Goal: Task Accomplishment & Management: Manage account settings

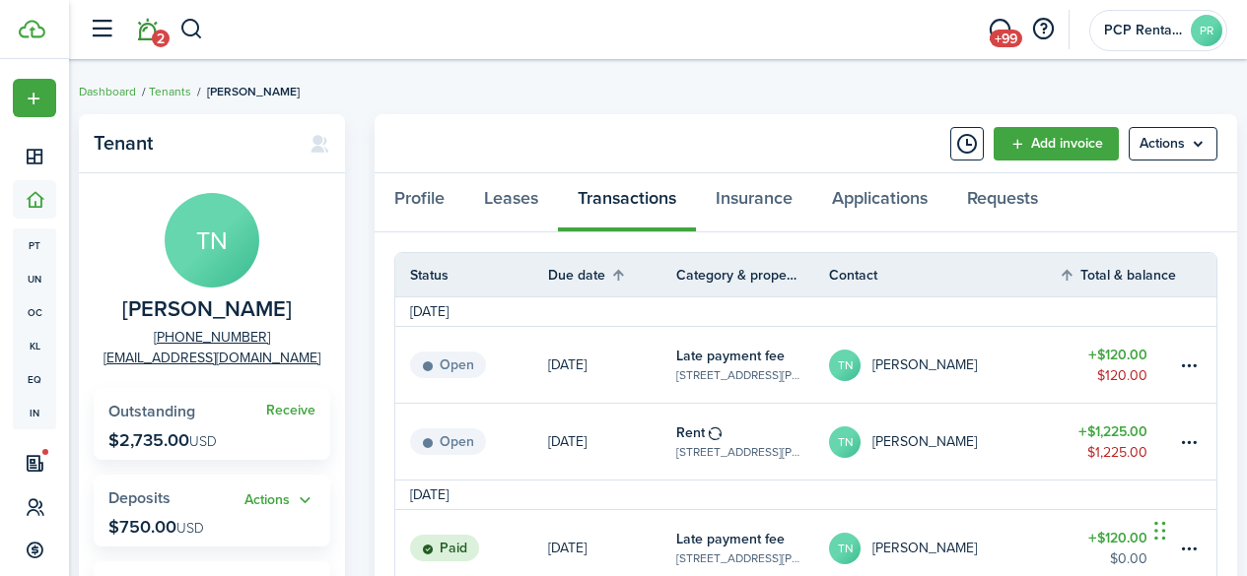
scroll to position [15, 0]
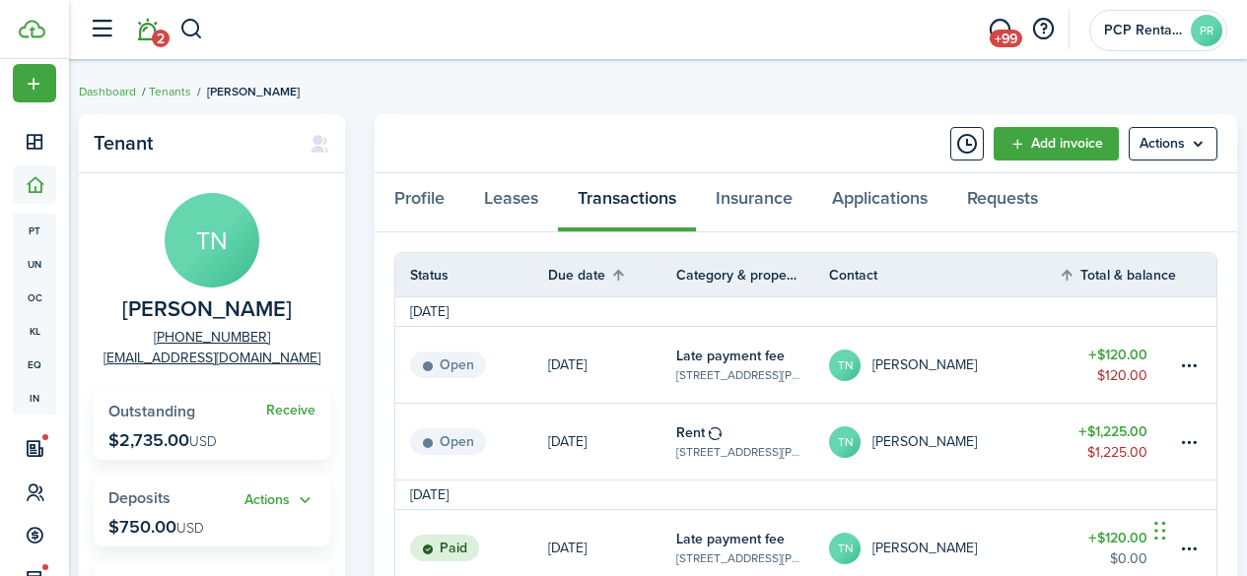
click at [147, 31] on link "2" at bounding box center [146, 30] width 37 height 50
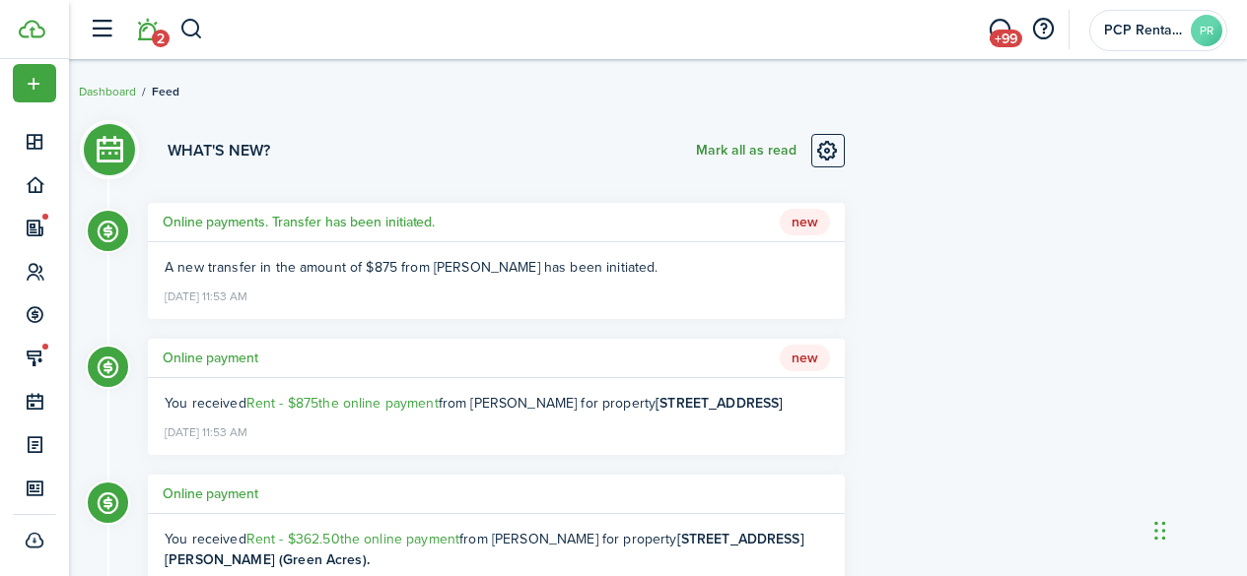
click at [731, 147] on button "Mark all as read" at bounding box center [746, 151] width 101 height 34
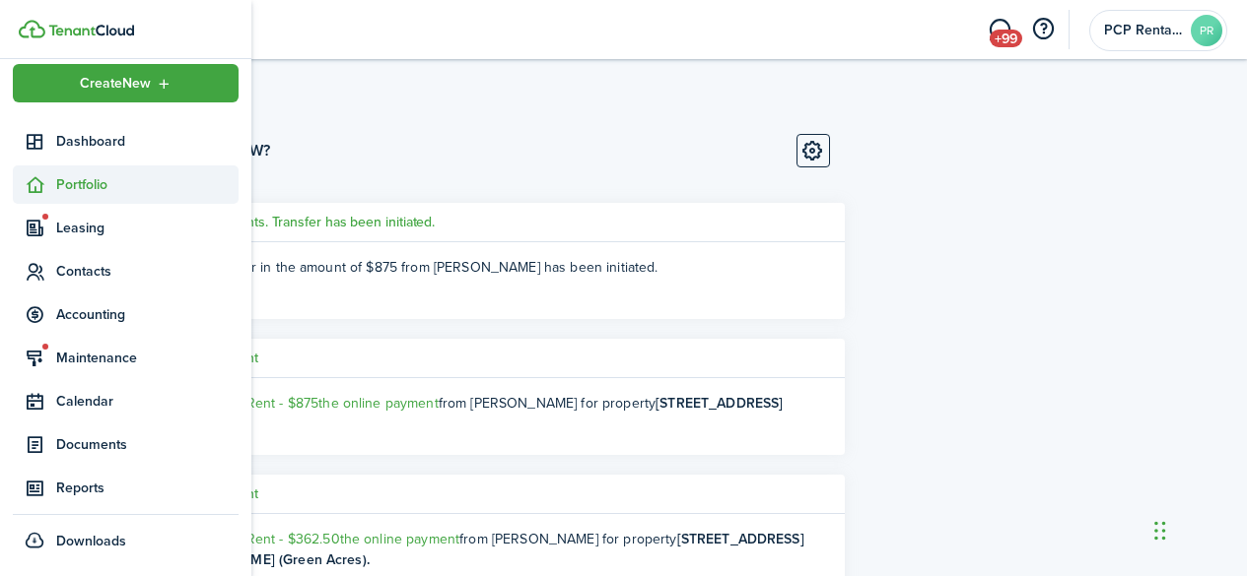
click at [92, 187] on span "Portfolio" at bounding box center [147, 184] width 182 height 21
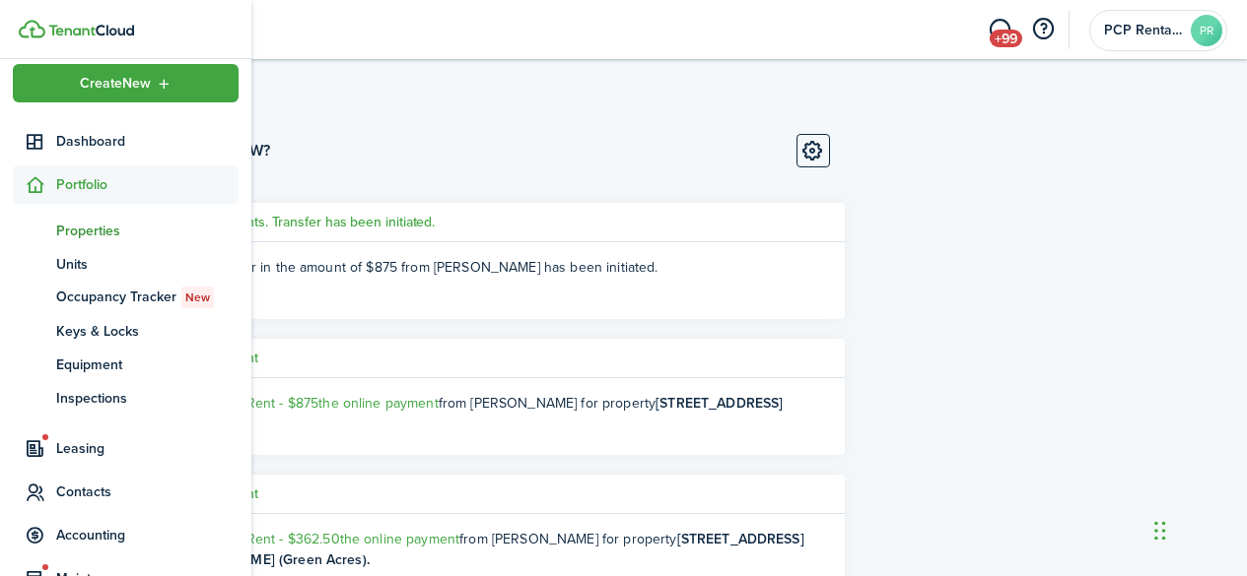
click at [91, 226] on span "Properties" at bounding box center [147, 231] width 182 height 21
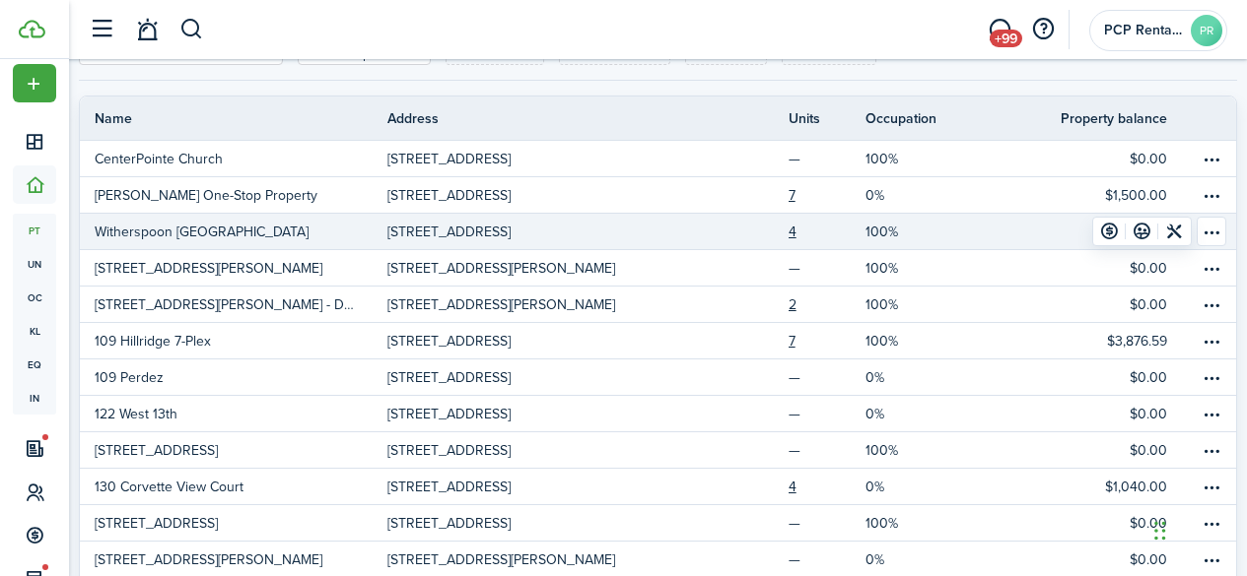
scroll to position [197, 0]
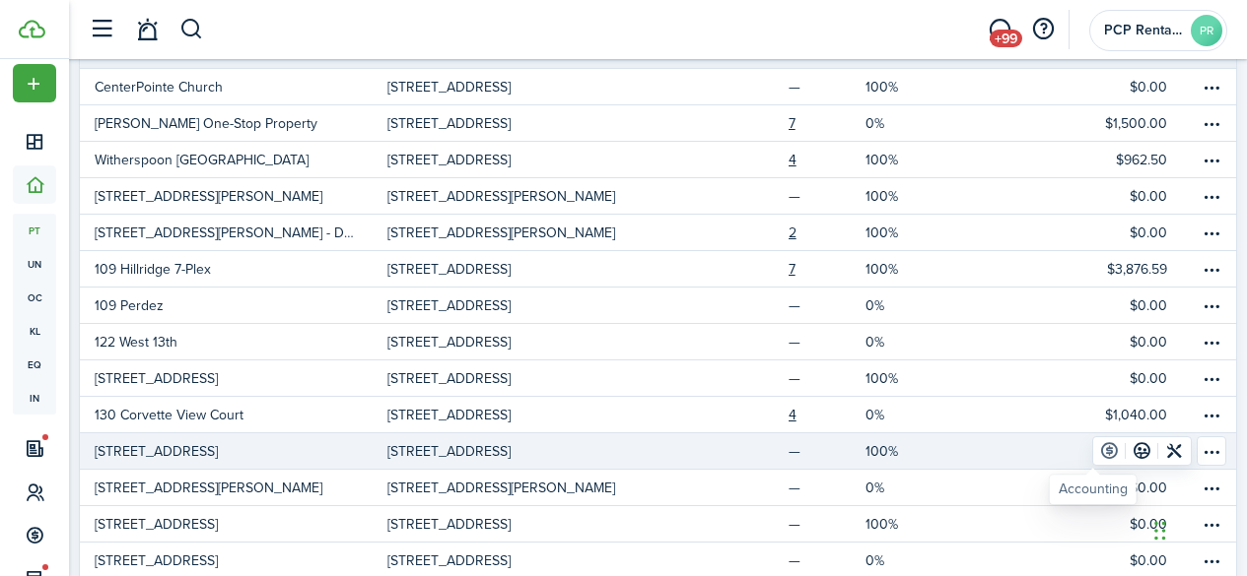
click at [1093, 447] on link at bounding box center [1109, 452] width 33 height 28
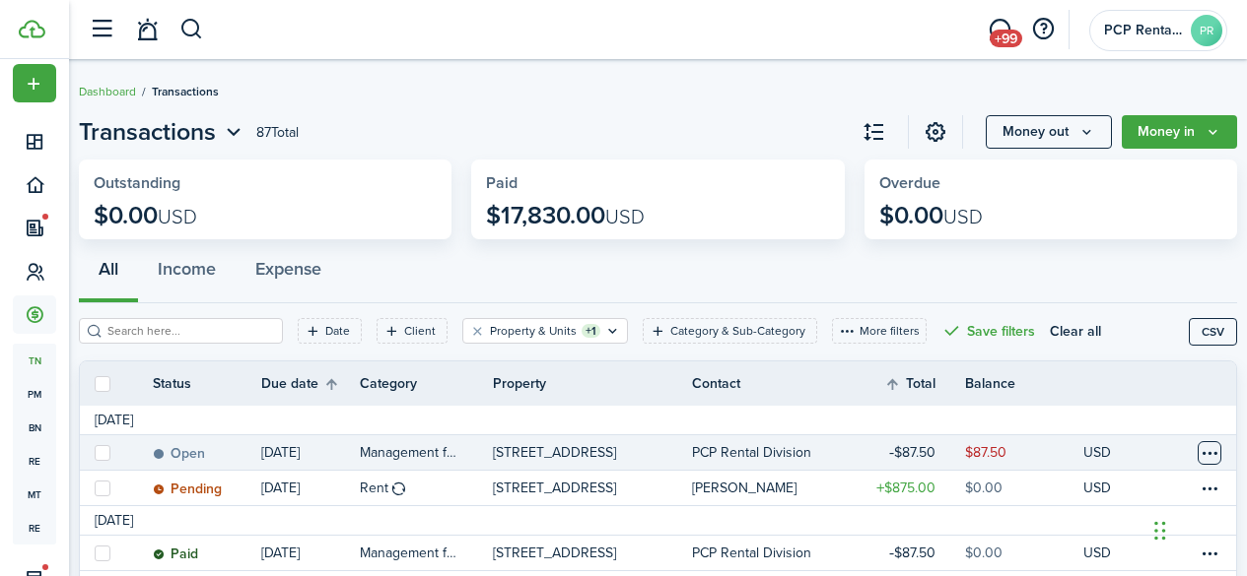
click at [1197, 448] on table-menu-btn-icon at bounding box center [1209, 453] width 24 height 24
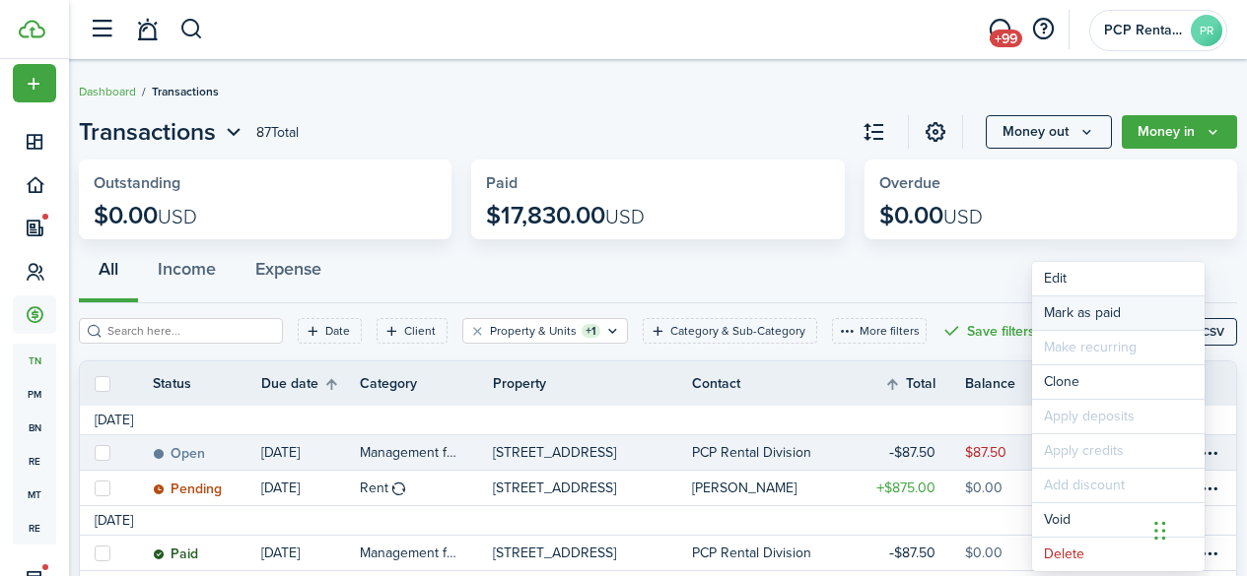
click at [1064, 310] on link "Mark as paid" at bounding box center [1118, 314] width 172 height 34
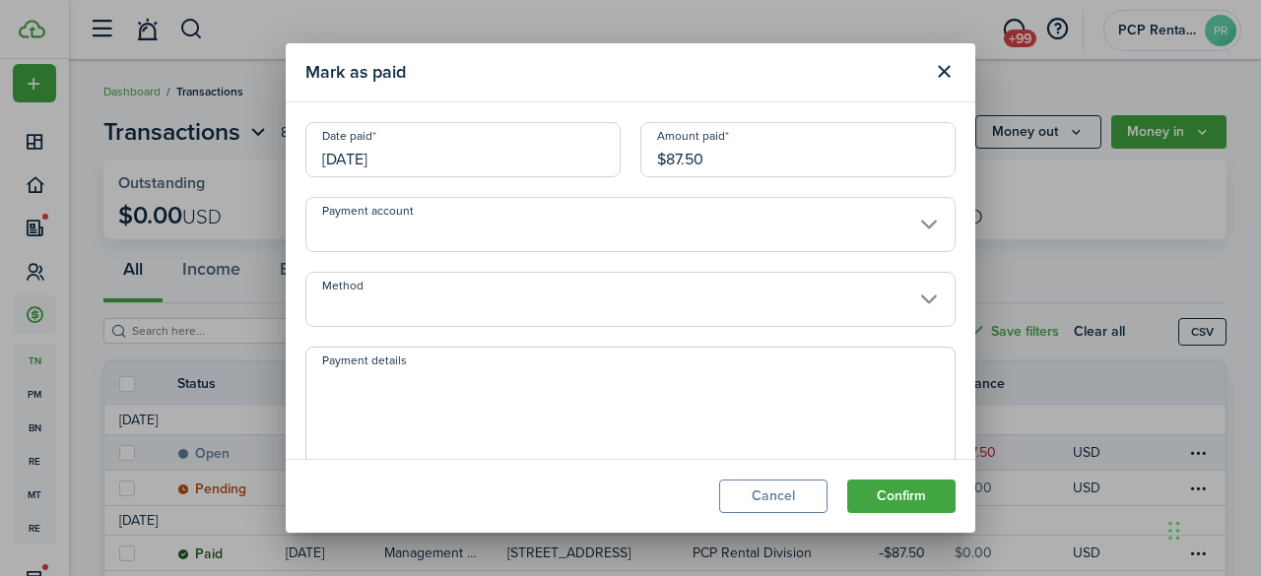
click at [447, 164] on input "[DATE]" at bounding box center [462, 149] width 315 height 55
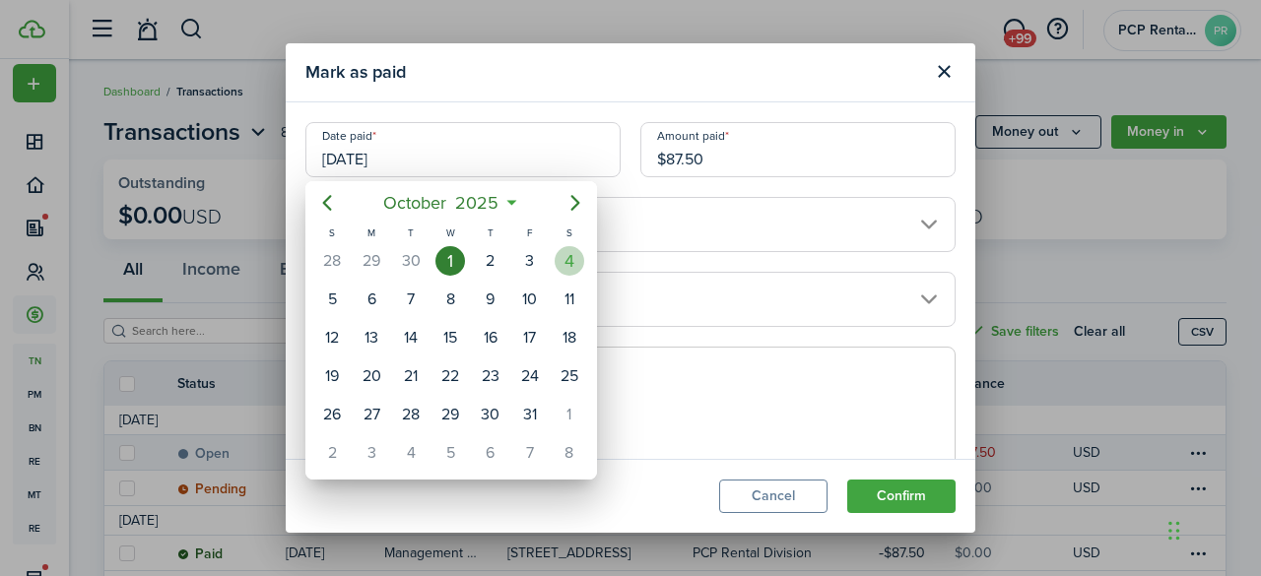
click at [570, 257] on div "4" at bounding box center [570, 261] width 30 height 30
type input "[DATE]"
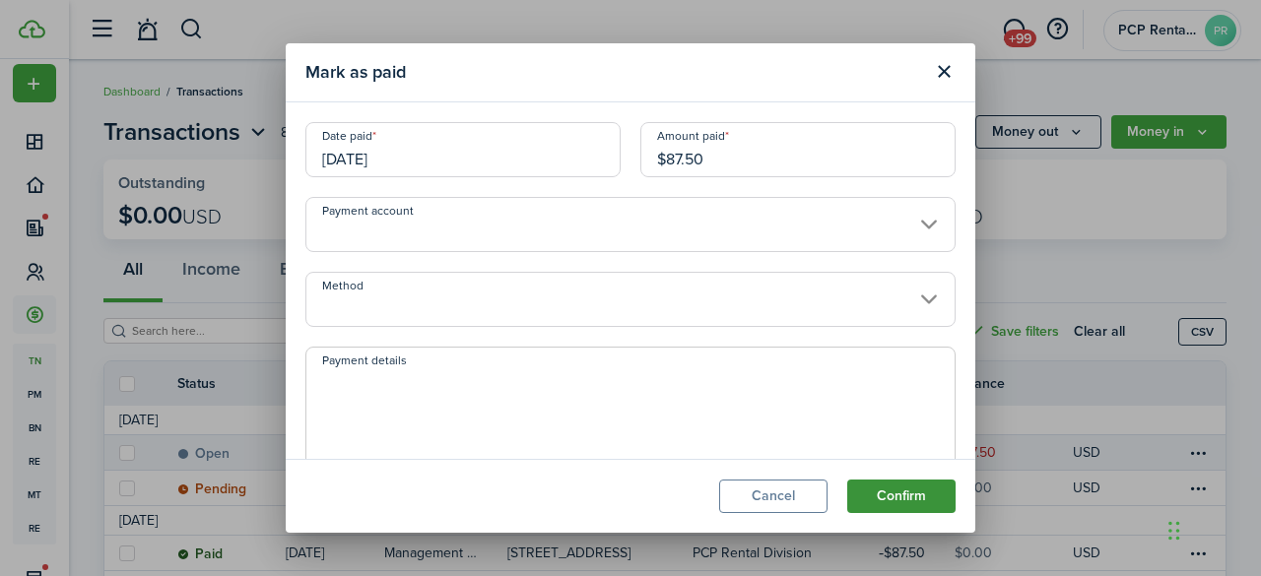
click at [905, 495] on button "Confirm" at bounding box center [901, 497] width 108 height 34
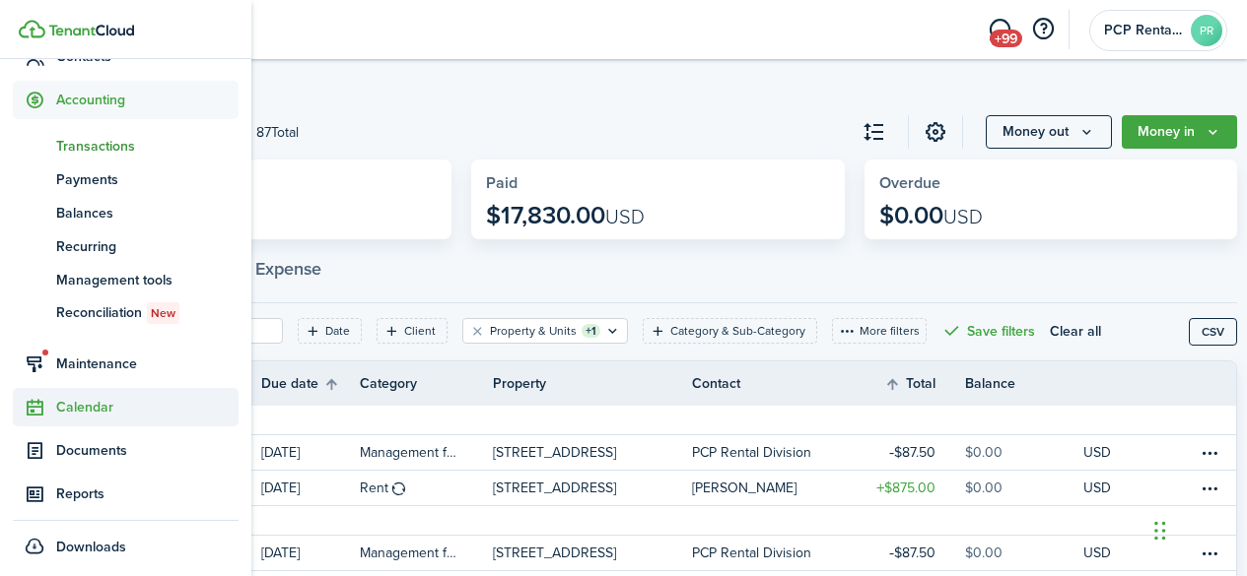
scroll to position [236, 0]
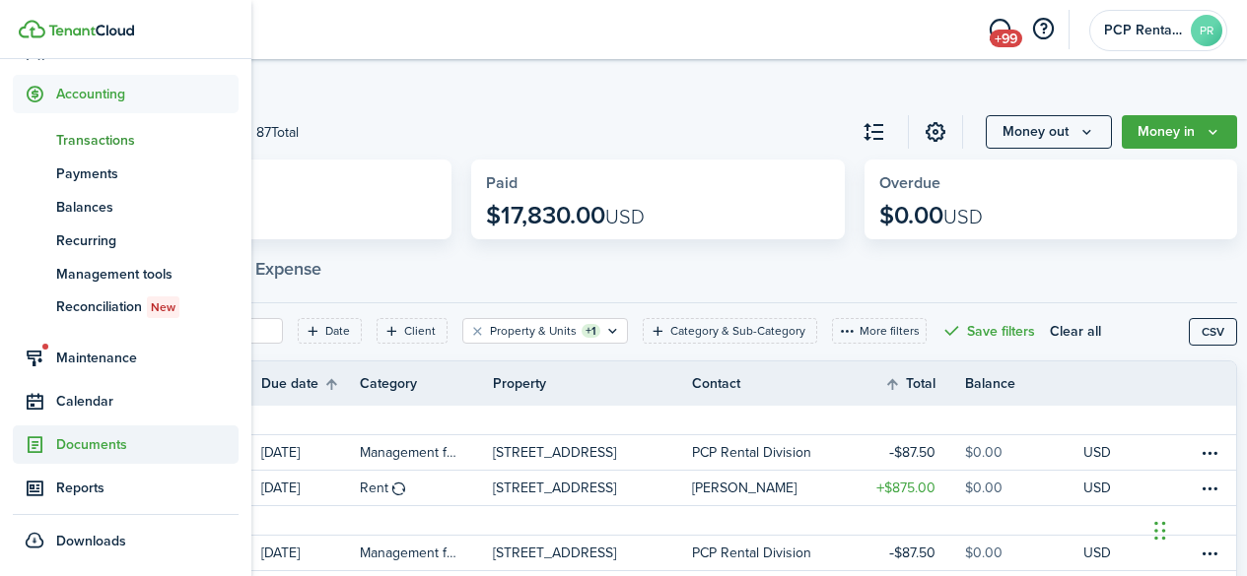
click at [98, 449] on span "Documents" at bounding box center [147, 445] width 182 height 21
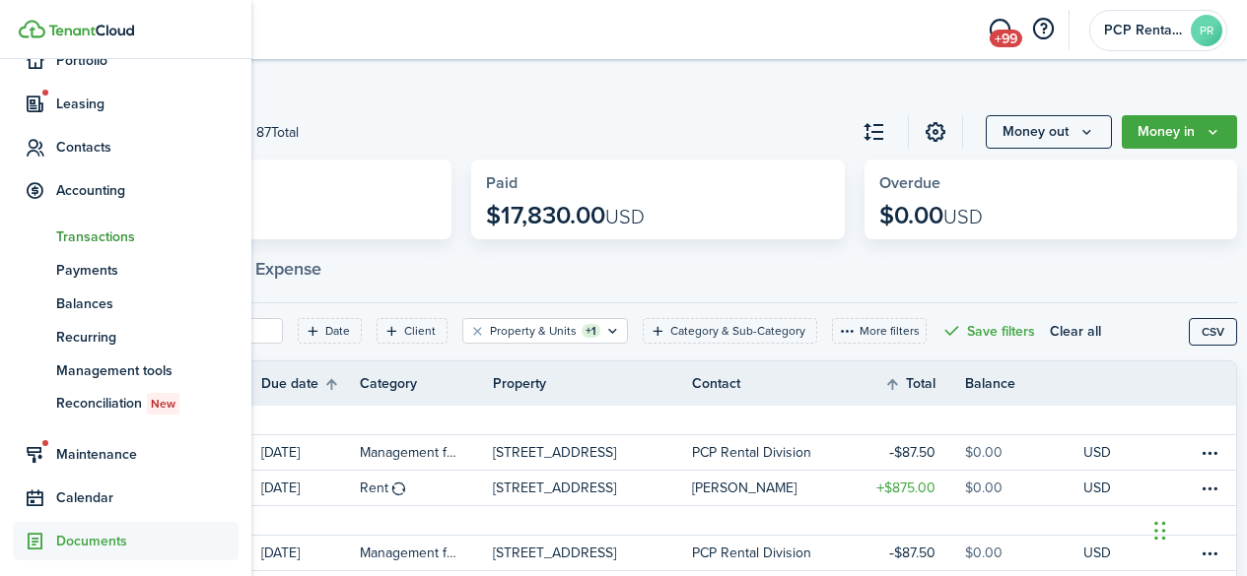
scroll to position [135, 0]
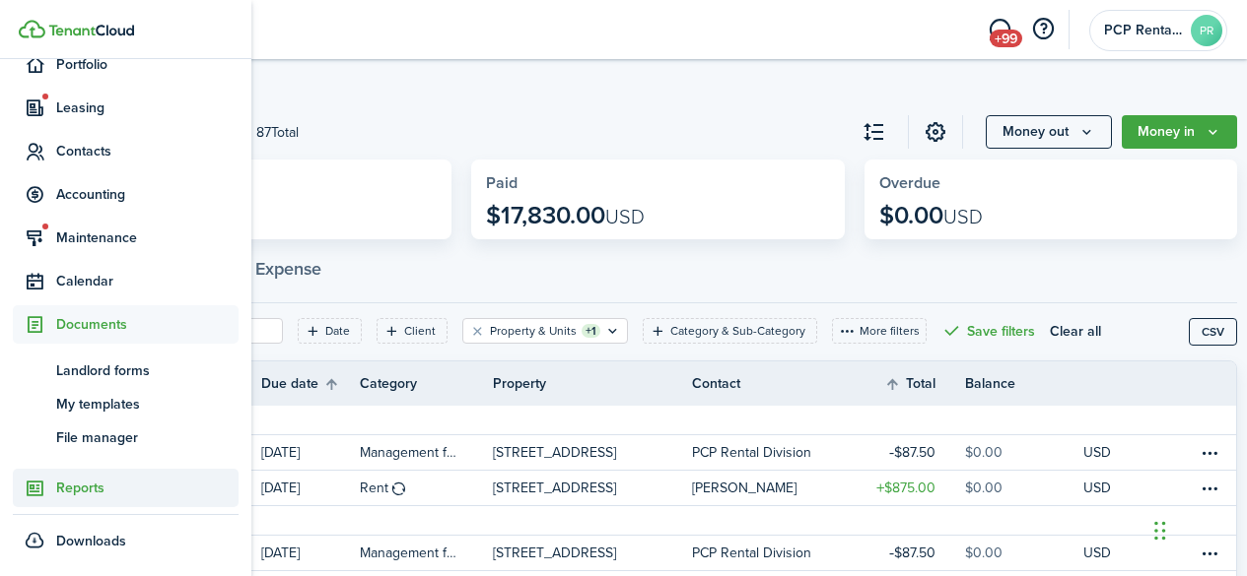
click at [73, 483] on span "Reports" at bounding box center [147, 488] width 182 height 21
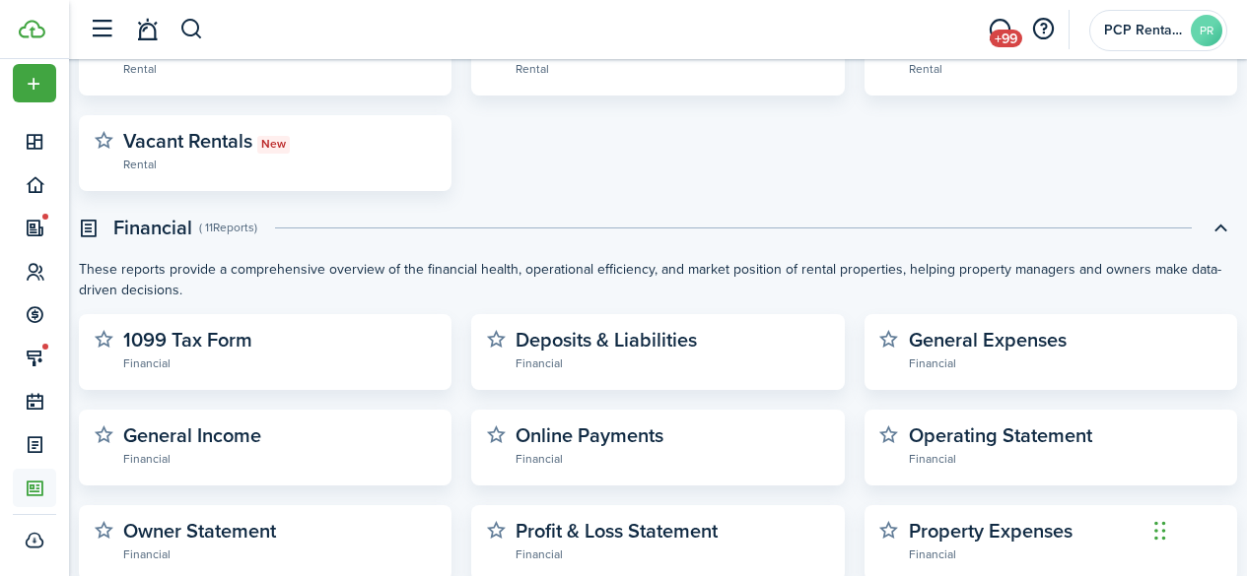
scroll to position [591, 0]
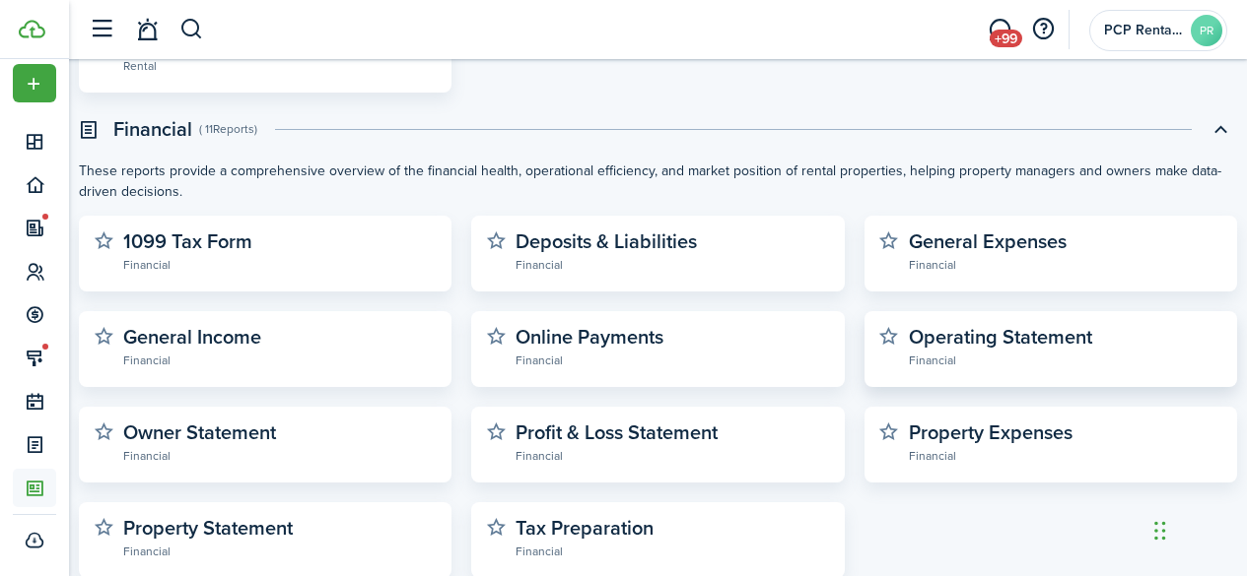
click at [962, 330] on widget-stats-description "Operating Statement" at bounding box center [1000, 337] width 183 height 30
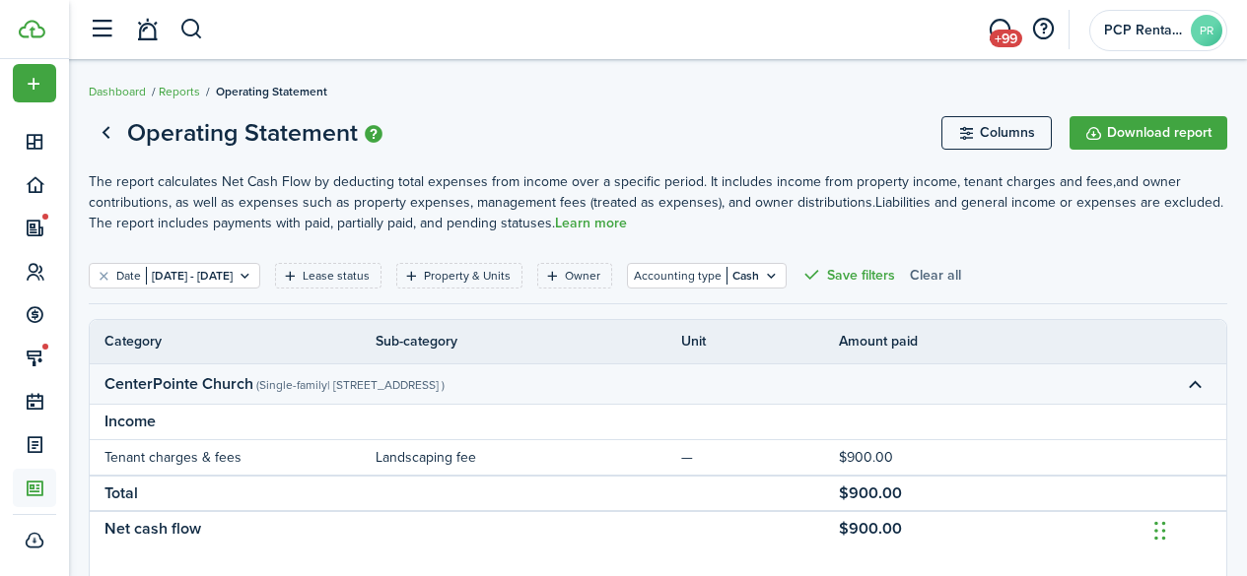
click at [961, 273] on button "Clear all" at bounding box center [935, 276] width 51 height 26
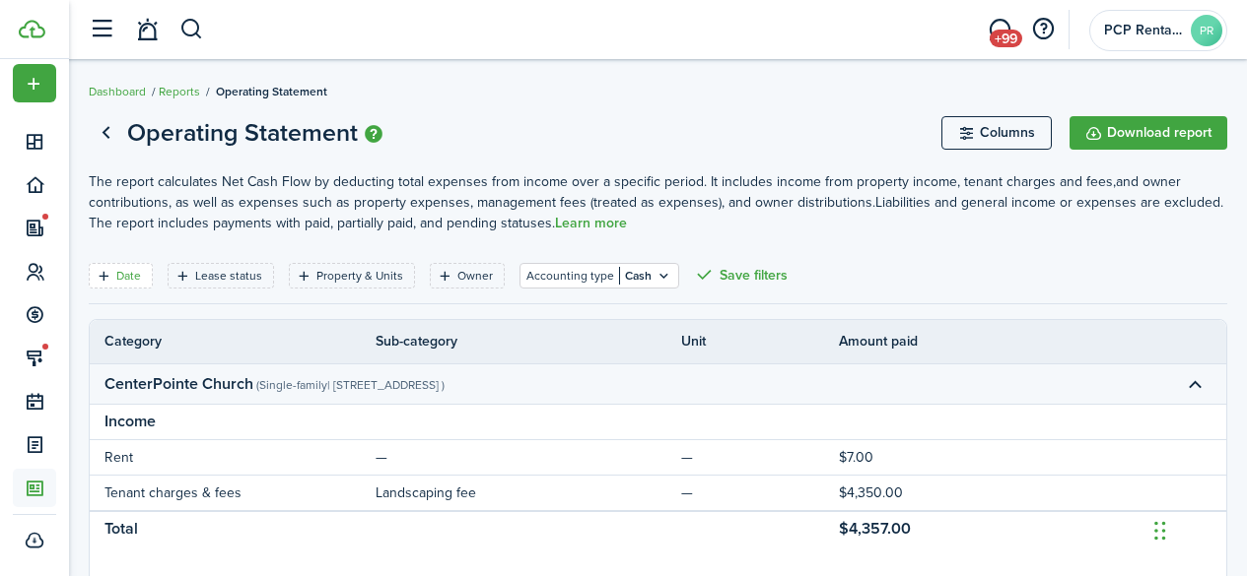
click at [112, 275] on filter-tag "Date" at bounding box center [121, 276] width 64 height 26
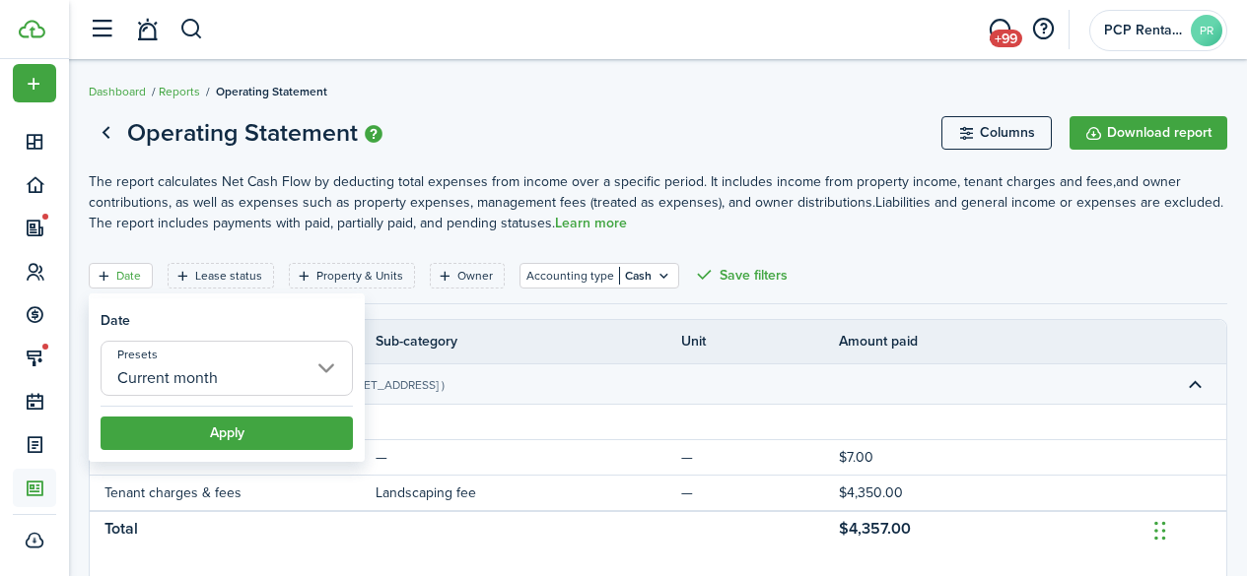
click at [178, 384] on input "Current month" at bounding box center [227, 368] width 252 height 55
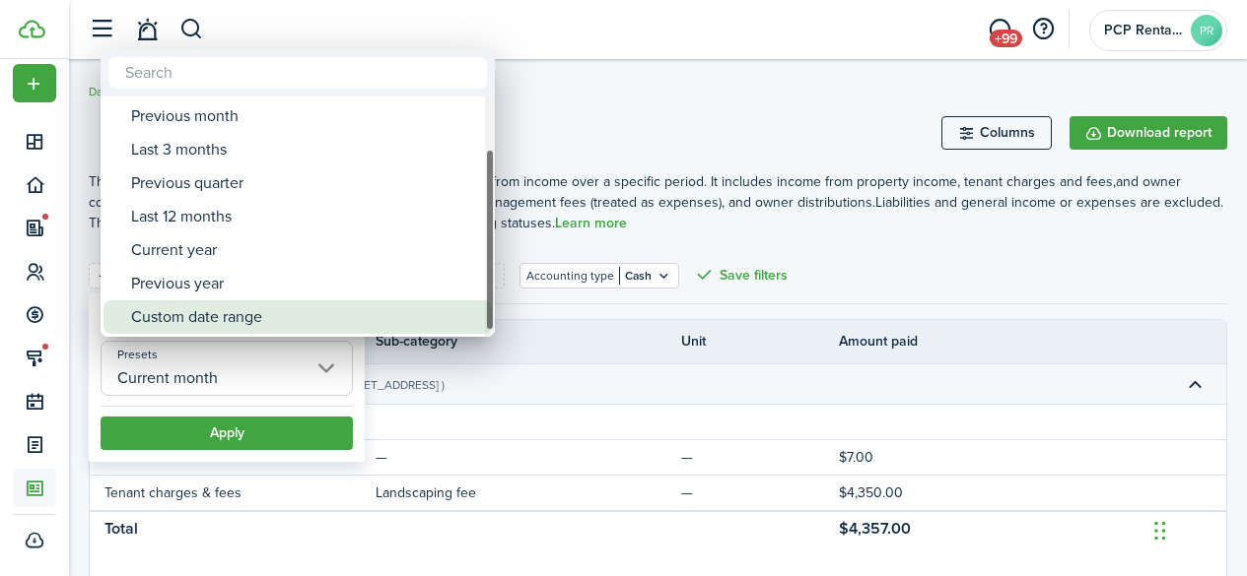
click at [236, 313] on div "Custom date range" at bounding box center [305, 318] width 349 height 34
type input "Custom date range"
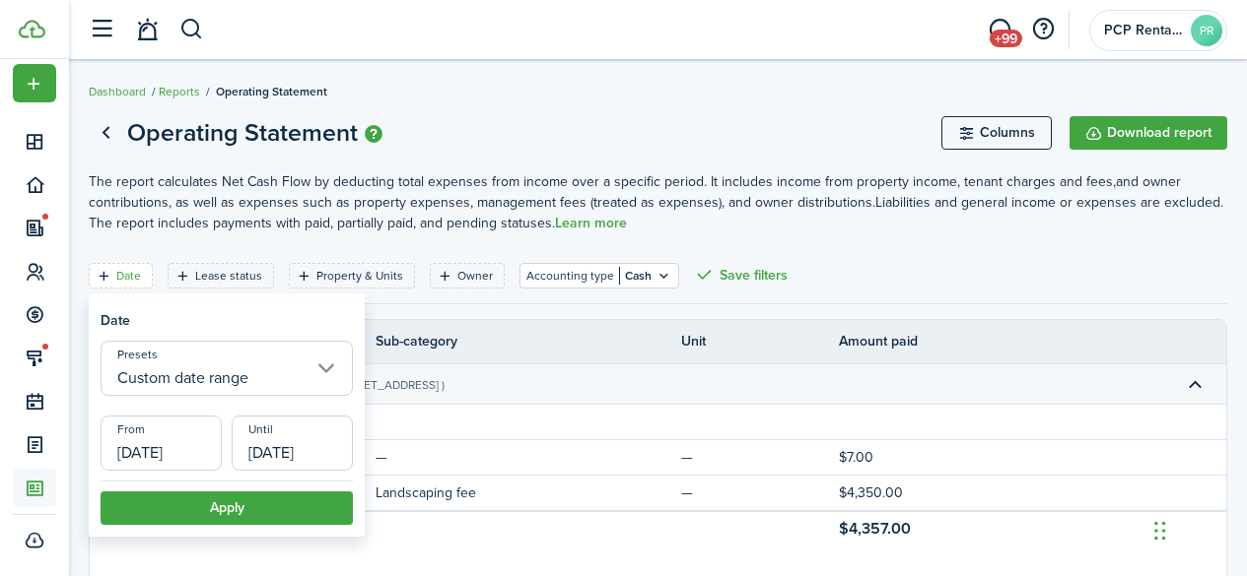
click at [146, 450] on input "[DATE]" at bounding box center [161, 443] width 121 height 55
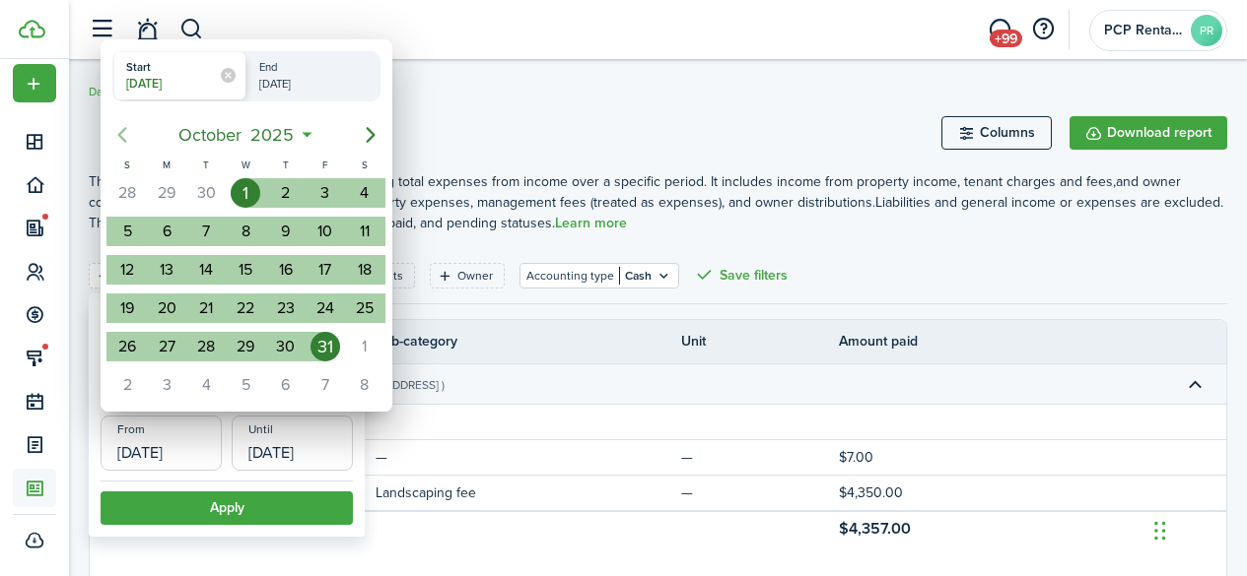
click at [122, 142] on icon "Previous page" at bounding box center [122, 135] width 24 height 24
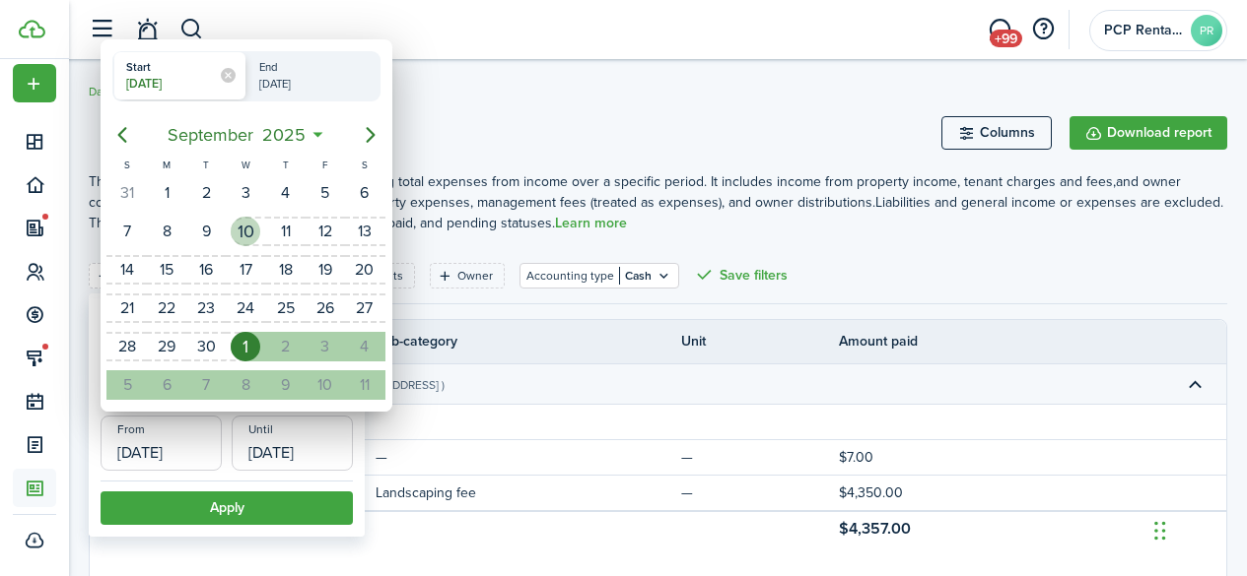
click at [240, 230] on div "10" at bounding box center [246, 232] width 30 height 30
type input "[DATE]"
radio input "false"
radio input "true"
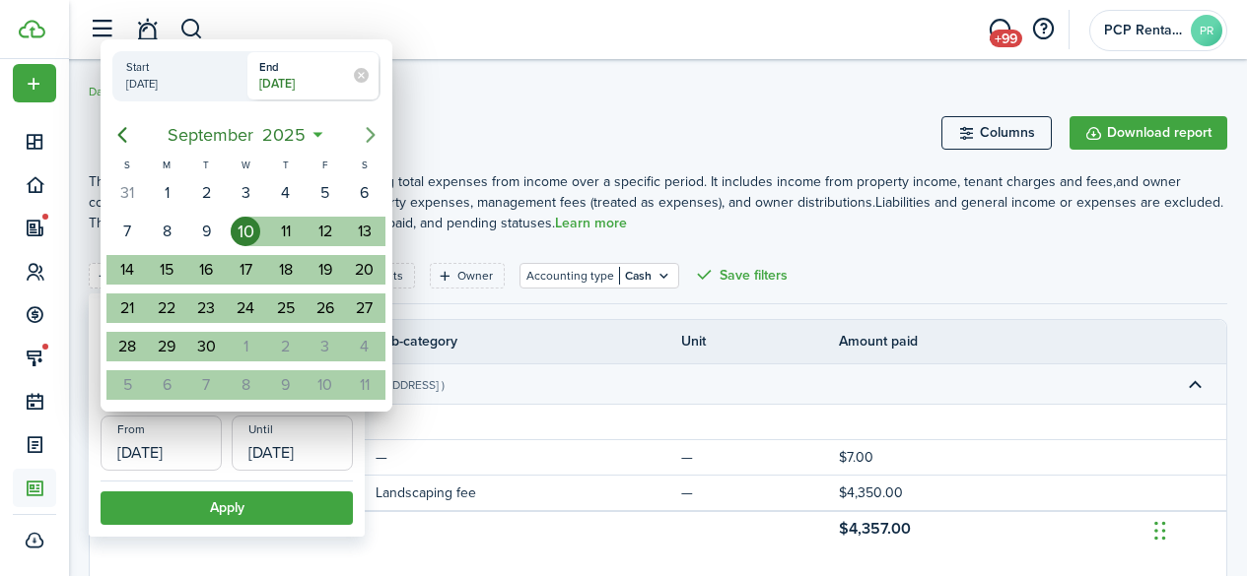
click at [369, 134] on icon "Next page" at bounding box center [371, 135] width 24 height 24
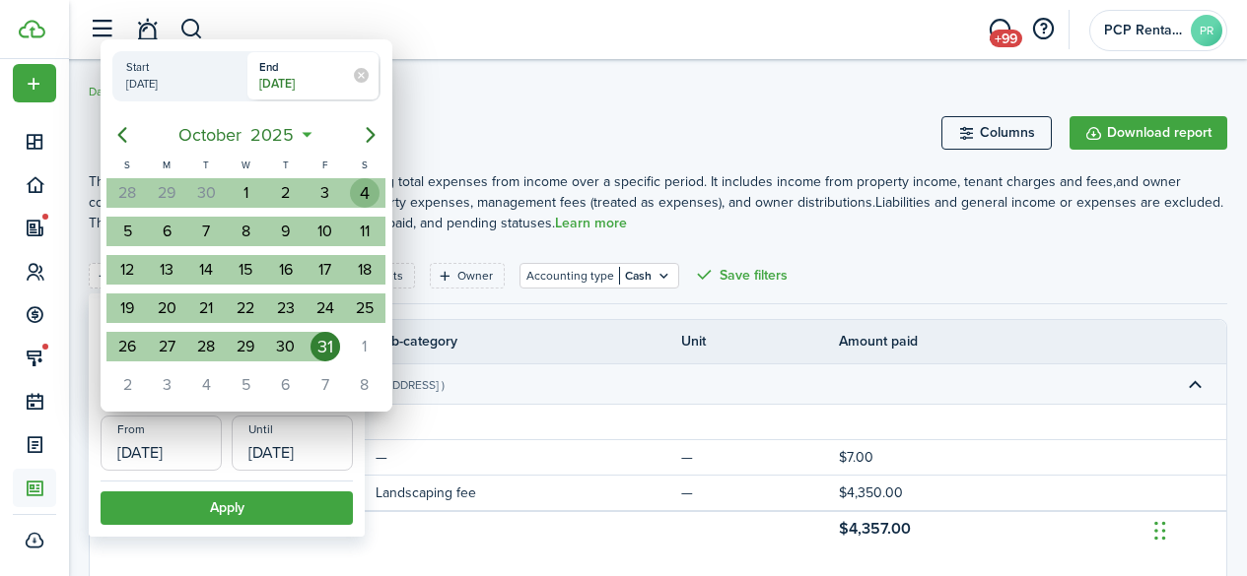
click at [368, 197] on div "4" at bounding box center [365, 193] width 30 height 30
type input "[DATE]"
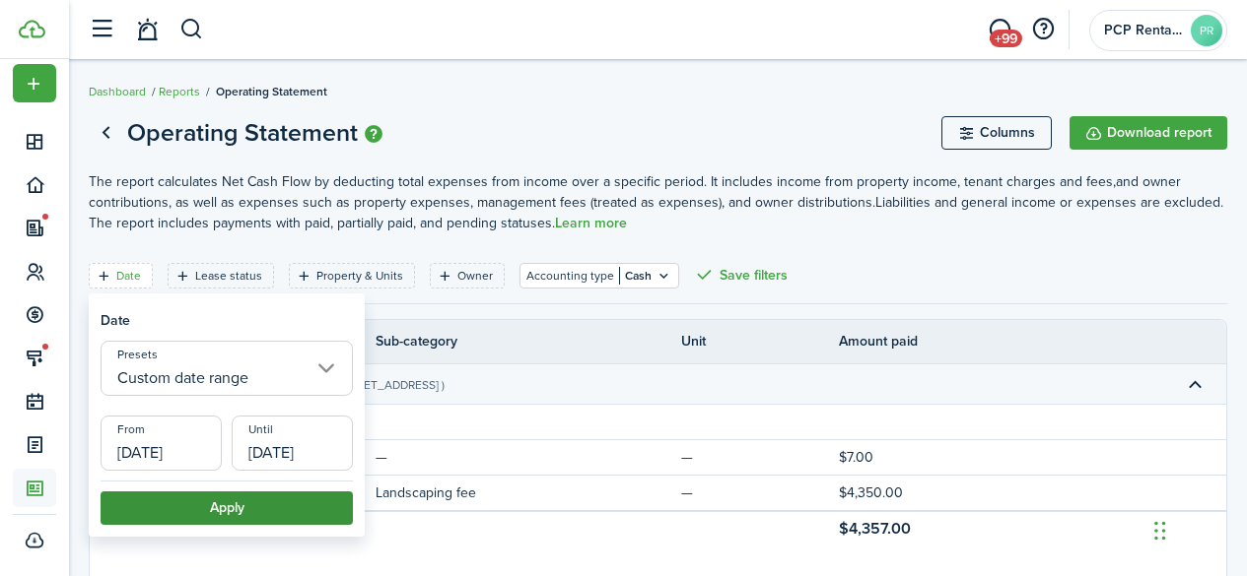
click at [223, 509] on button "Apply" at bounding box center [227, 509] width 252 height 34
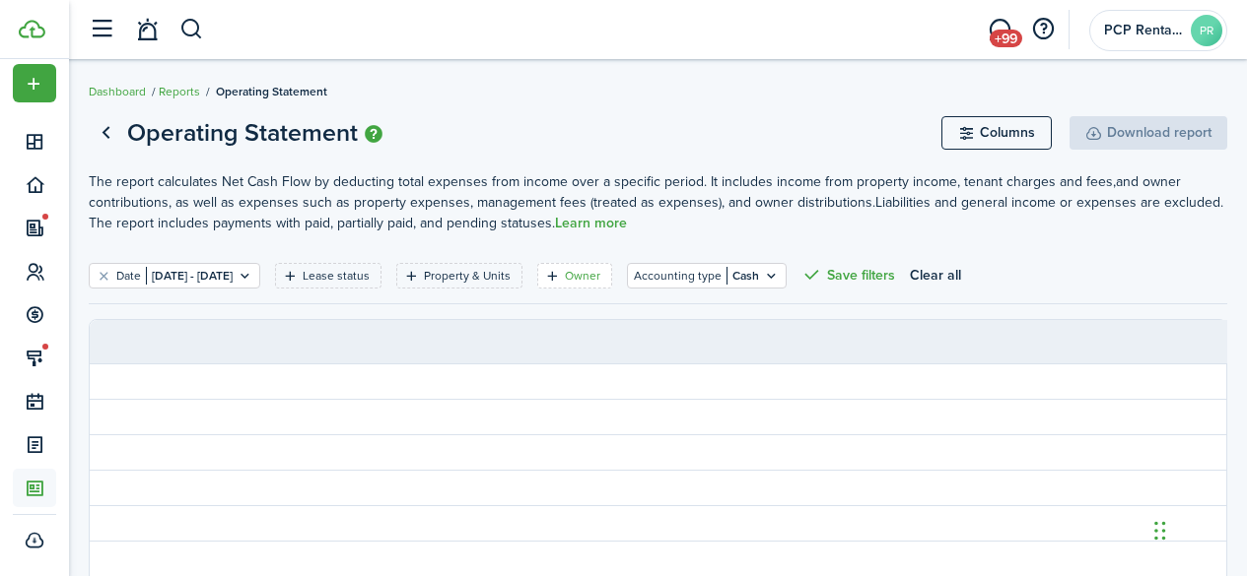
click at [600, 275] on filter-tag-label "Owner" at bounding box center [582, 276] width 35 height 18
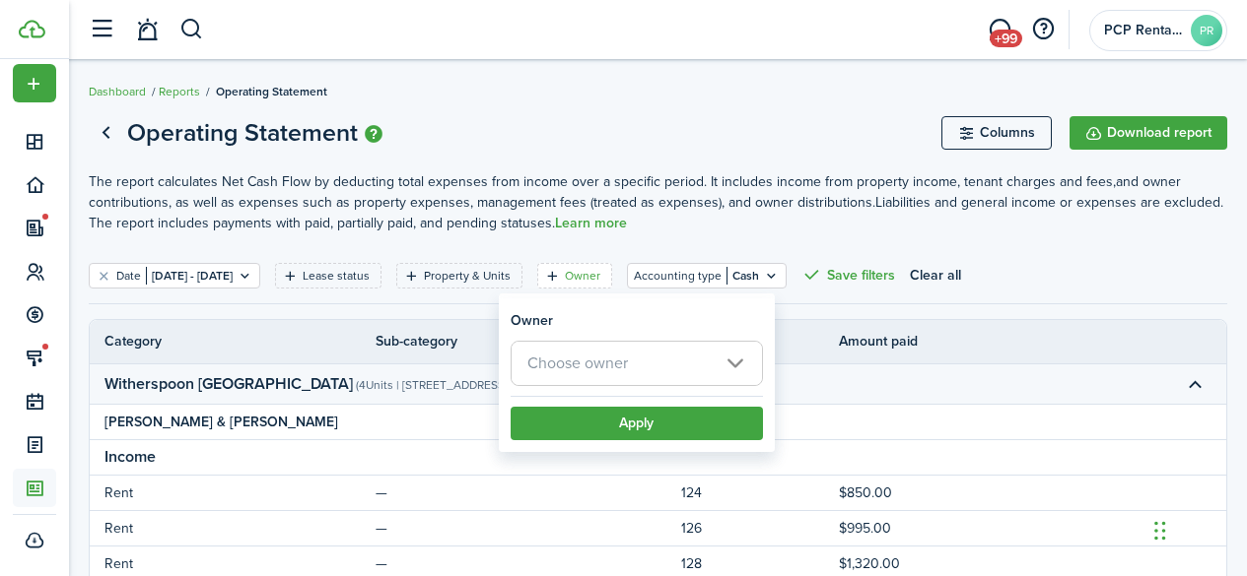
click at [566, 352] on span "Choose owner" at bounding box center [577, 363] width 101 height 23
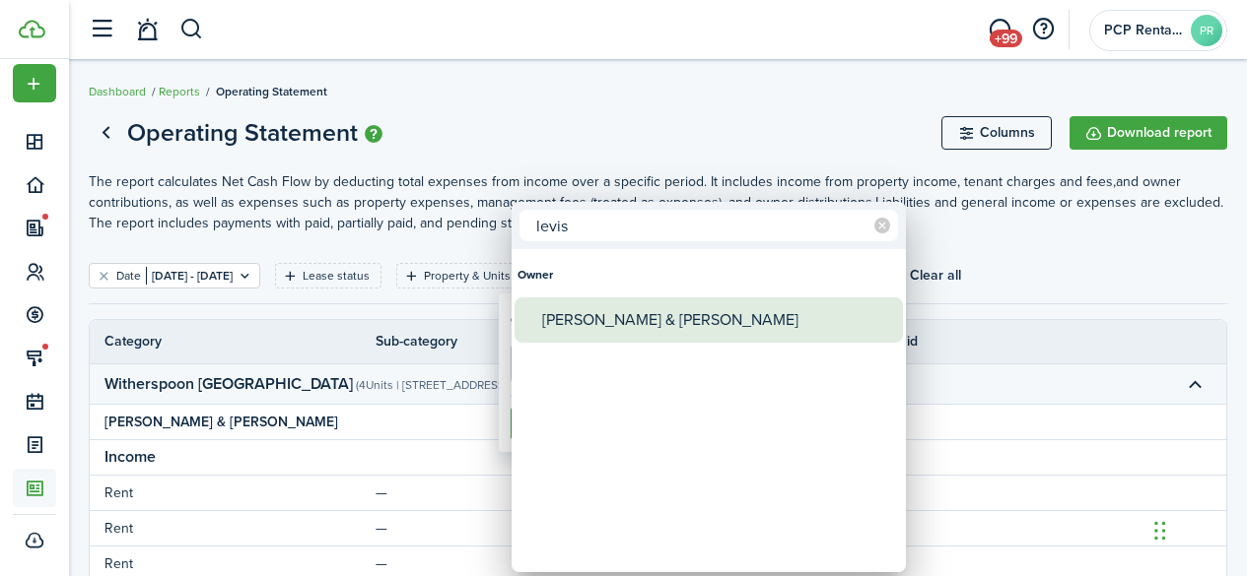
type input "levis"
click at [575, 320] on div "[PERSON_NAME] & [PERSON_NAME]" at bounding box center [716, 320] width 349 height 45
type input "[PERSON_NAME] & [PERSON_NAME]"
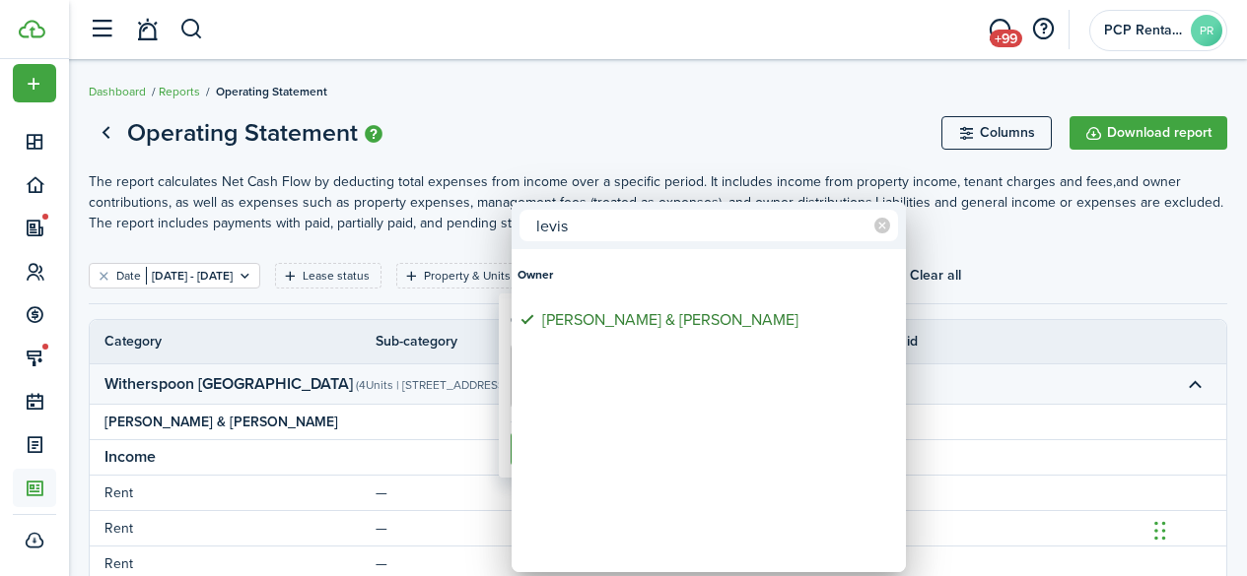
click at [646, 122] on div at bounding box center [623, 288] width 1562 height 892
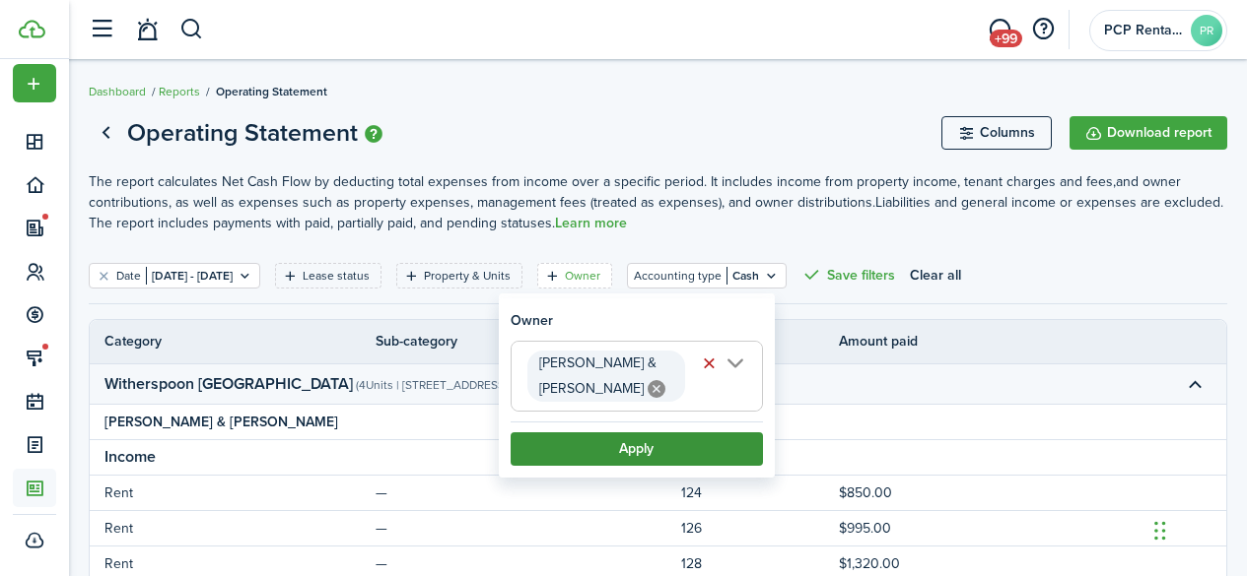
click at [623, 445] on button "Apply" at bounding box center [636, 450] width 252 height 34
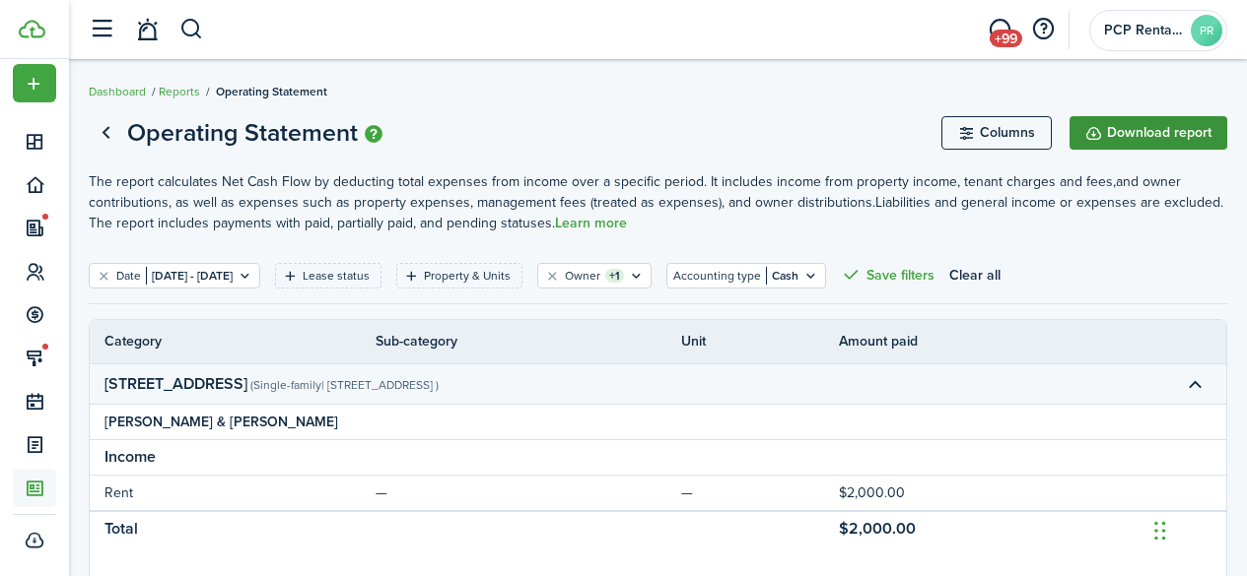
click at [1132, 133] on button "Download report" at bounding box center [1148, 133] width 158 height 34
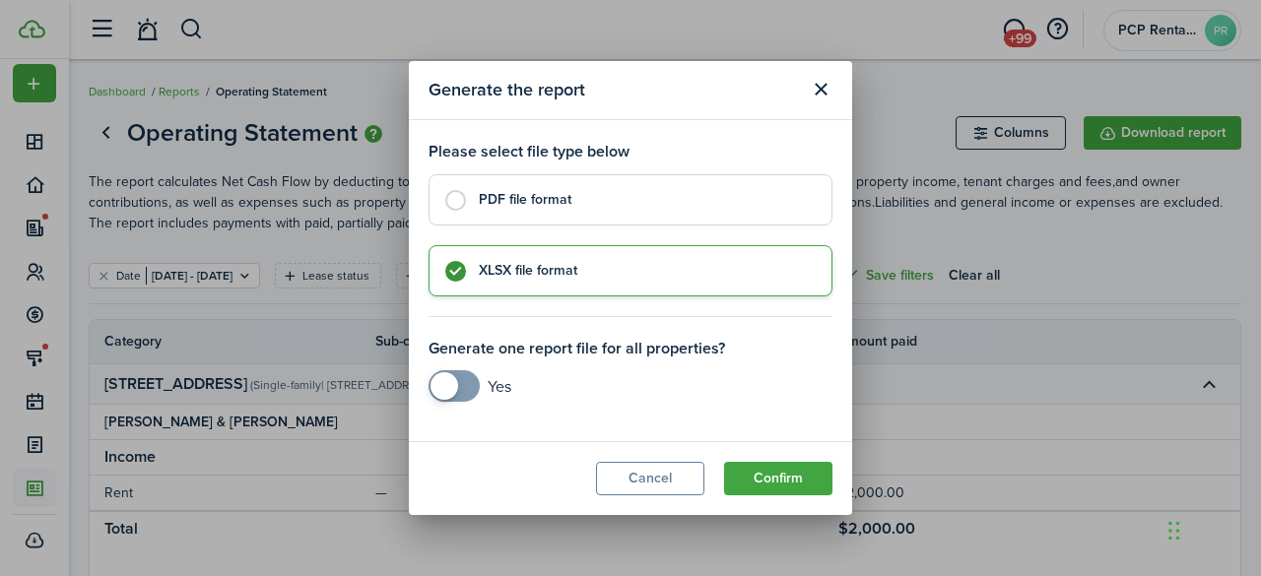
click at [463, 201] on label "PDF file format" at bounding box center [631, 199] width 404 height 51
radio input "true"
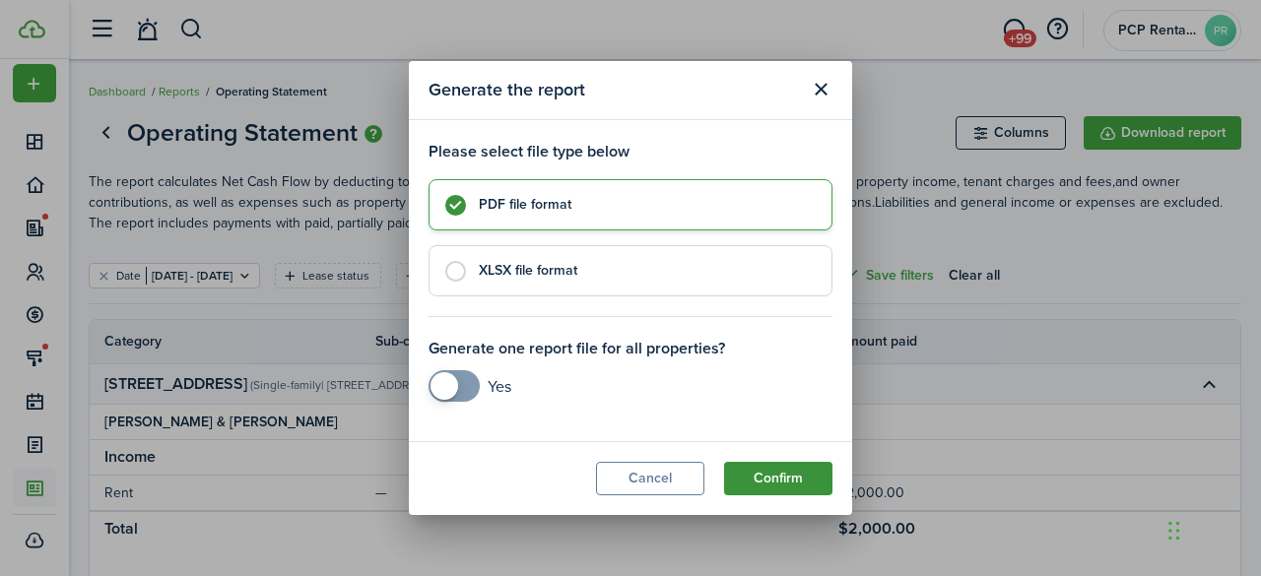
click at [768, 471] on button "Confirm" at bounding box center [778, 479] width 108 height 34
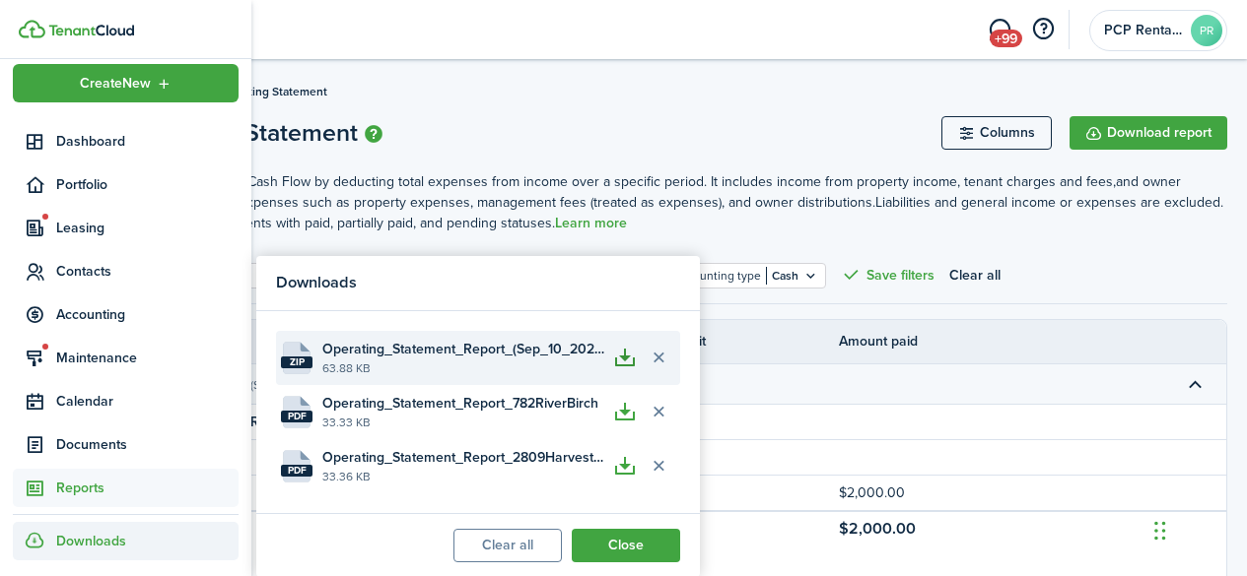
click at [624, 365] on button "button" at bounding box center [625, 358] width 34 height 34
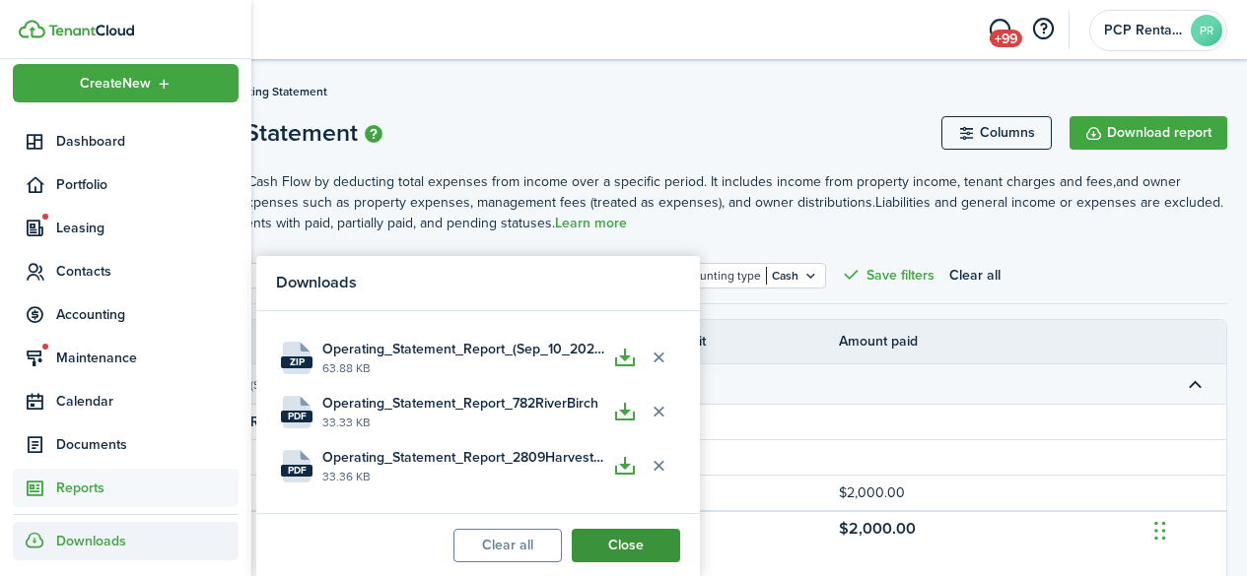
click at [635, 545] on button "Close" at bounding box center [626, 546] width 108 height 34
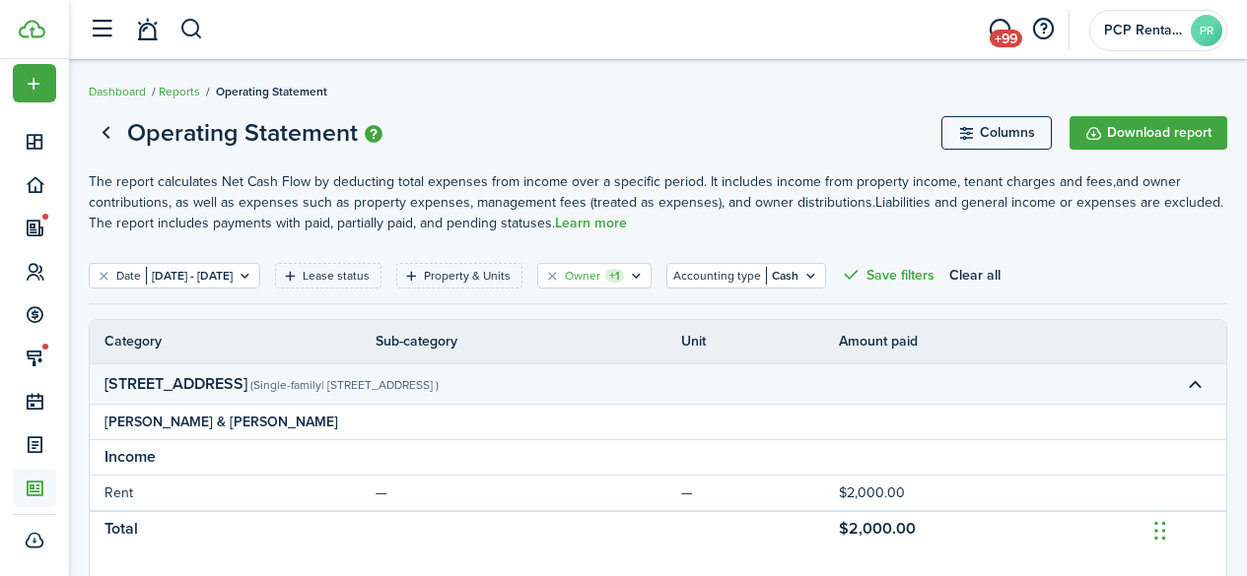
click at [600, 280] on filter-tag-label "Owner" at bounding box center [582, 276] width 35 height 18
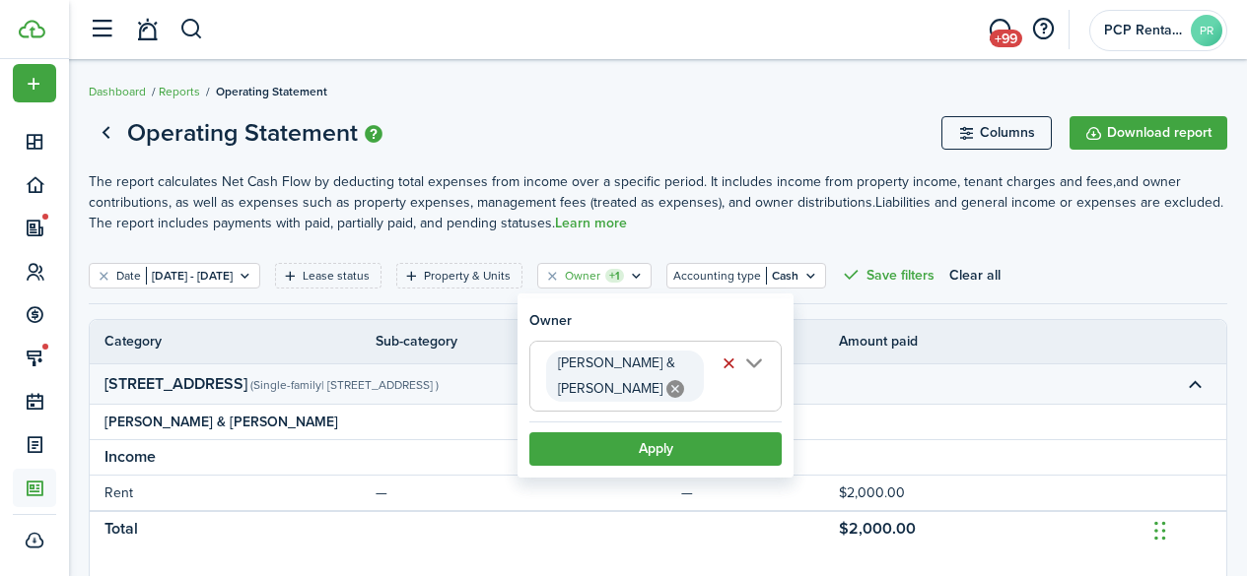
click at [666, 386] on icon at bounding box center [675, 389] width 18 height 18
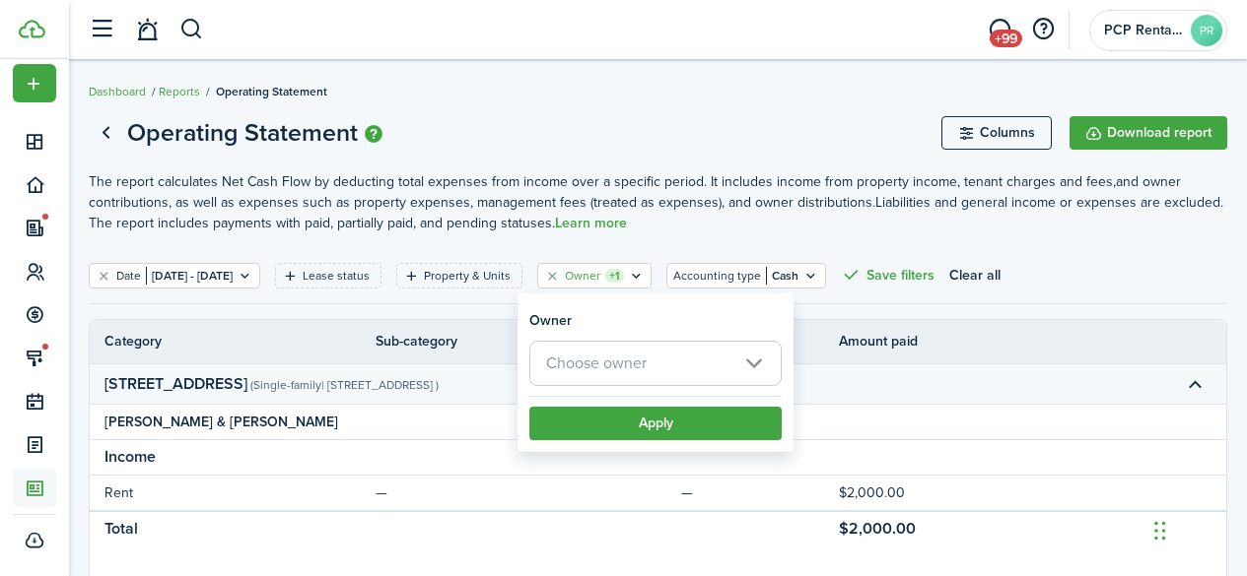
click at [574, 369] on span "Choose owner" at bounding box center [596, 363] width 101 height 23
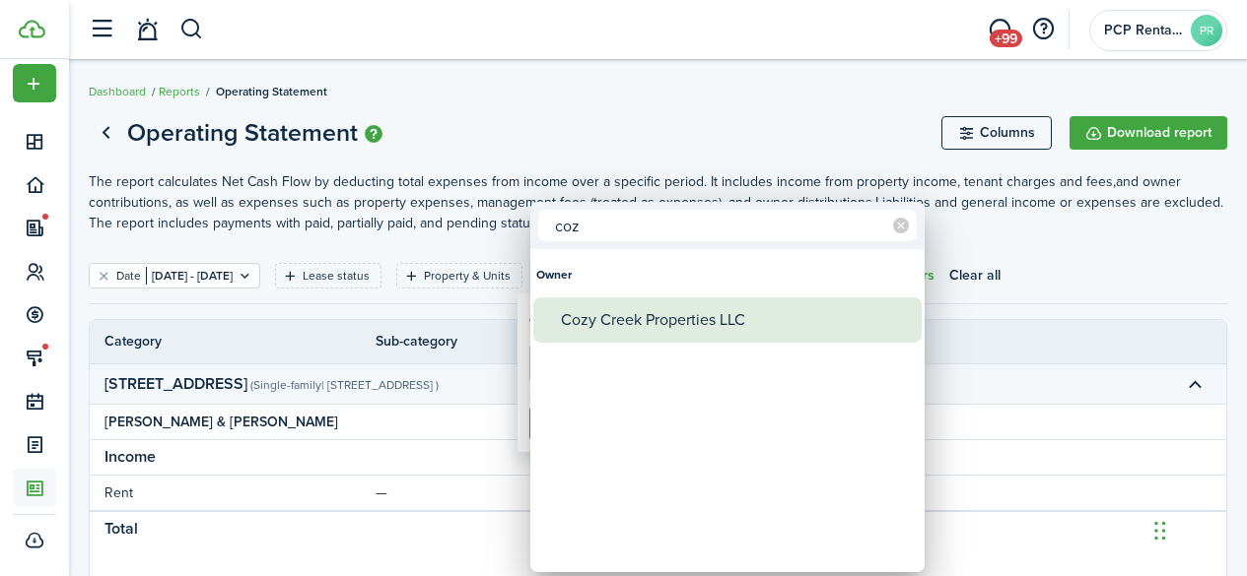
type input "coz"
click at [587, 327] on div "Cozy Creek Properties LLC" at bounding box center [735, 320] width 349 height 45
type input "Cozy Creek Properties LLC"
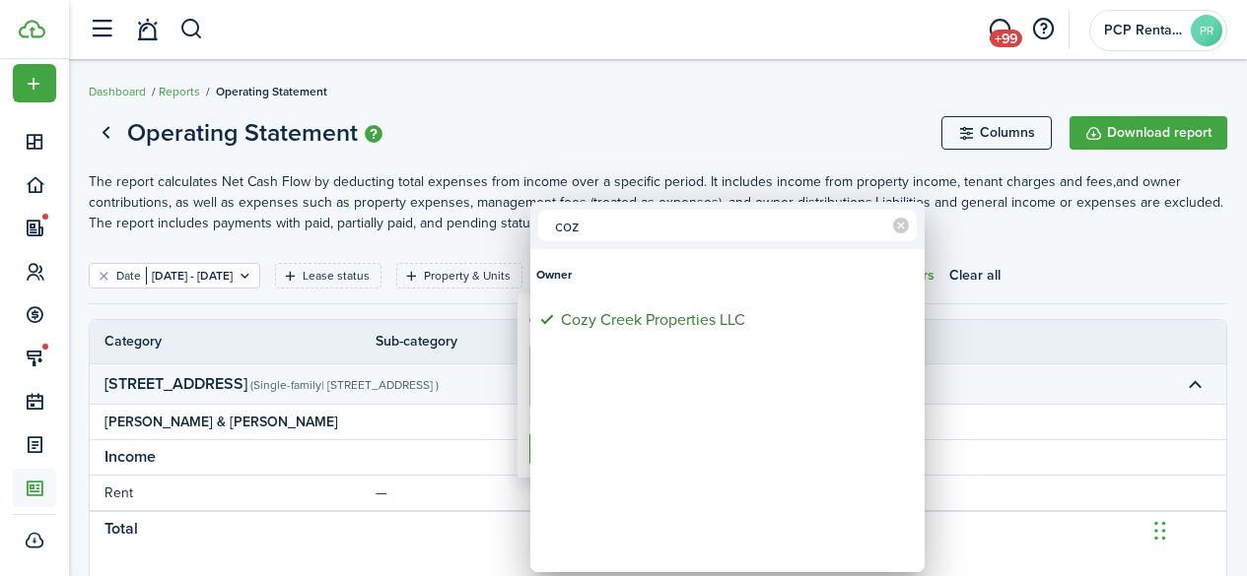
click at [624, 141] on div at bounding box center [623, 288] width 1562 height 892
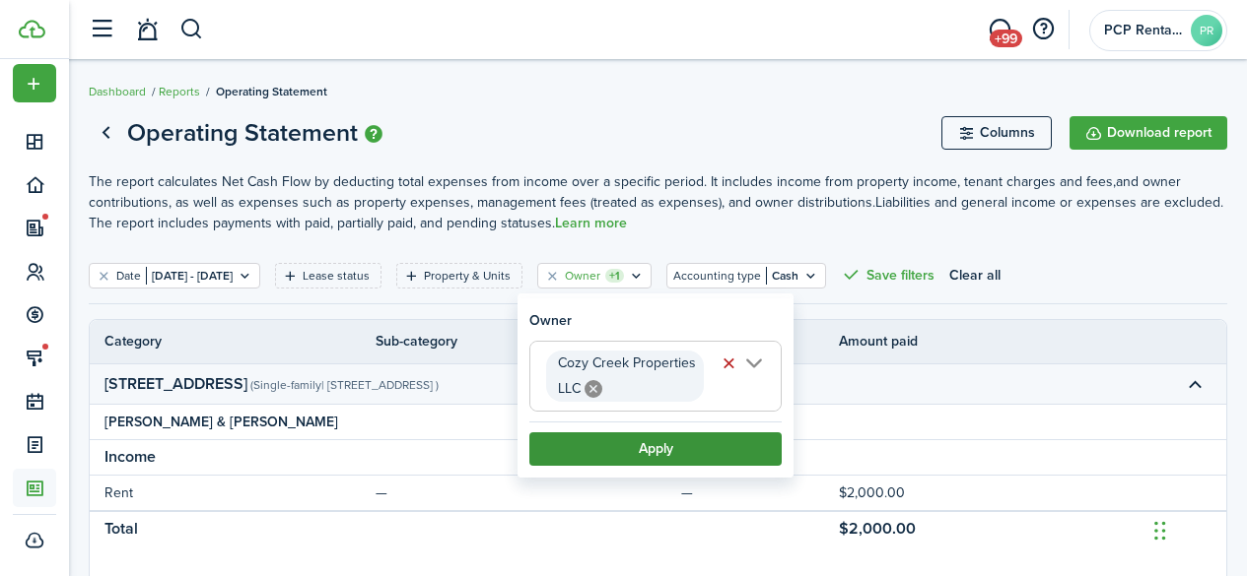
click at [663, 446] on button "Apply" at bounding box center [655, 450] width 252 height 34
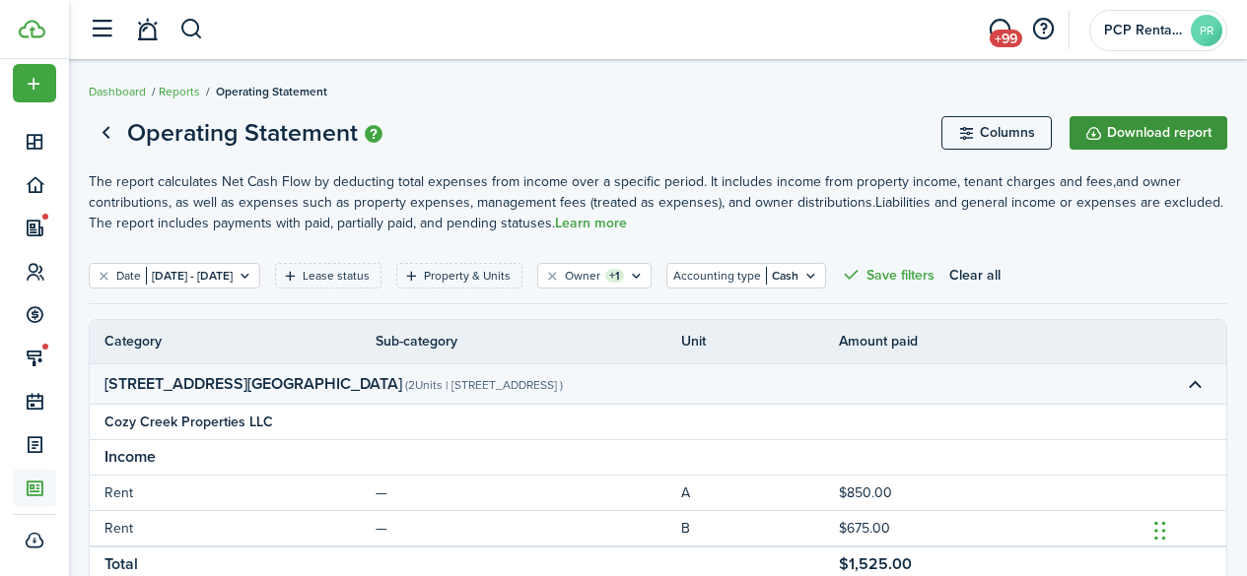
click at [1141, 129] on button "Download report" at bounding box center [1148, 133] width 158 height 34
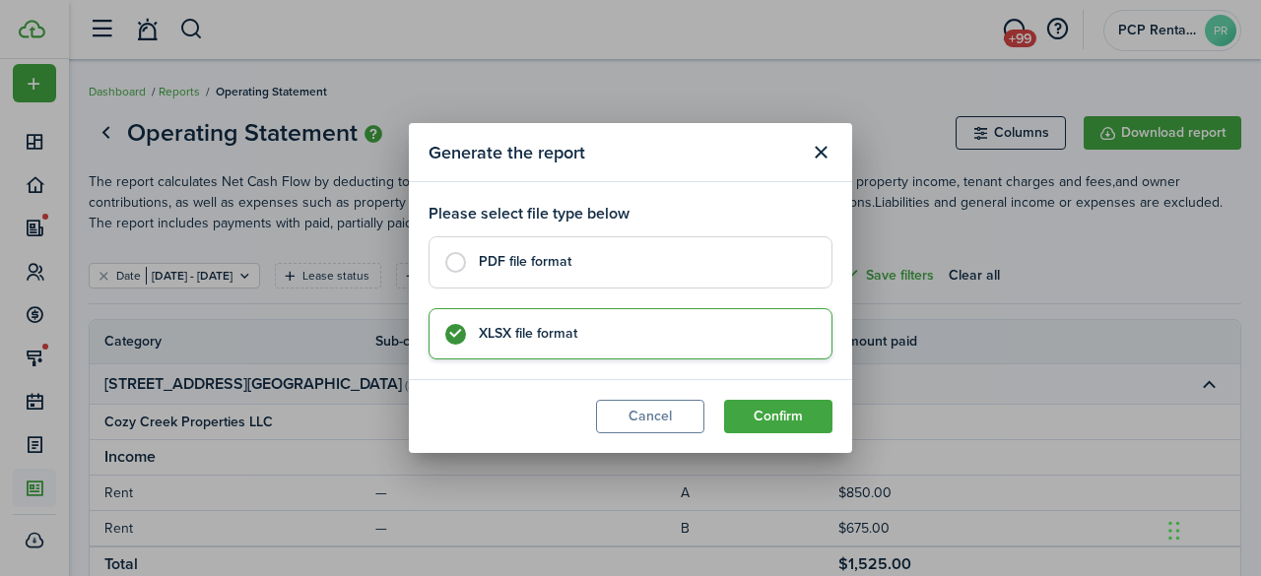
click at [619, 247] on label "PDF file format" at bounding box center [631, 261] width 404 height 51
radio input "true"
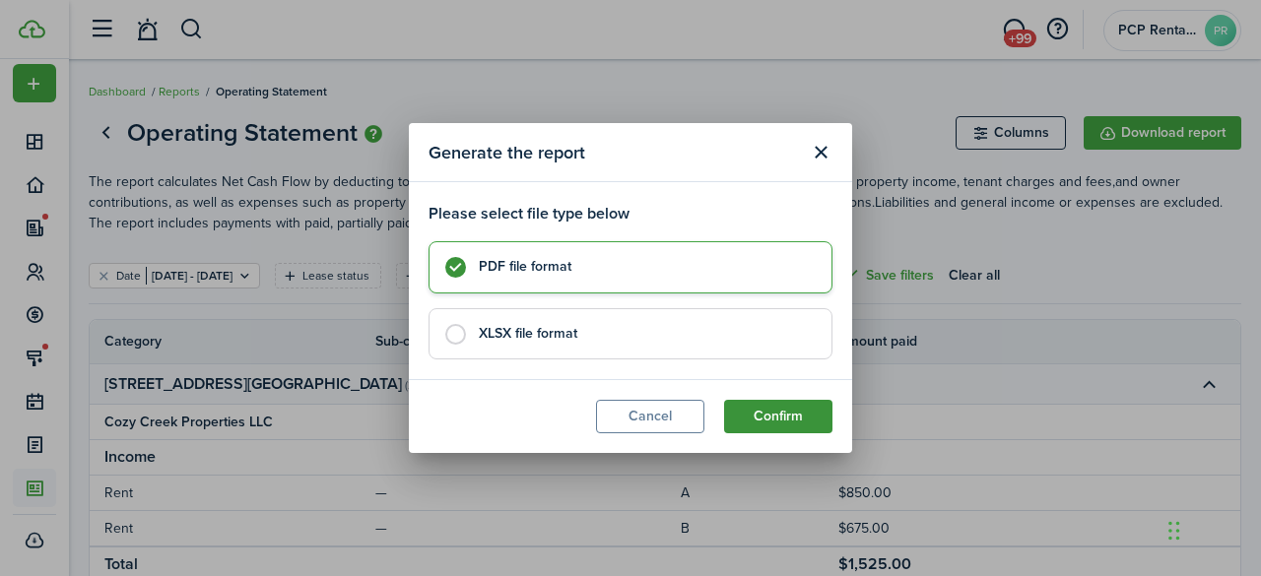
click at [771, 409] on button "Confirm" at bounding box center [778, 417] width 108 height 34
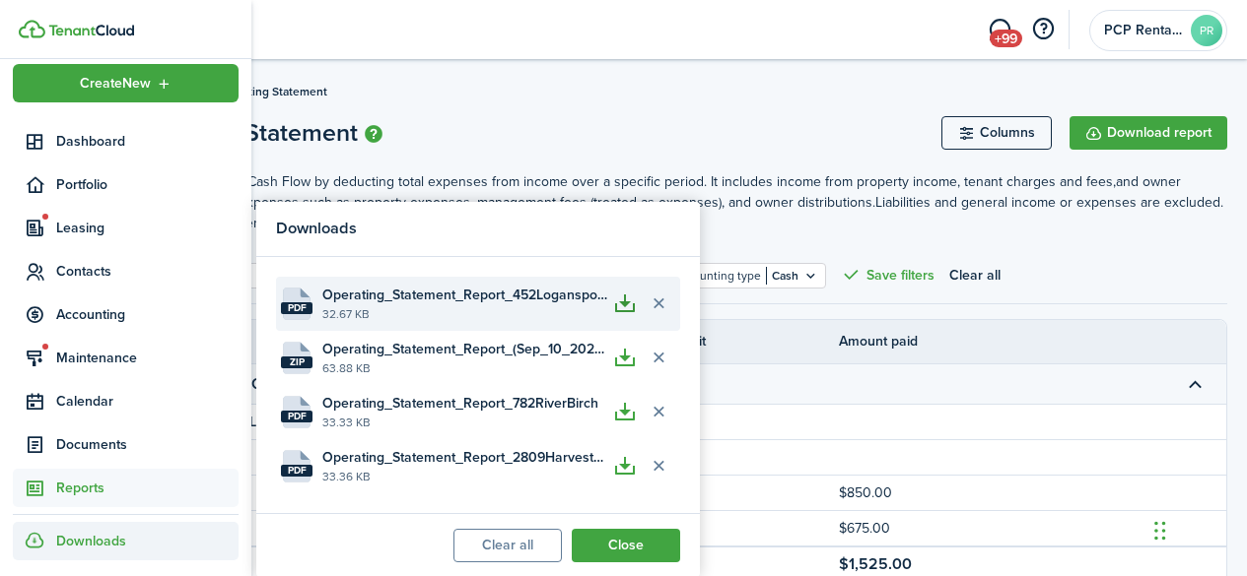
click at [628, 304] on button "button" at bounding box center [625, 304] width 34 height 34
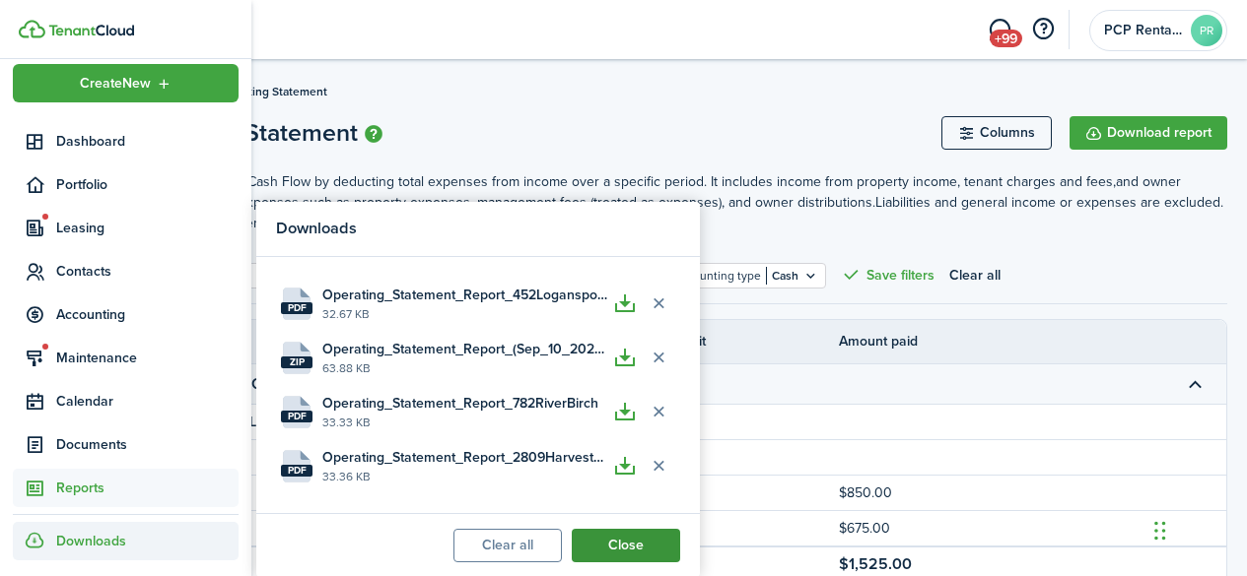
click at [640, 544] on button "Close" at bounding box center [626, 546] width 108 height 34
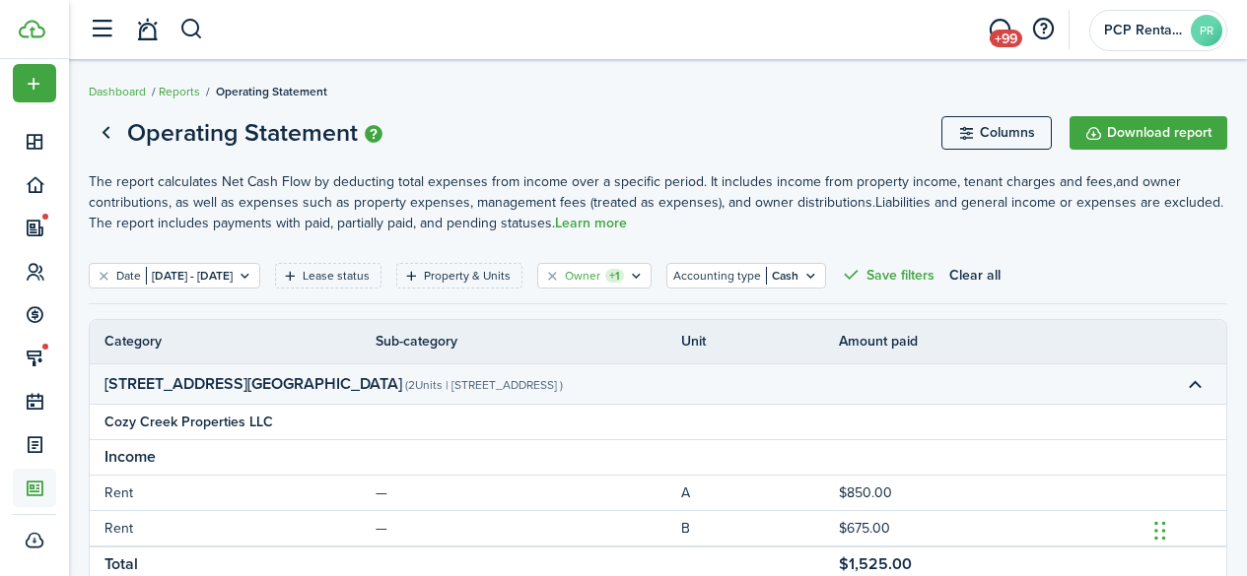
click at [644, 271] on icon "Open filter" at bounding box center [636, 276] width 17 height 16
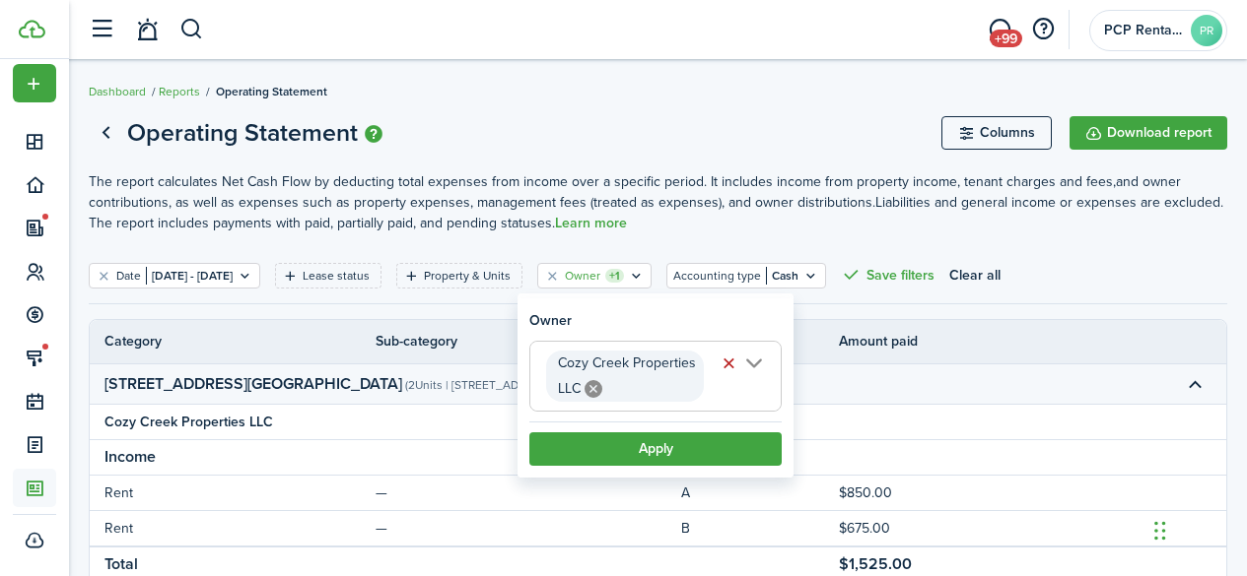
click at [596, 383] on icon at bounding box center [593, 389] width 18 height 18
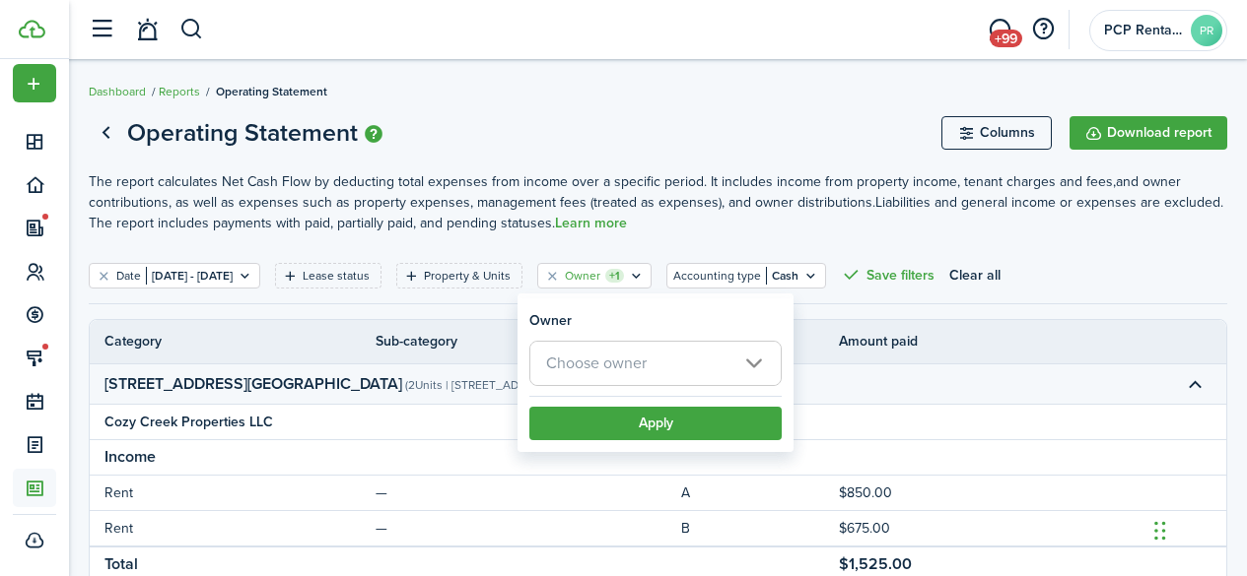
click at [577, 365] on span "Choose owner" at bounding box center [596, 363] width 101 height 23
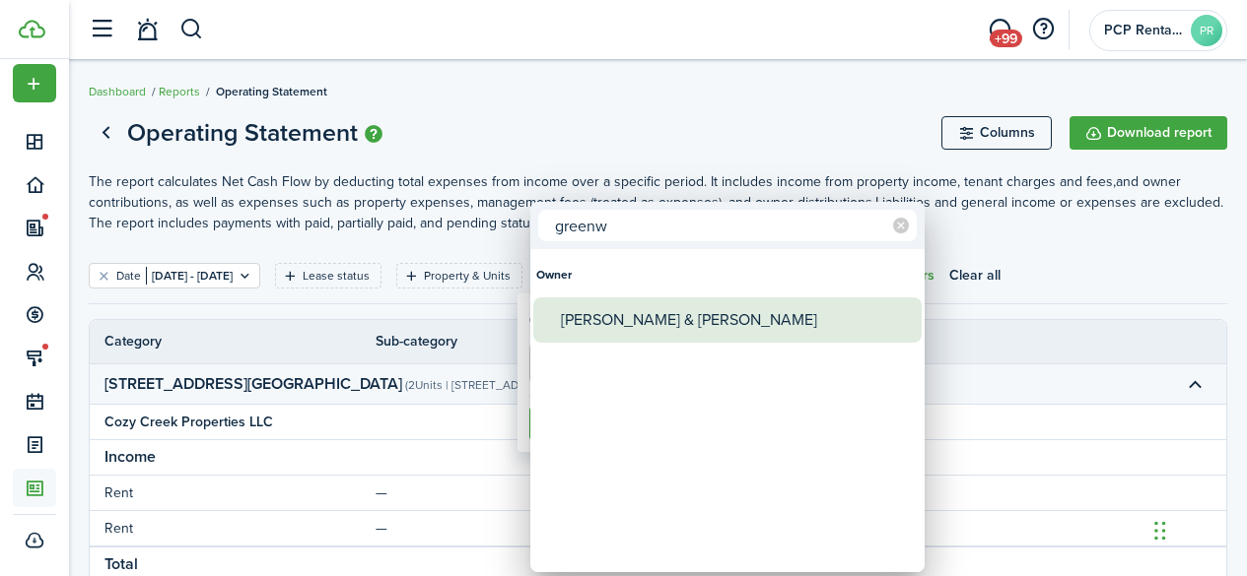
type input "greenw"
click at [597, 328] on div "[PERSON_NAME] & [PERSON_NAME]" at bounding box center [735, 320] width 349 height 45
type input "[PERSON_NAME] & [PERSON_NAME]"
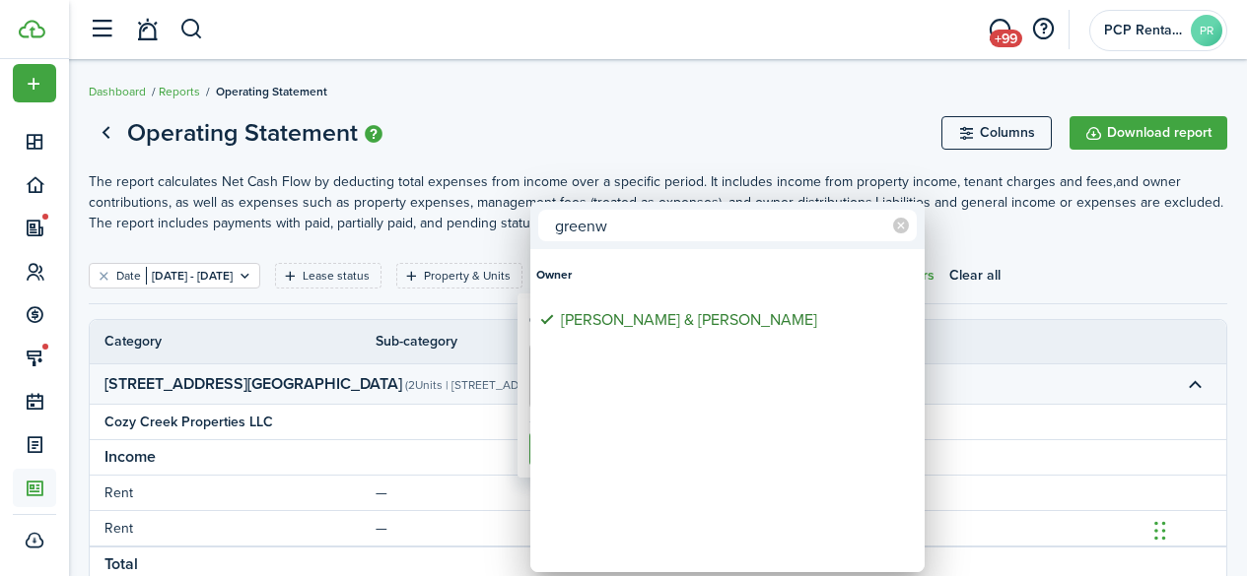
click at [670, 108] on div at bounding box center [623, 288] width 1562 height 892
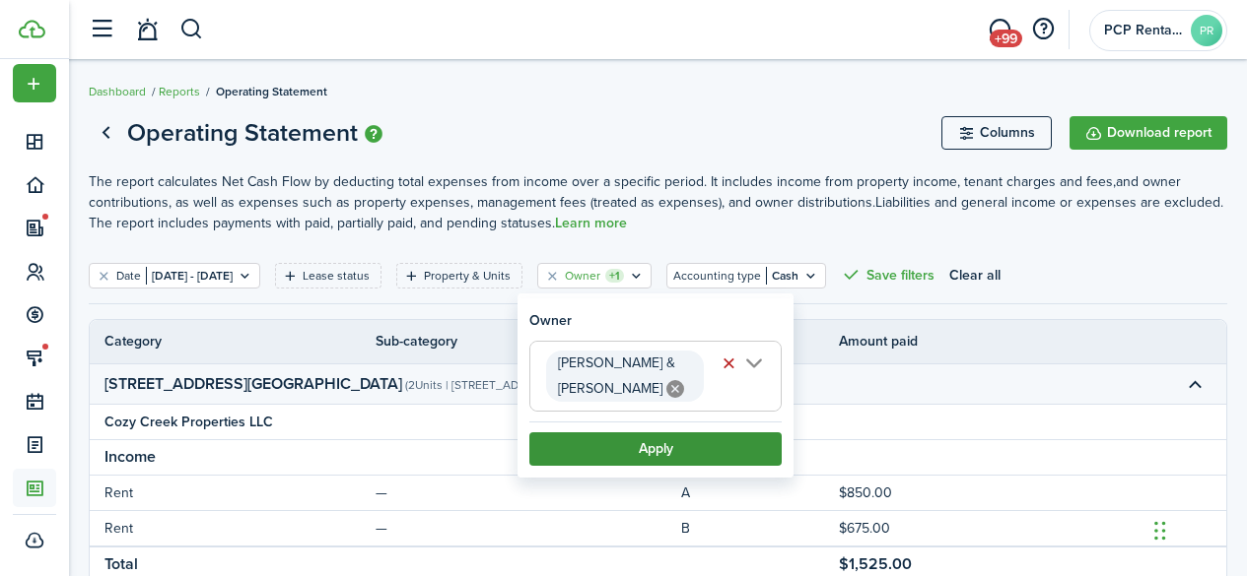
scroll to position [0, 3]
click at [650, 450] on button "Apply" at bounding box center [655, 450] width 252 height 34
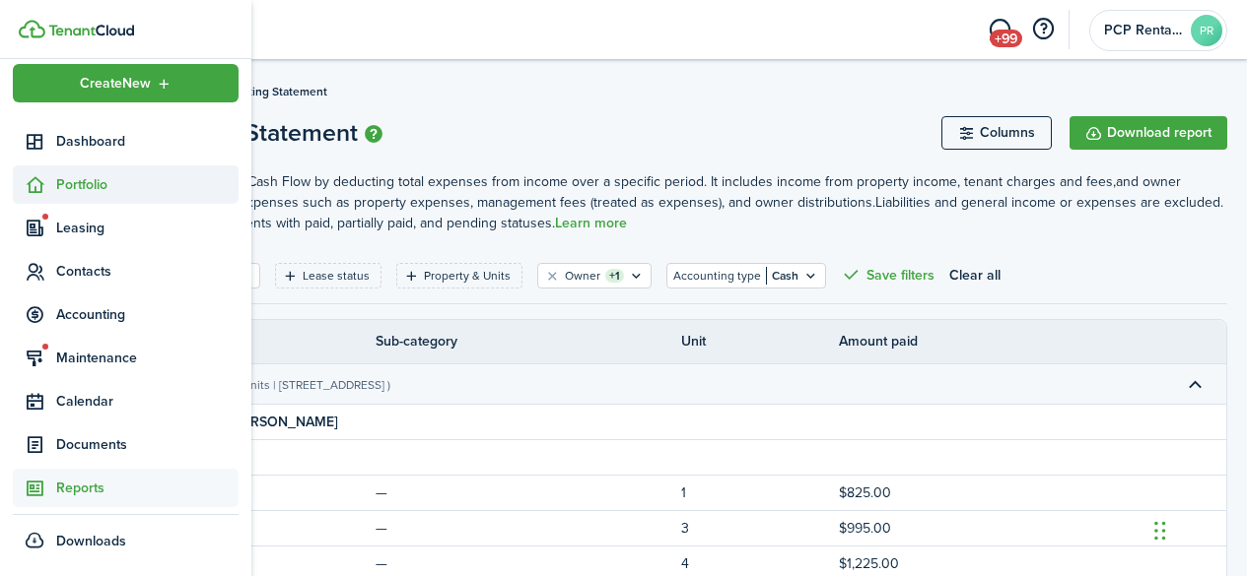
click at [70, 181] on span "Portfolio" at bounding box center [147, 184] width 182 height 21
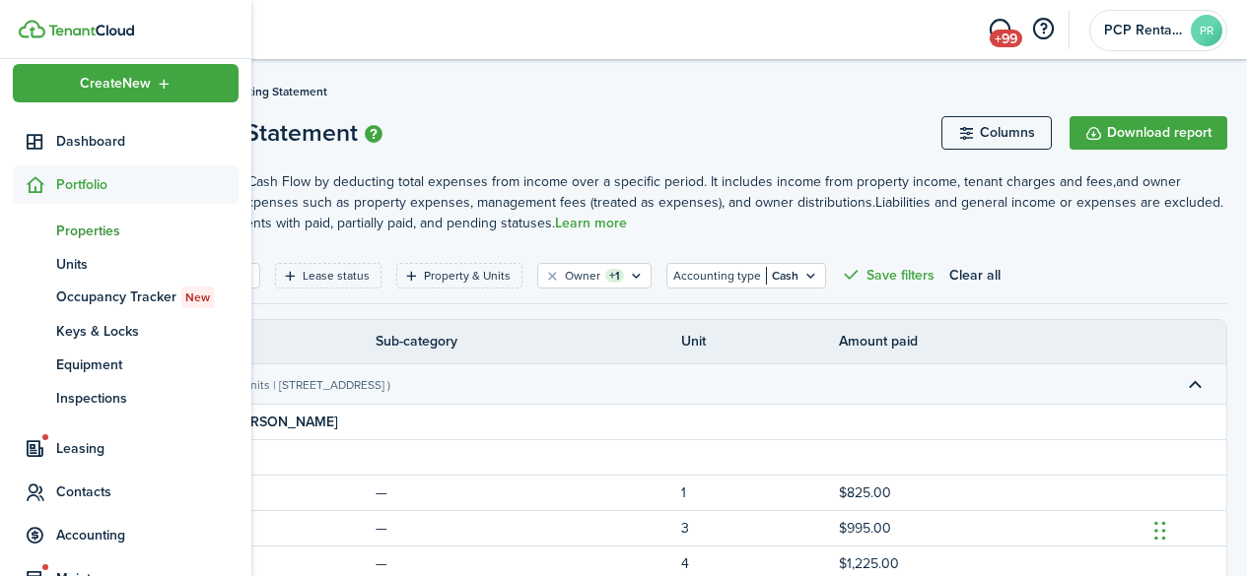
click at [69, 226] on span "Properties" at bounding box center [147, 231] width 182 height 21
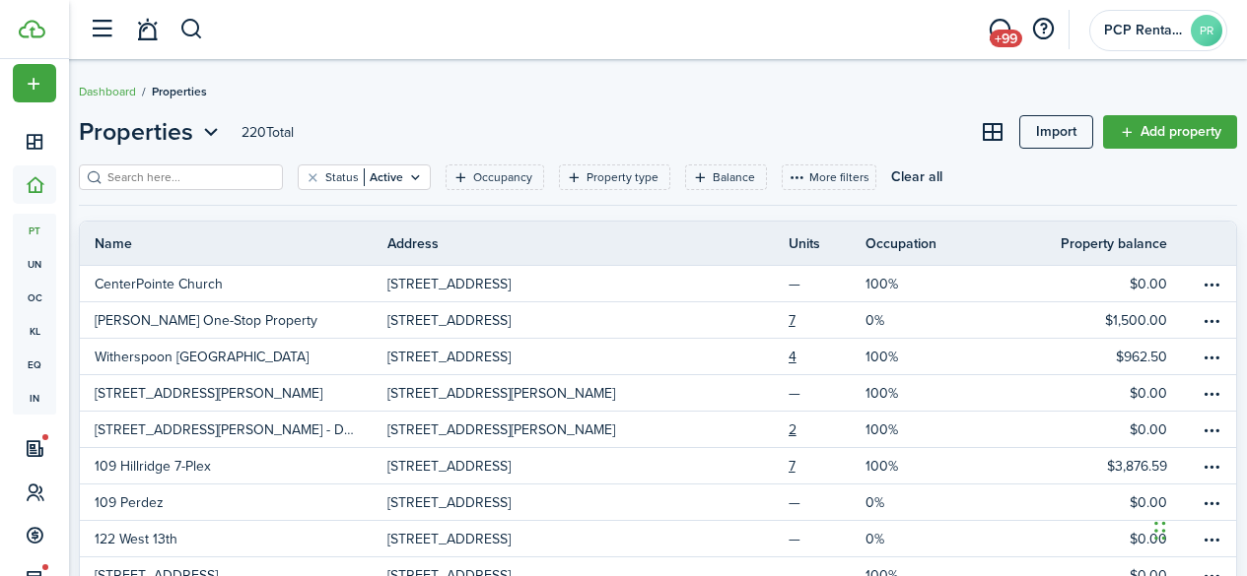
click at [257, 178] on input "search" at bounding box center [188, 178] width 173 height 19
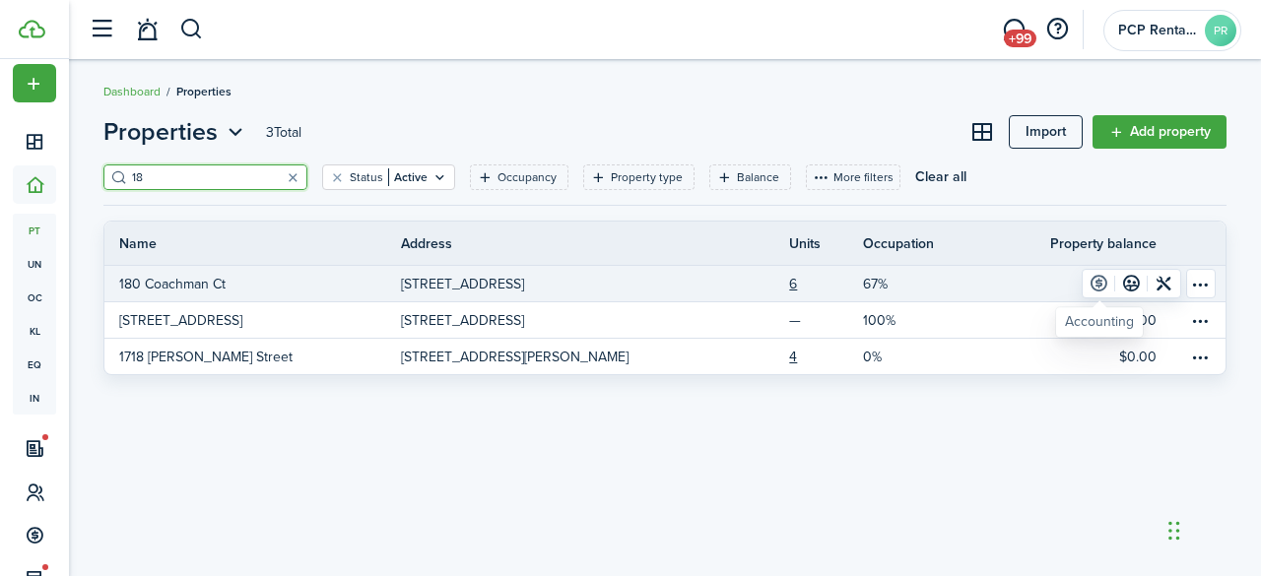
type input "18"
click at [1097, 282] on link at bounding box center [1099, 284] width 33 height 28
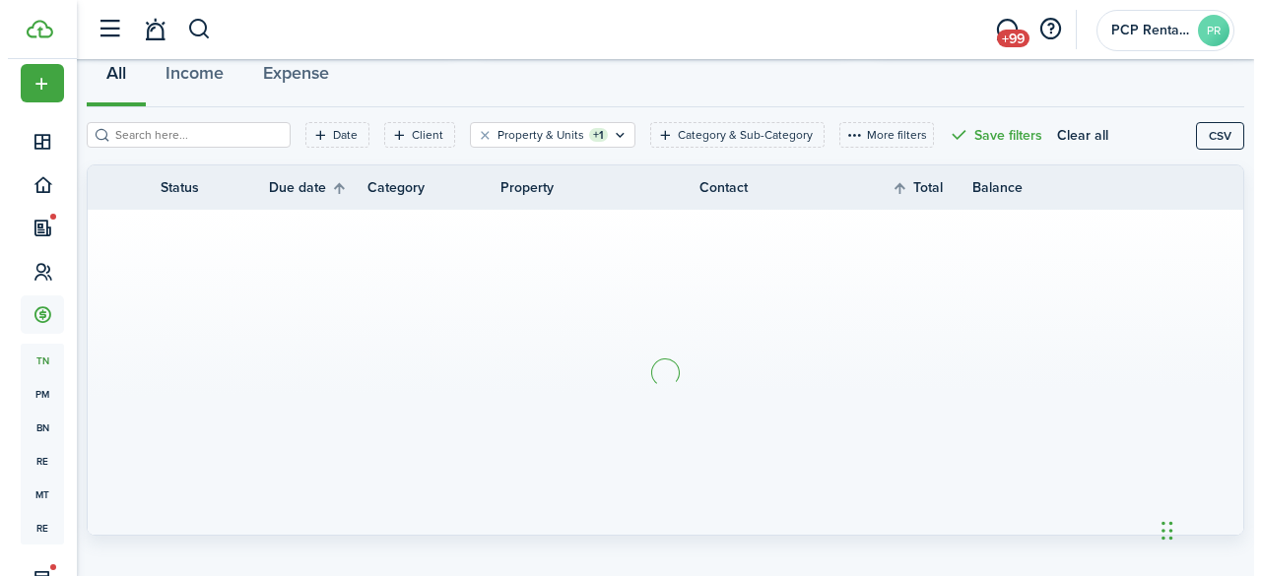
scroll to position [197, 0]
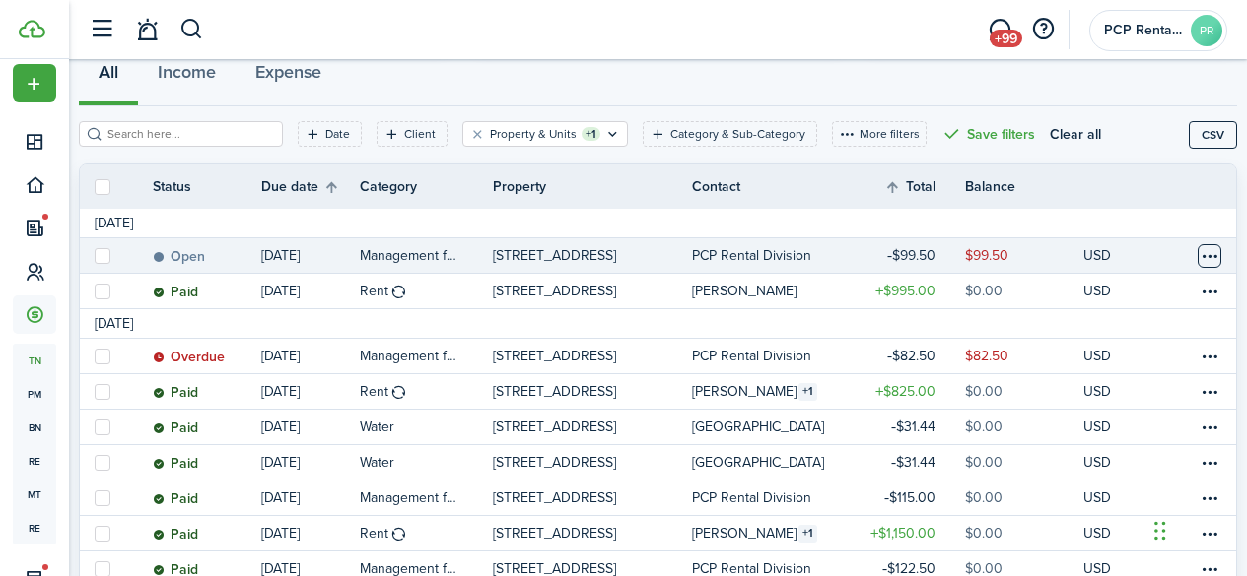
click at [1197, 247] on table-menu-btn-icon at bounding box center [1209, 256] width 24 height 24
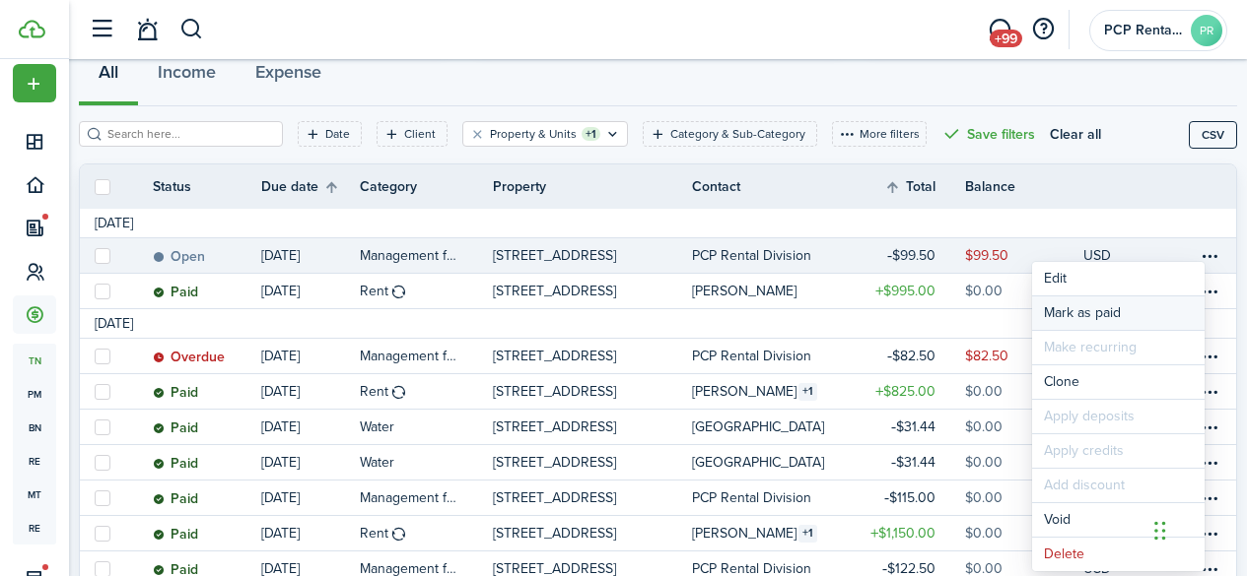
click at [1105, 312] on link "Mark as paid" at bounding box center [1118, 314] width 172 height 34
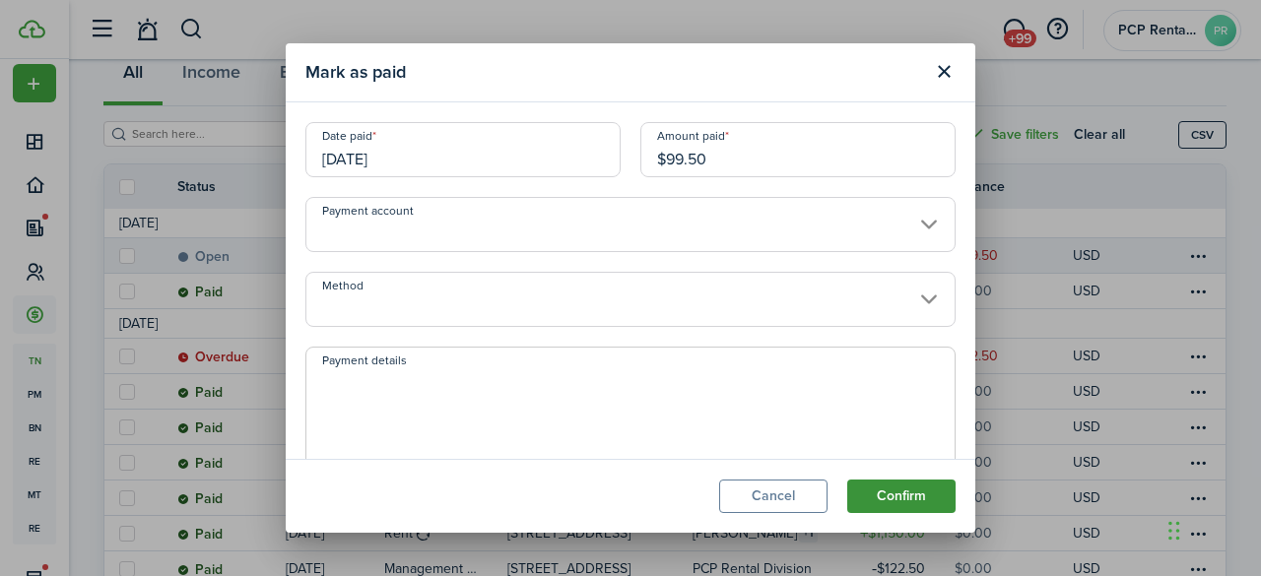
click at [898, 495] on button "Confirm" at bounding box center [901, 497] width 108 height 34
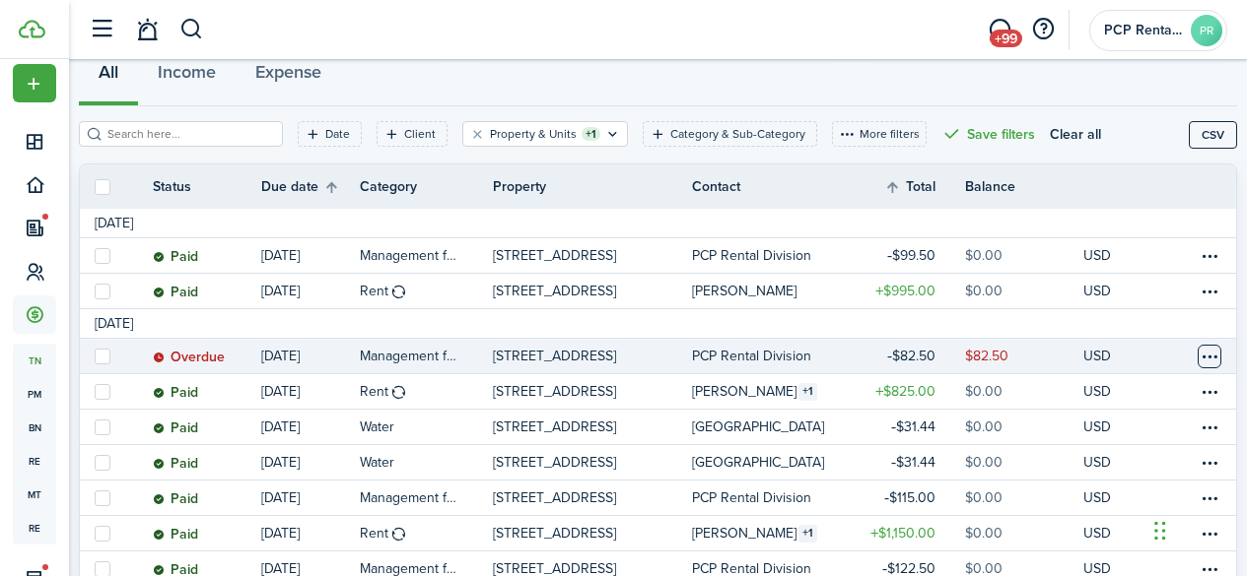
click at [1197, 353] on table-menu-btn-icon at bounding box center [1209, 357] width 24 height 24
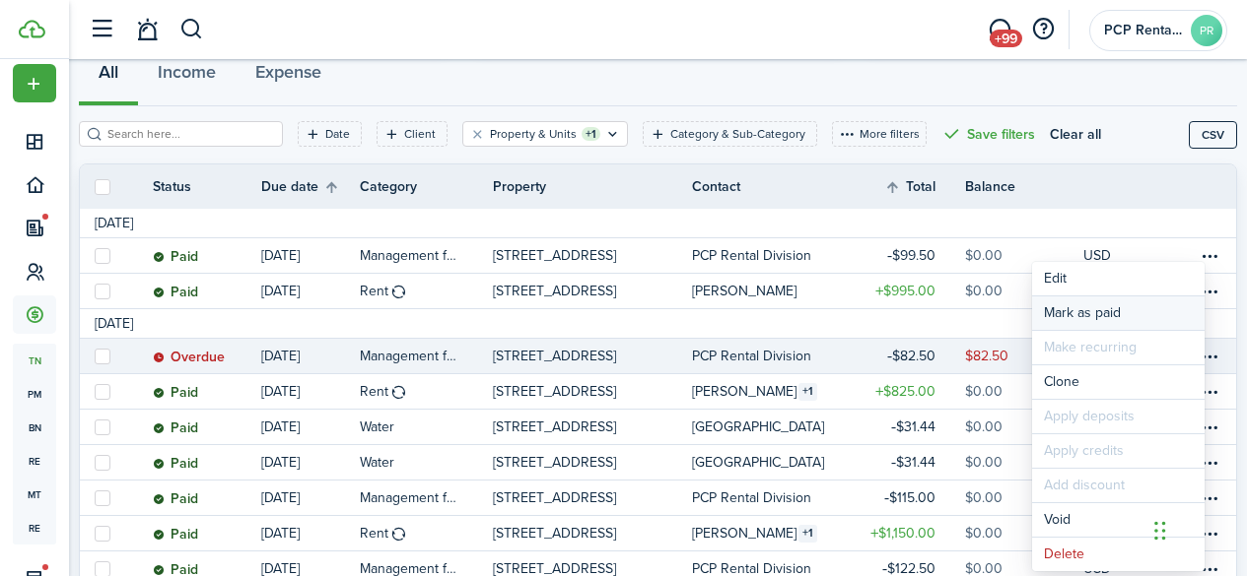
click at [1081, 307] on link "Mark as paid" at bounding box center [1118, 314] width 172 height 34
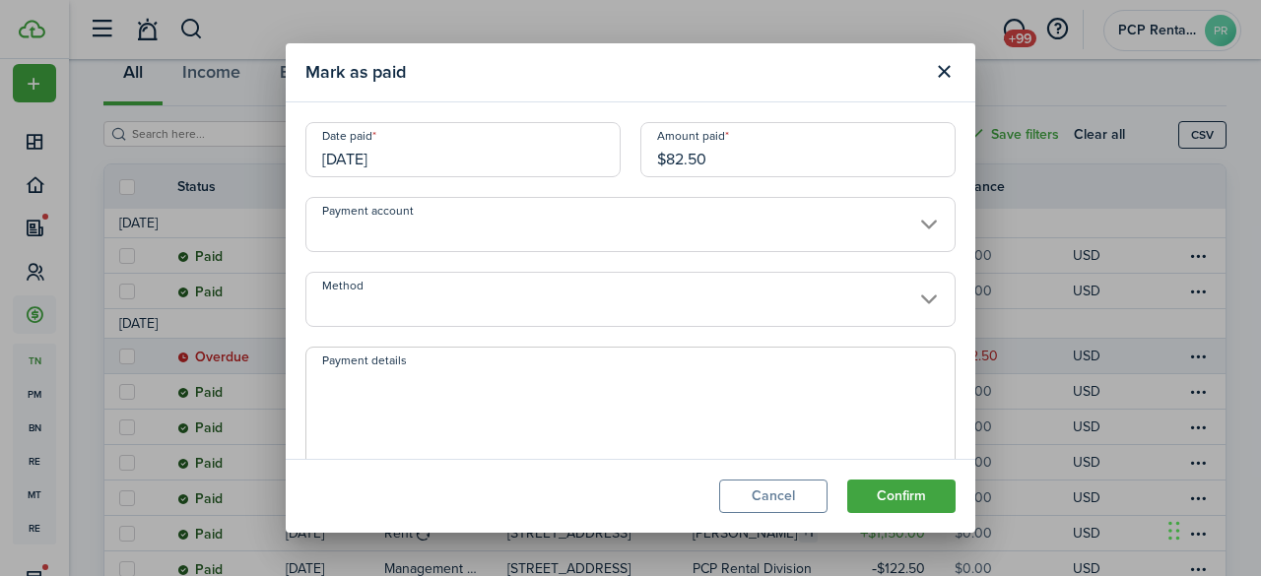
click at [417, 148] on input "[DATE]" at bounding box center [462, 149] width 315 height 55
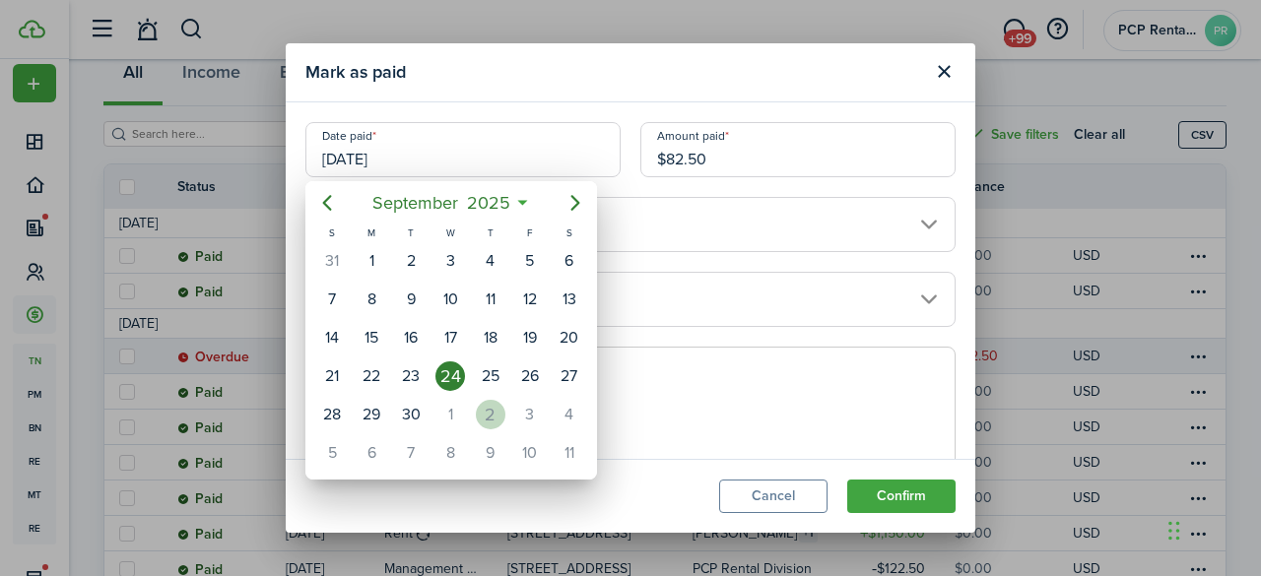
click at [496, 415] on div "2" at bounding box center [491, 415] width 30 height 30
type input "[DATE]"
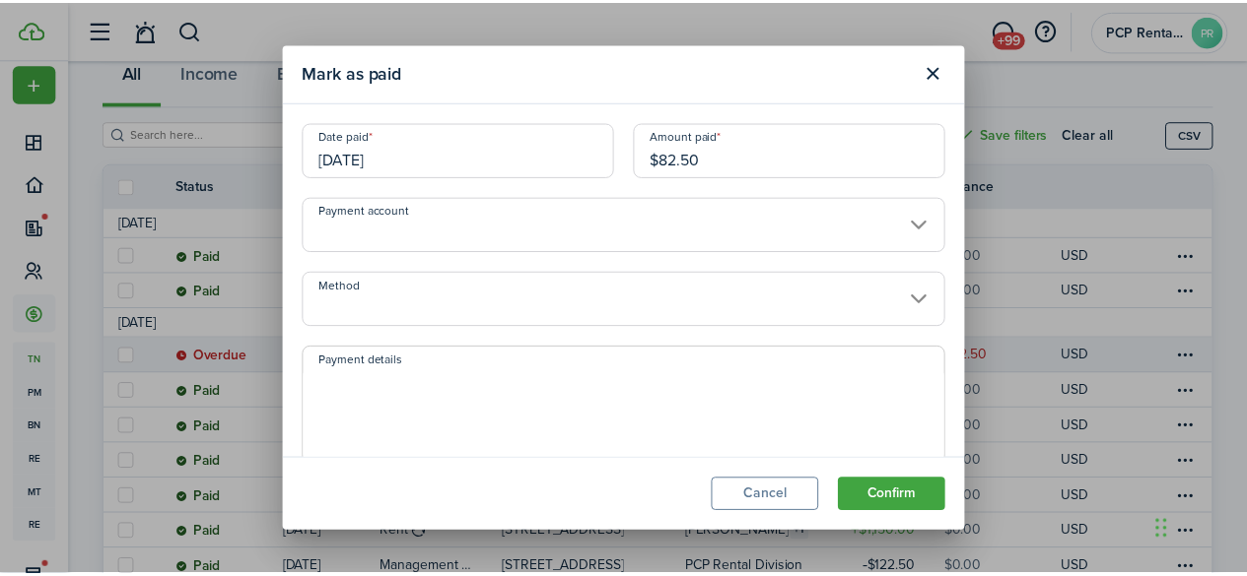
scroll to position [0, 0]
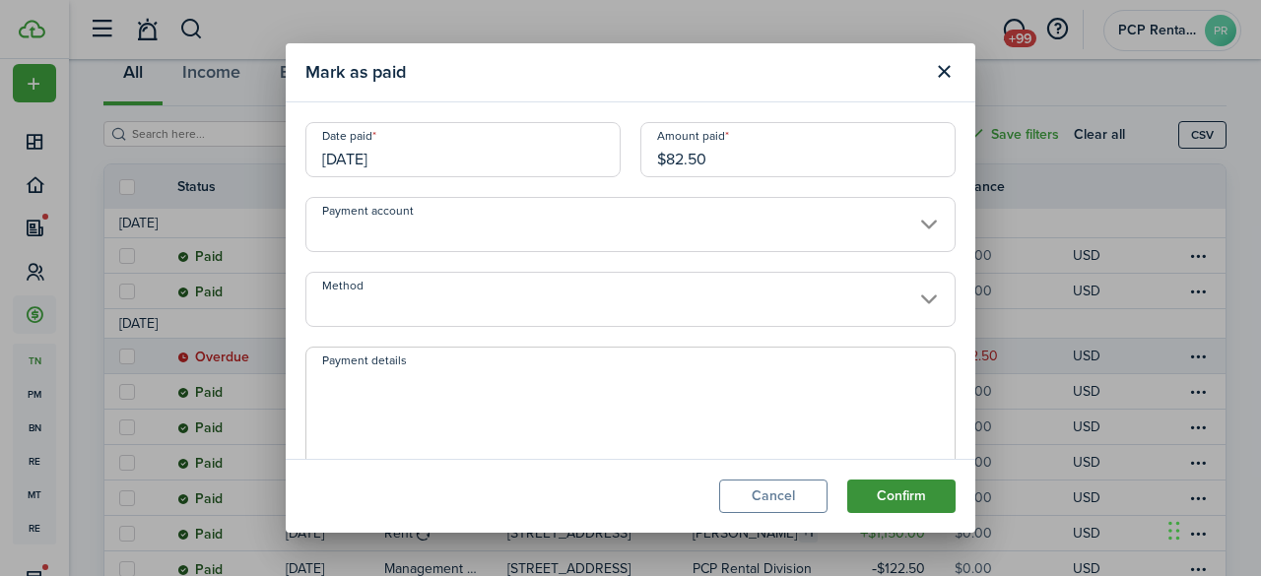
click at [886, 485] on button "Confirm" at bounding box center [901, 497] width 108 height 34
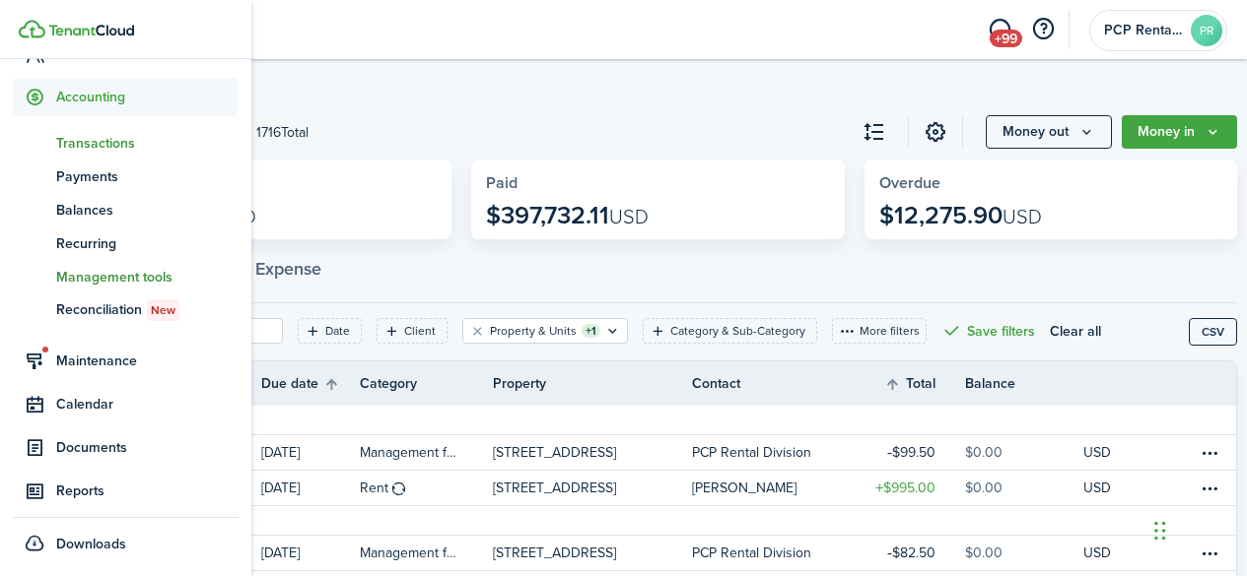
scroll to position [236, 0]
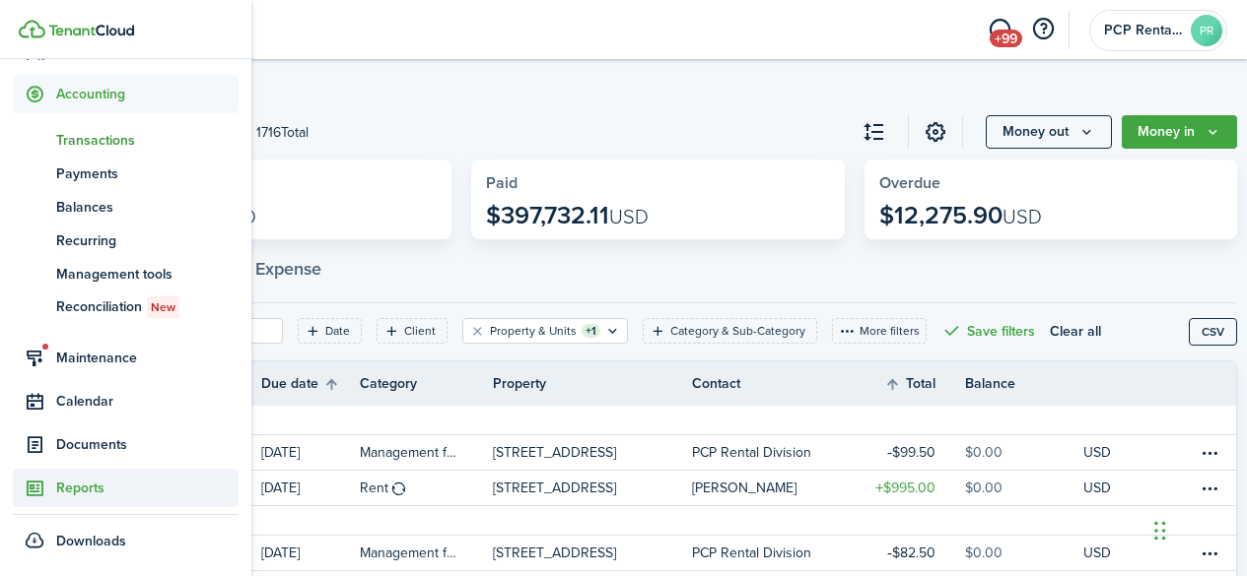
click at [83, 487] on span "Reports" at bounding box center [147, 488] width 182 height 21
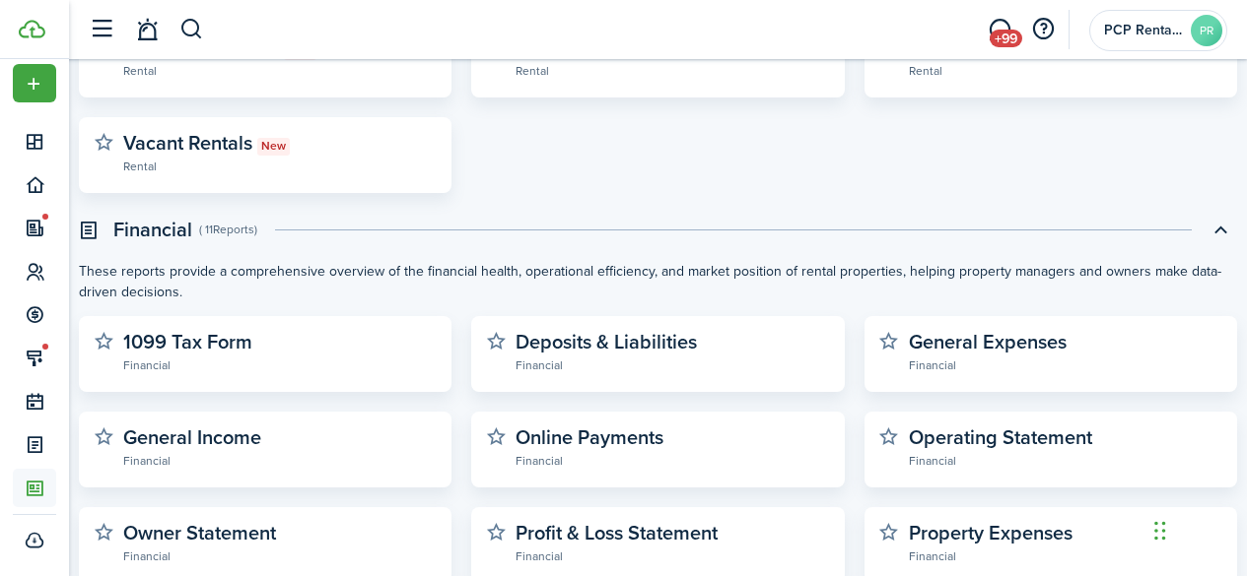
scroll to position [493, 0]
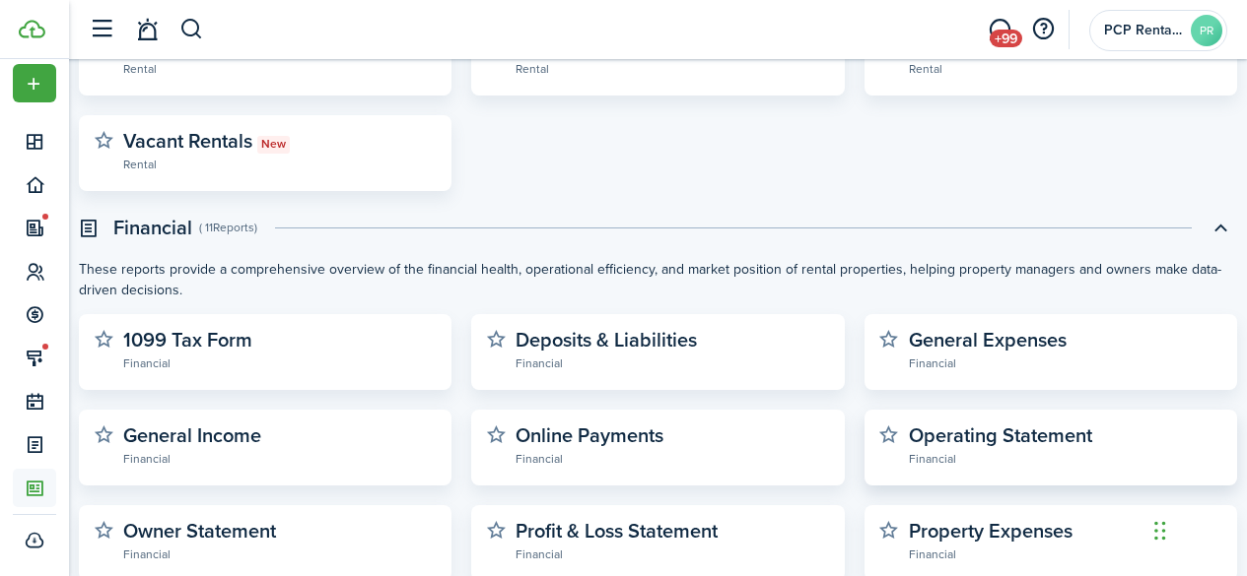
click at [968, 441] on widget-stats-description "Operating Statement" at bounding box center [1000, 436] width 183 height 30
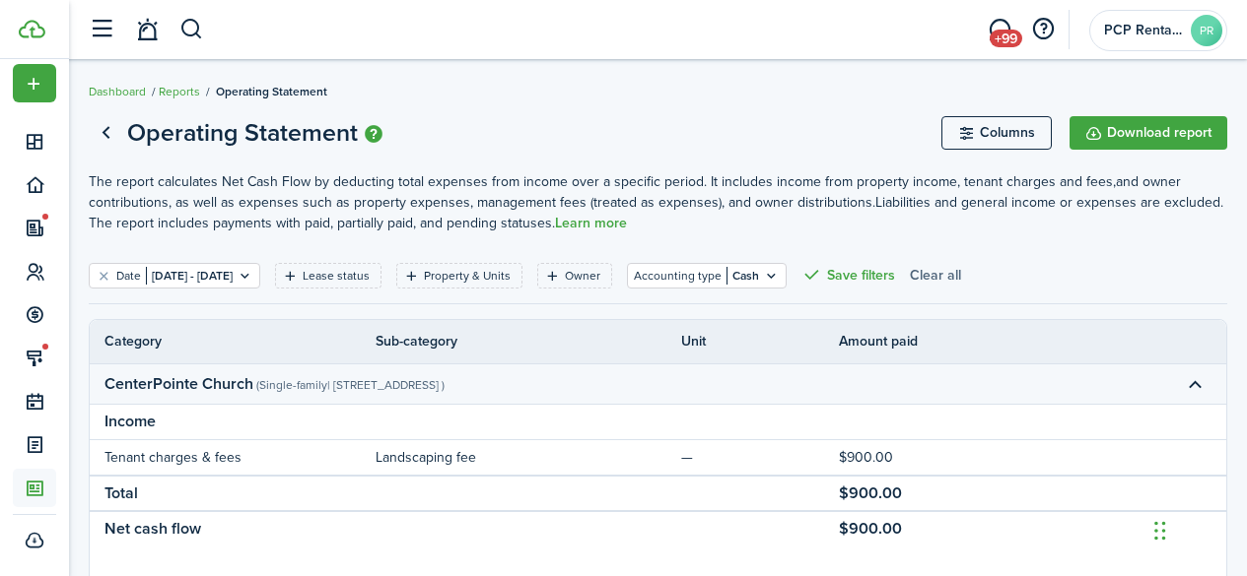
click at [961, 274] on button "Clear all" at bounding box center [935, 276] width 51 height 26
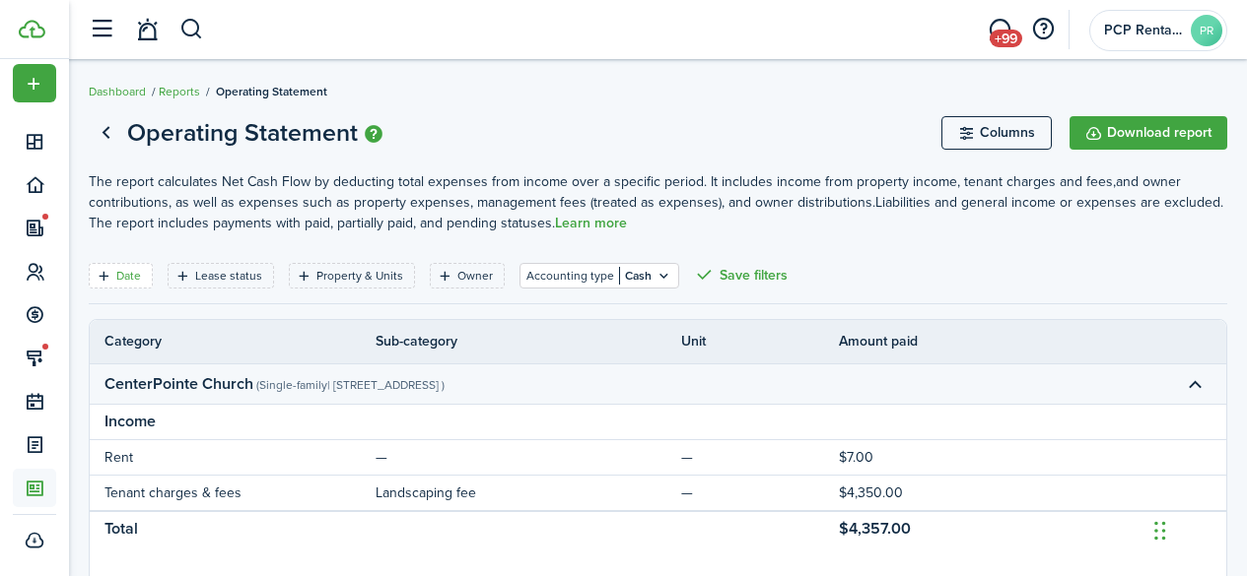
click at [116, 282] on filter-tag-label "Date" at bounding box center [128, 276] width 25 height 18
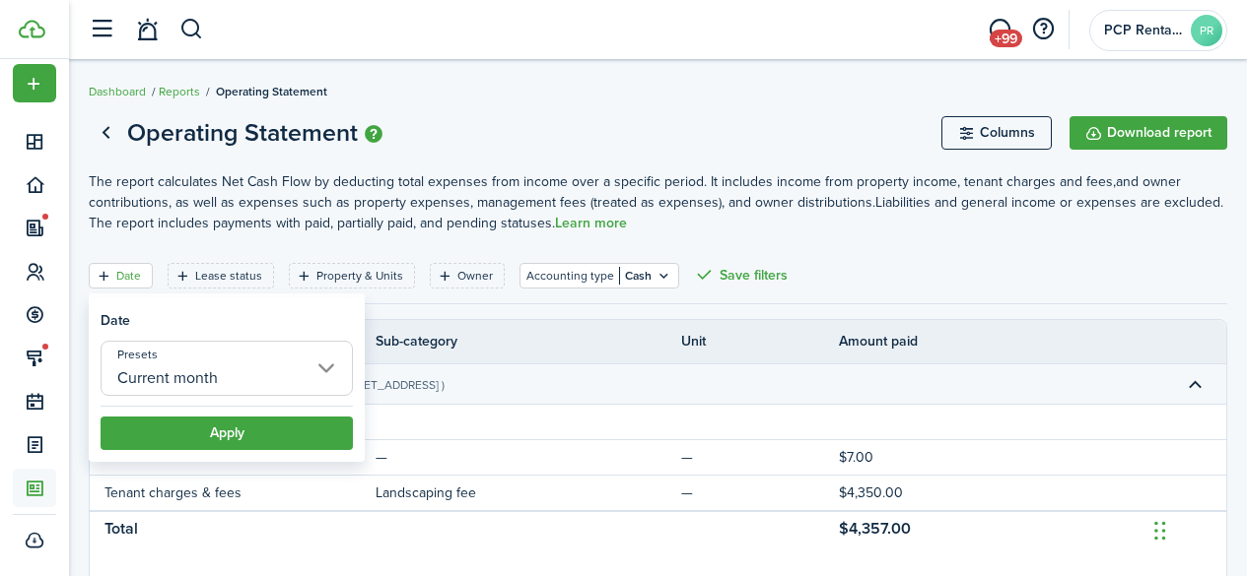
click at [146, 375] on input "Current month" at bounding box center [227, 368] width 252 height 55
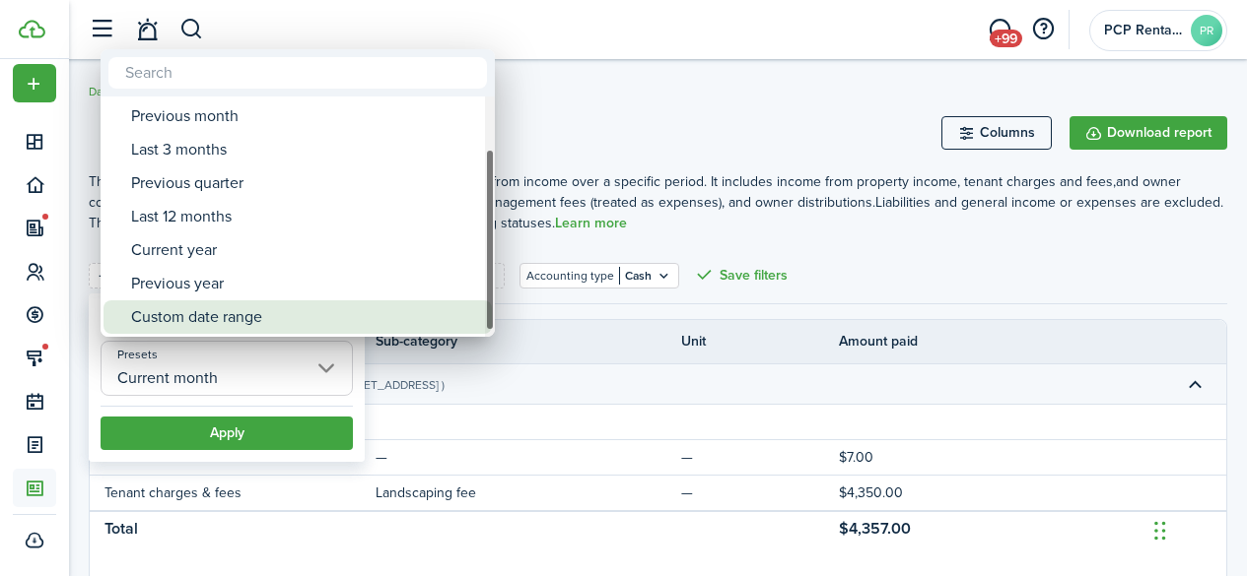
click at [196, 317] on div "Custom date range" at bounding box center [305, 318] width 349 height 34
type input "Custom date range"
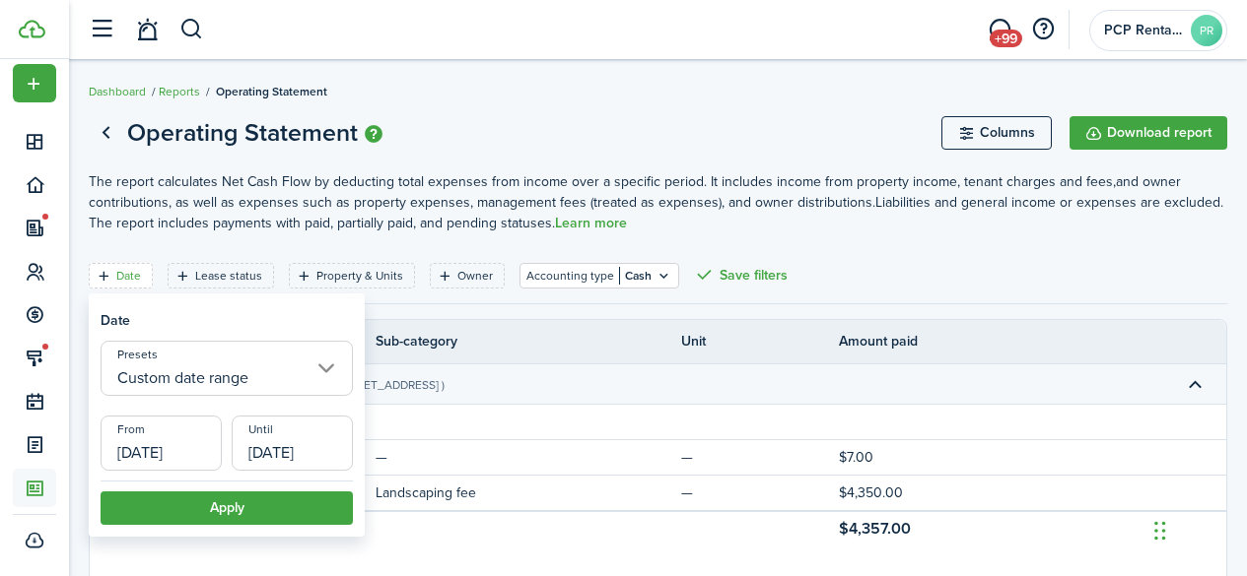
click at [138, 462] on input "[DATE]" at bounding box center [161, 443] width 121 height 55
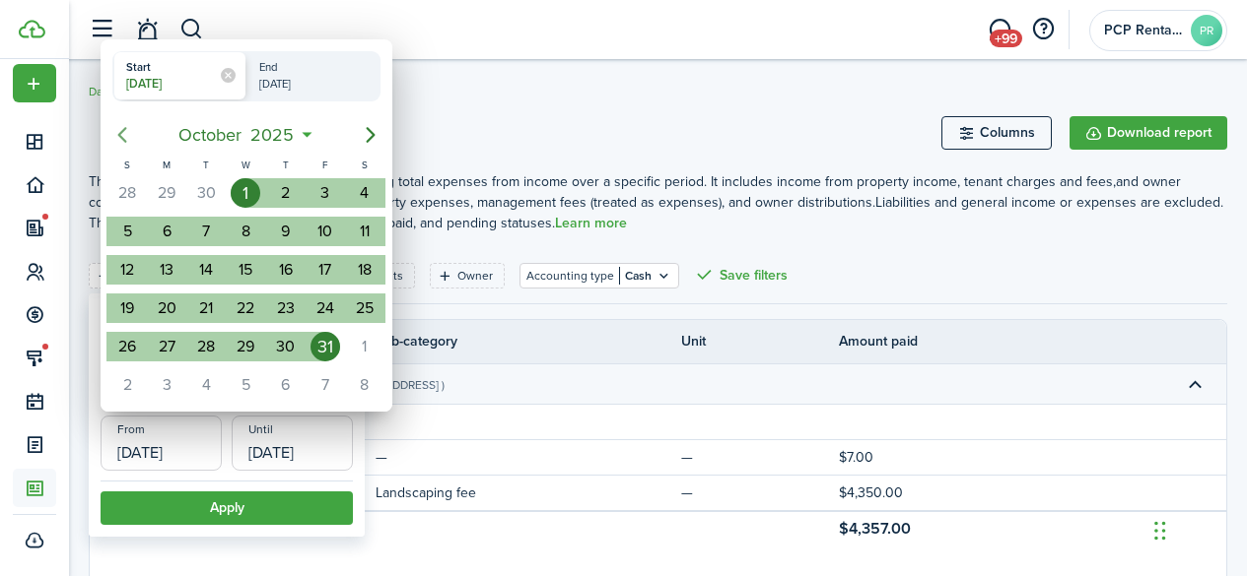
click at [121, 142] on icon "Previous page" at bounding box center [122, 135] width 24 height 24
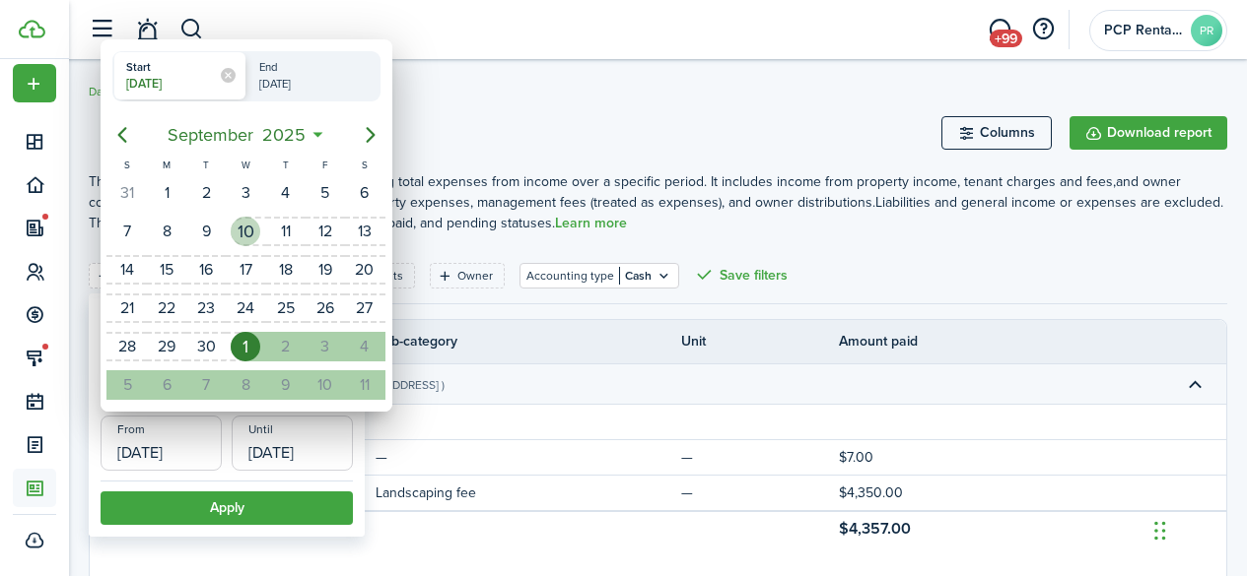
click at [237, 229] on div "10" at bounding box center [246, 232] width 30 height 30
type input "[DATE]"
radio input "false"
radio input "true"
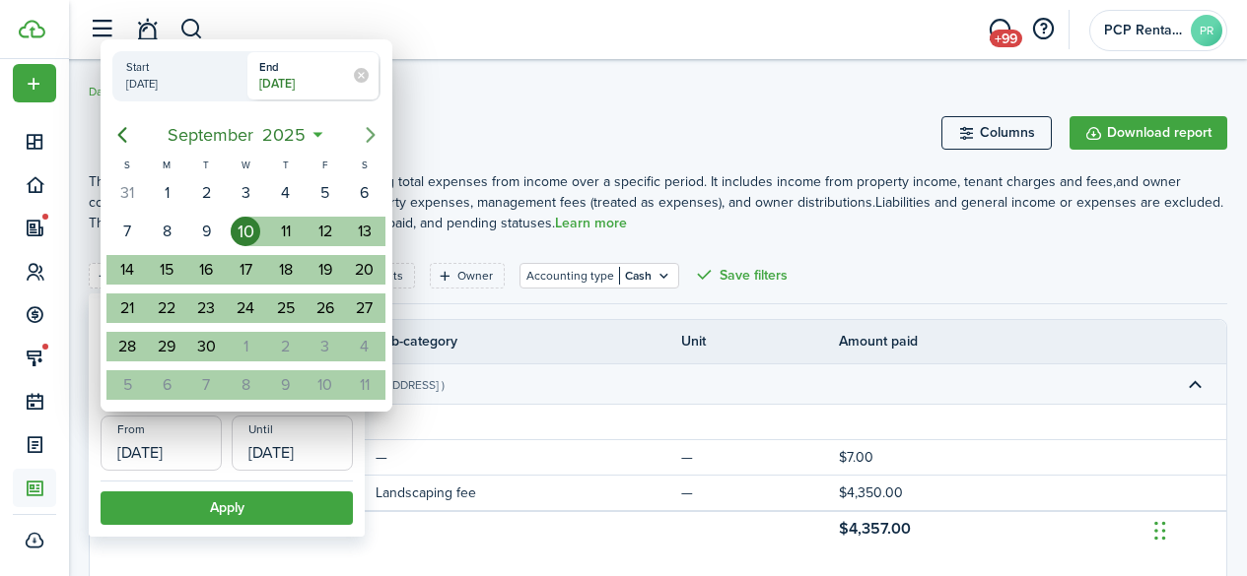
click at [365, 134] on icon "Next page" at bounding box center [371, 135] width 24 height 24
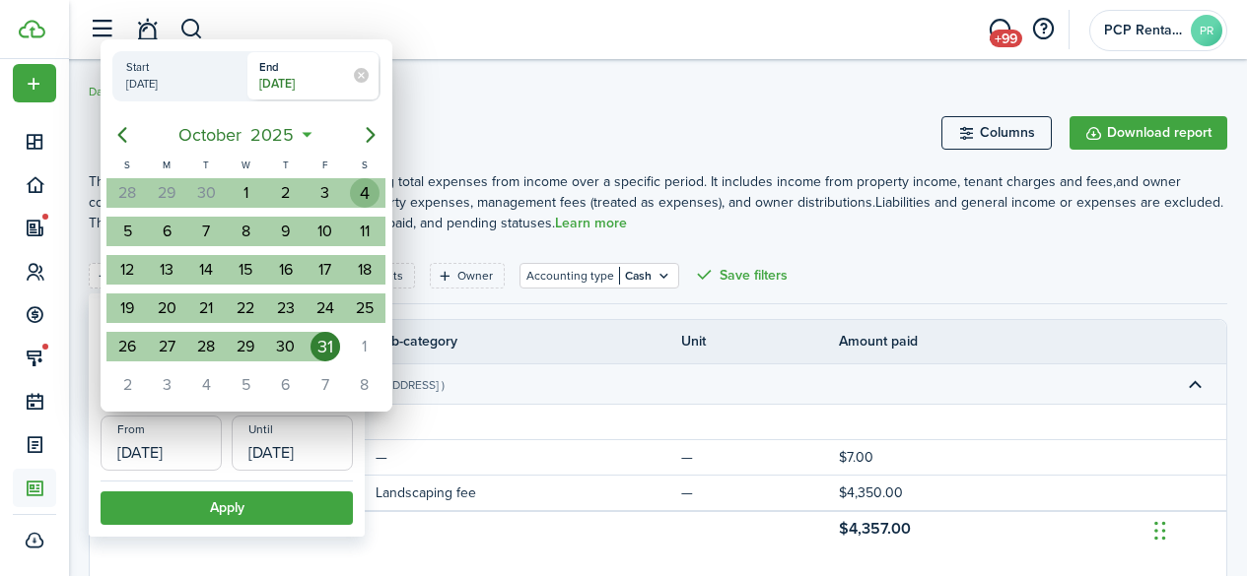
click at [365, 191] on div "4" at bounding box center [365, 193] width 30 height 30
type input "[DATE]"
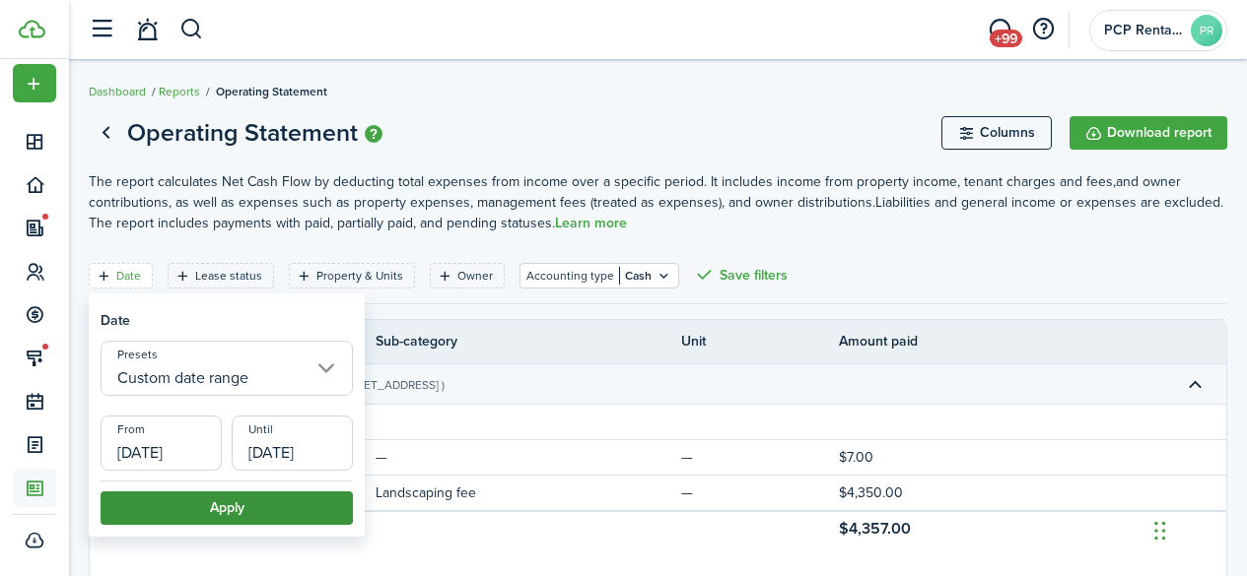
click at [216, 513] on button "Apply" at bounding box center [227, 509] width 252 height 34
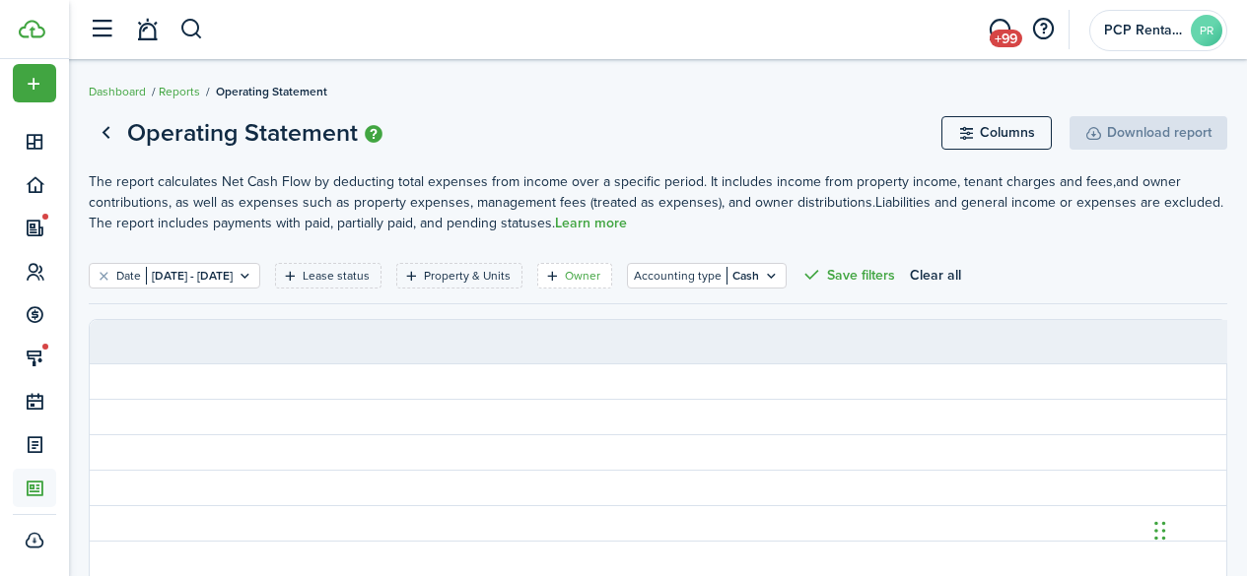
click at [600, 281] on filter-tag-label "Owner" at bounding box center [582, 276] width 35 height 18
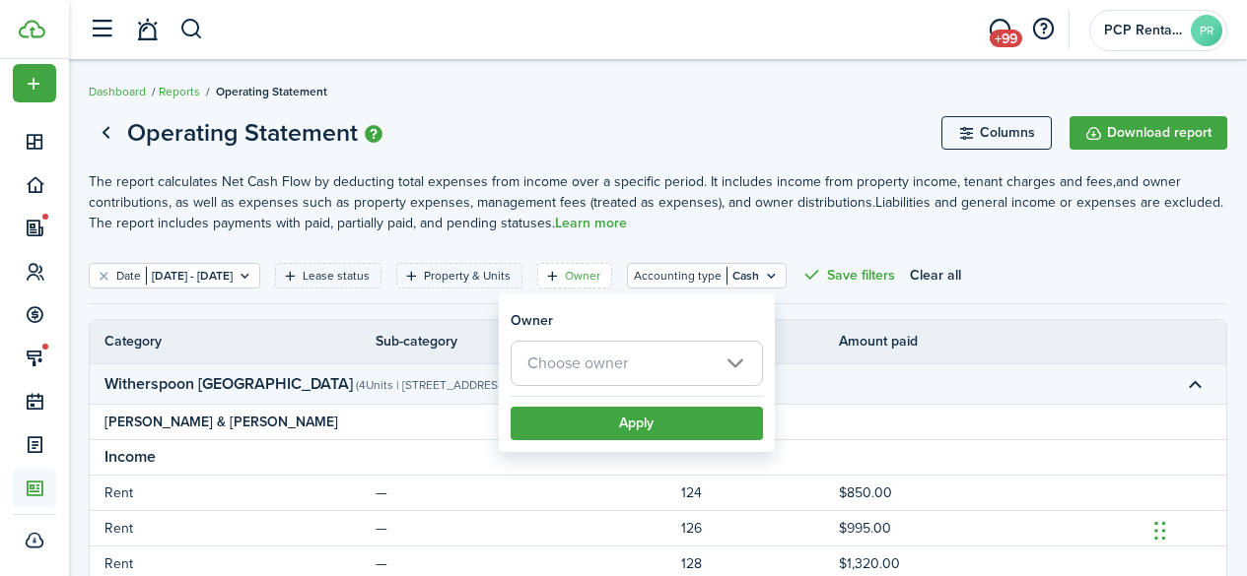
click at [630, 371] on span "Choose owner" at bounding box center [636, 363] width 250 height 43
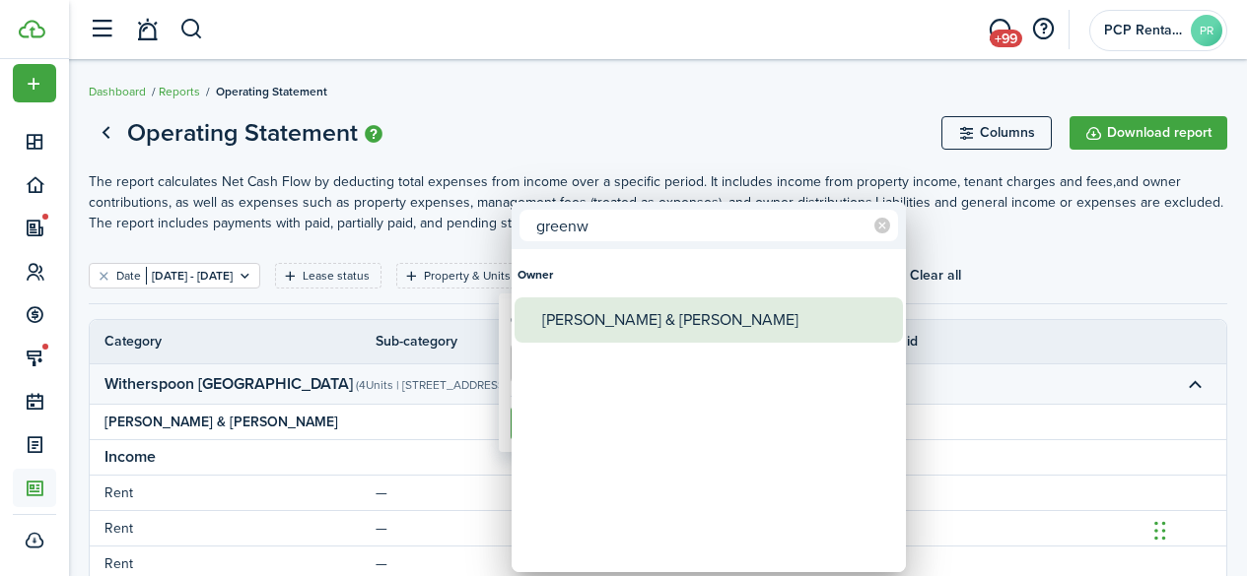
type input "greenw"
click at [651, 314] on div "[PERSON_NAME] & [PERSON_NAME]" at bounding box center [716, 320] width 349 height 45
type input "[PERSON_NAME] & [PERSON_NAME]"
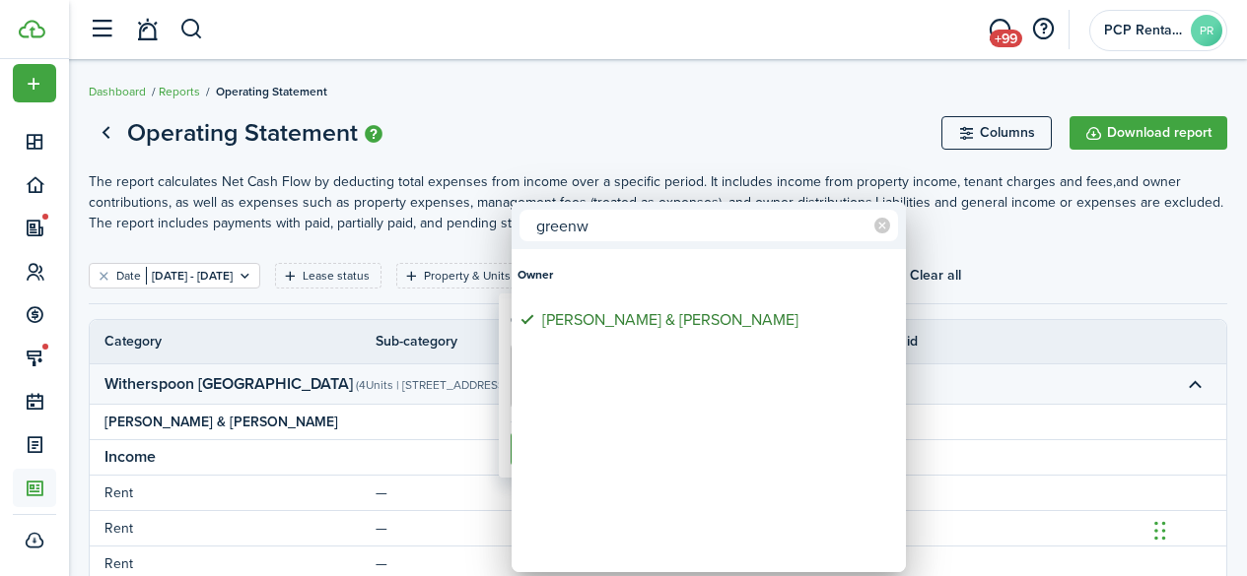
click at [665, 106] on div at bounding box center [623, 288] width 1562 height 892
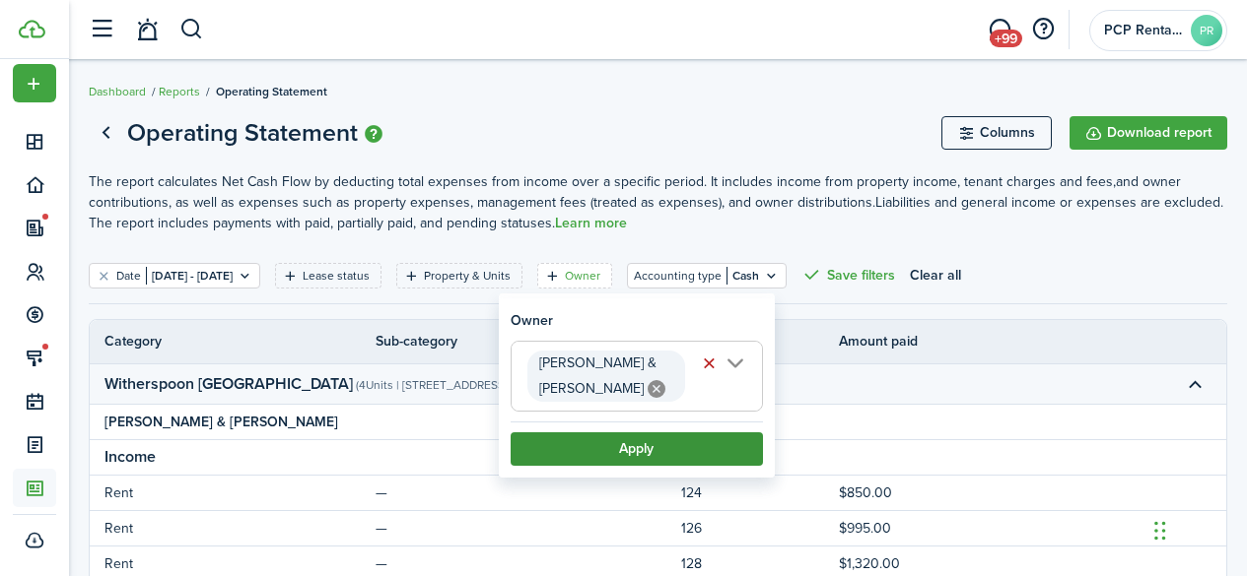
click at [621, 444] on button "Apply" at bounding box center [636, 450] width 252 height 34
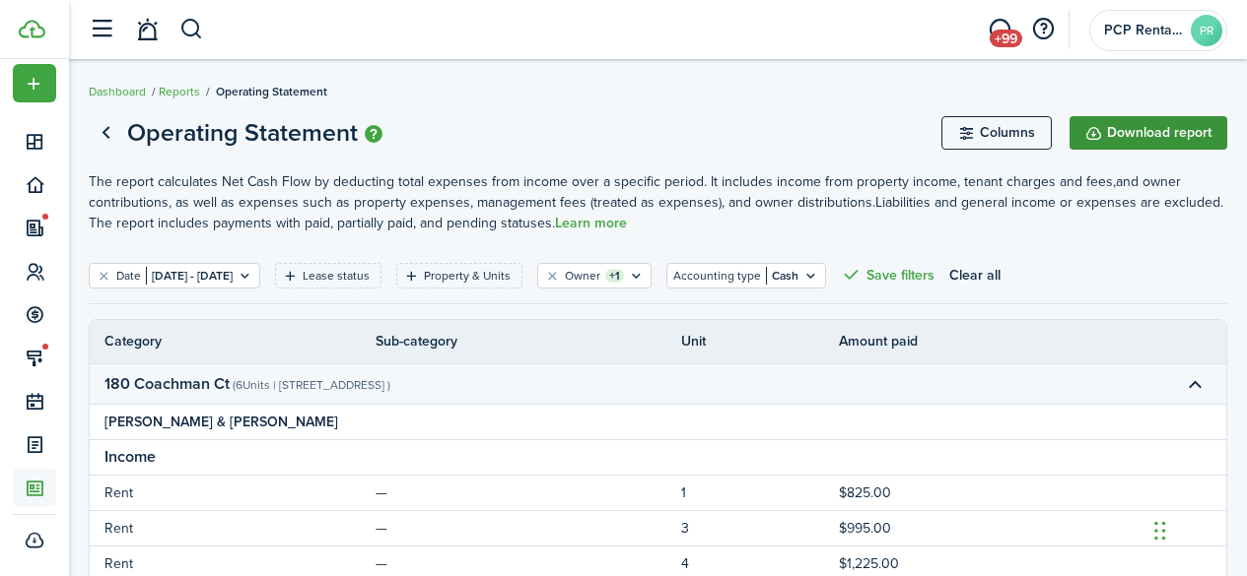
click at [1126, 136] on button "Download report" at bounding box center [1148, 133] width 158 height 34
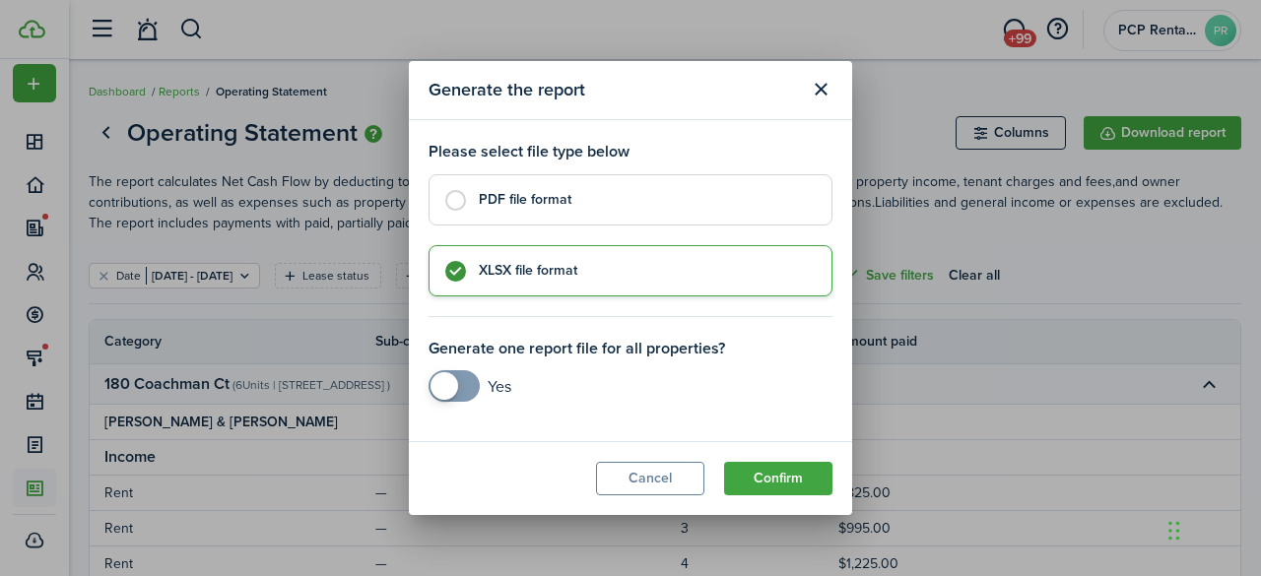
click at [453, 200] on label "PDF file format" at bounding box center [631, 199] width 404 height 51
radio input "true"
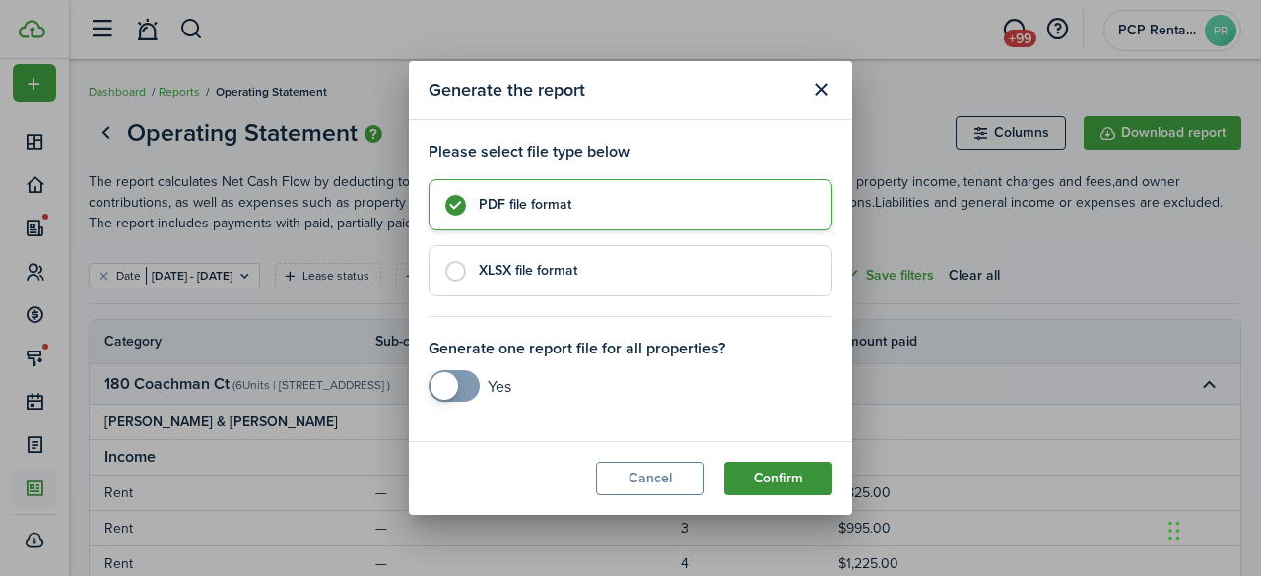
click at [761, 477] on button "Confirm" at bounding box center [778, 479] width 108 height 34
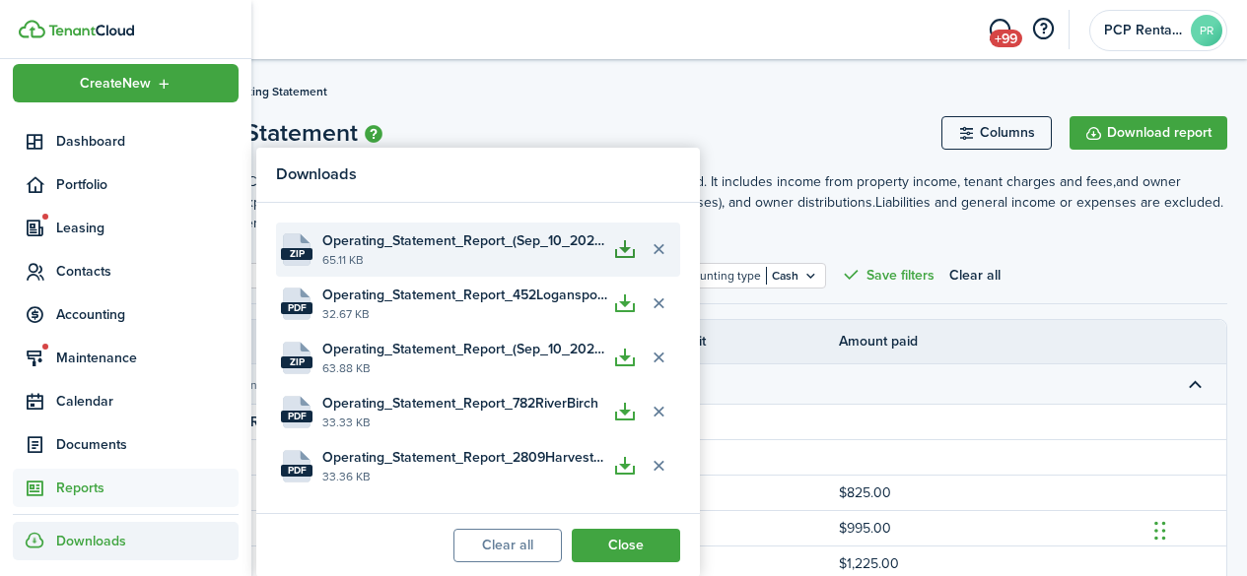
click at [625, 258] on button "button" at bounding box center [625, 250] width 34 height 34
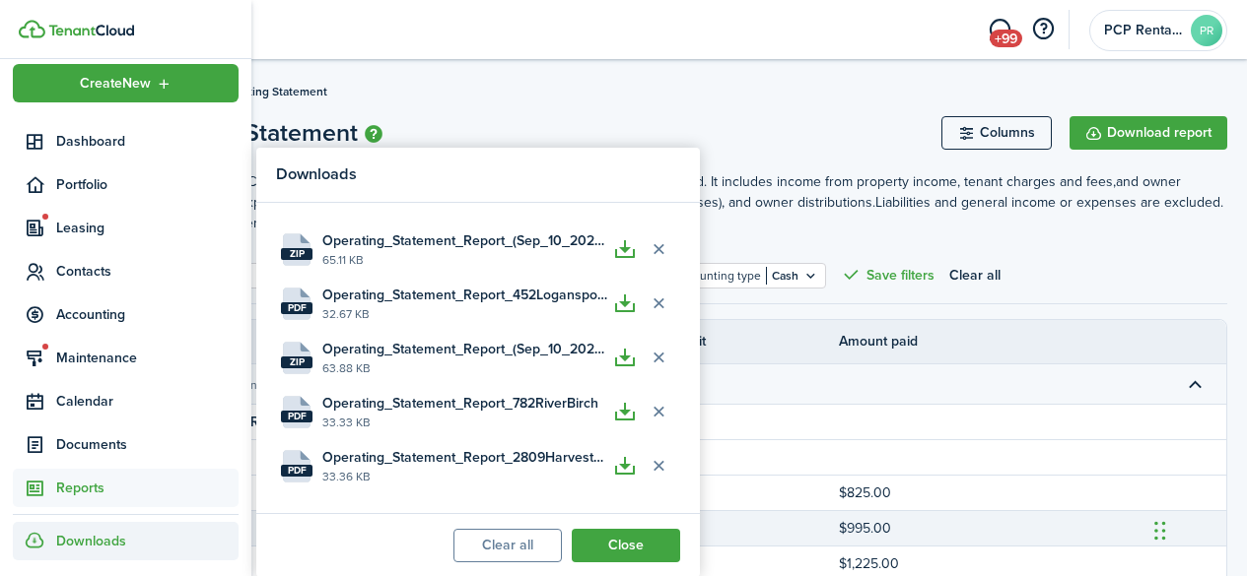
click at [618, 542] on button "Close" at bounding box center [626, 546] width 108 height 34
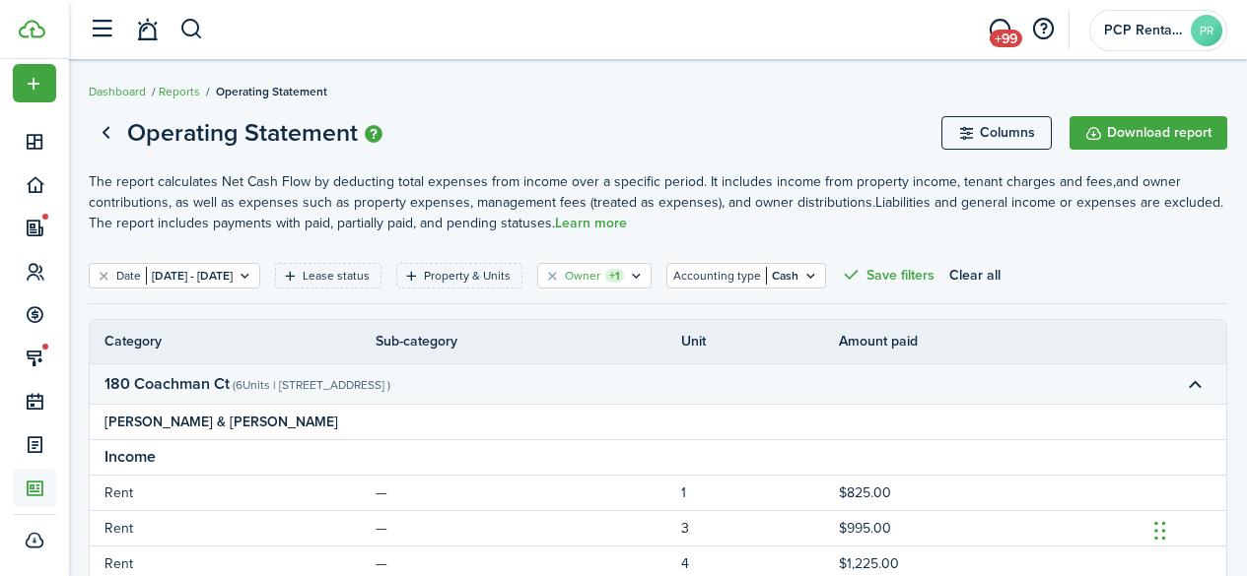
click at [624, 275] on filter-tag-counter "+1" at bounding box center [614, 276] width 19 height 14
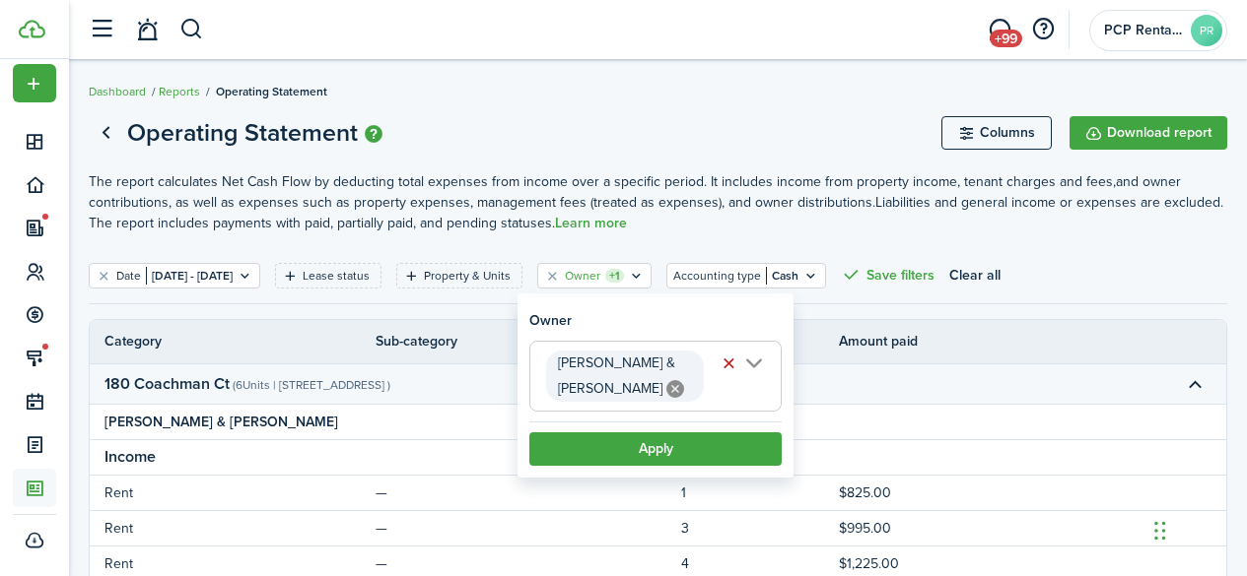
click at [666, 385] on icon at bounding box center [675, 389] width 18 height 18
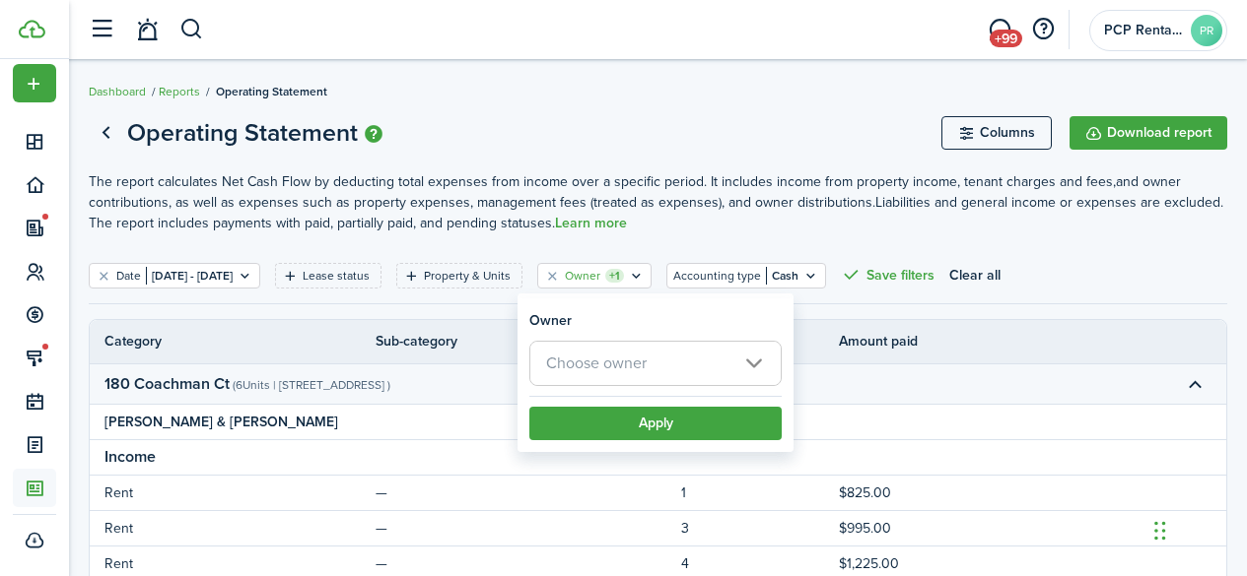
click at [587, 366] on span "Choose owner" at bounding box center [596, 363] width 101 height 23
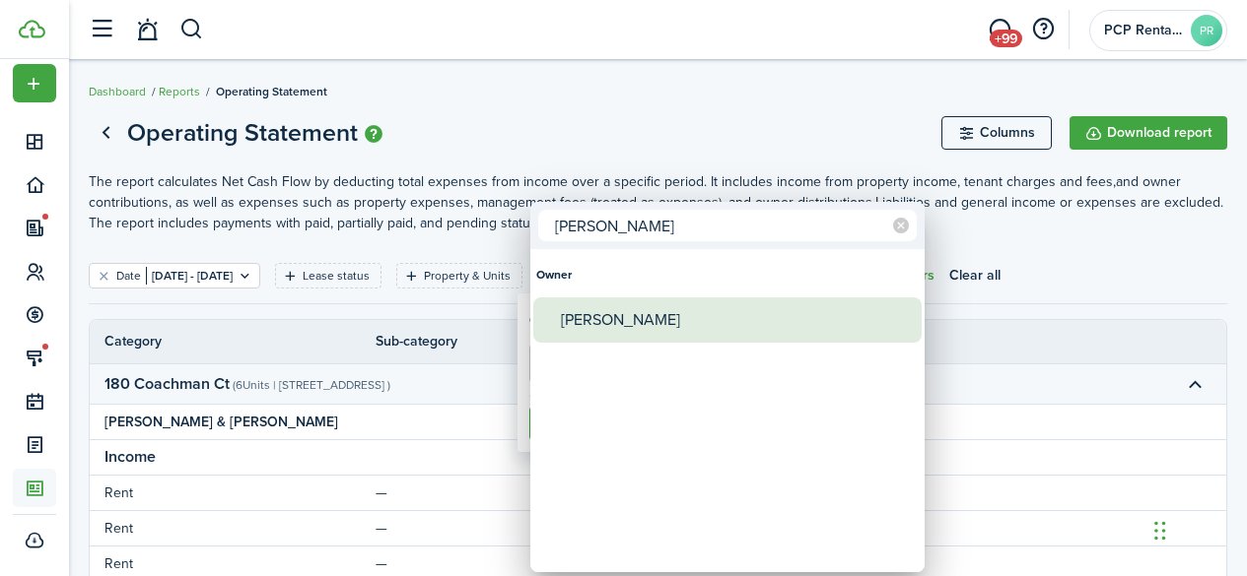
type input "[PERSON_NAME]"
click at [591, 318] on div "[PERSON_NAME]" at bounding box center [735, 320] width 349 height 45
type input "[PERSON_NAME]"
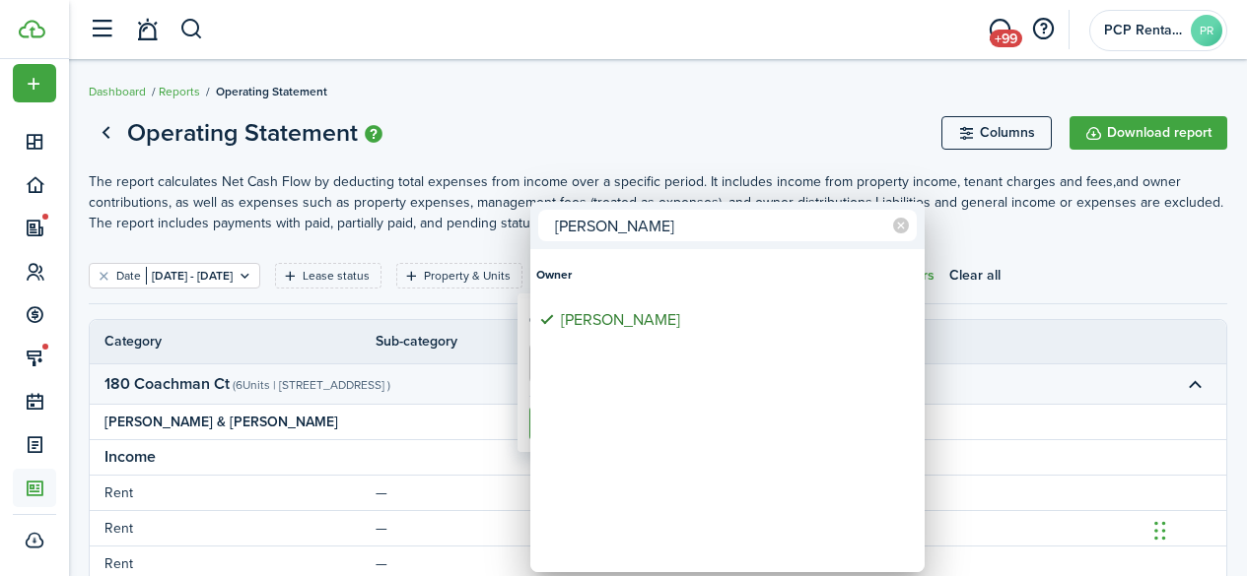
click at [621, 103] on div at bounding box center [623, 288] width 1562 height 892
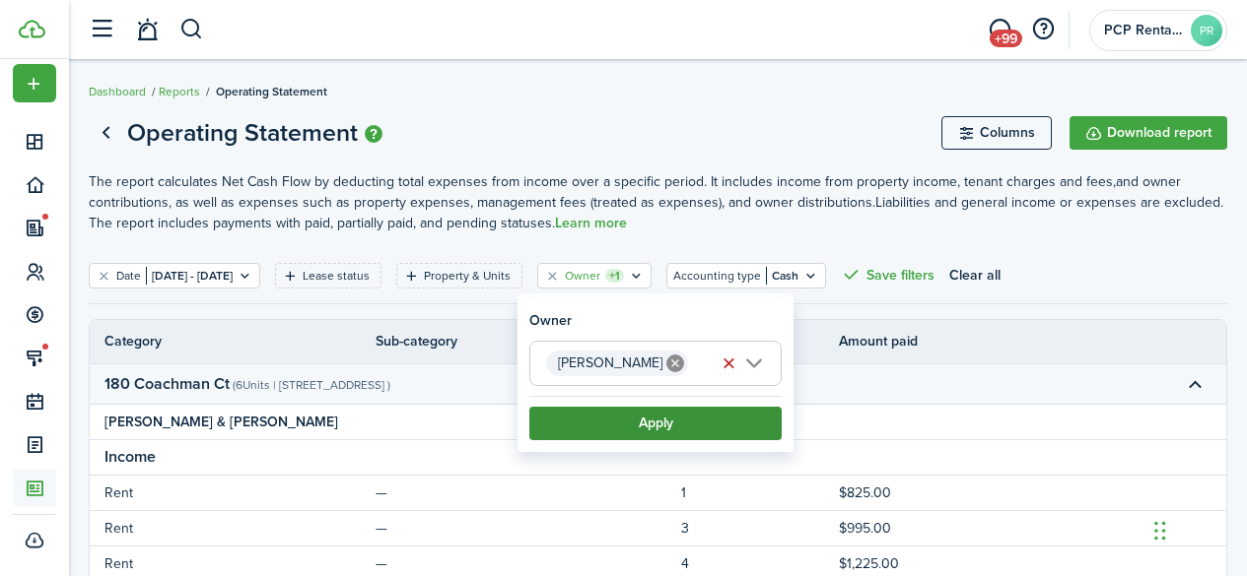
click at [686, 424] on button "Apply" at bounding box center [655, 424] width 252 height 34
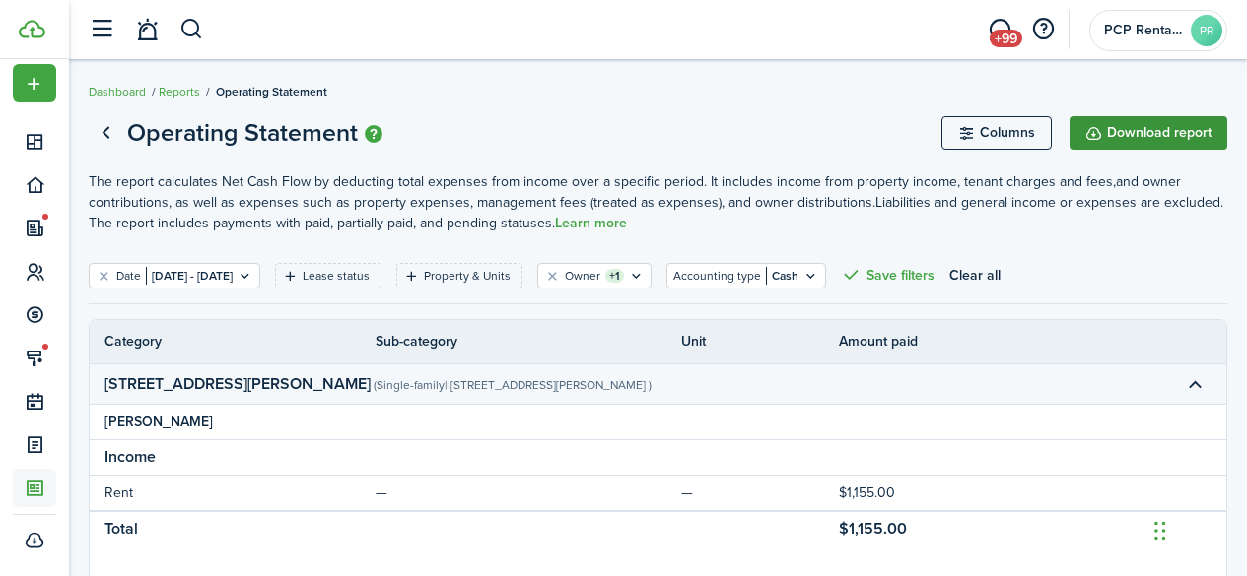
click at [1151, 131] on button "Download report" at bounding box center [1148, 133] width 158 height 34
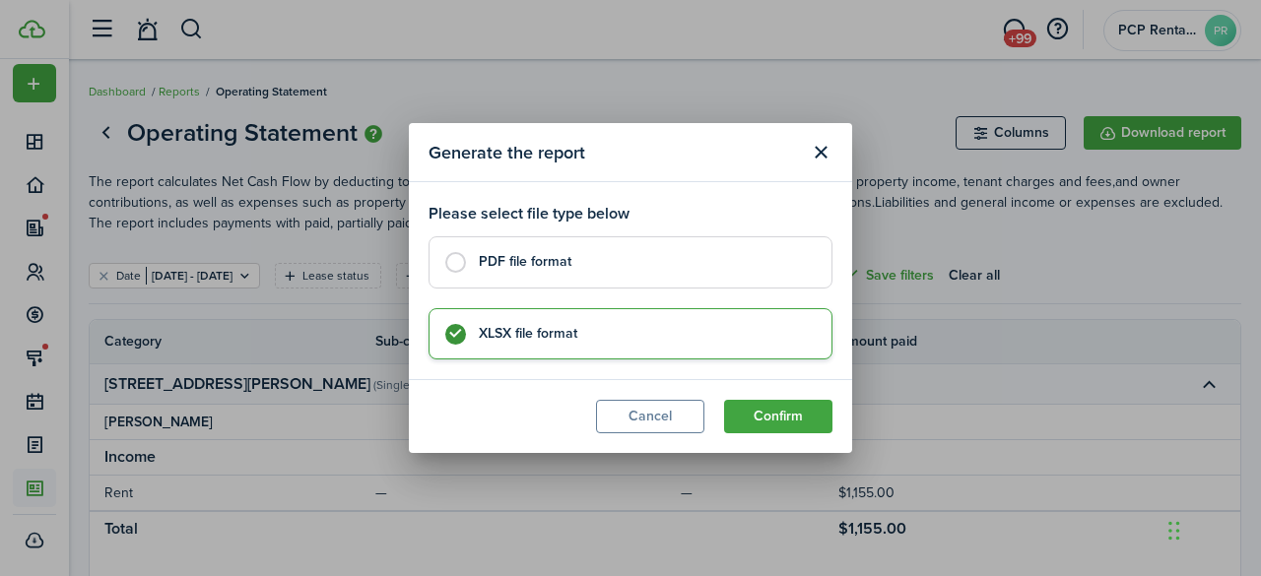
click at [613, 264] on control-radio-card-title "PDF file format" at bounding box center [645, 262] width 333 height 20
radio input "true"
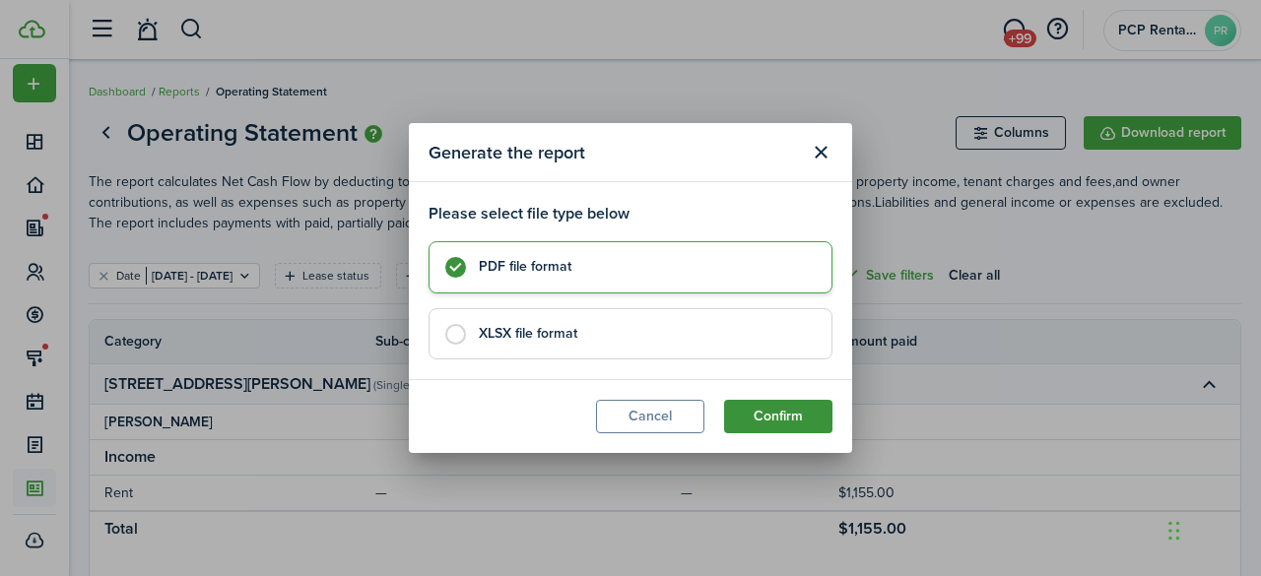
click at [755, 424] on button "Confirm" at bounding box center [778, 417] width 108 height 34
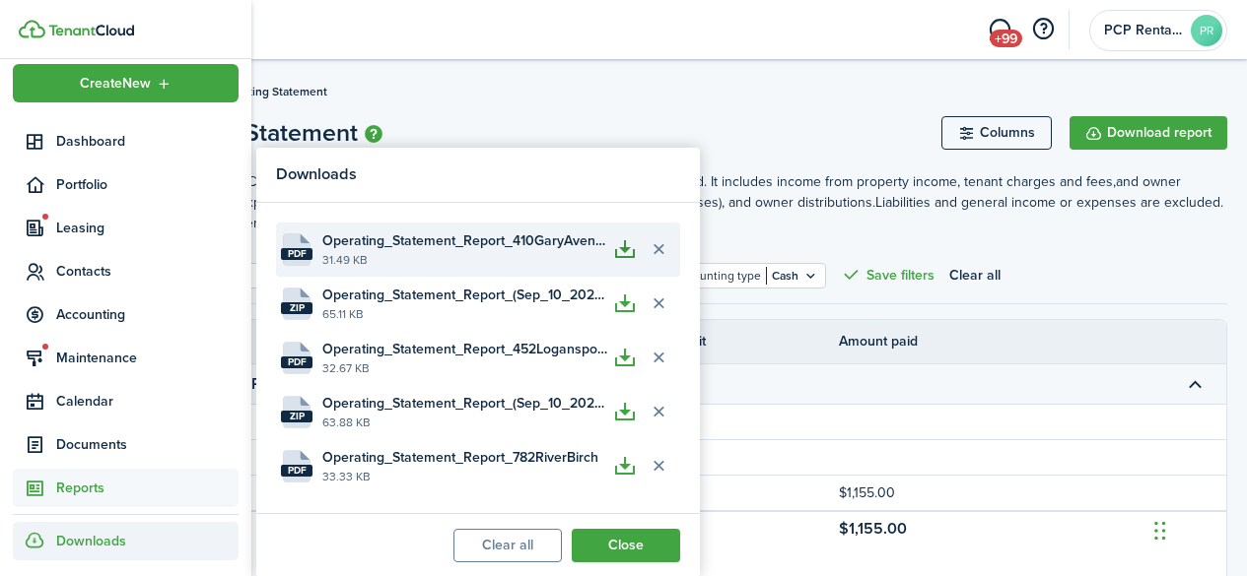
click at [623, 251] on button "button" at bounding box center [625, 250] width 34 height 34
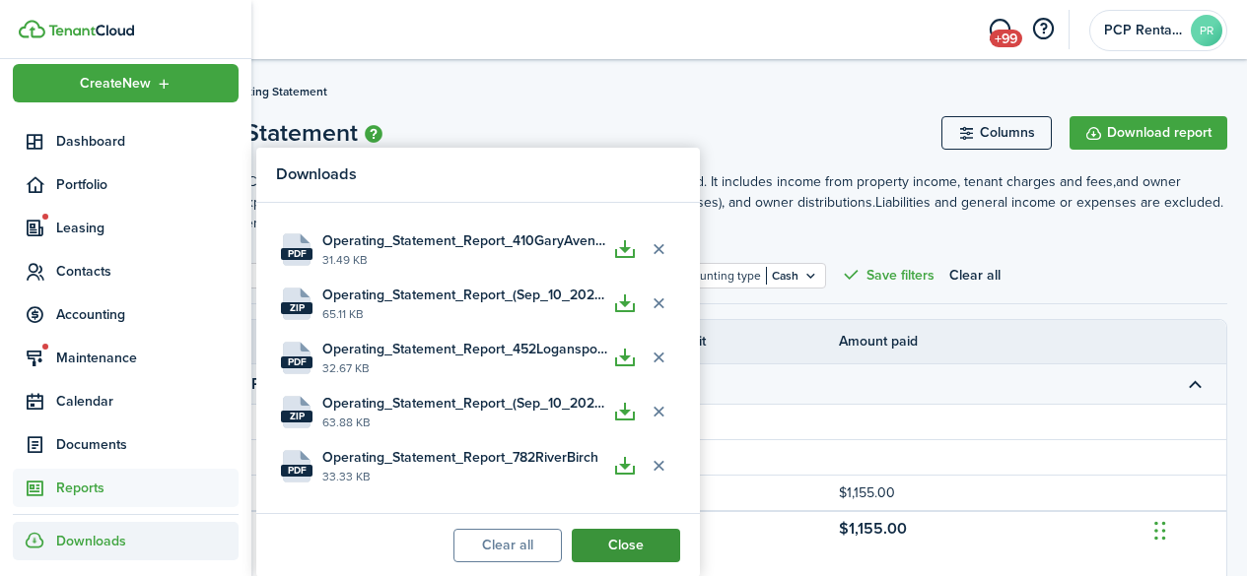
click at [624, 548] on button "Close" at bounding box center [626, 546] width 108 height 34
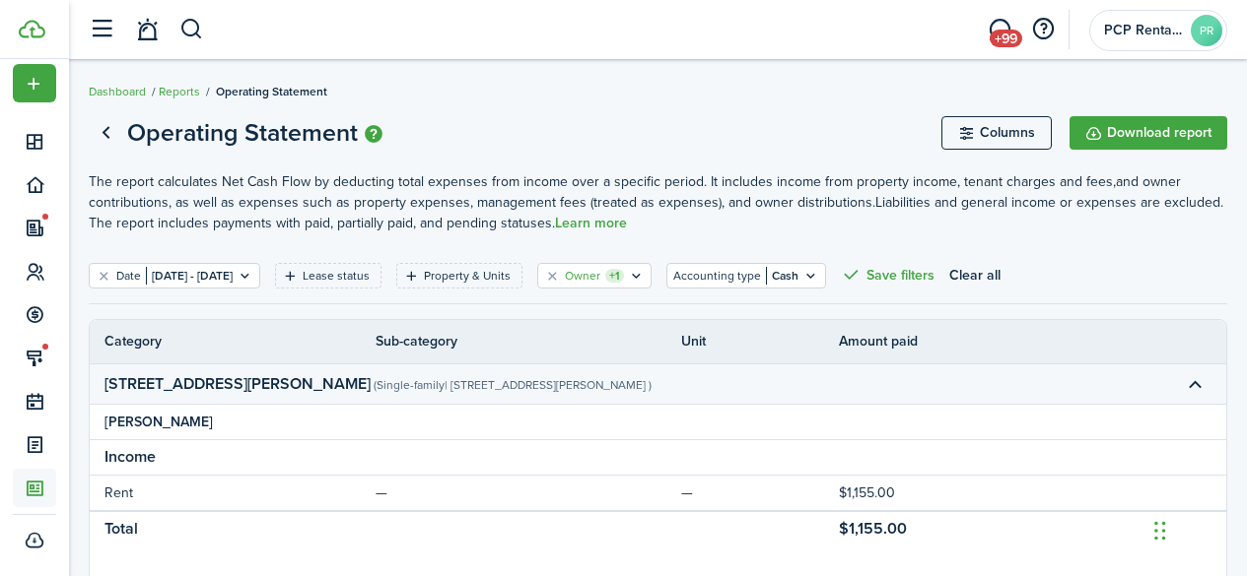
click at [624, 277] on filter-tag-counter "+1" at bounding box center [614, 276] width 19 height 14
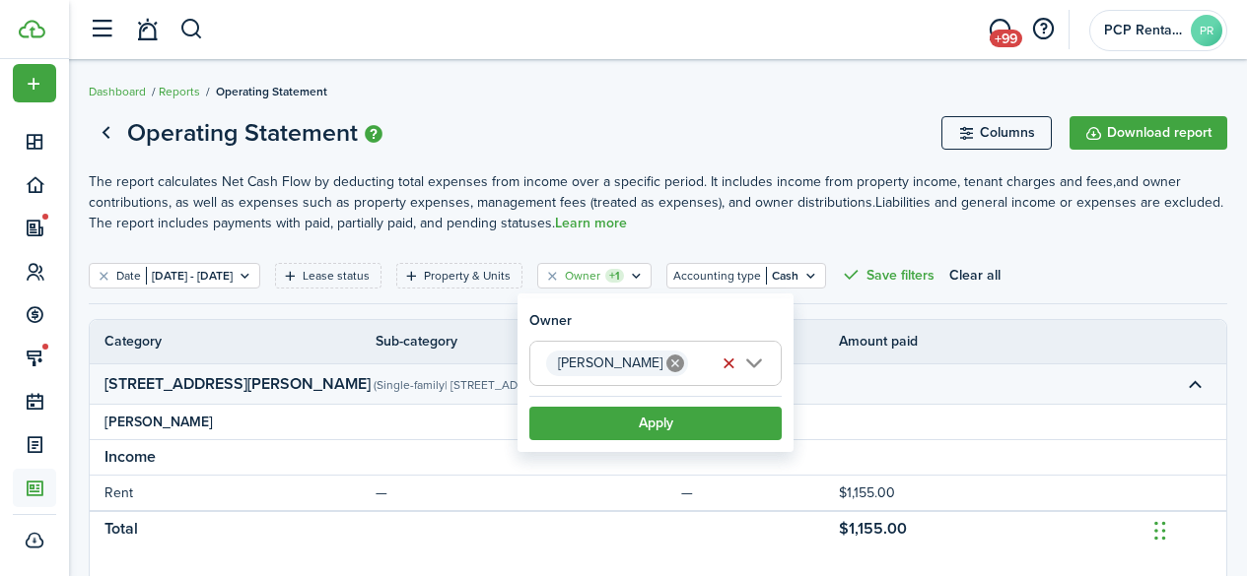
click at [666, 364] on icon at bounding box center [675, 364] width 18 height 18
click at [641, 364] on span "Choose owner" at bounding box center [596, 363] width 101 height 23
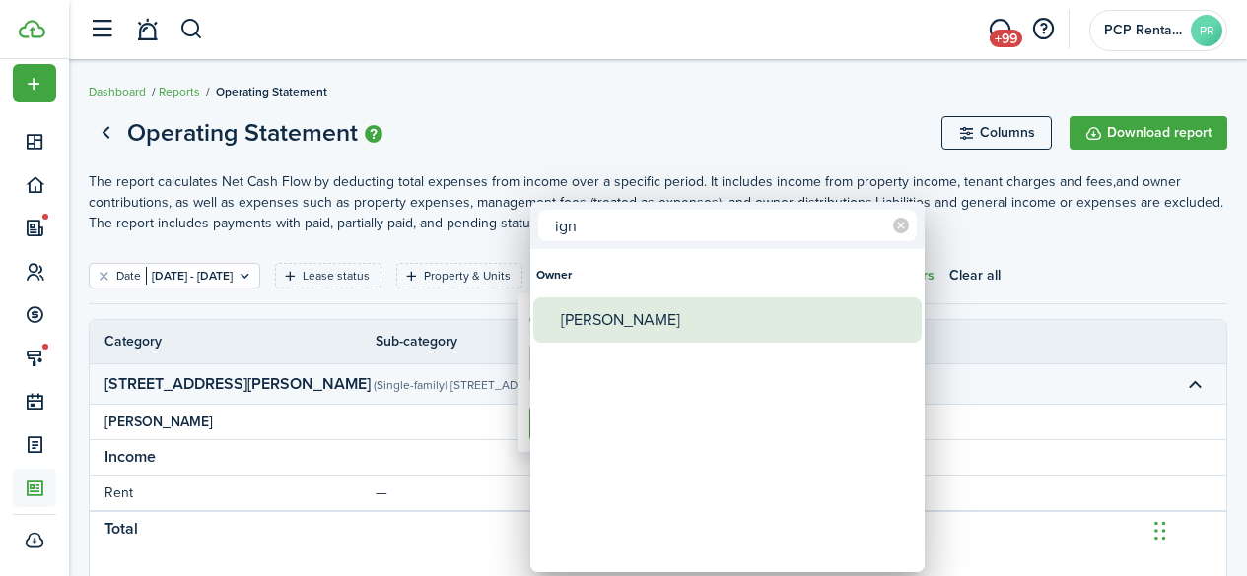
type input "ign"
click at [622, 330] on div "[PERSON_NAME]" at bounding box center [735, 320] width 349 height 45
type input "[PERSON_NAME]"
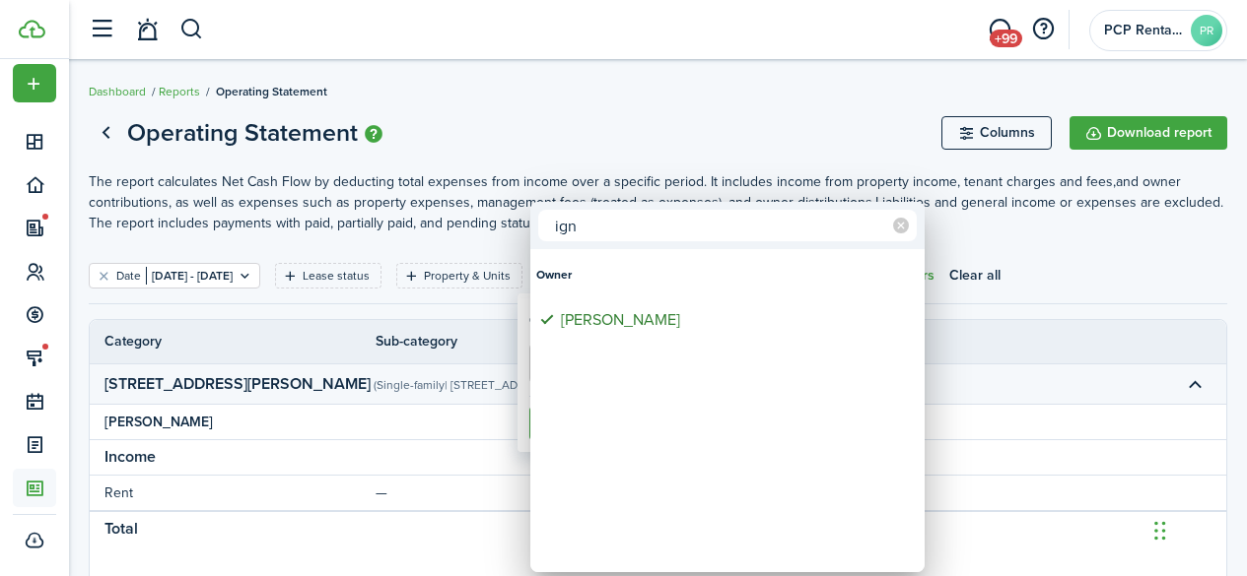
click at [689, 120] on div at bounding box center [623, 288] width 1562 height 892
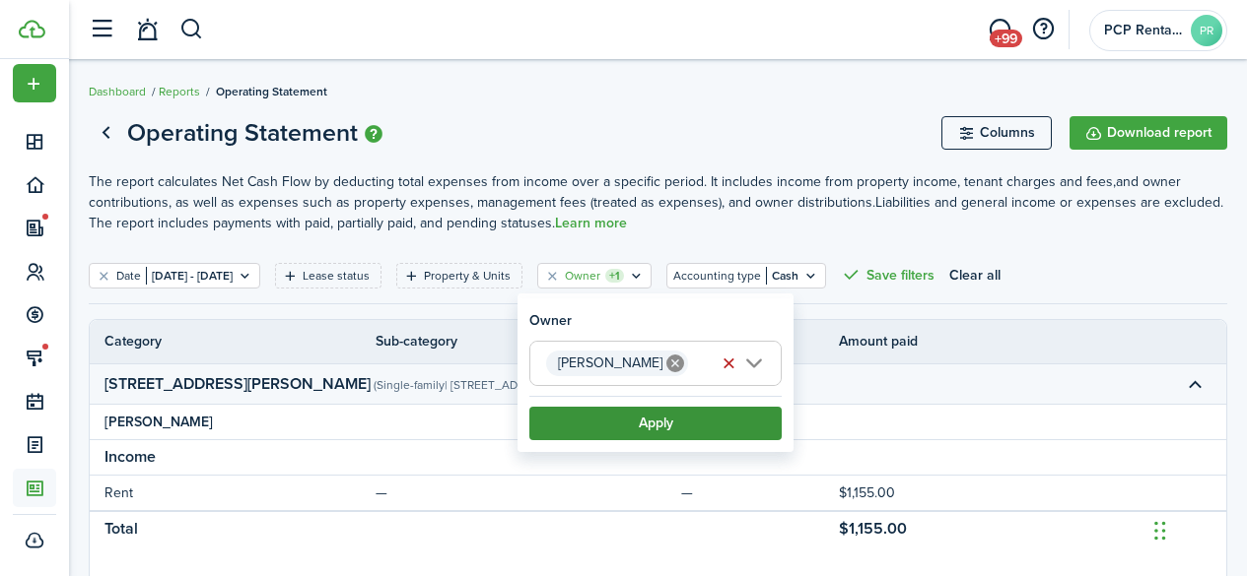
click at [655, 423] on button "Apply" at bounding box center [655, 424] width 252 height 34
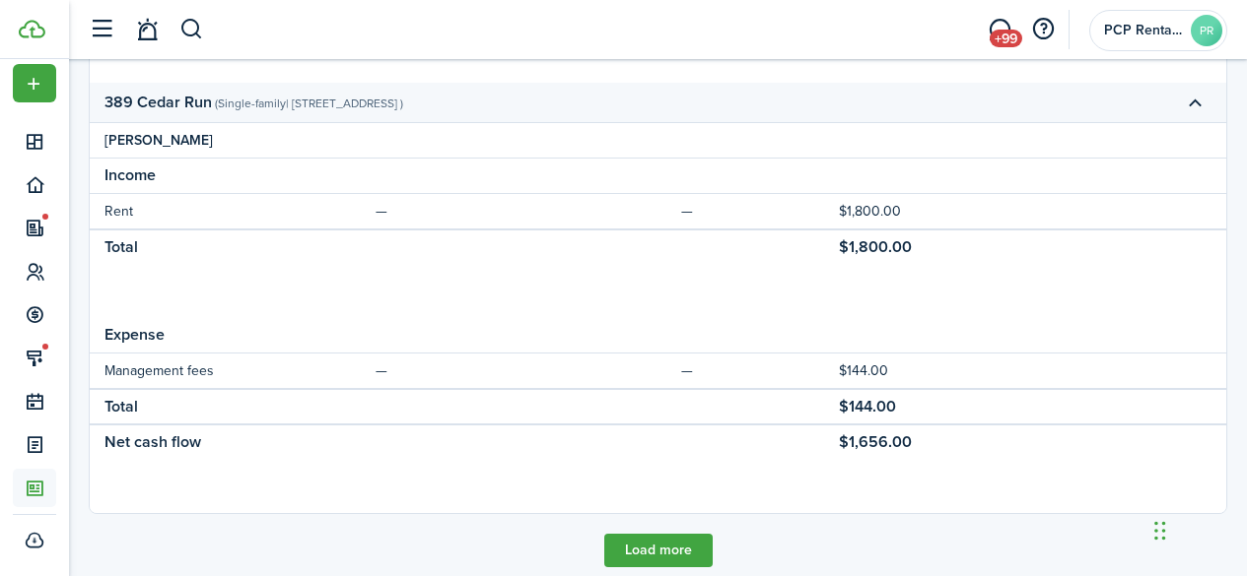
scroll to position [985, 0]
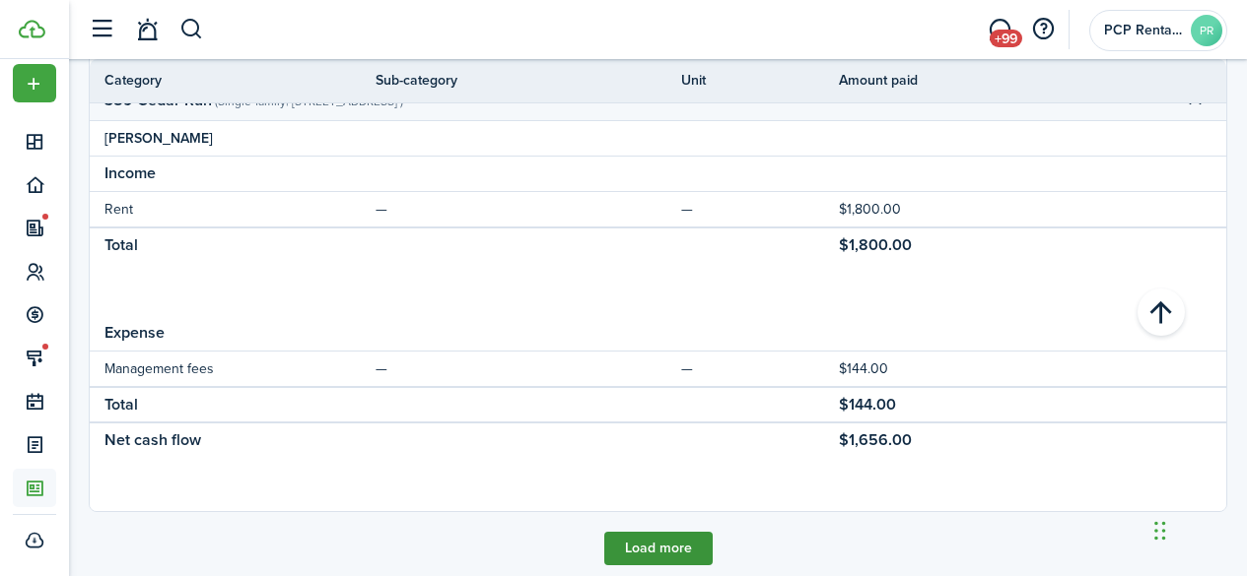
click at [646, 552] on button "Load more" at bounding box center [658, 549] width 108 height 34
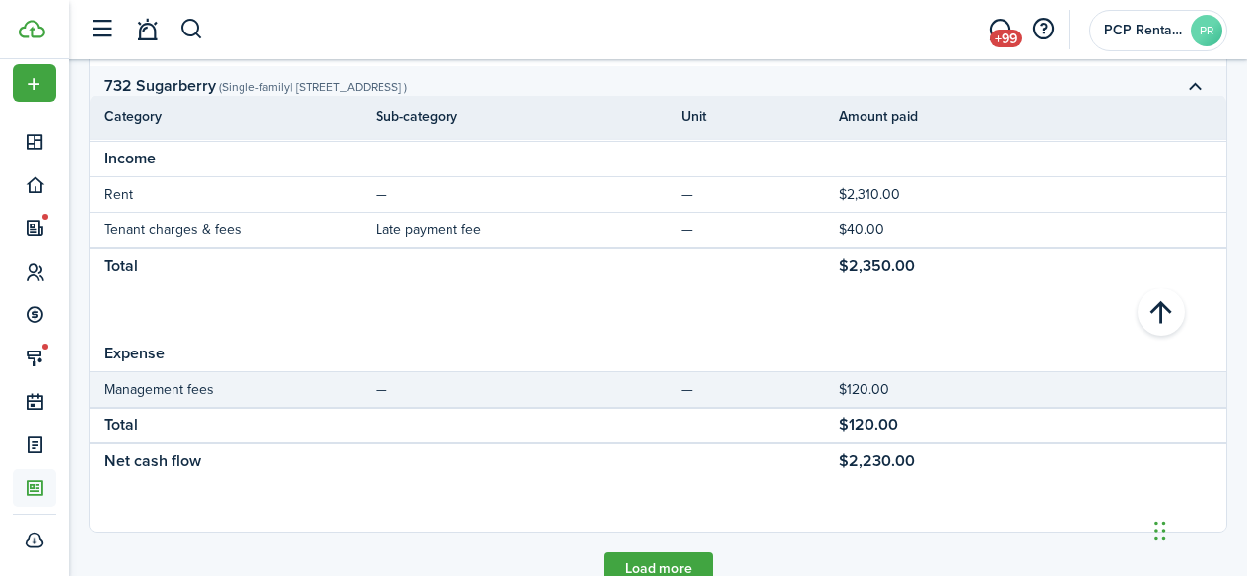
scroll to position [2251, 0]
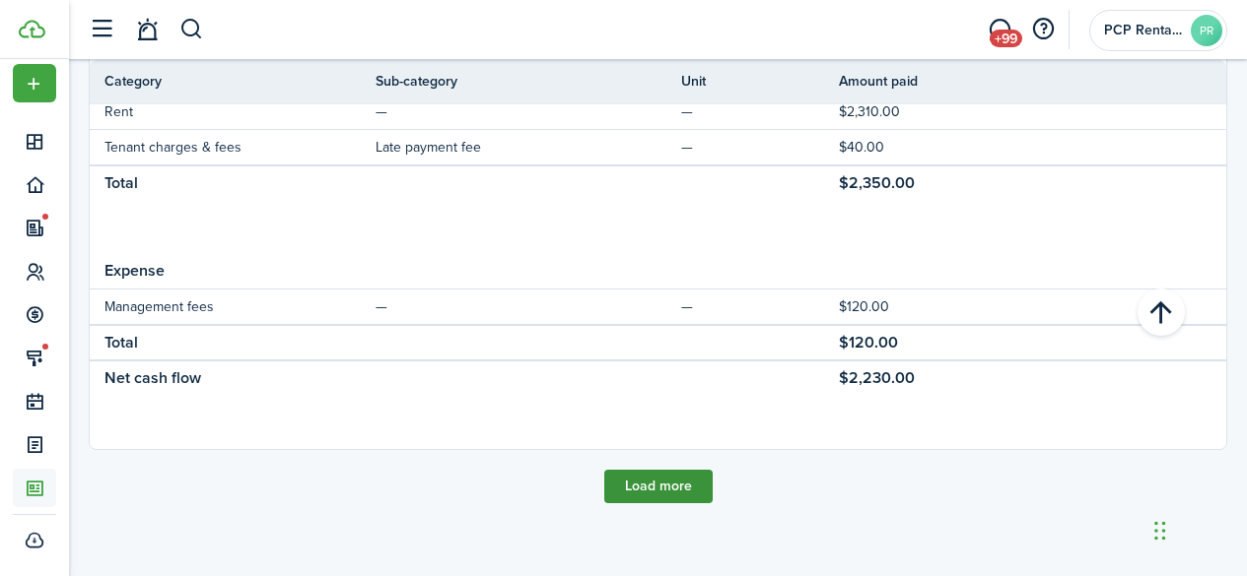
click at [672, 485] on button "Load more" at bounding box center [658, 487] width 108 height 34
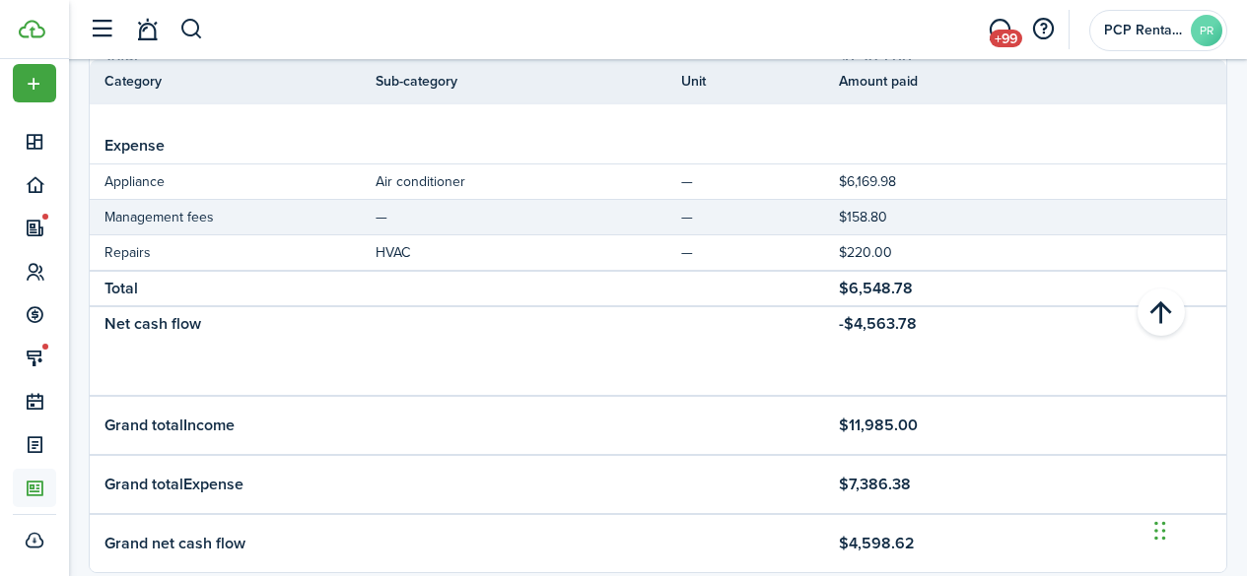
scroll to position [2892, 0]
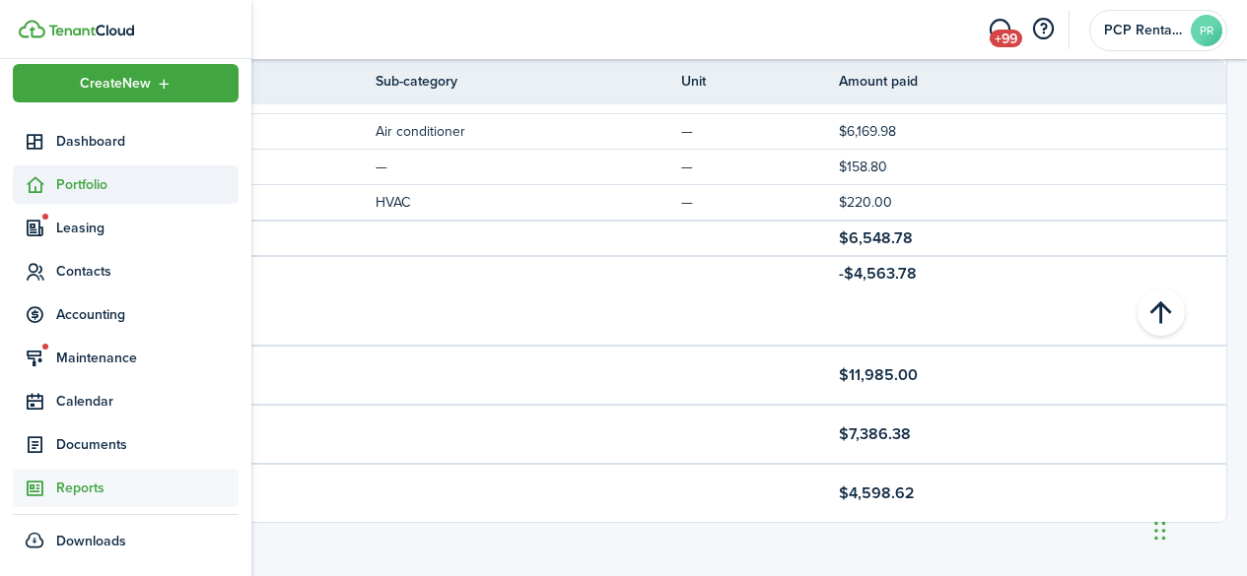
click at [87, 185] on span "Portfolio" at bounding box center [147, 184] width 182 height 21
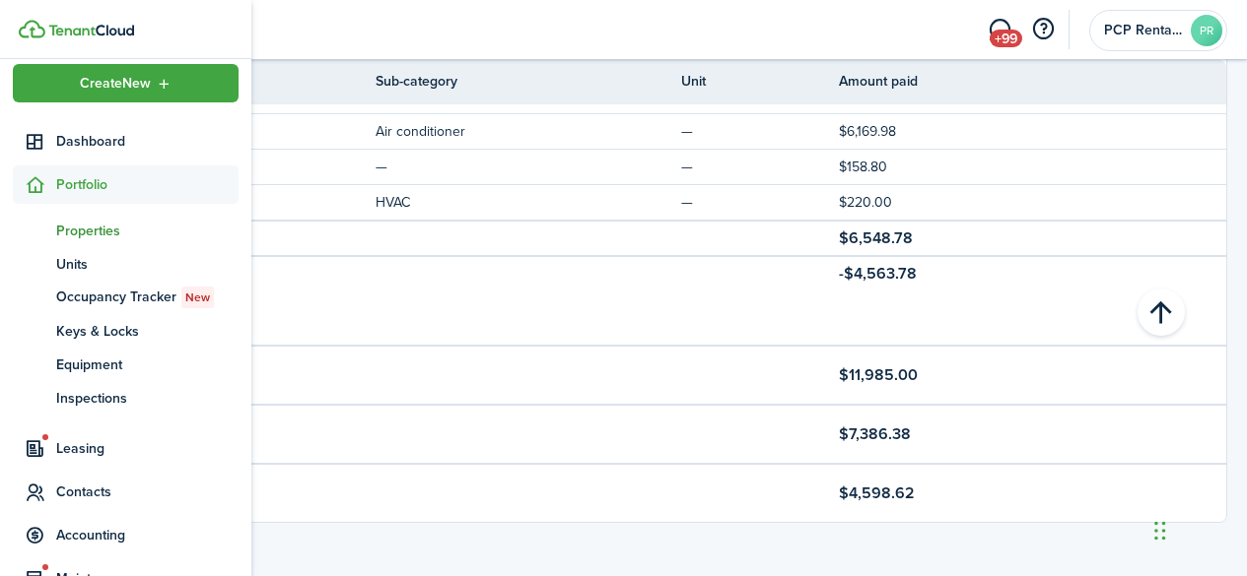
click at [74, 229] on span "Properties" at bounding box center [147, 231] width 182 height 21
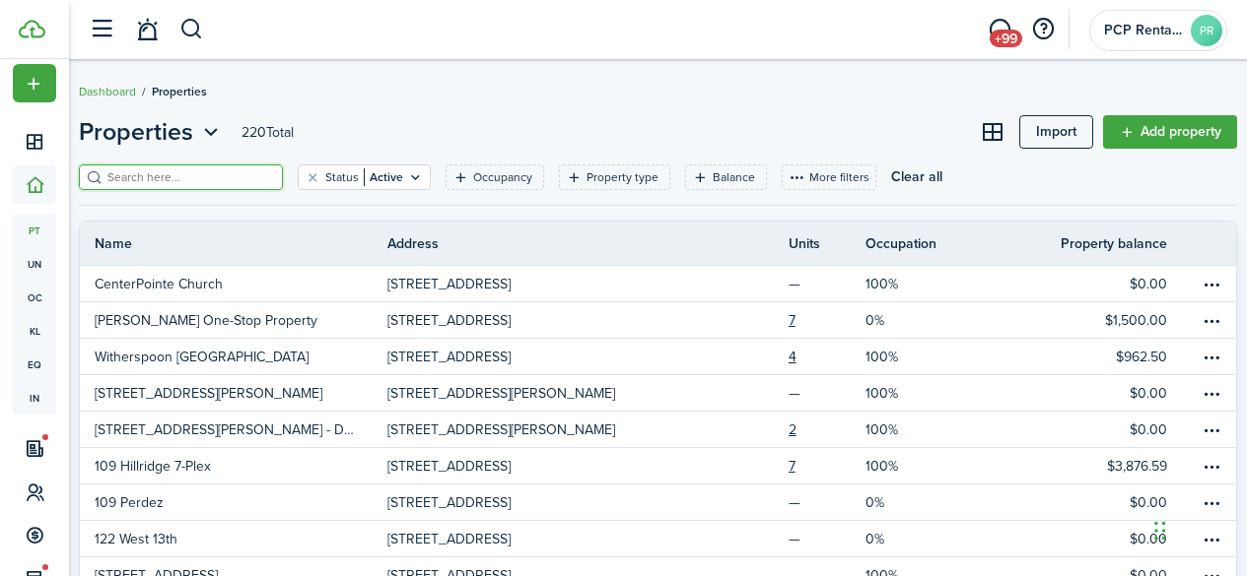
click at [245, 181] on input "search" at bounding box center [188, 178] width 173 height 19
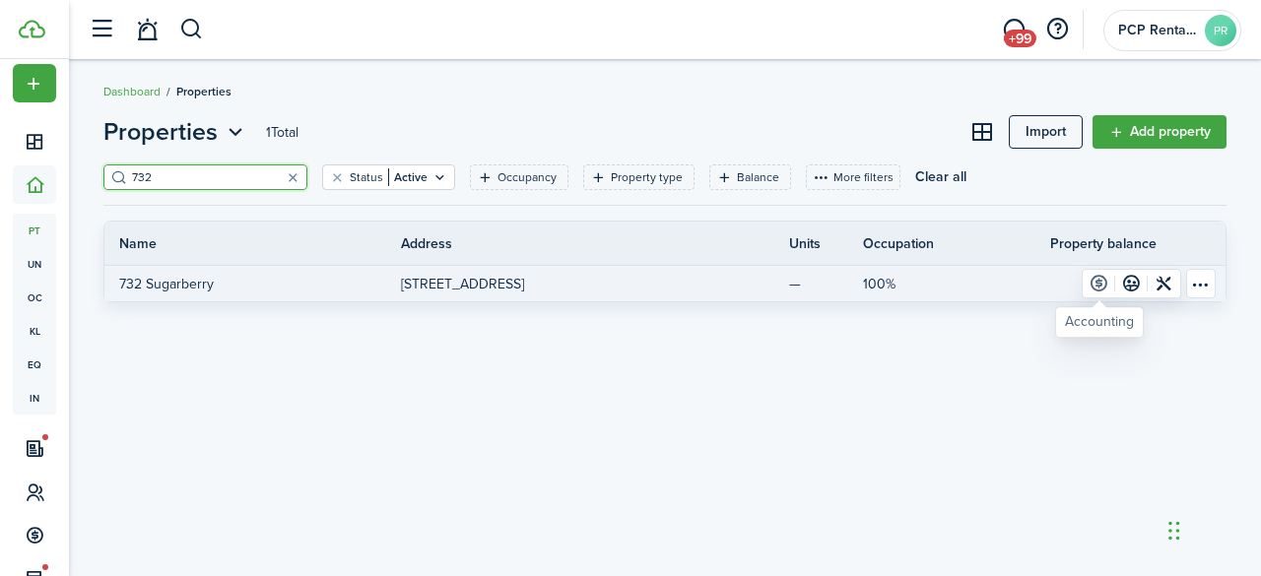
type input "732"
click at [1099, 281] on link at bounding box center [1099, 284] width 33 height 28
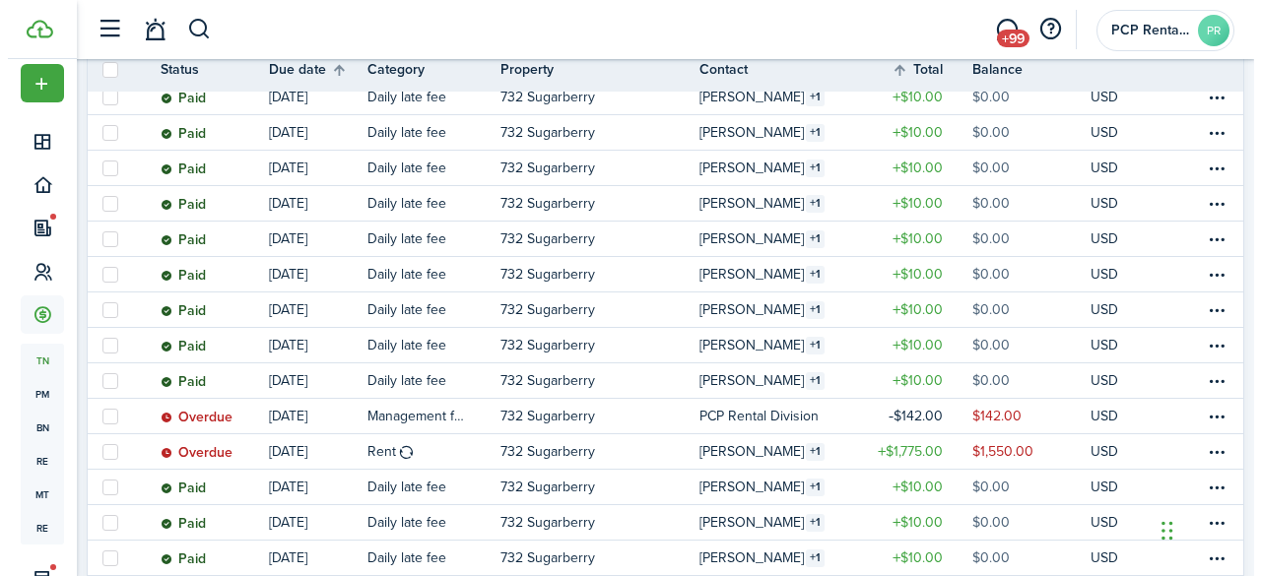
scroll to position [1107, 0]
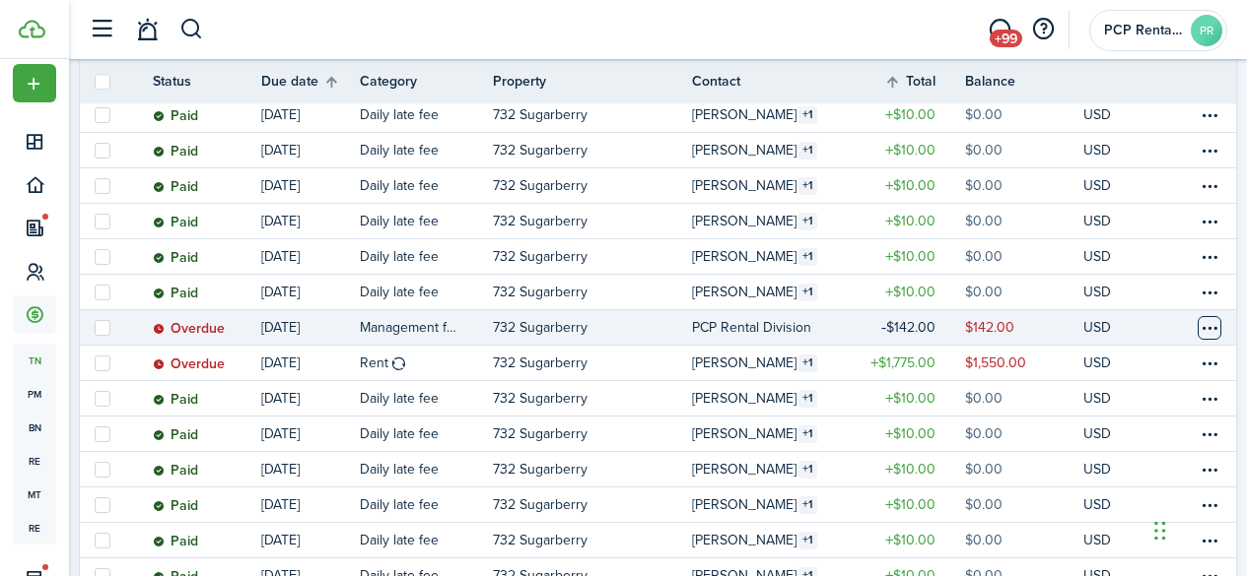
click at [1197, 326] on table-menu-btn-icon at bounding box center [1209, 328] width 24 height 24
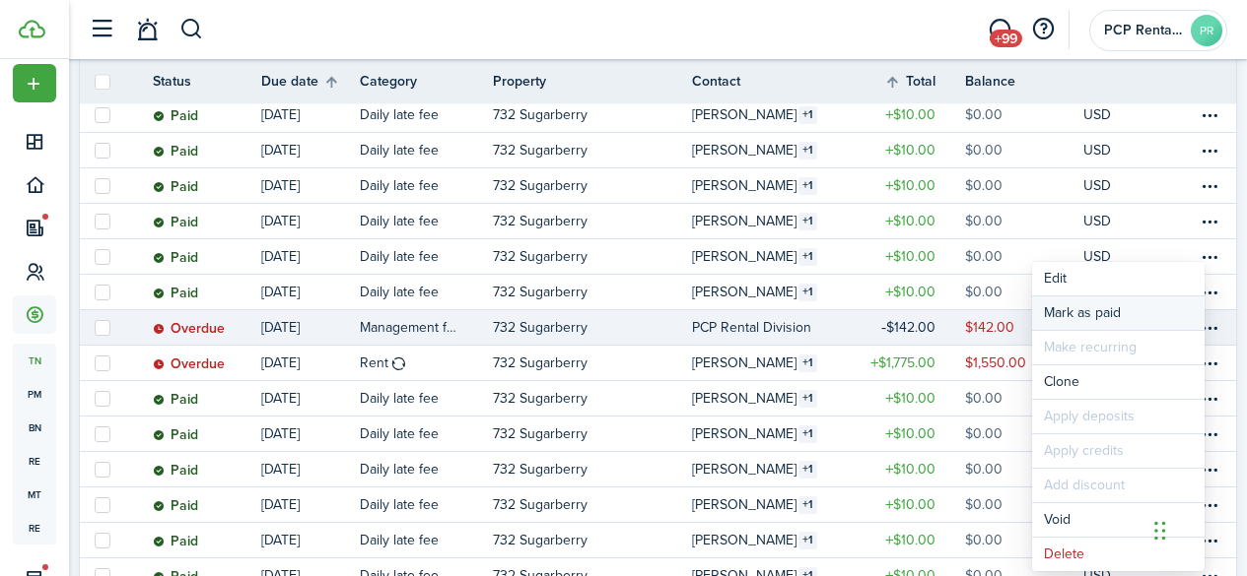
click at [1108, 309] on link "Mark as paid" at bounding box center [1118, 314] width 172 height 34
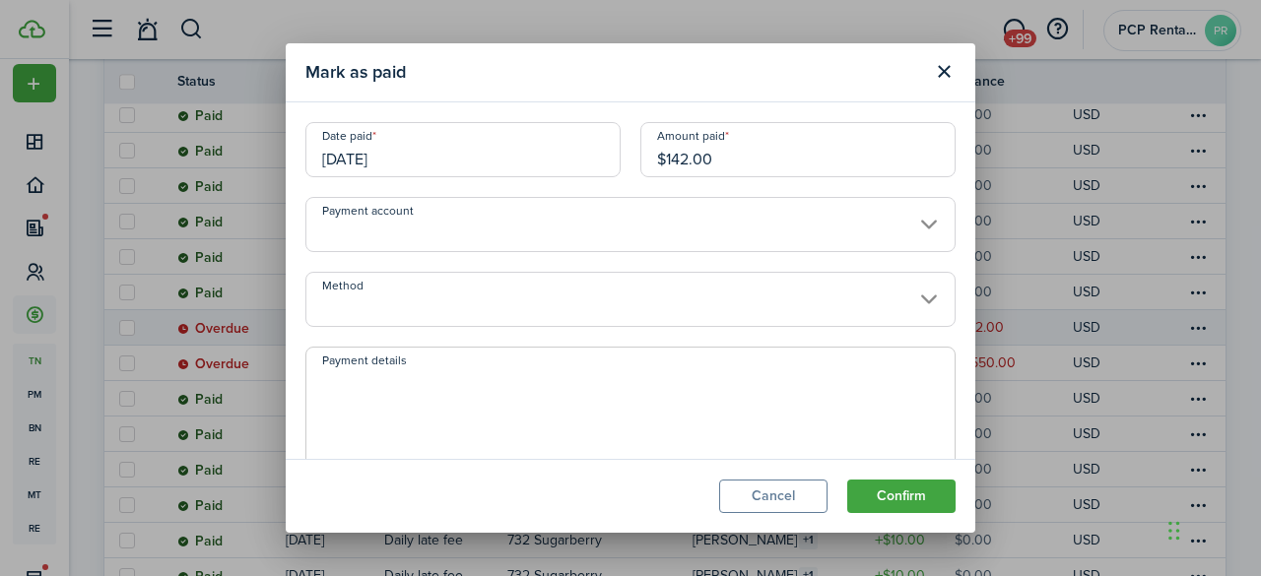
click at [438, 157] on input "[DATE]" at bounding box center [462, 149] width 315 height 55
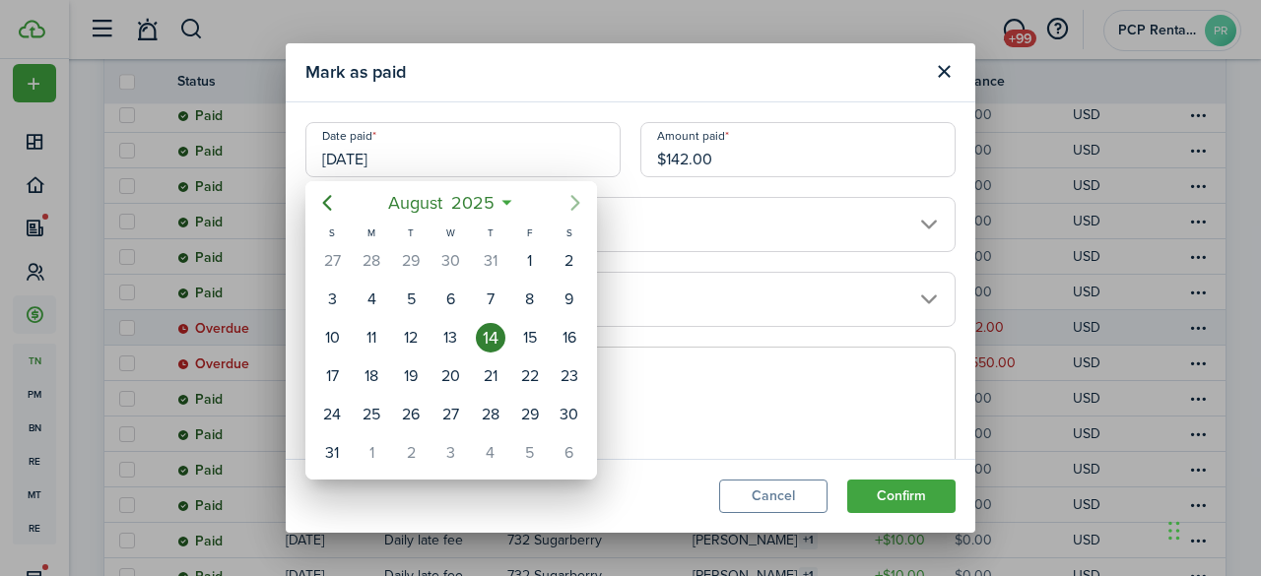
click at [573, 199] on icon "Next page" at bounding box center [576, 203] width 24 height 24
click at [519, 408] on div "3" at bounding box center [530, 415] width 30 height 30
type input "[DATE]"
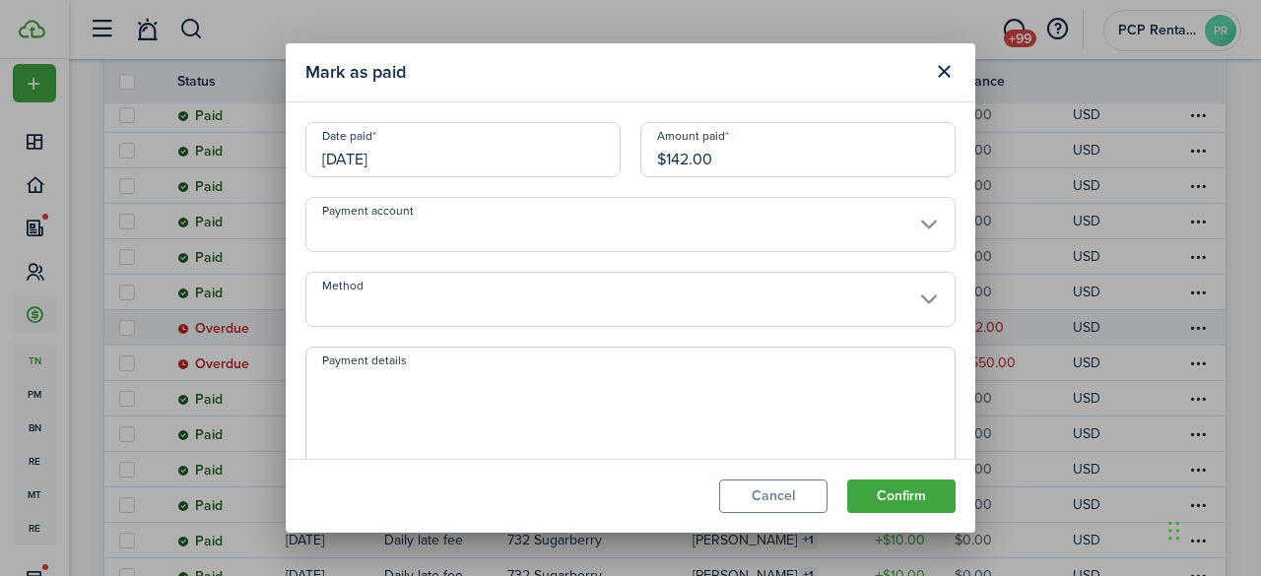
scroll to position [0, 0]
drag, startPoint x: 769, startPoint y: 150, endPoint x: 545, endPoint y: 152, distance: 223.7
click at [546, 152] on div "Date paid [DATE] Amount paid $142.00" at bounding box center [631, 159] width 670 height 75
type input "$68.00"
click at [877, 503] on button "Confirm" at bounding box center [901, 497] width 108 height 34
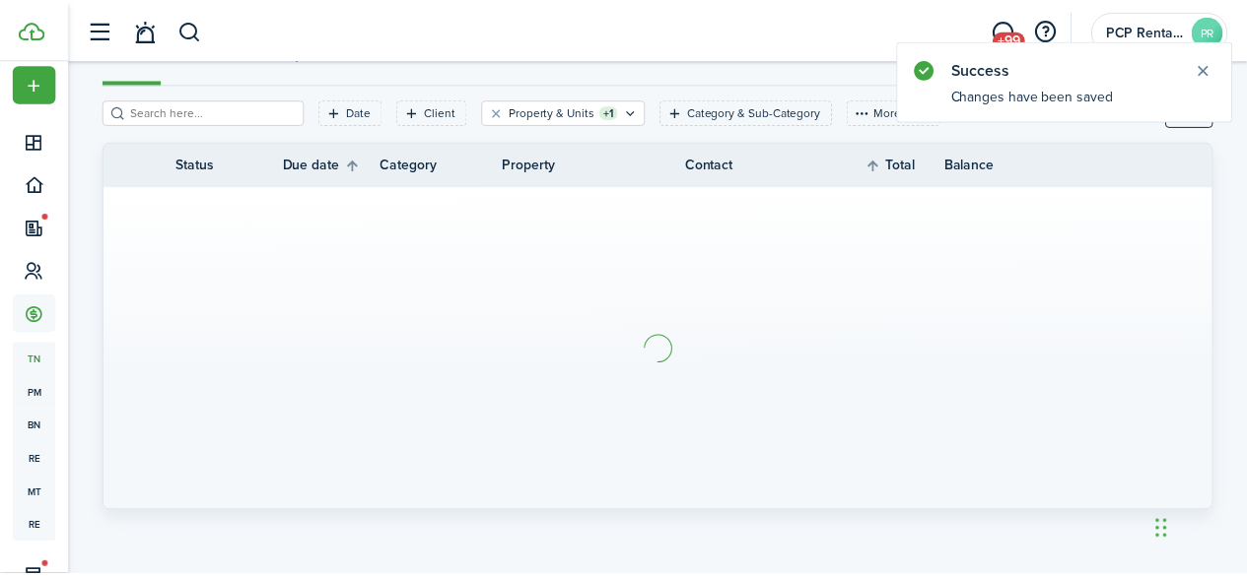
scroll to position [220, 0]
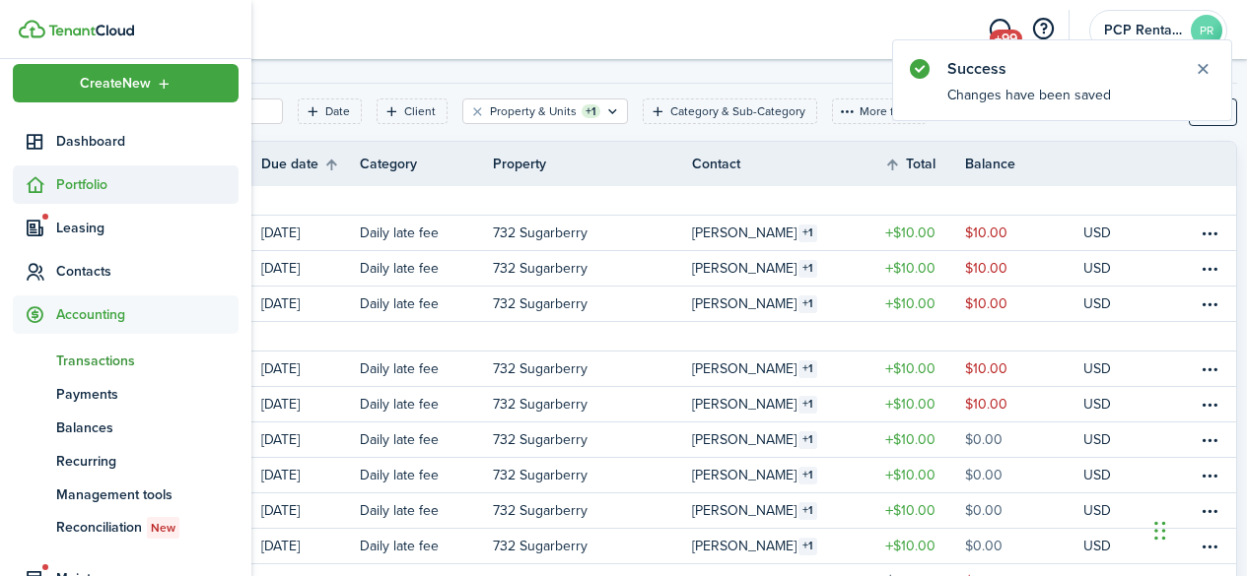
click at [81, 180] on span "Portfolio" at bounding box center [147, 184] width 182 height 21
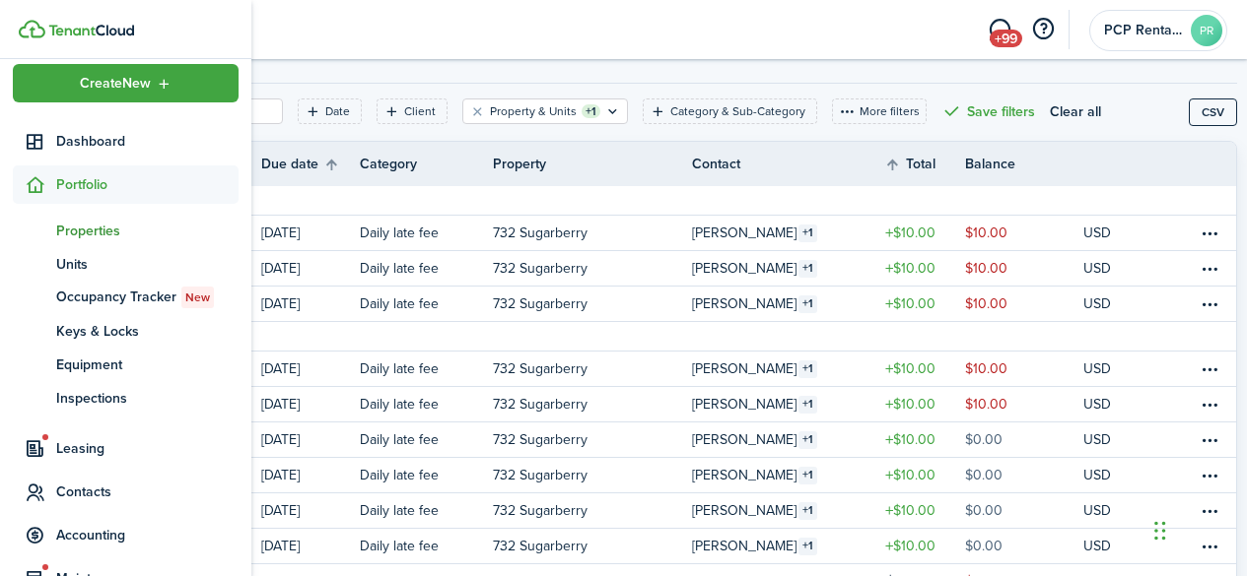
click at [64, 227] on span "Properties" at bounding box center [147, 231] width 182 height 21
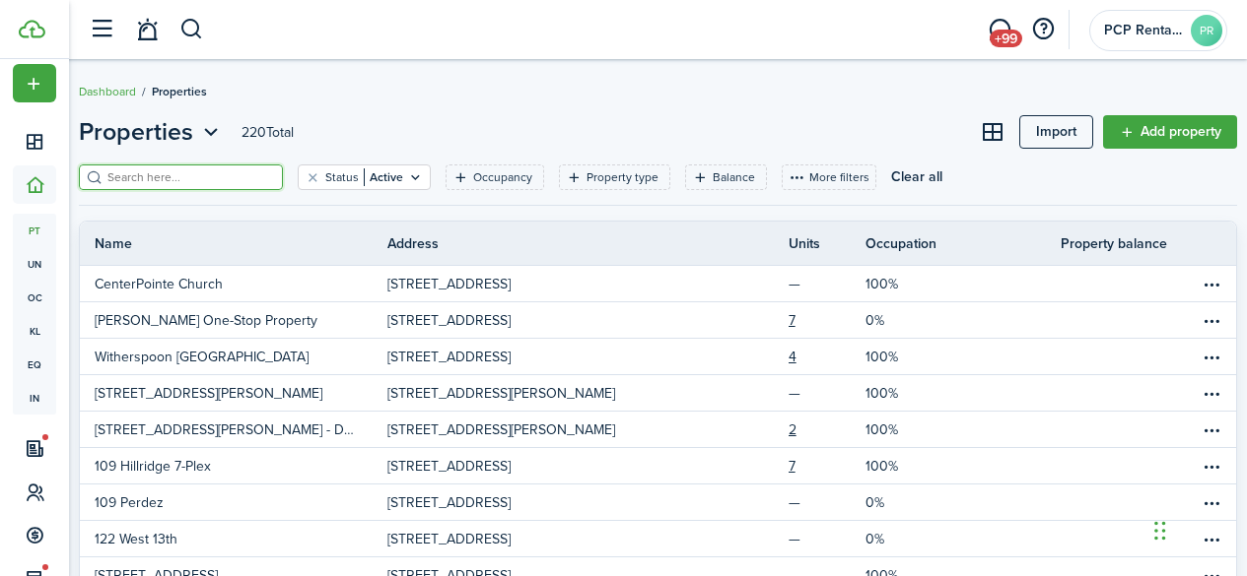
click at [241, 178] on input "search" at bounding box center [188, 178] width 173 height 19
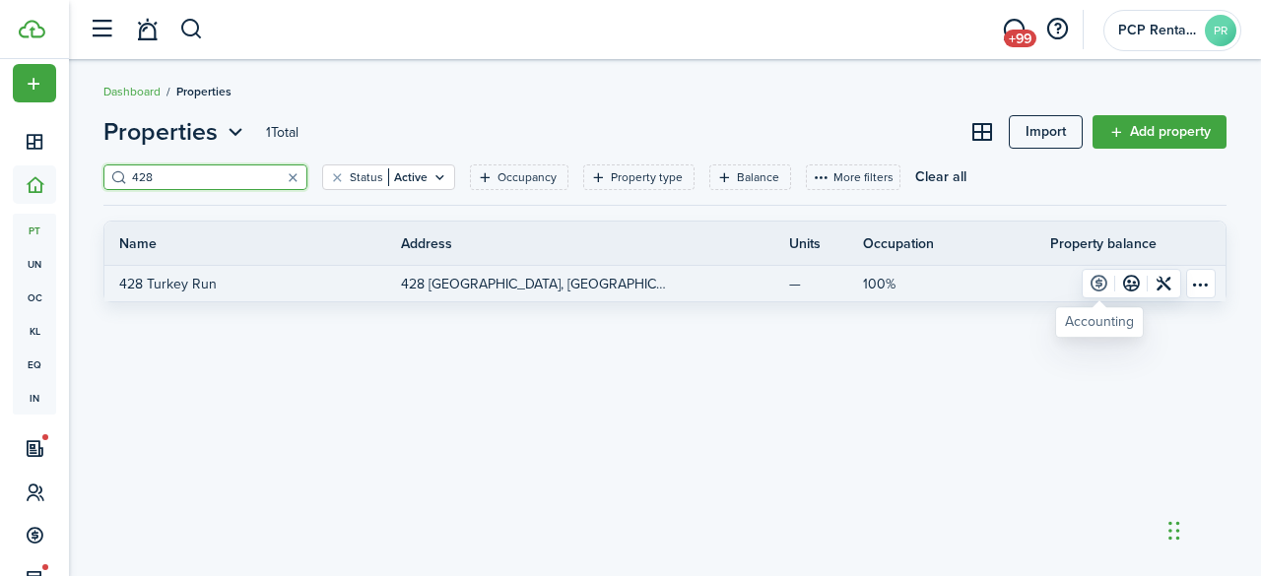
type input "428"
click at [1099, 284] on link at bounding box center [1099, 284] width 33 height 28
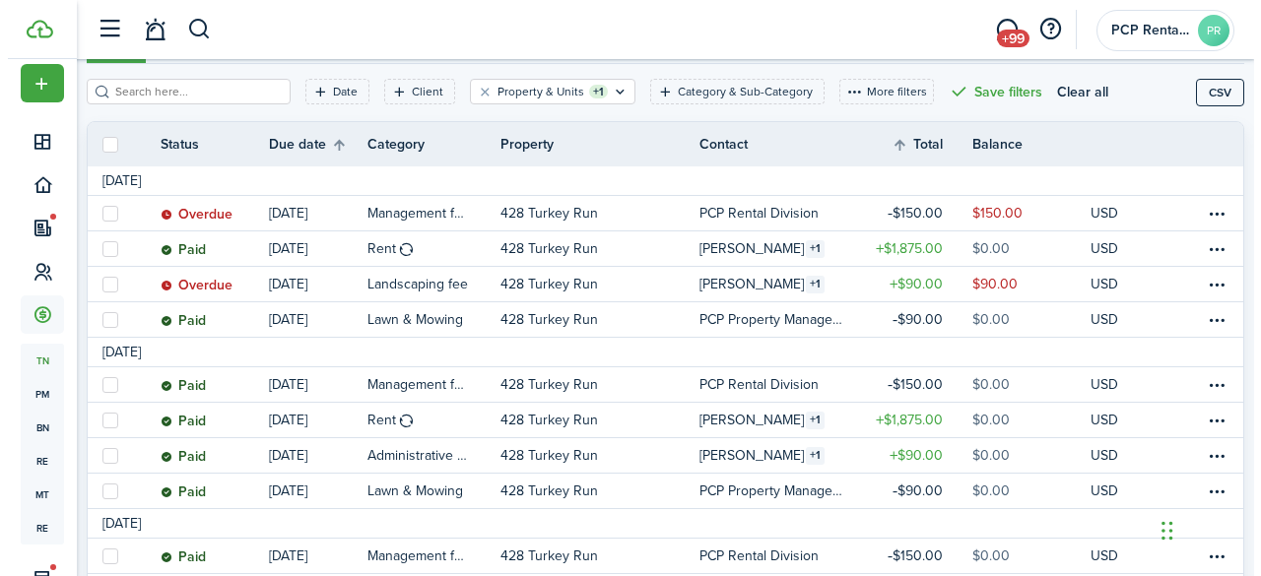
scroll to position [296, 0]
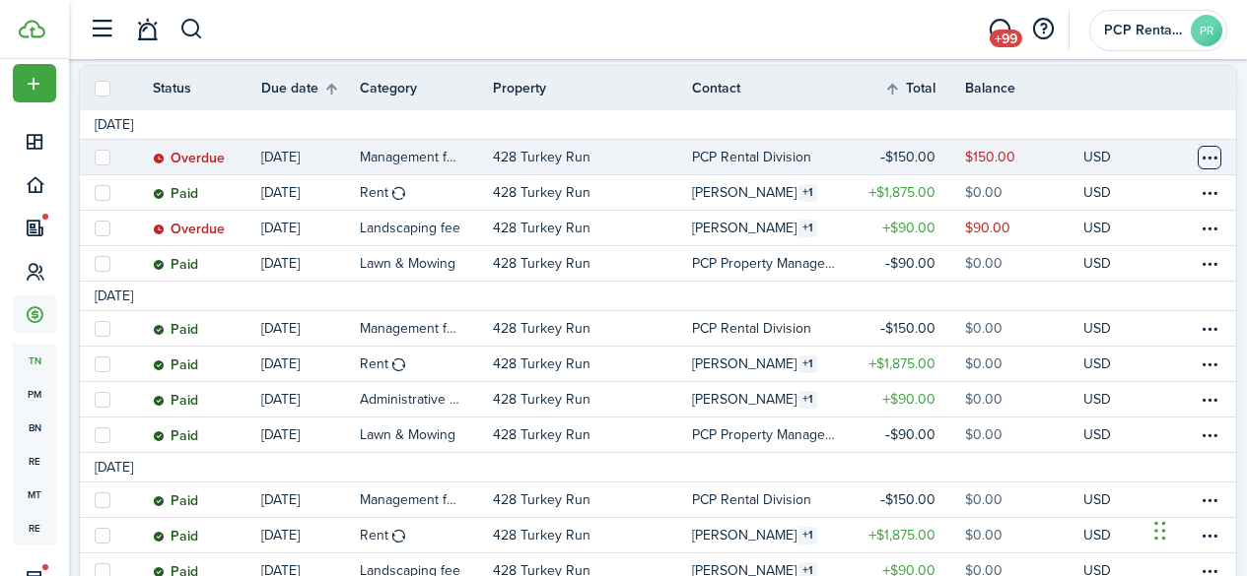
click at [1197, 156] on table-menu-btn-icon at bounding box center [1209, 158] width 24 height 24
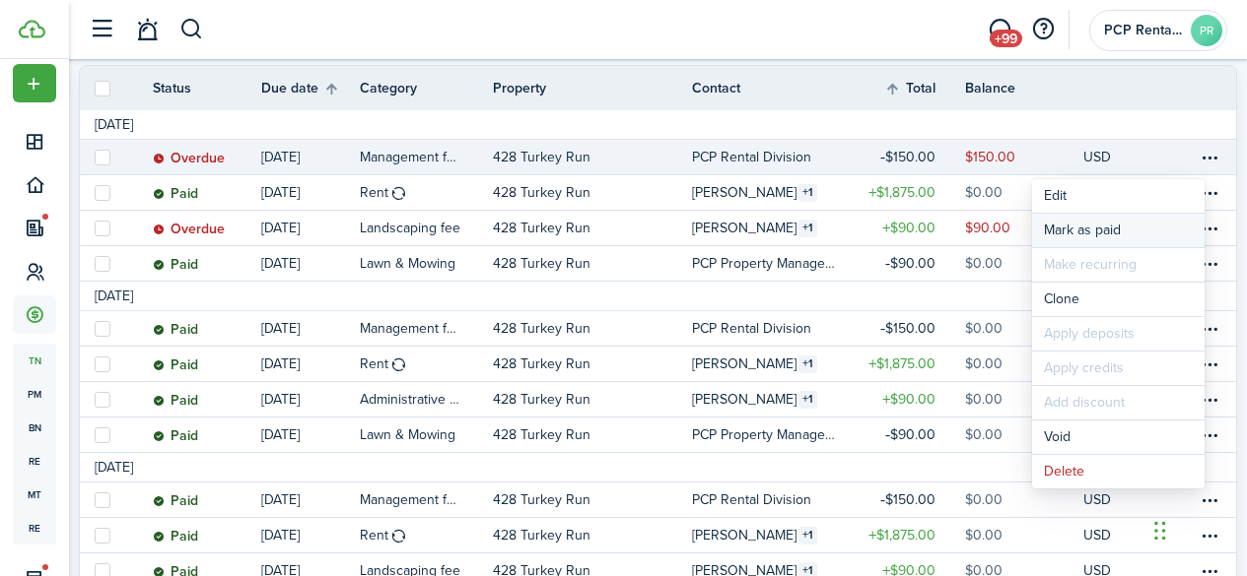
click at [1094, 227] on link "Mark as paid" at bounding box center [1118, 231] width 172 height 34
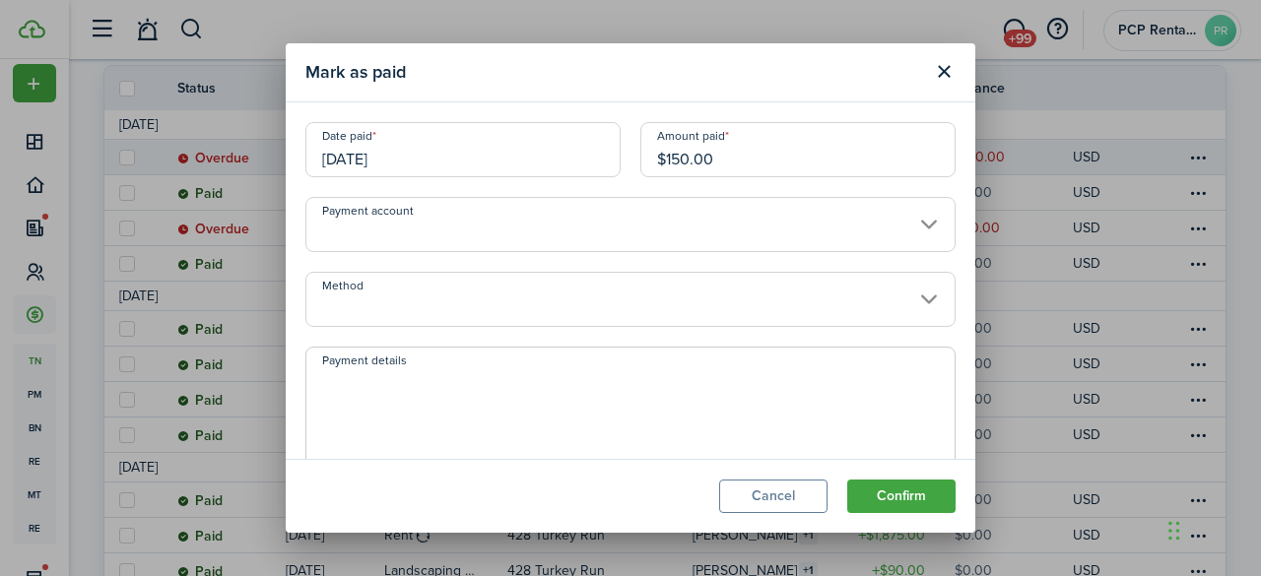
click at [417, 153] on input "[DATE]" at bounding box center [462, 149] width 315 height 55
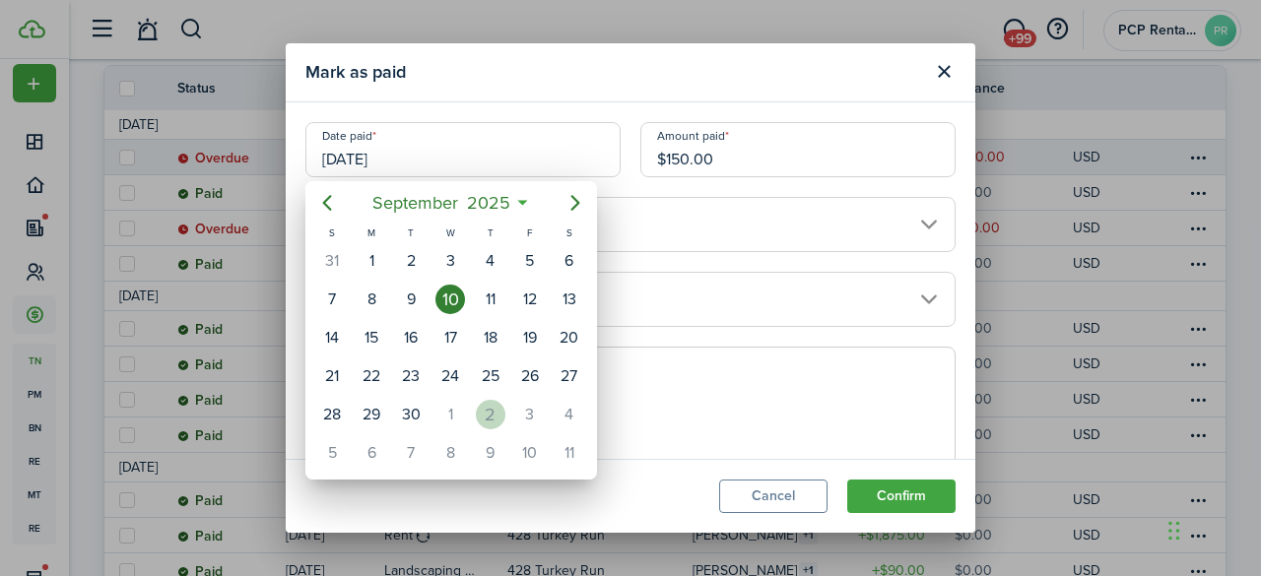
click at [496, 404] on div "2" at bounding box center [491, 415] width 30 height 30
type input "[DATE]"
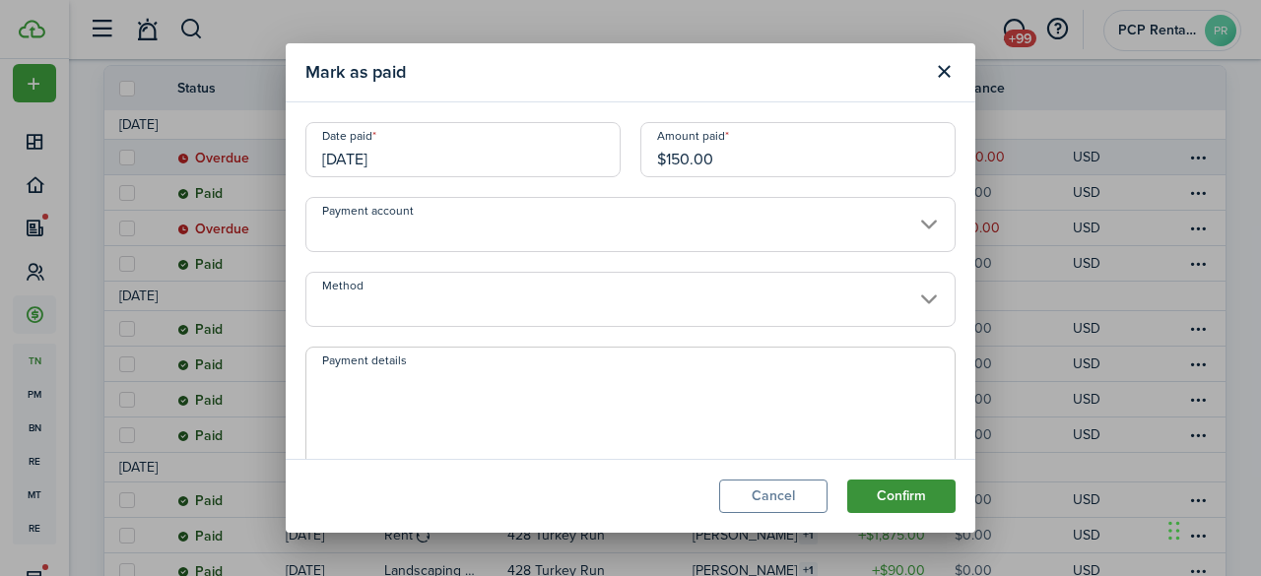
click at [889, 492] on button "Confirm" at bounding box center [901, 497] width 108 height 34
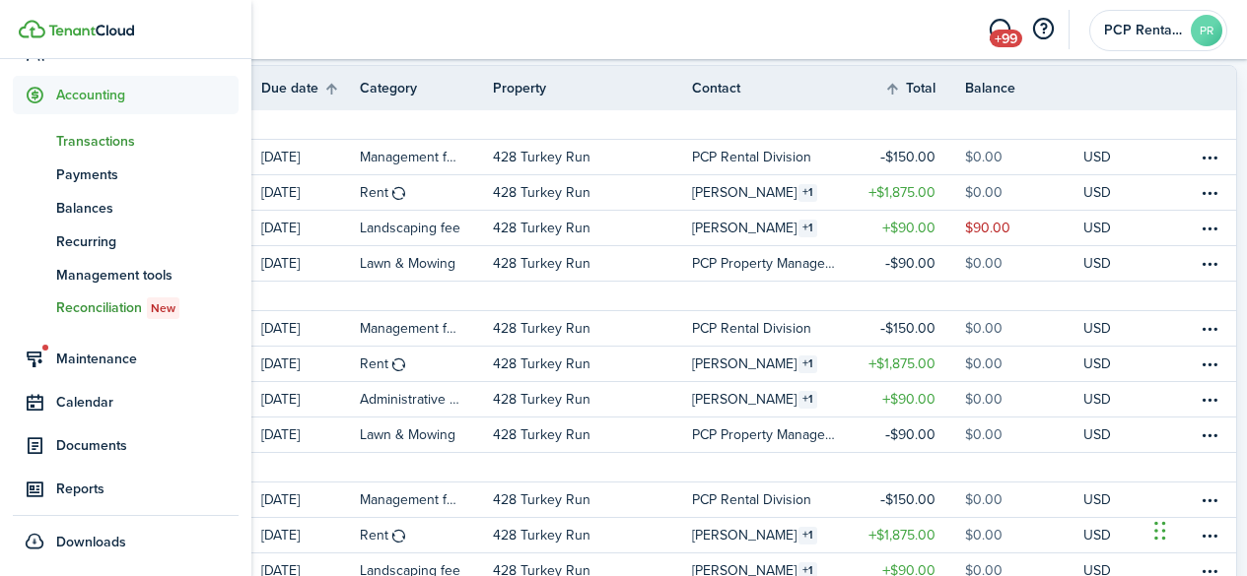
scroll to position [236, 0]
click at [71, 488] on span "Reports" at bounding box center [147, 488] width 182 height 21
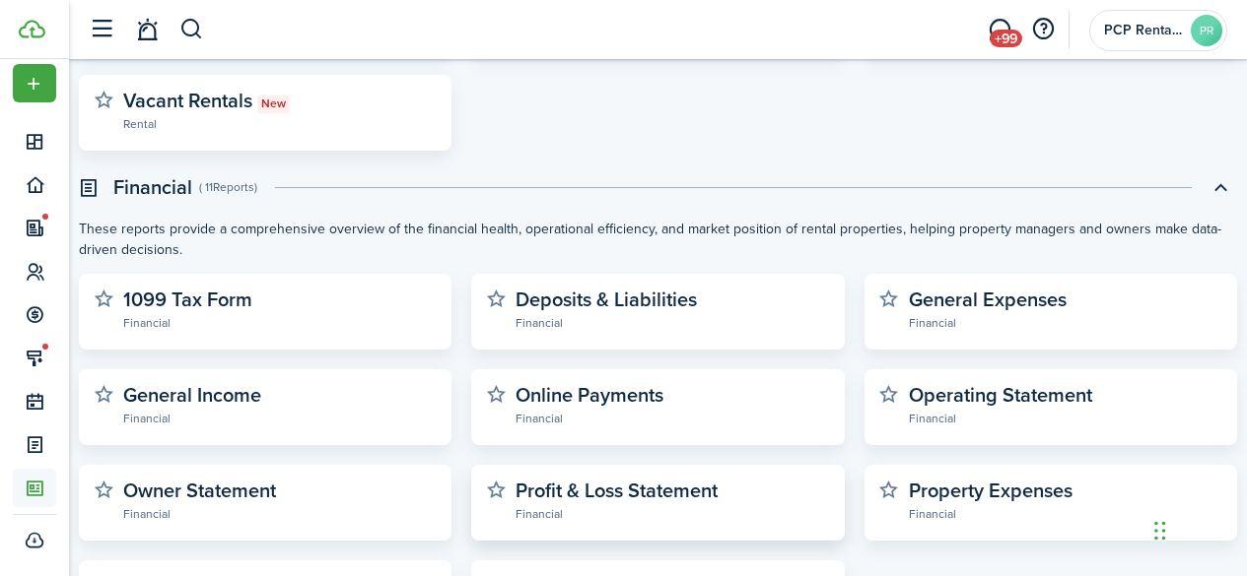
scroll to position [591, 0]
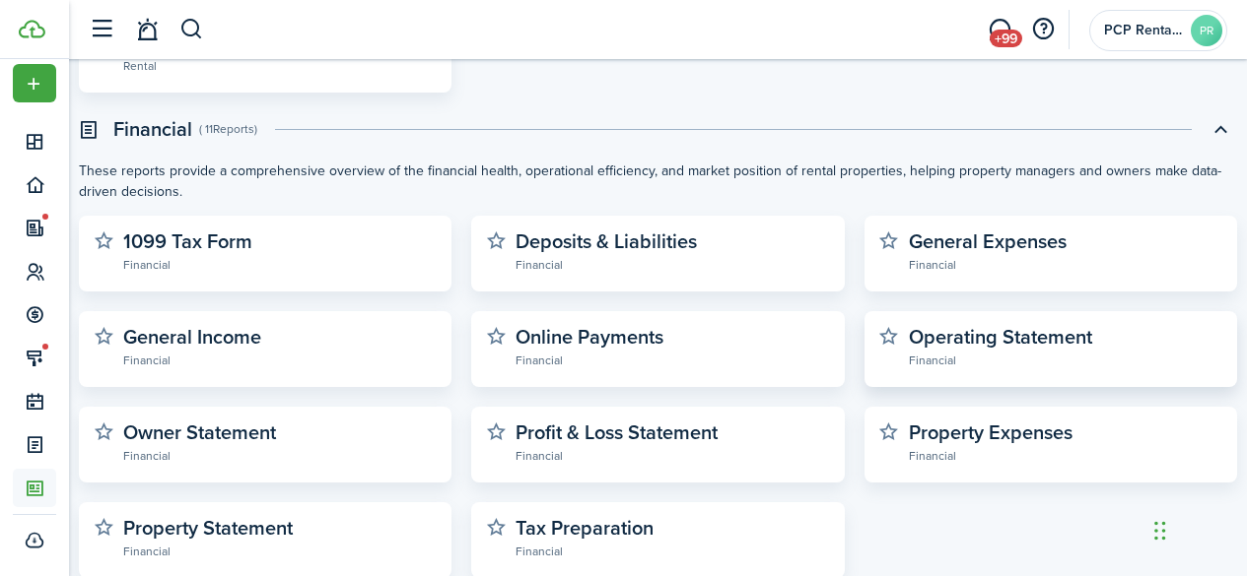
click at [948, 339] on widget-stats-description "Operating Statement" at bounding box center [1000, 337] width 183 height 30
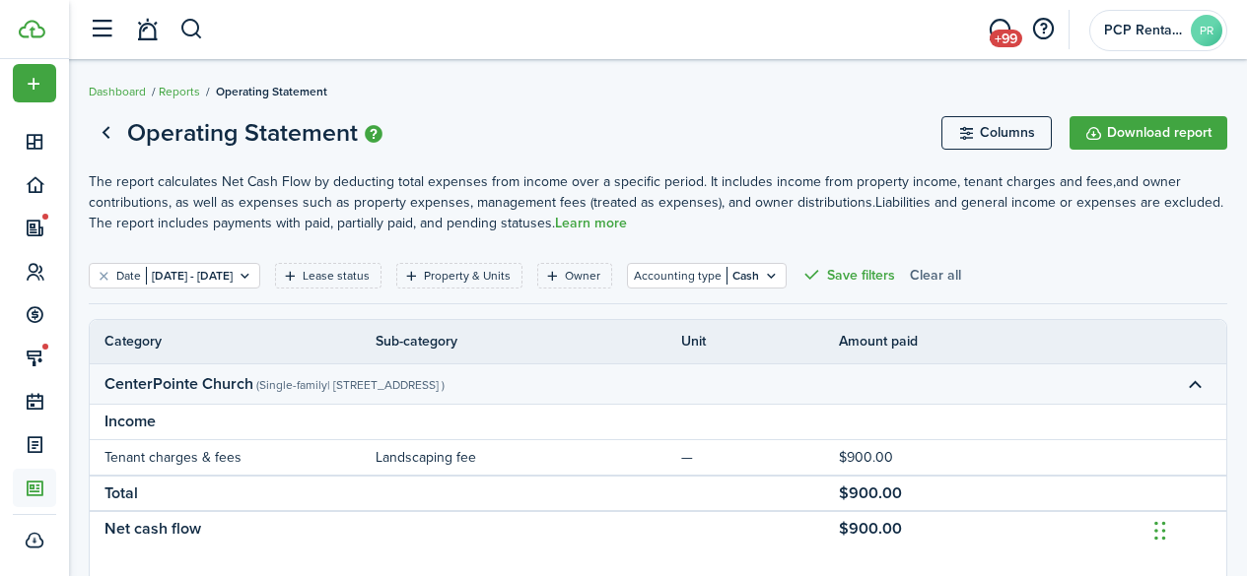
click at [961, 274] on button "Clear all" at bounding box center [935, 276] width 51 height 26
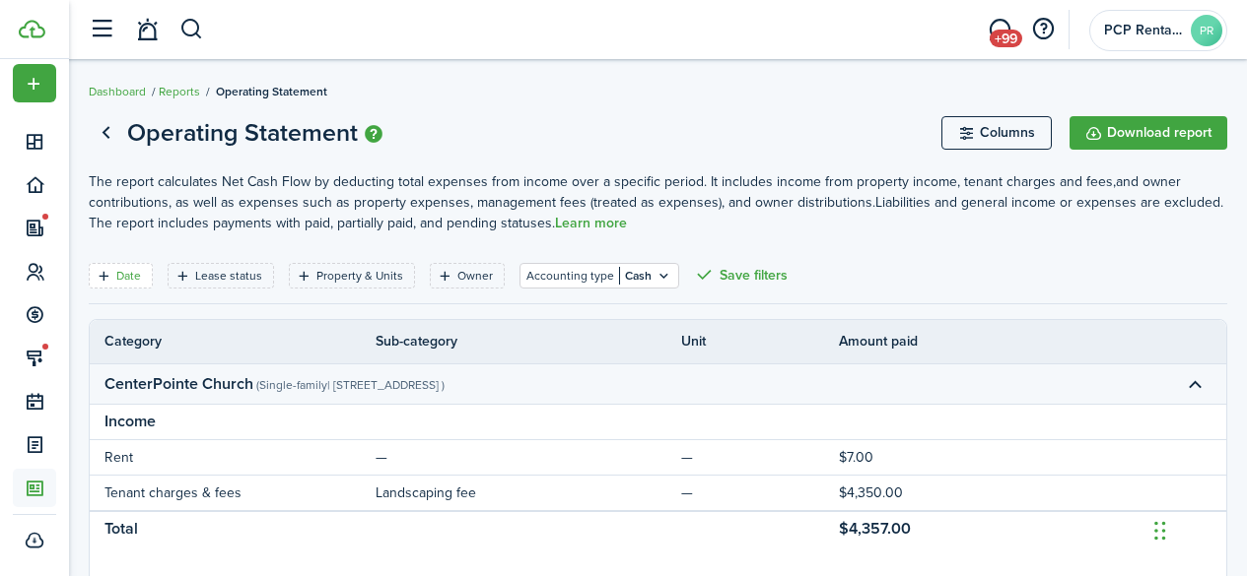
click at [120, 269] on filter-tag-label "Date" at bounding box center [128, 276] width 25 height 18
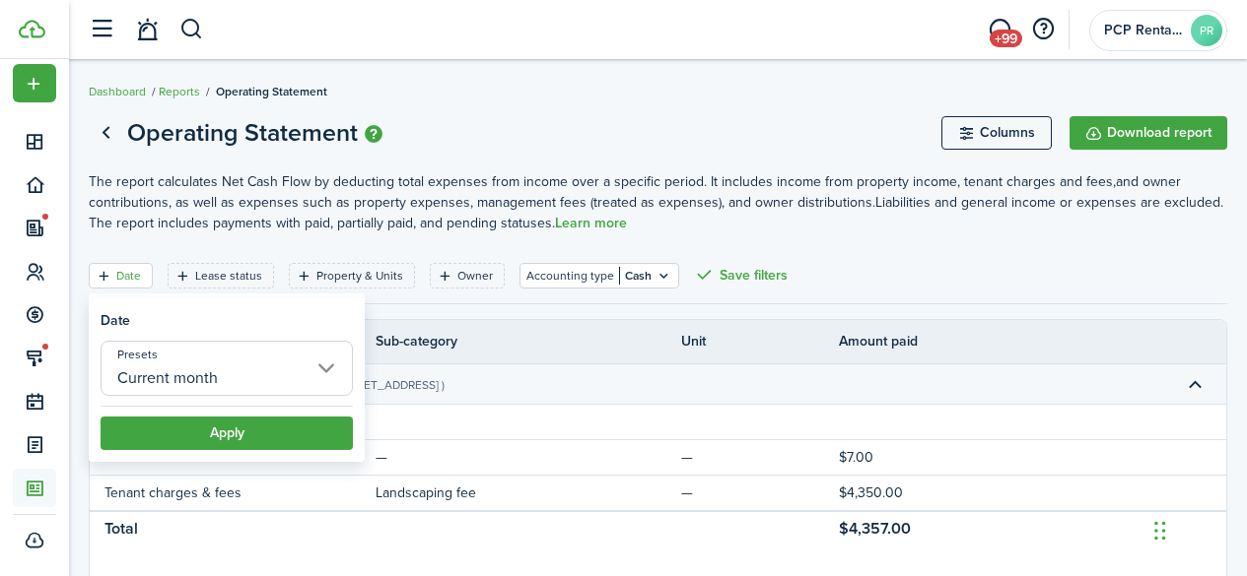
click at [151, 368] on input "Current month" at bounding box center [227, 368] width 252 height 55
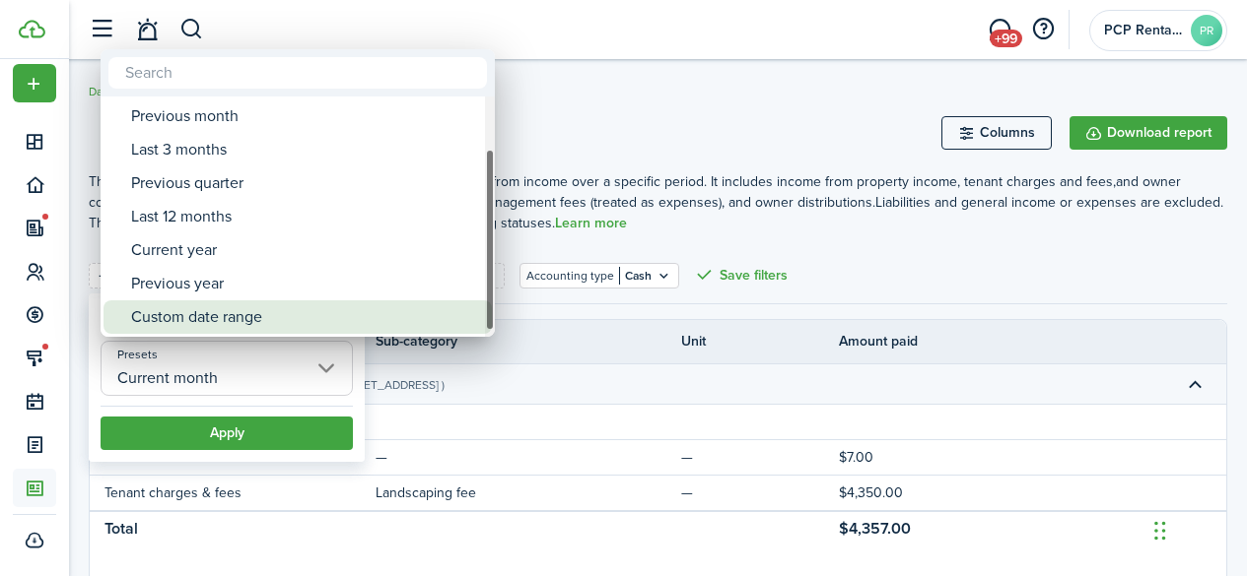
click at [210, 313] on div "Custom date range" at bounding box center [305, 318] width 349 height 34
type input "Custom date range"
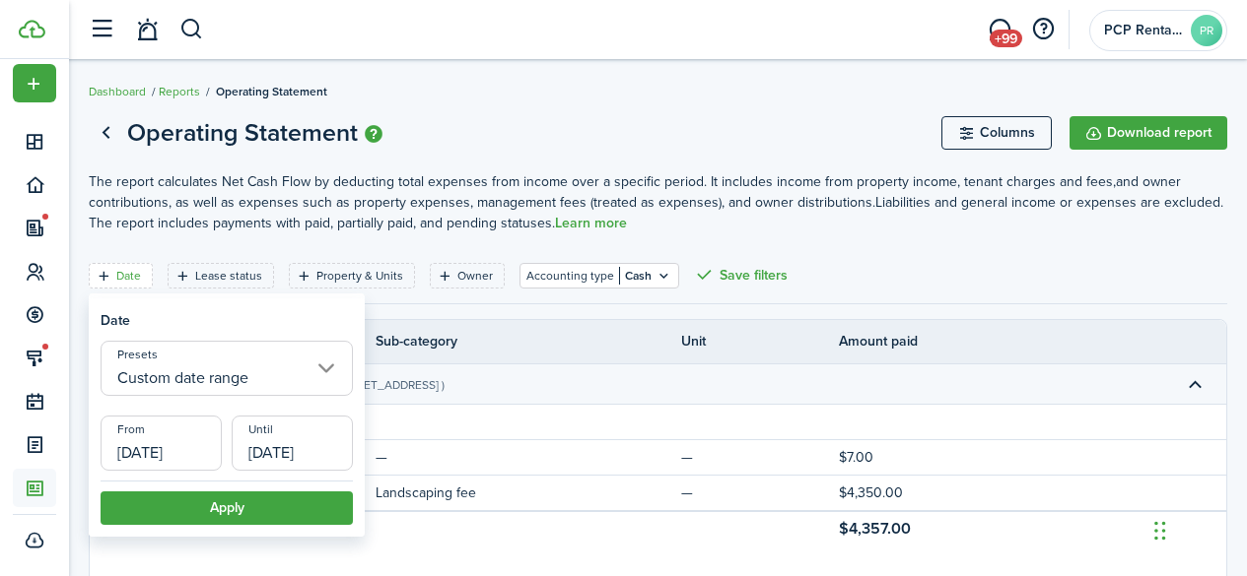
click at [130, 460] on input "[DATE]" at bounding box center [161, 443] width 121 height 55
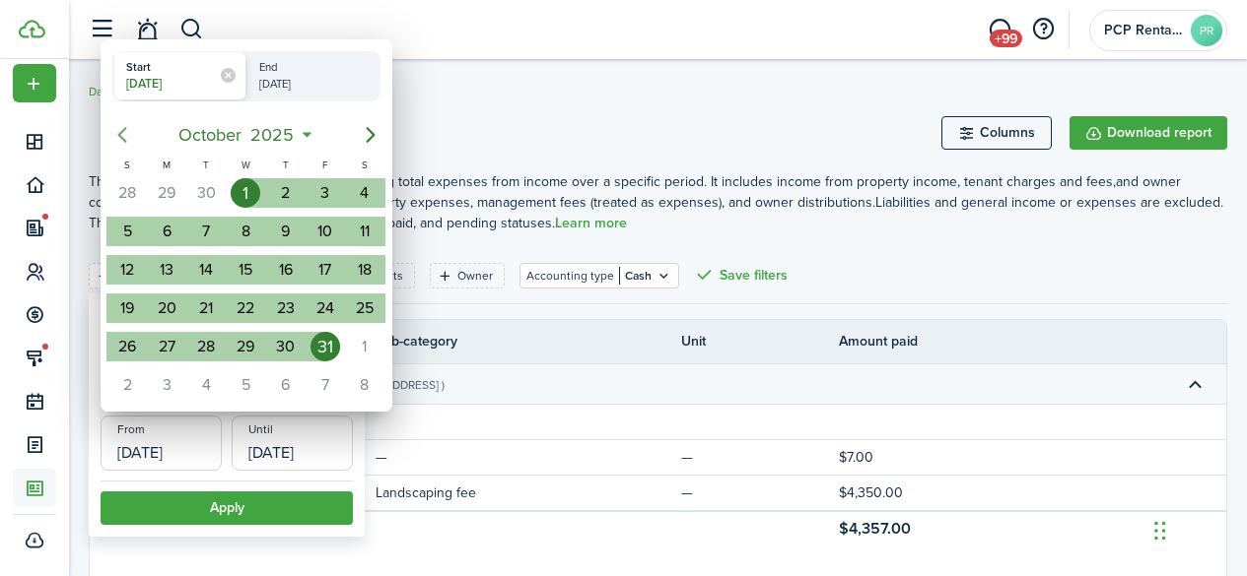
click at [120, 143] on icon "Previous page" at bounding box center [122, 135] width 24 height 24
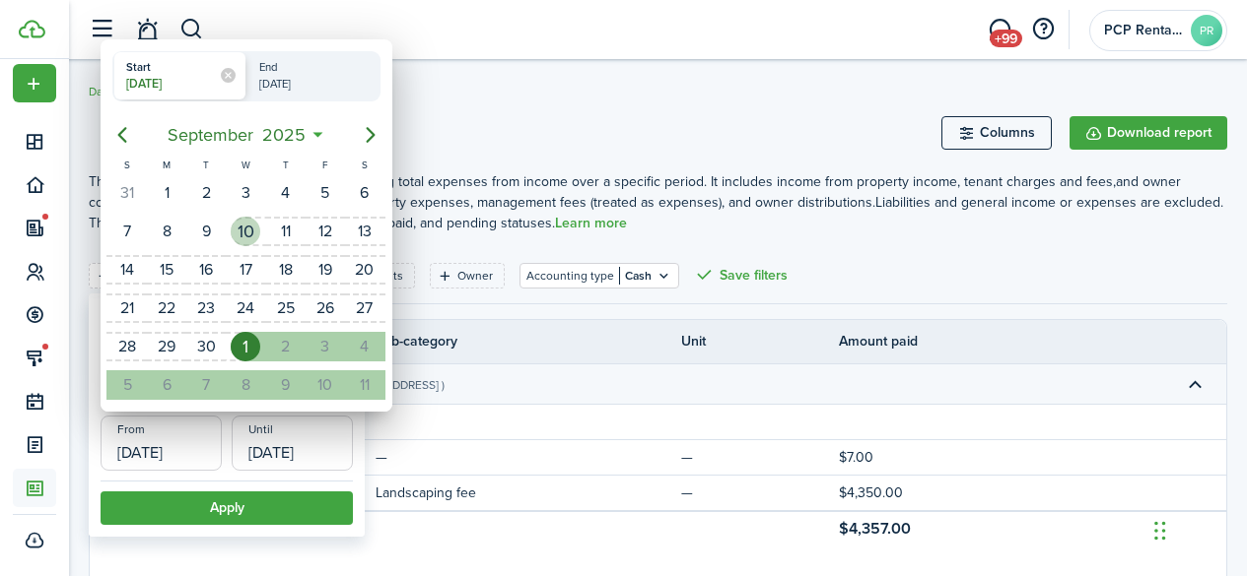
click at [244, 229] on div "10" at bounding box center [246, 232] width 30 height 30
type input "[DATE]"
radio input "false"
radio input "true"
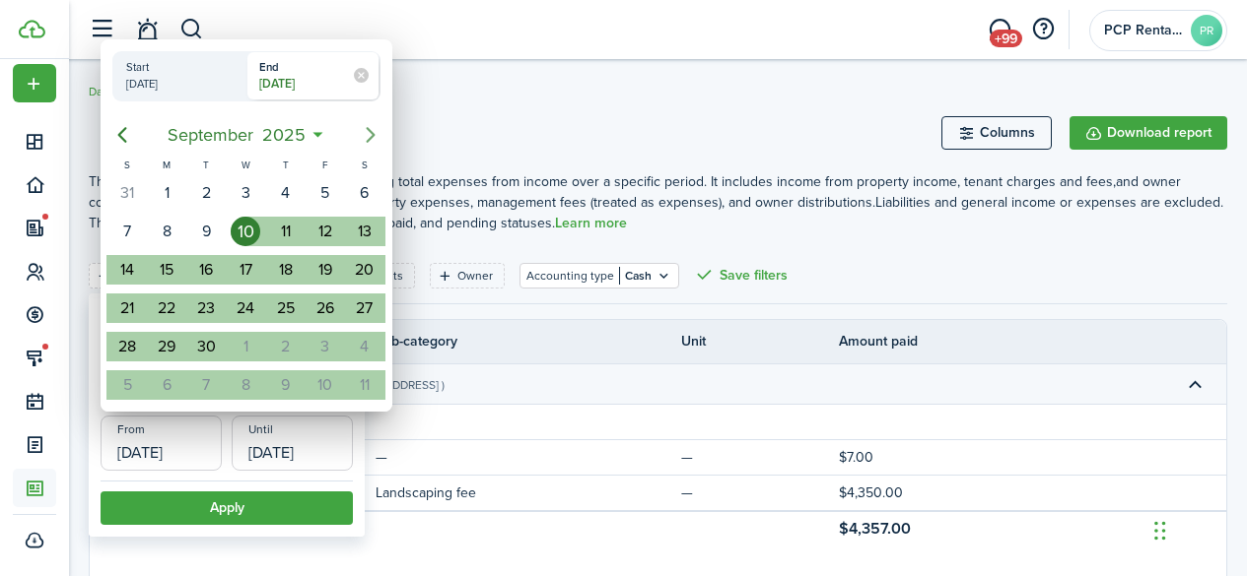
click at [374, 133] on icon "Next page" at bounding box center [371, 135] width 24 height 24
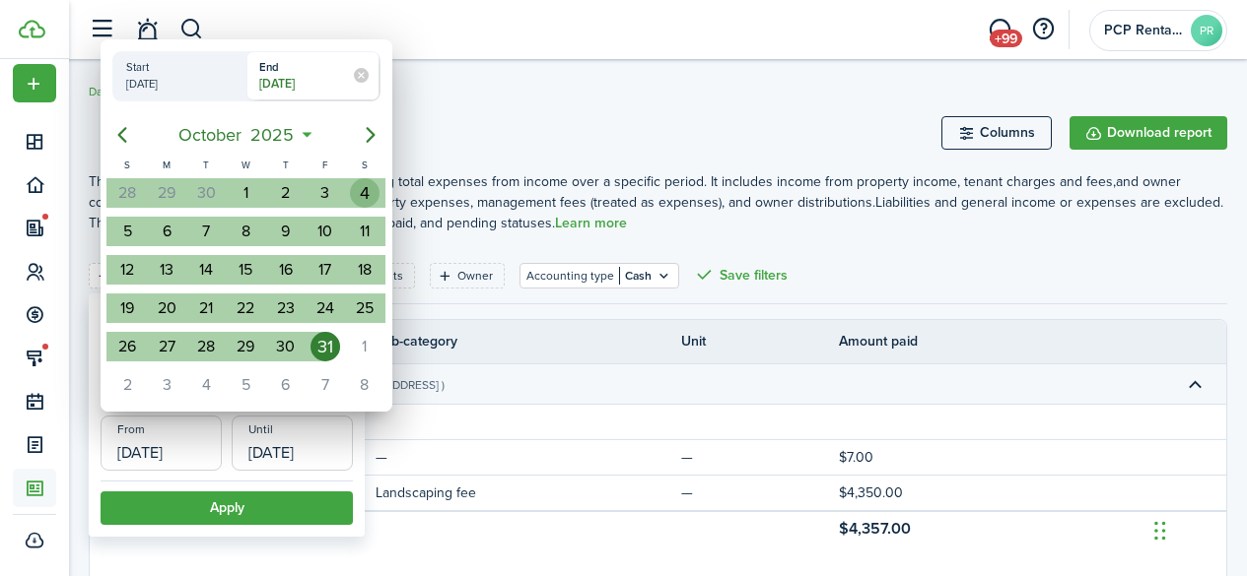
click at [365, 188] on div "4" at bounding box center [365, 193] width 30 height 30
type input "[DATE]"
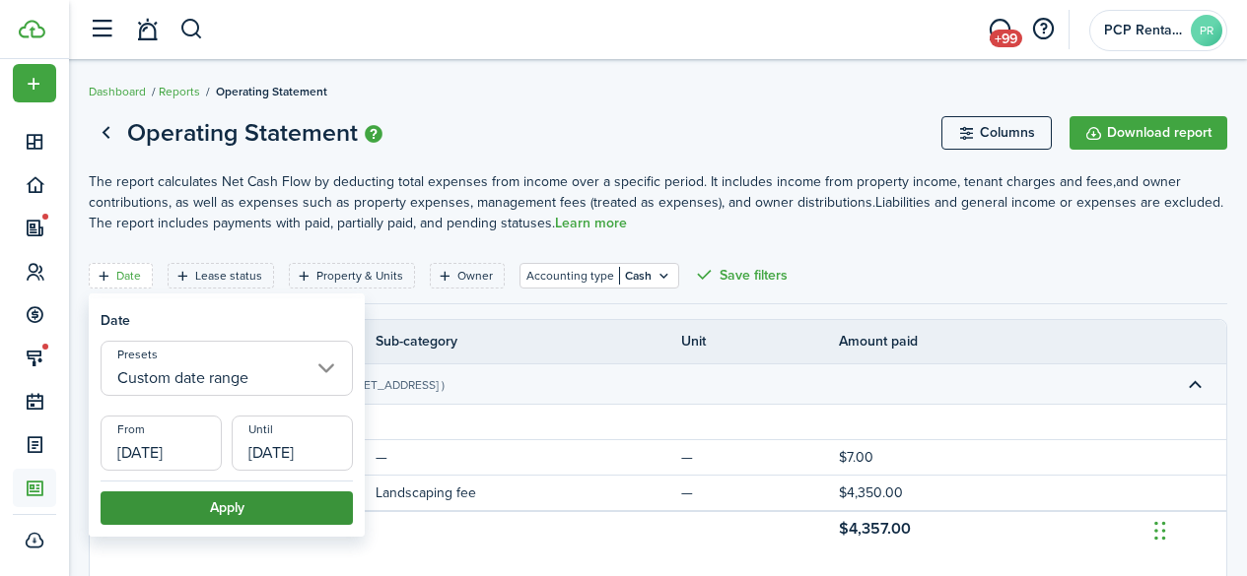
click at [227, 502] on button "Apply" at bounding box center [227, 509] width 252 height 34
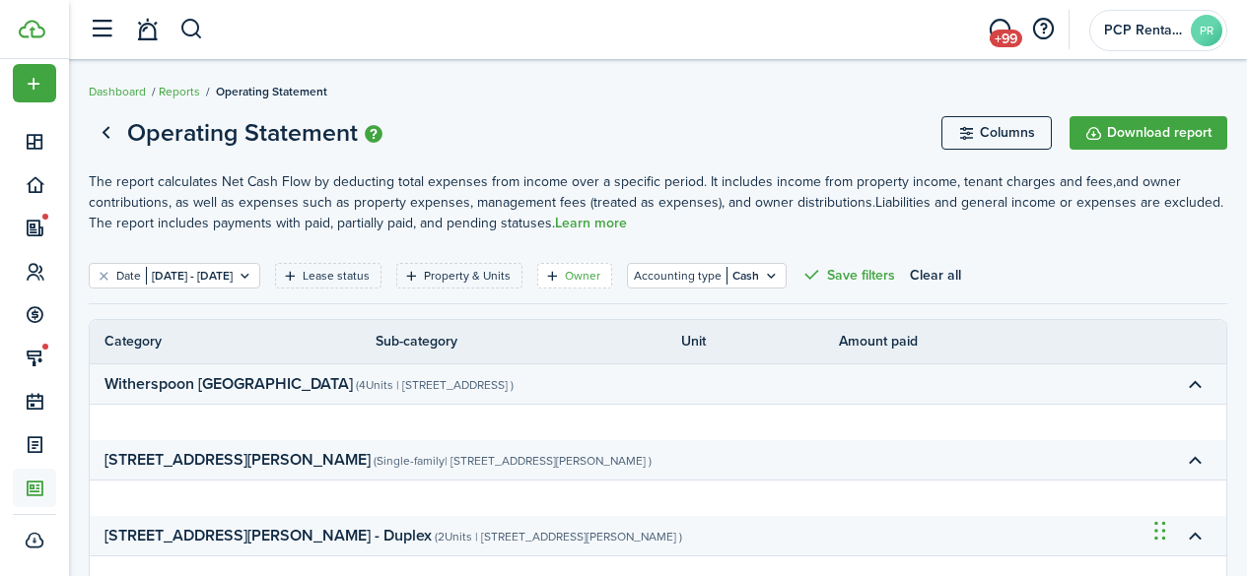
click at [600, 278] on filter-tag-label "Owner" at bounding box center [582, 276] width 35 height 18
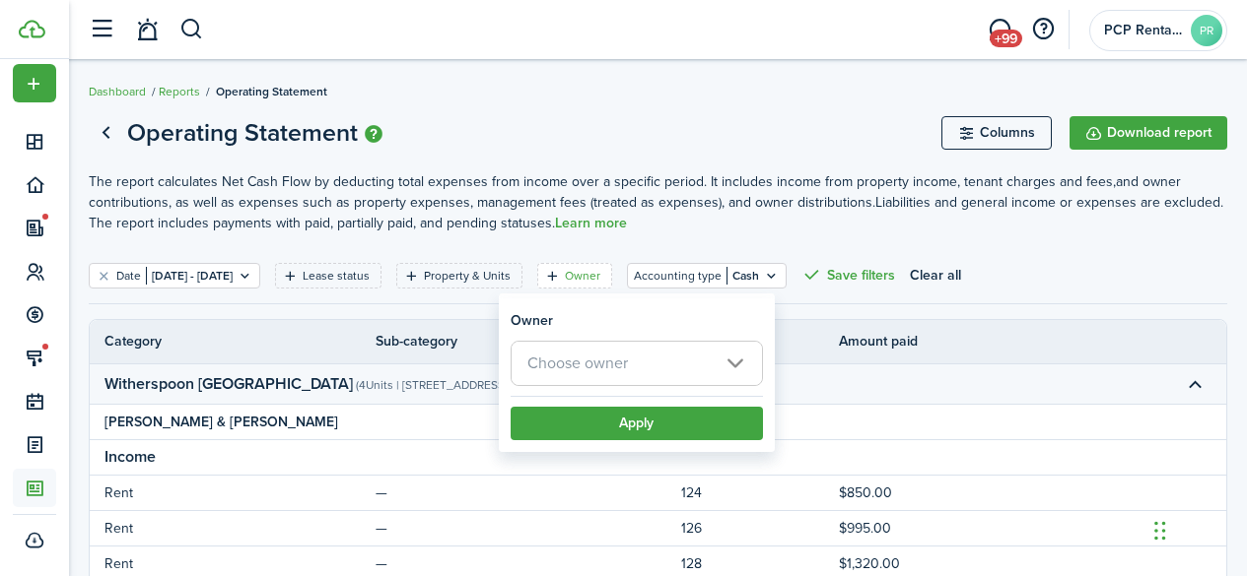
click at [611, 353] on span "Choose owner" at bounding box center [577, 363] width 101 height 23
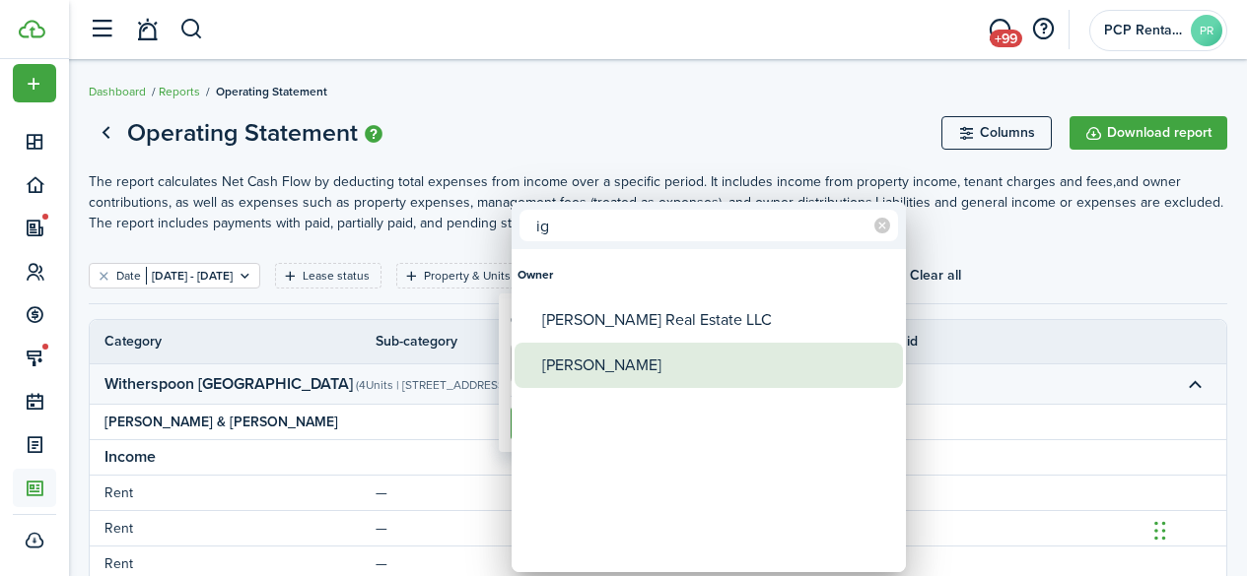
type input "ig"
click at [610, 365] on div "[PERSON_NAME]" at bounding box center [716, 365] width 349 height 45
type input "[PERSON_NAME]"
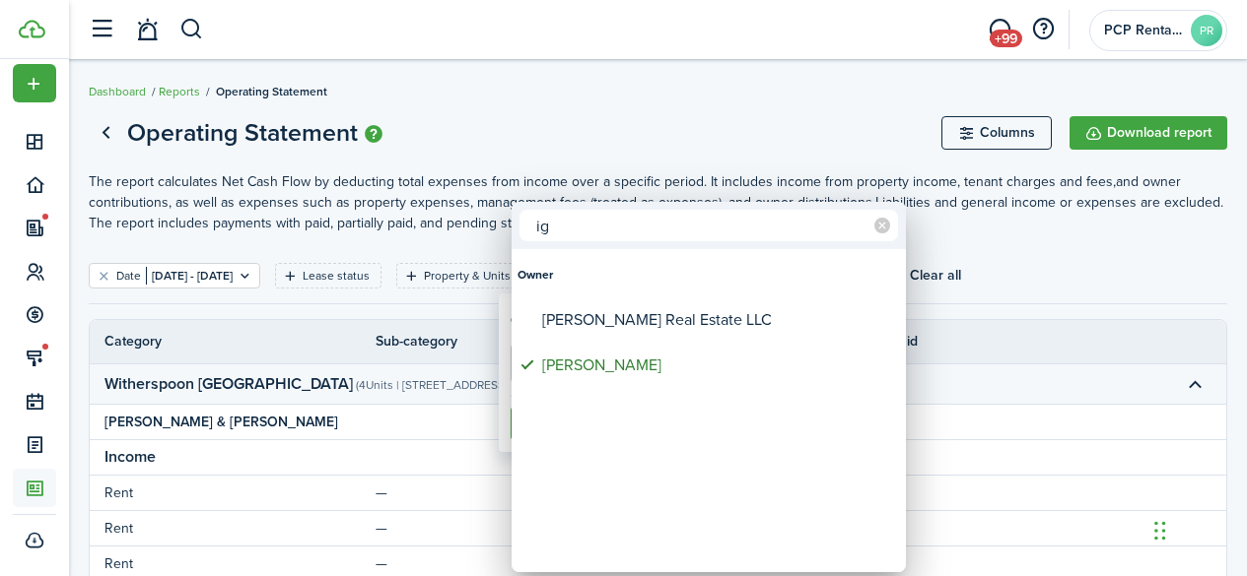
click at [569, 115] on div at bounding box center [623, 288] width 1562 height 892
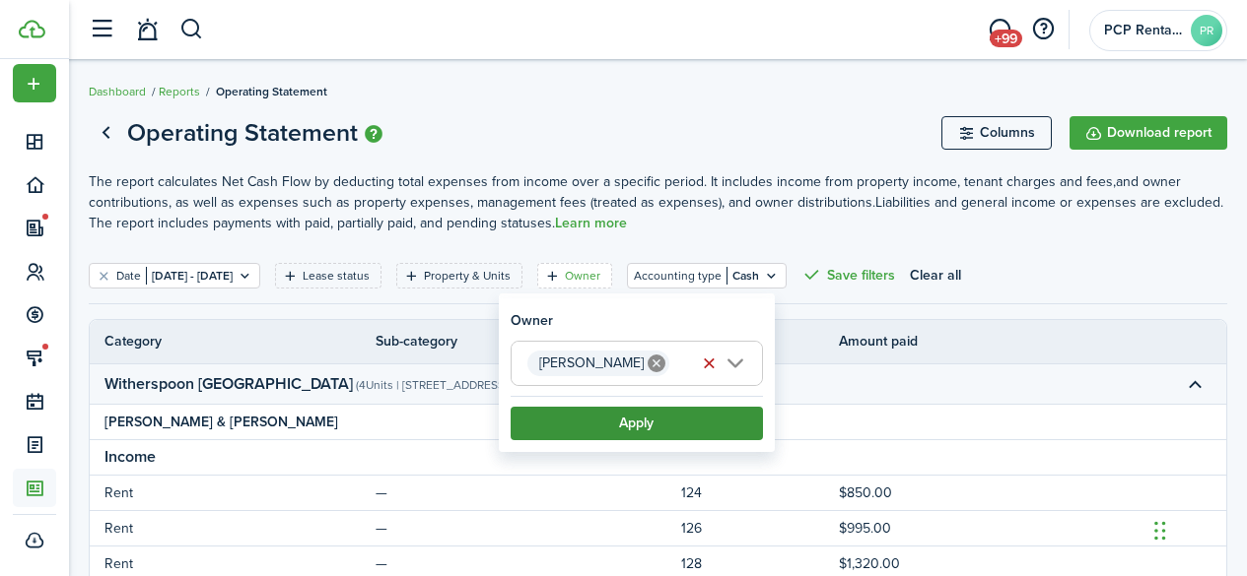
click at [625, 431] on button "Apply" at bounding box center [636, 424] width 252 height 34
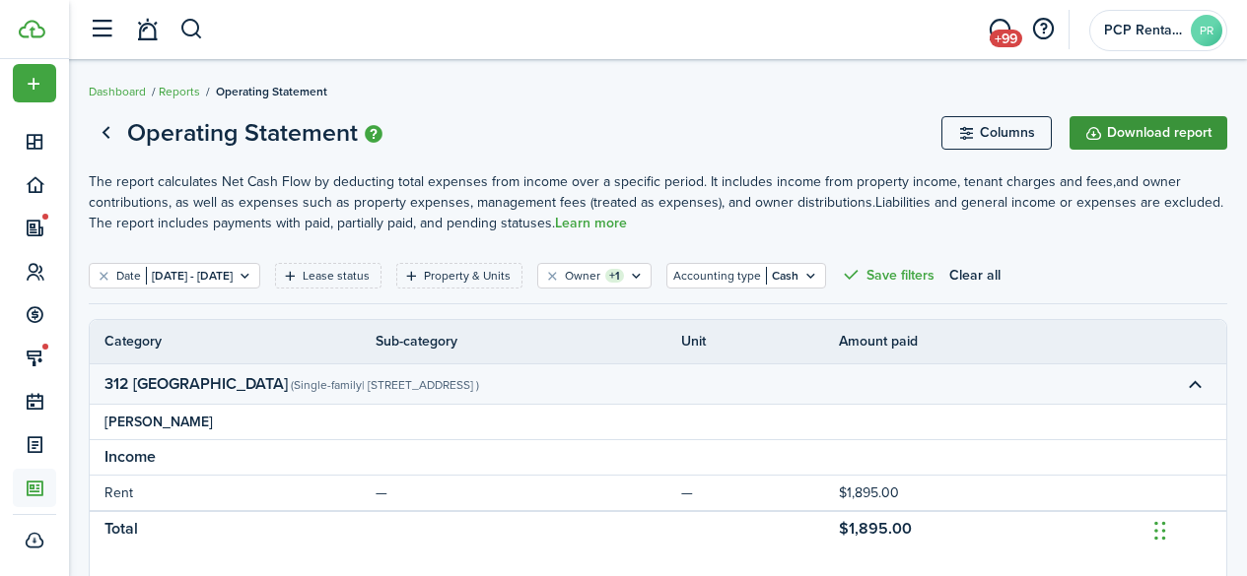
click at [1150, 126] on button "Download report" at bounding box center [1148, 133] width 158 height 34
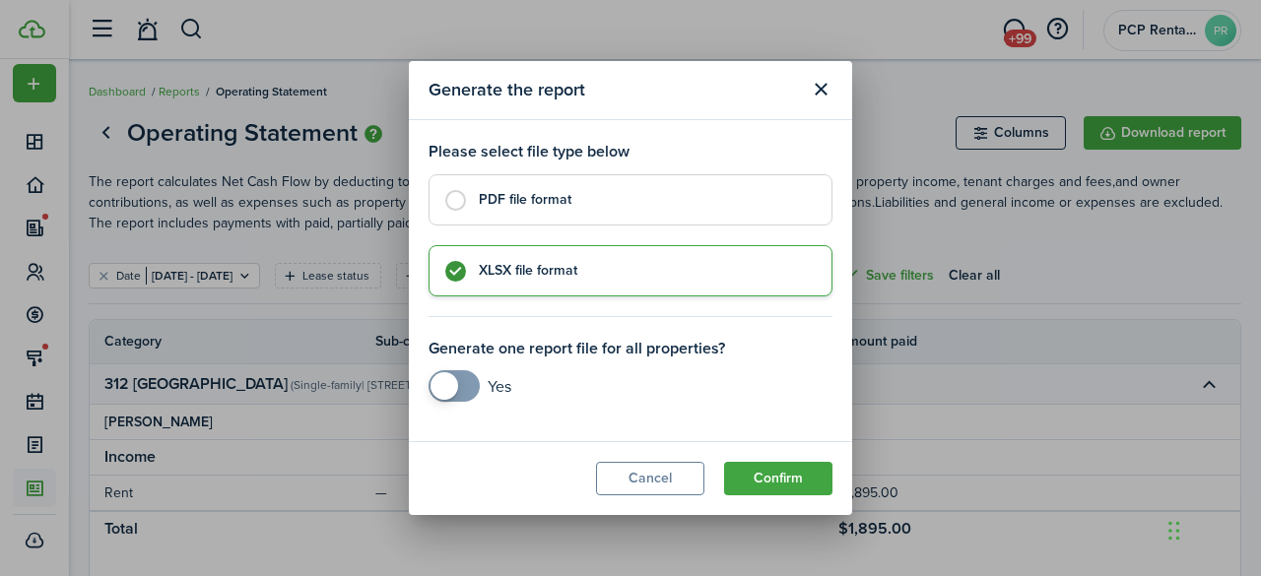
click at [551, 194] on control-radio-card-title "PDF file format" at bounding box center [645, 200] width 333 height 20
radio input "true"
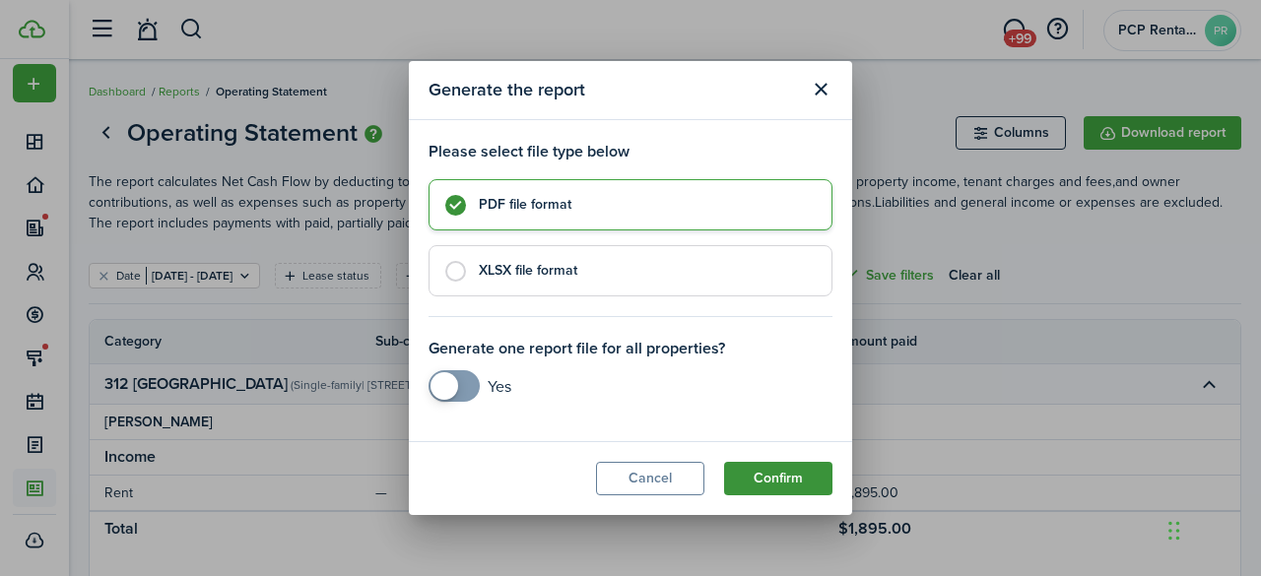
click at [756, 479] on button "Confirm" at bounding box center [778, 479] width 108 height 34
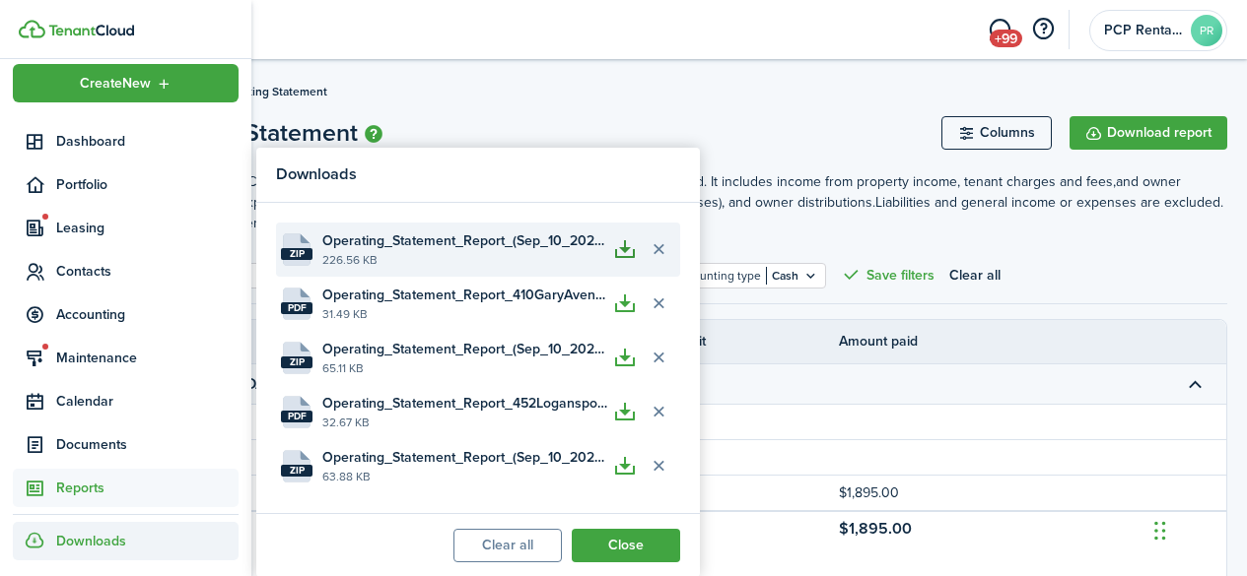
click at [625, 255] on button "button" at bounding box center [625, 250] width 34 height 34
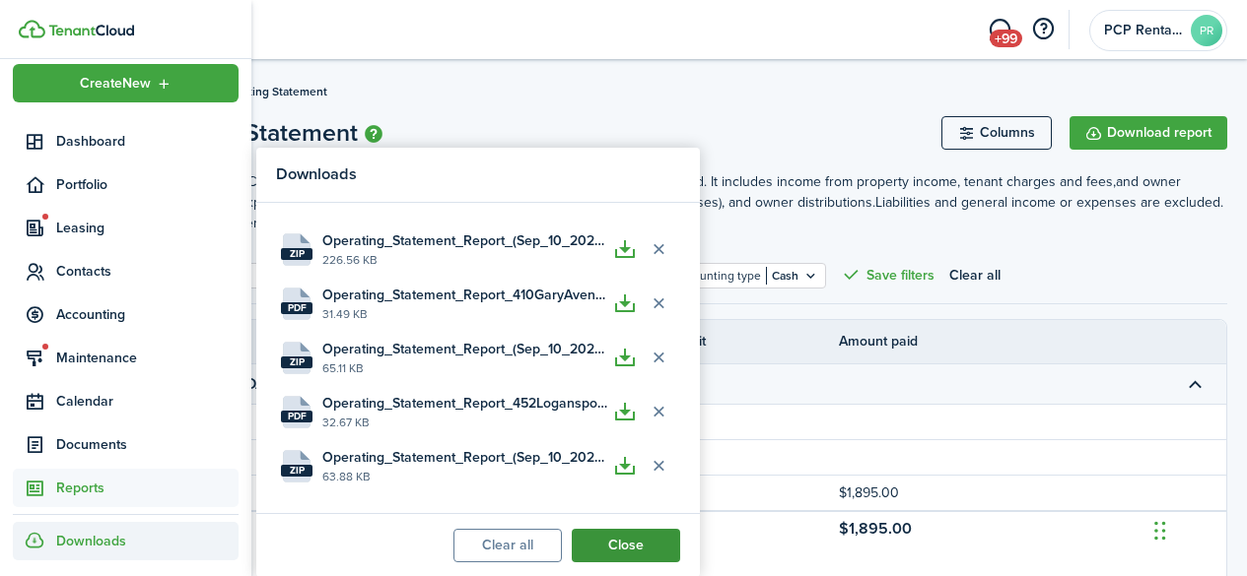
click at [614, 551] on button "Close" at bounding box center [626, 546] width 108 height 34
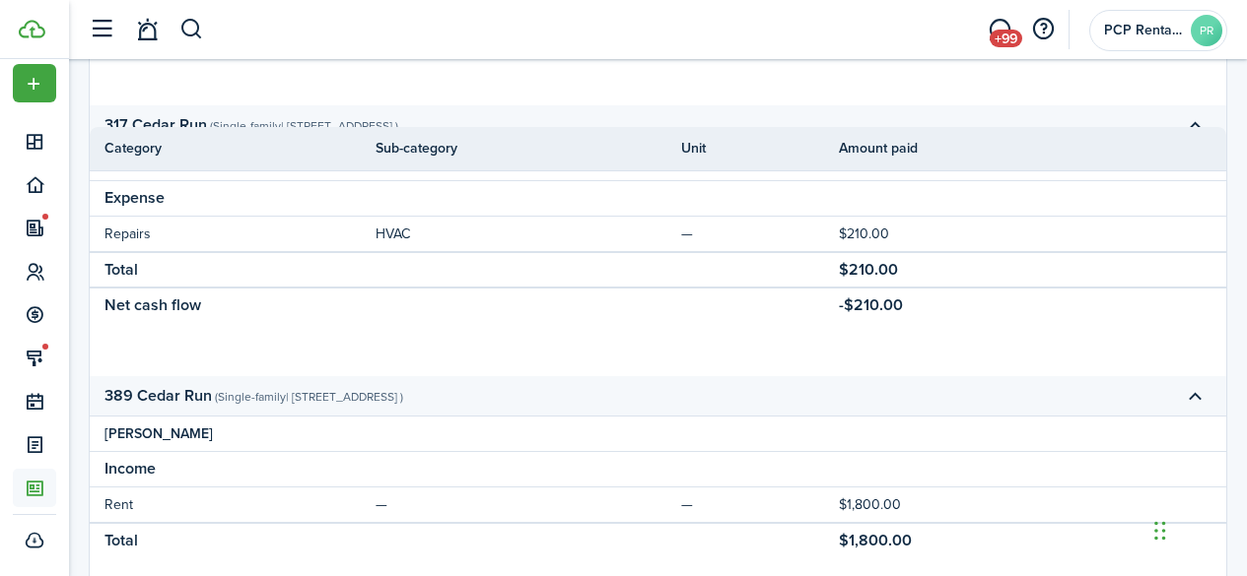
scroll to position [1047, 0]
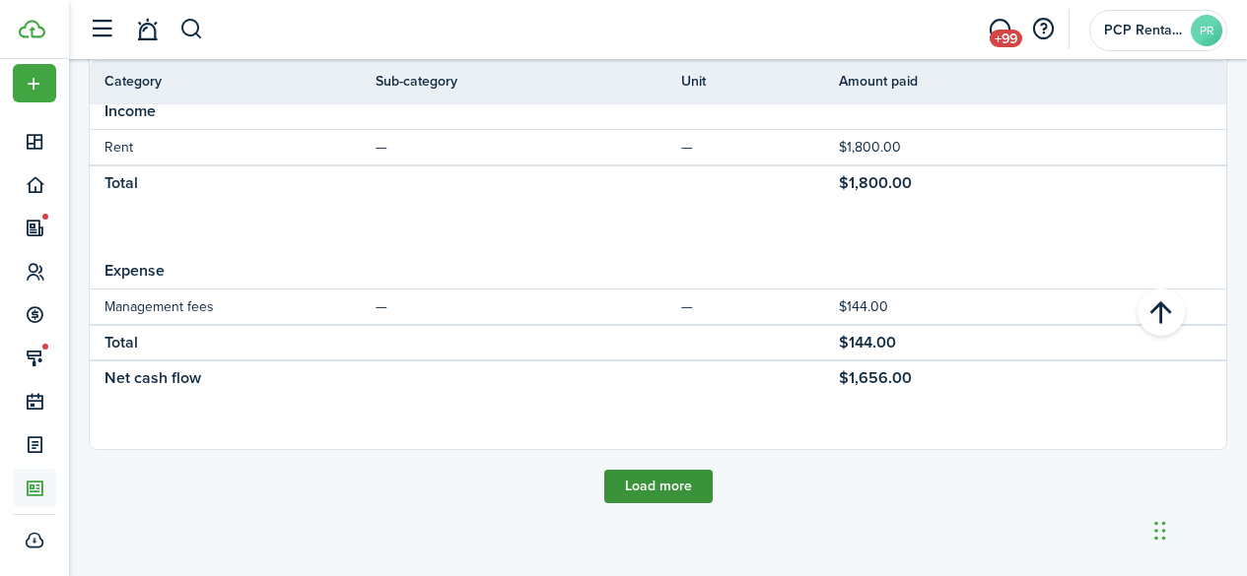
click at [638, 478] on button "Load more" at bounding box center [658, 487] width 108 height 34
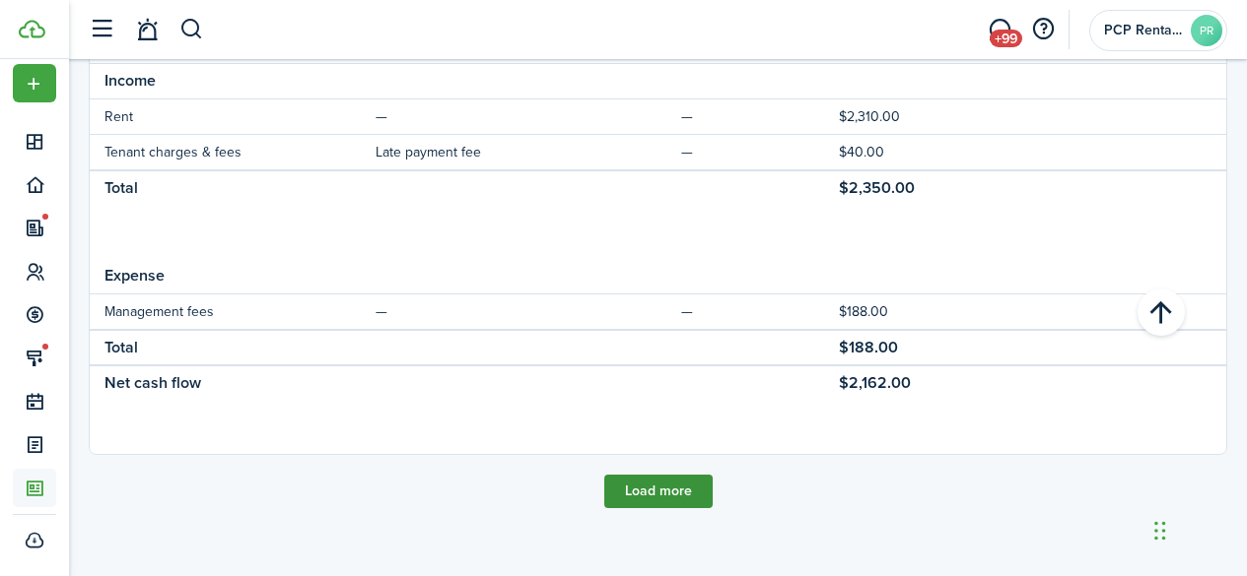
scroll to position [2410, 0]
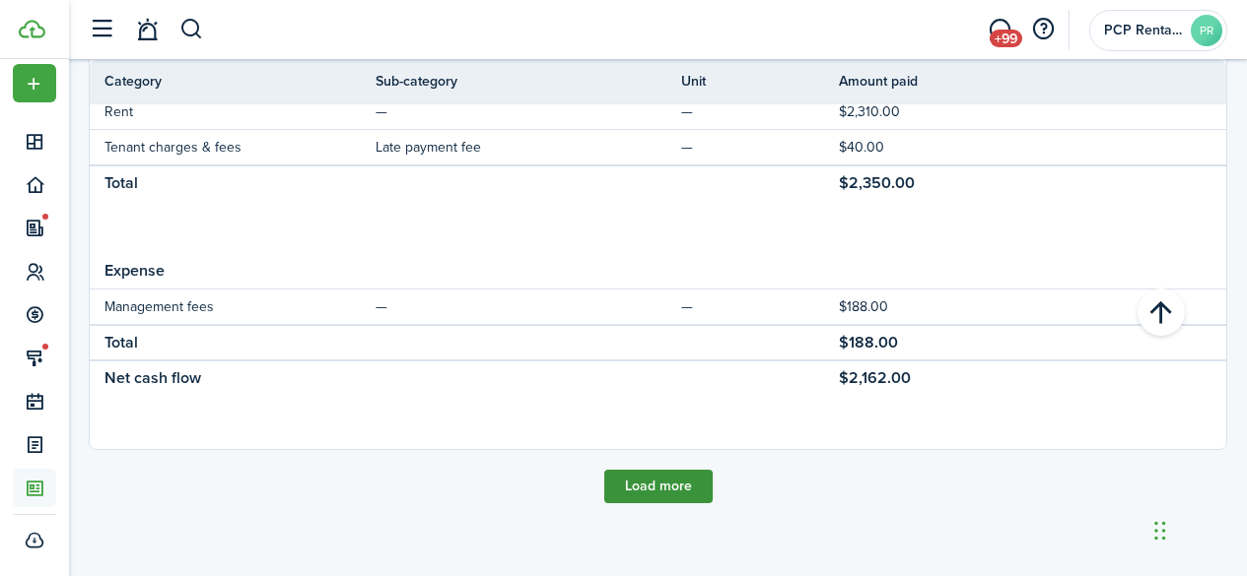
click at [637, 488] on button "Load more" at bounding box center [658, 487] width 108 height 34
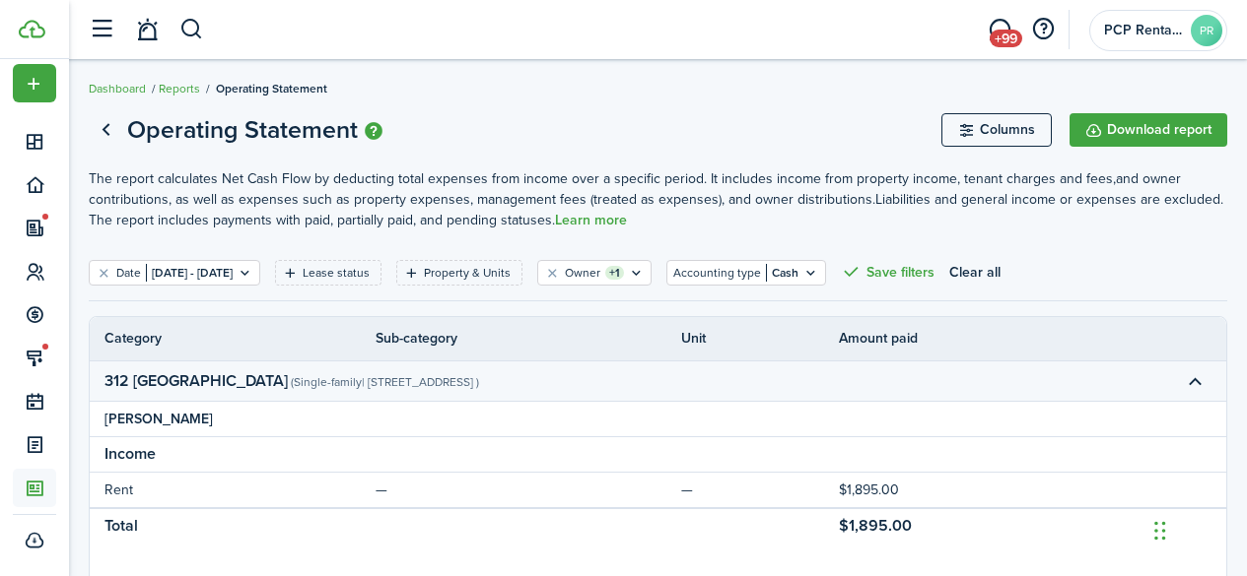
scroll to position [0, 0]
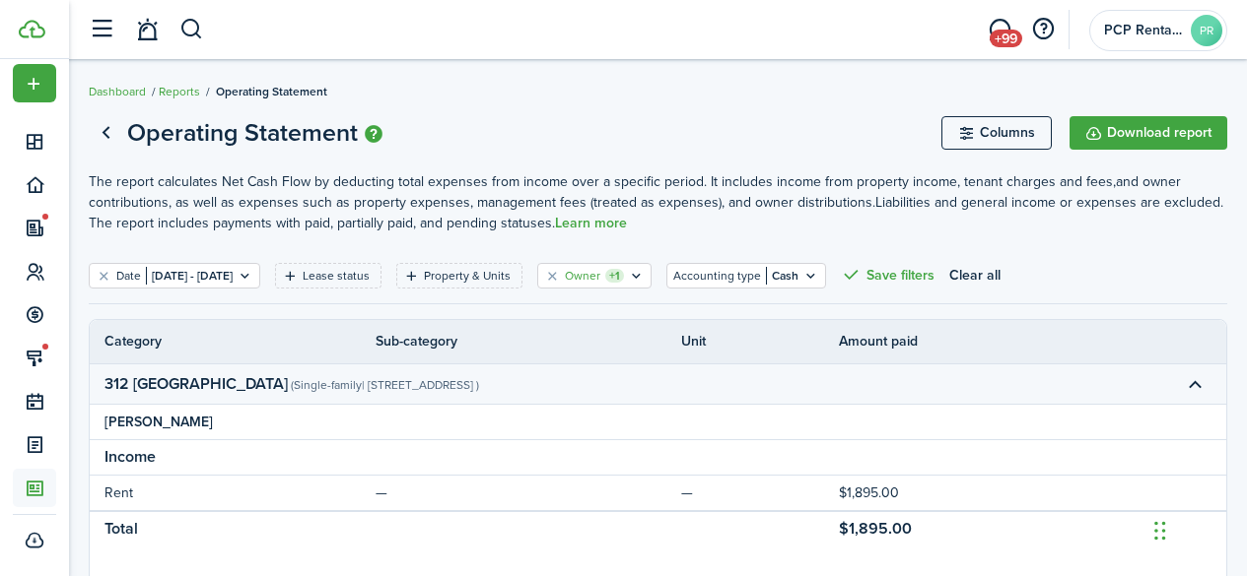
click at [644, 279] on icon "Open filter" at bounding box center [636, 276] width 17 height 16
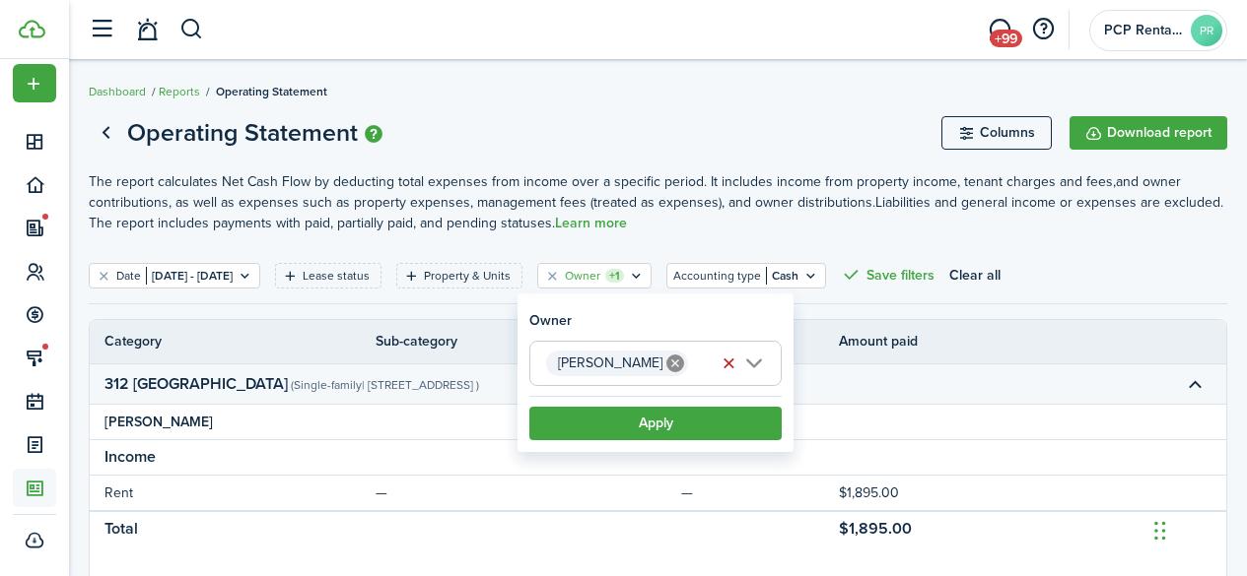
click at [666, 362] on icon at bounding box center [675, 364] width 18 height 18
click at [616, 374] on span "Choose owner" at bounding box center [655, 363] width 250 height 43
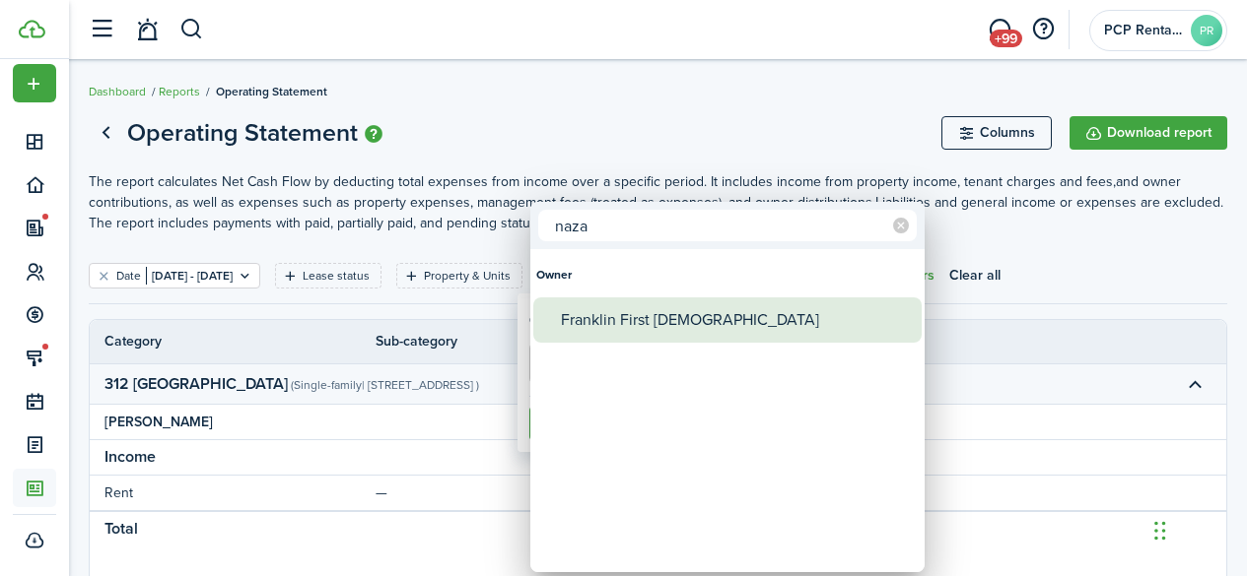
type input "naza"
click at [641, 310] on div "Franklin First [DEMOGRAPHIC_DATA]" at bounding box center [735, 320] width 349 height 45
type input "Franklin First [DEMOGRAPHIC_DATA]"
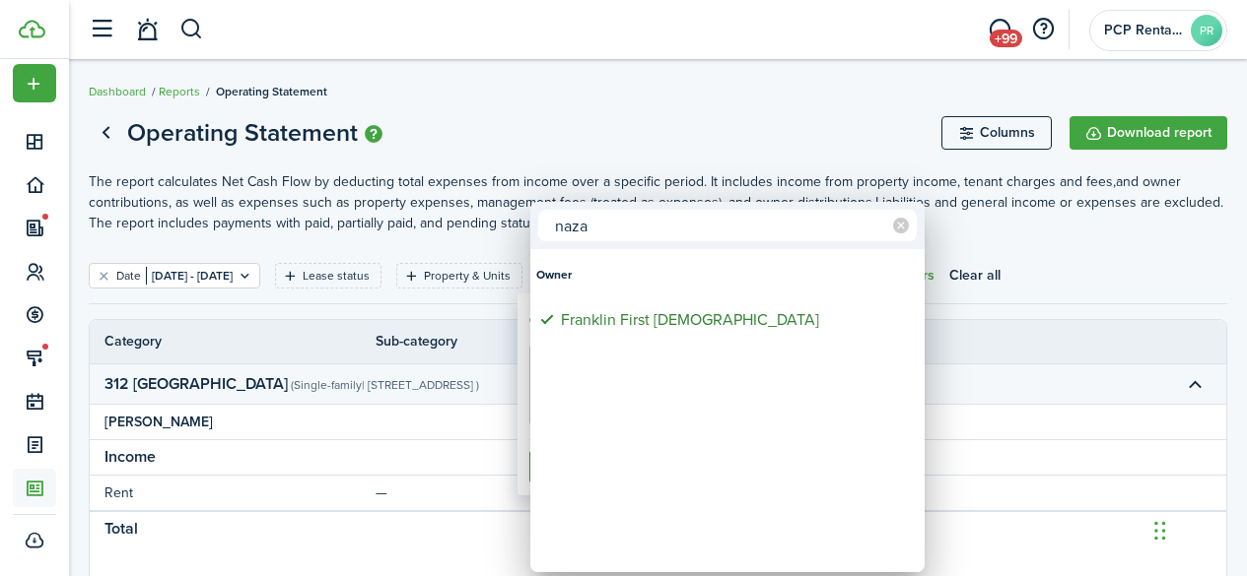
click at [678, 97] on div at bounding box center [623, 288] width 1562 height 892
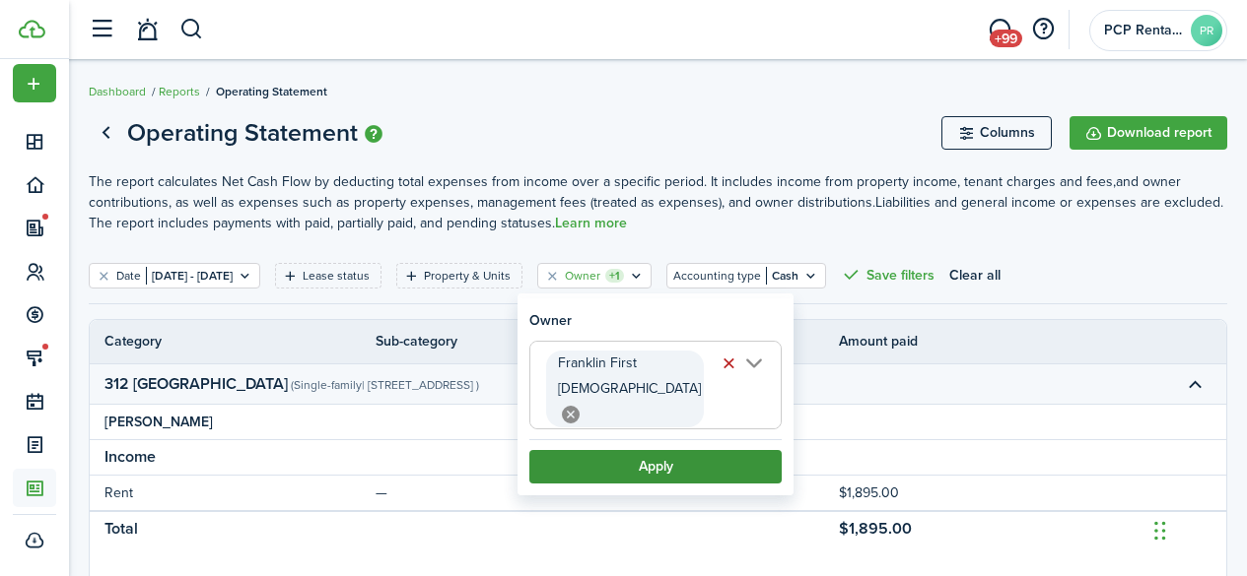
click at [664, 450] on button "Apply" at bounding box center [655, 467] width 252 height 34
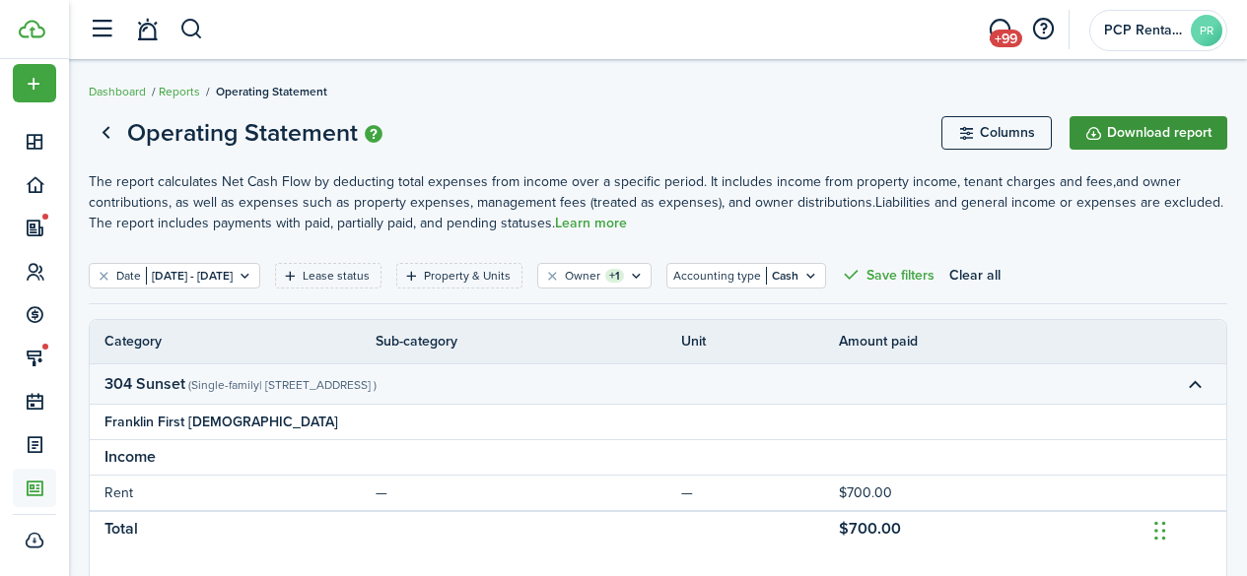
click at [1132, 131] on button "Download report" at bounding box center [1148, 133] width 158 height 34
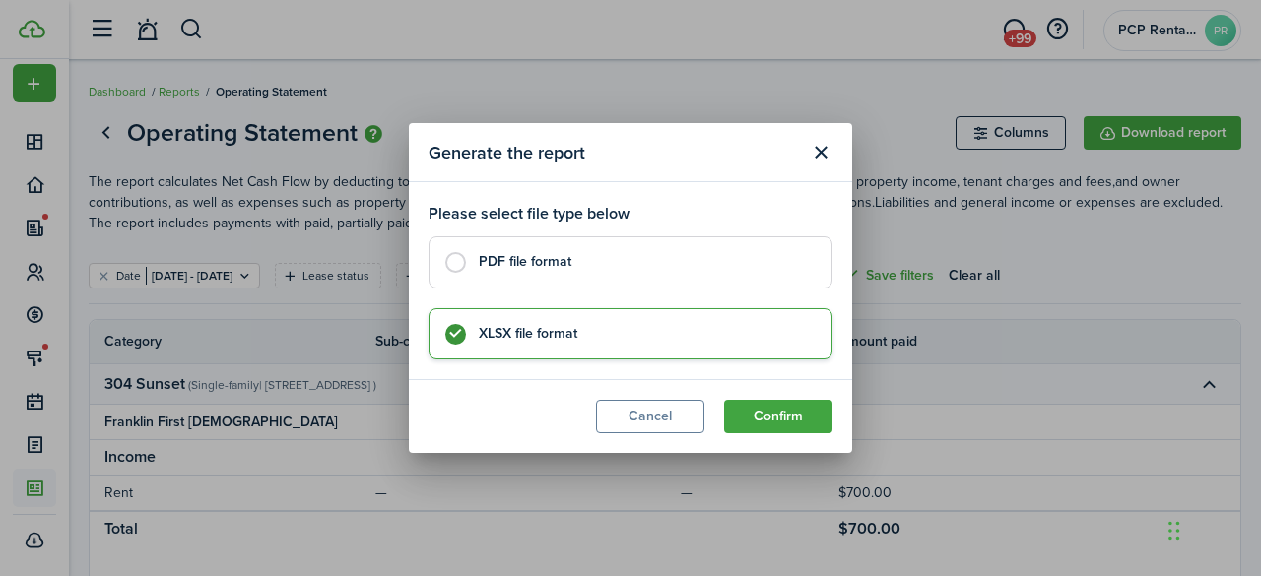
click at [614, 263] on control-radio-card-title "PDF file format" at bounding box center [645, 262] width 333 height 20
radio input "true"
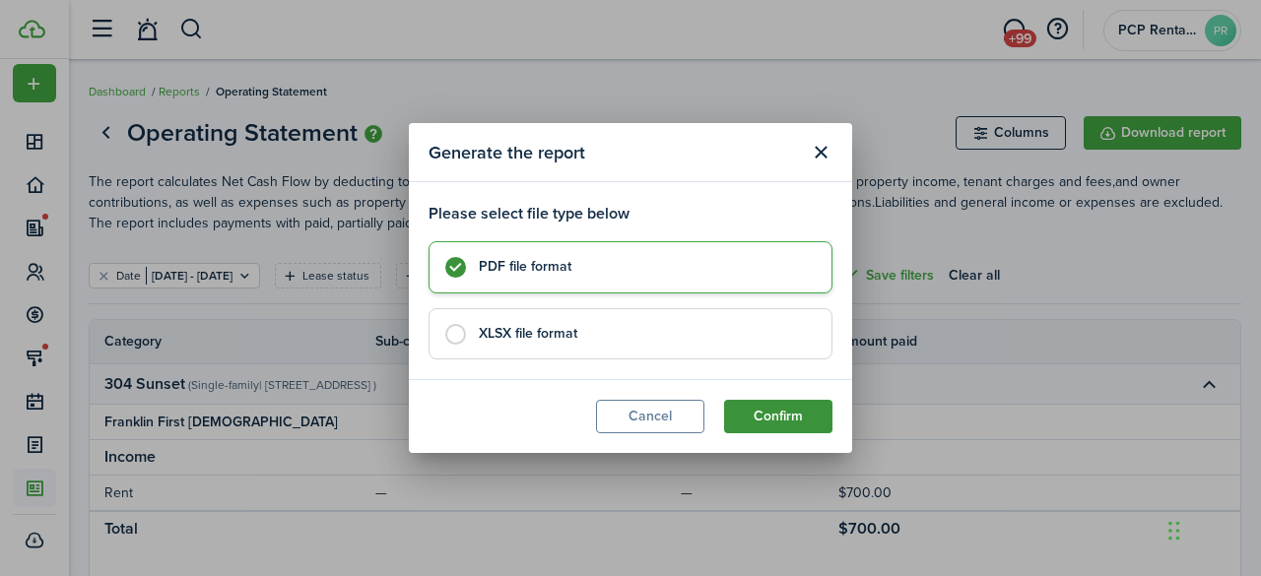
click at [771, 414] on button "Confirm" at bounding box center [778, 417] width 108 height 34
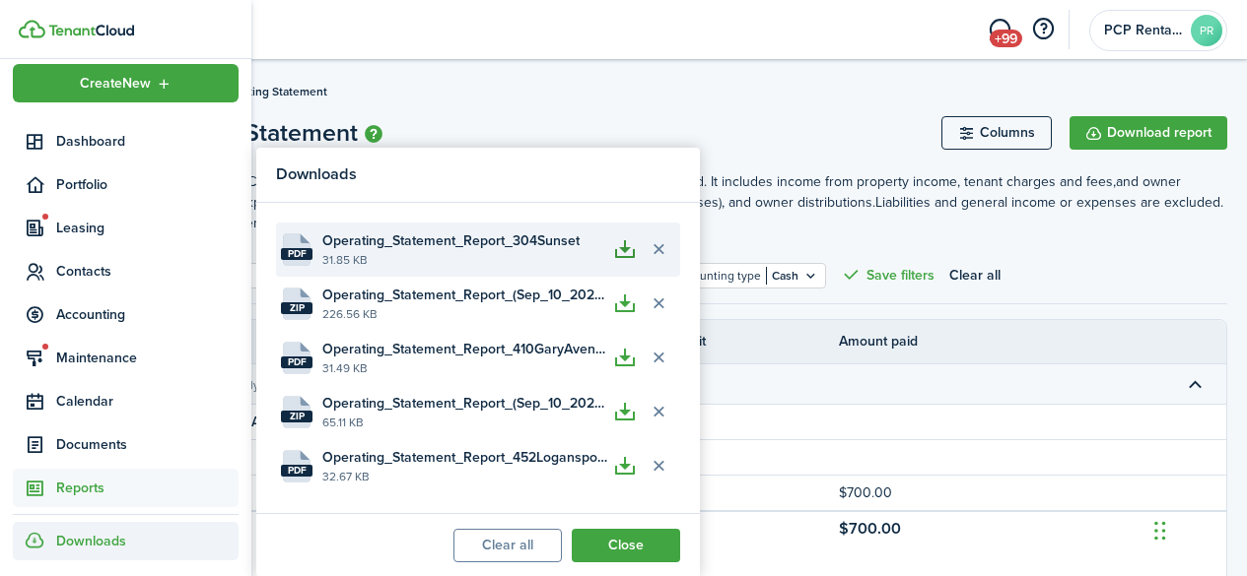
click at [623, 252] on button "button" at bounding box center [625, 250] width 34 height 34
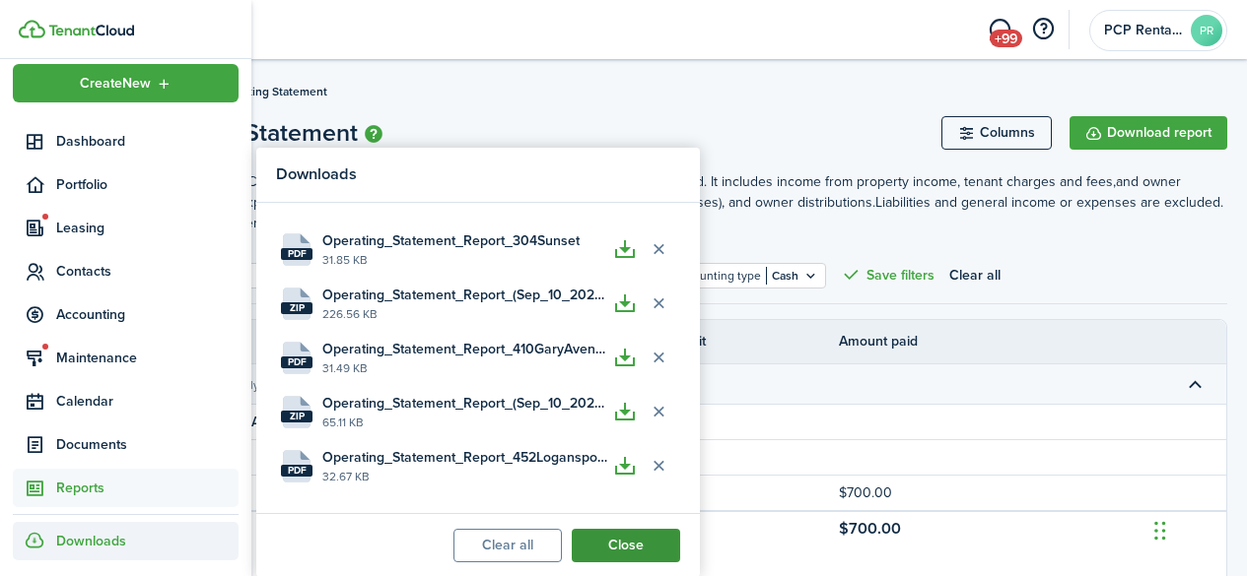
click at [624, 540] on button "Close" at bounding box center [626, 546] width 108 height 34
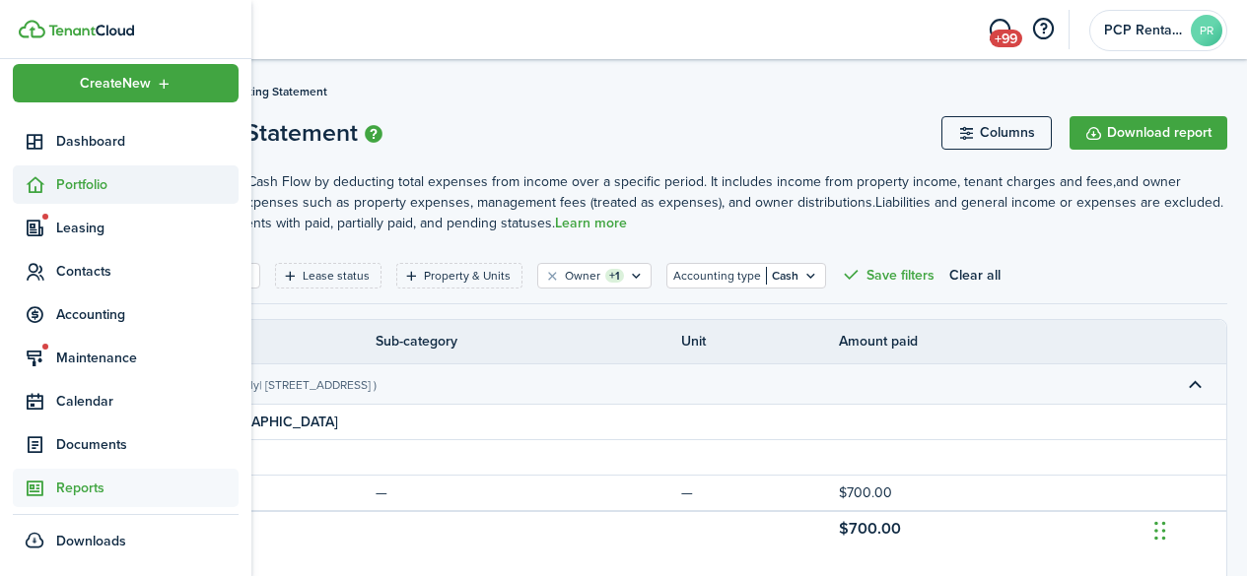
click at [73, 185] on span "Portfolio" at bounding box center [147, 184] width 182 height 21
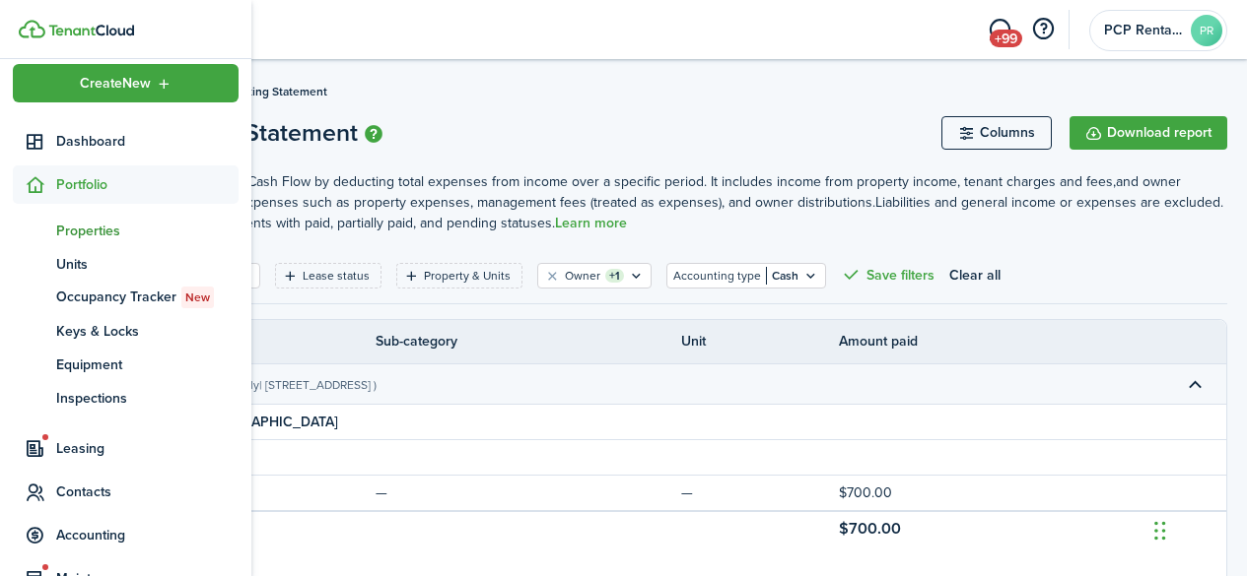
click at [72, 234] on span "Properties" at bounding box center [147, 231] width 182 height 21
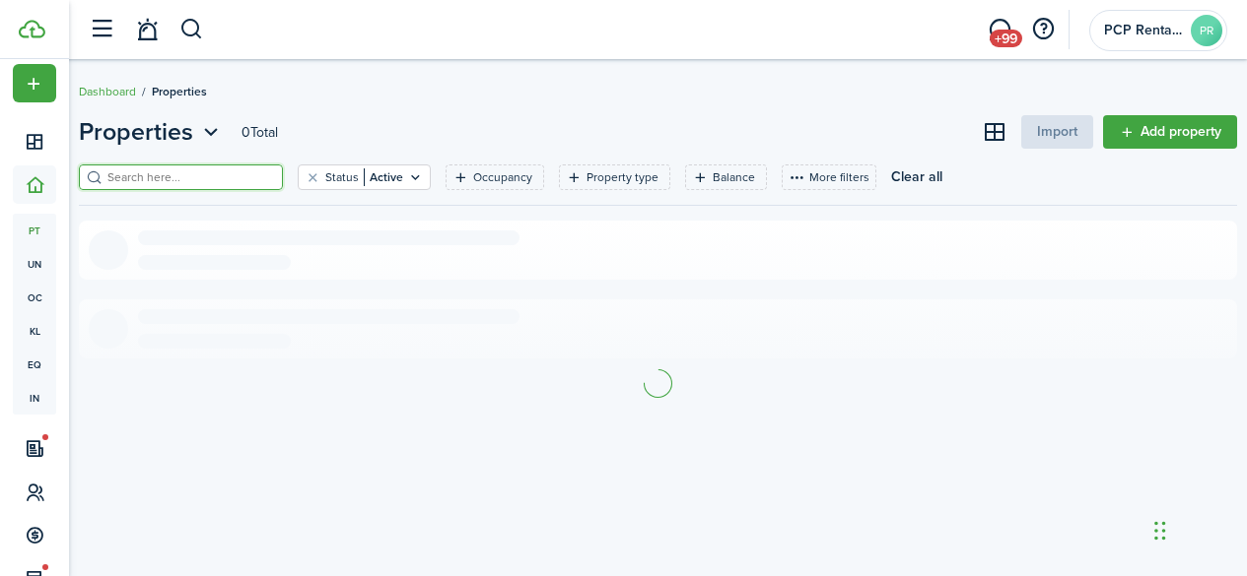
click at [251, 169] on input "search" at bounding box center [188, 178] width 173 height 19
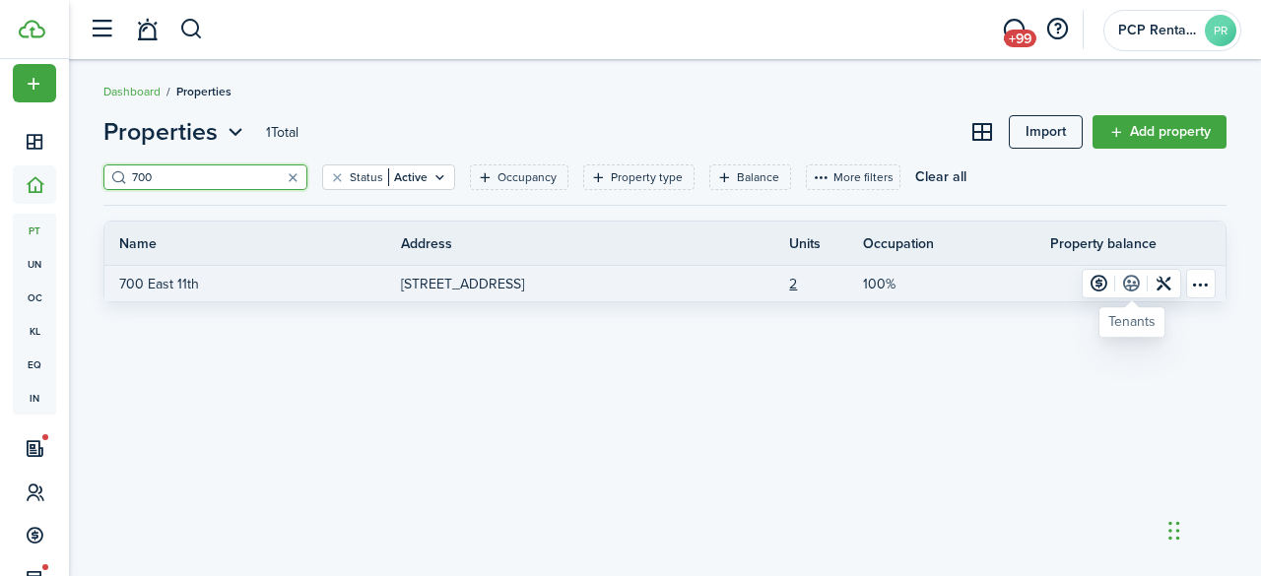
type input "700"
click at [1126, 282] on link at bounding box center [1131, 284] width 33 height 28
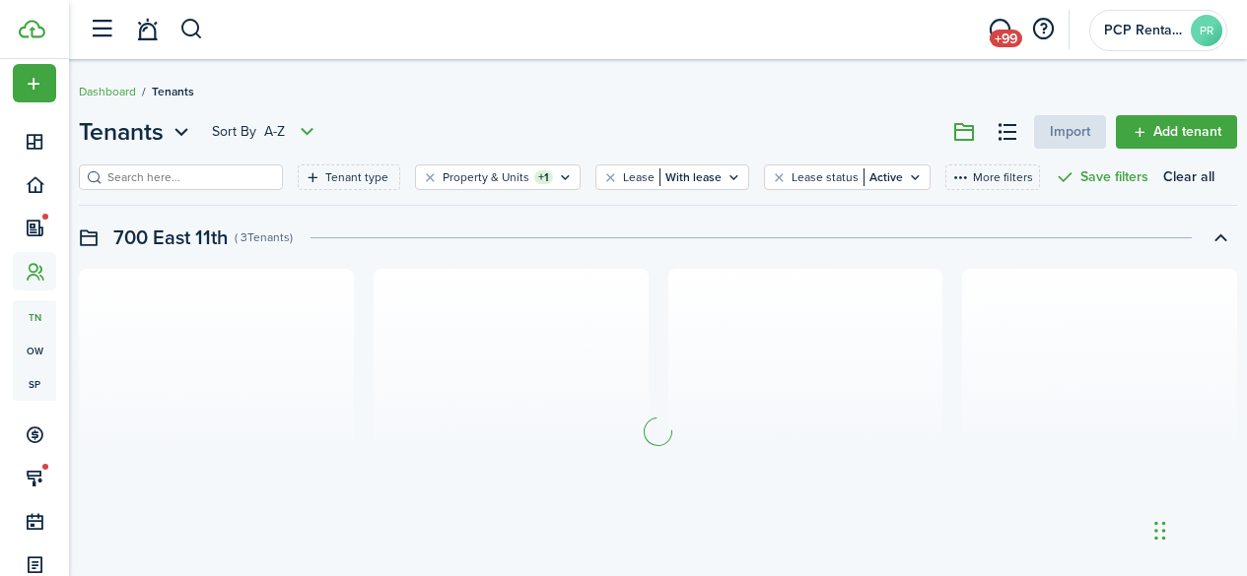
scroll to position [72, 0]
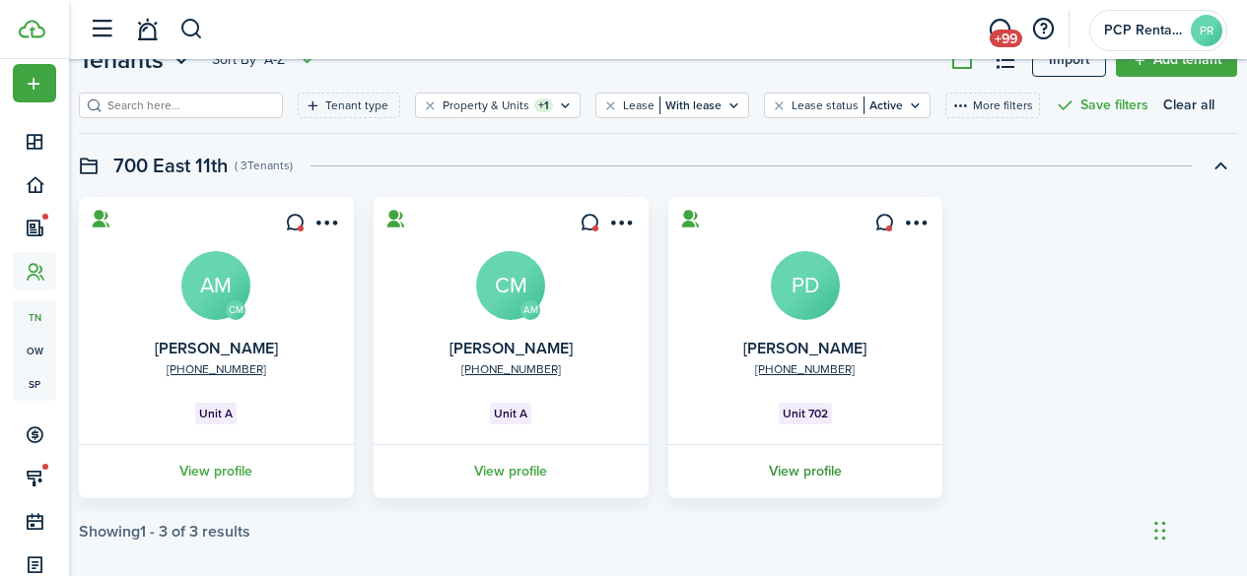
click at [781, 474] on link "View profile" at bounding box center [805, 471] width 281 height 54
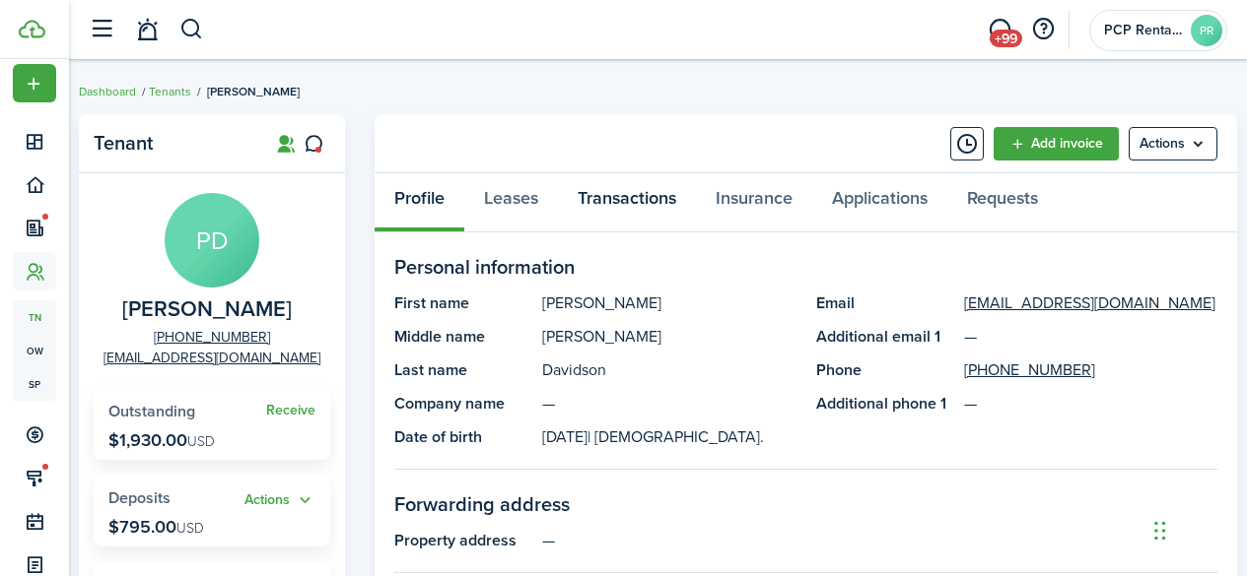
click at [585, 196] on link "Transactions" at bounding box center [627, 202] width 138 height 59
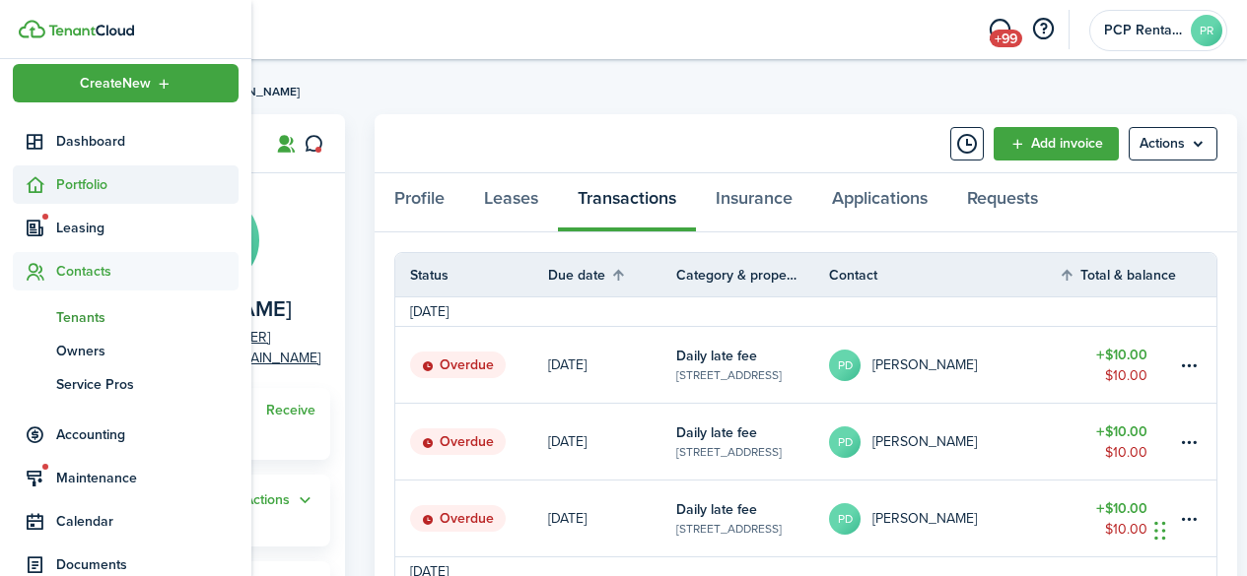
click at [84, 182] on span "Portfolio" at bounding box center [147, 184] width 182 height 21
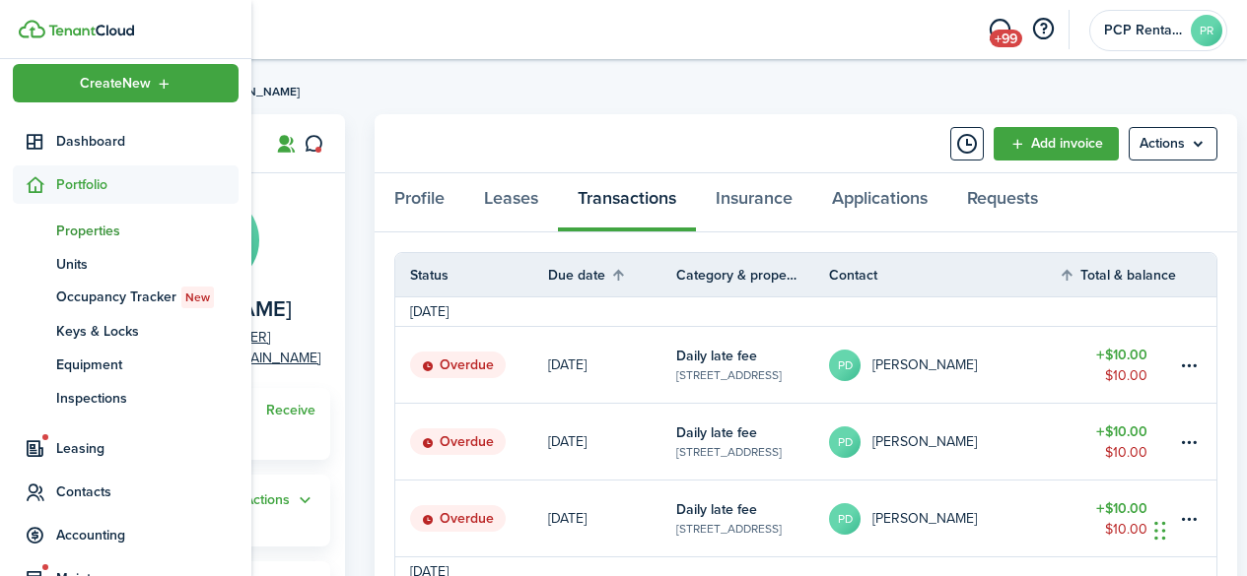
click at [82, 228] on span "Properties" at bounding box center [147, 231] width 182 height 21
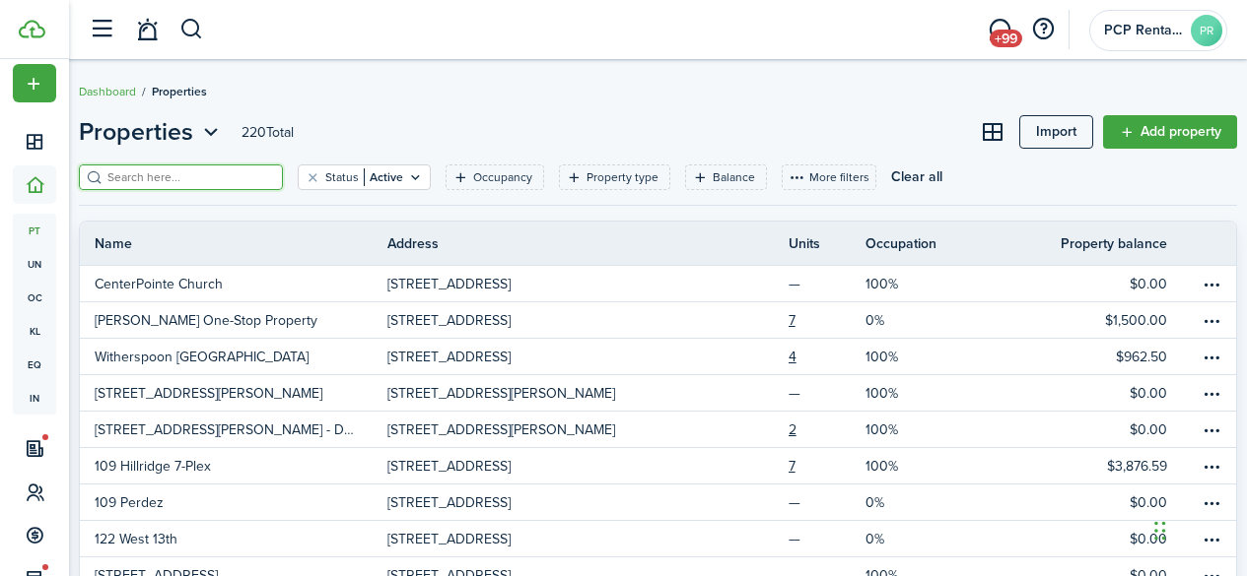
click at [137, 172] on input "search" at bounding box center [188, 178] width 173 height 19
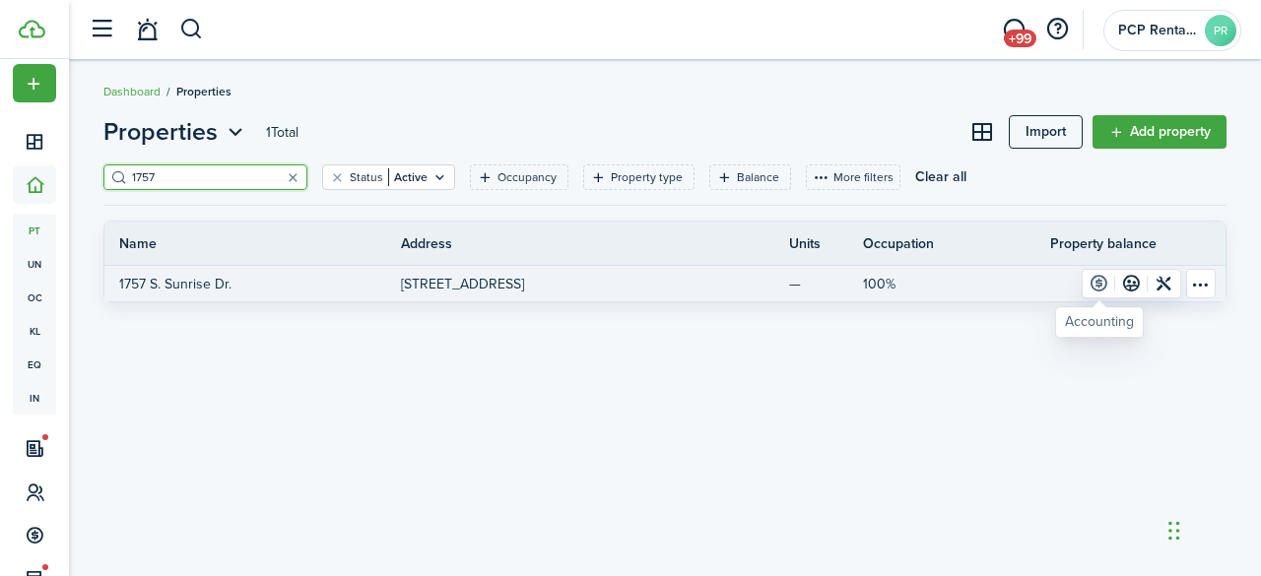
type input "1757"
click at [1103, 282] on link at bounding box center [1099, 284] width 33 height 28
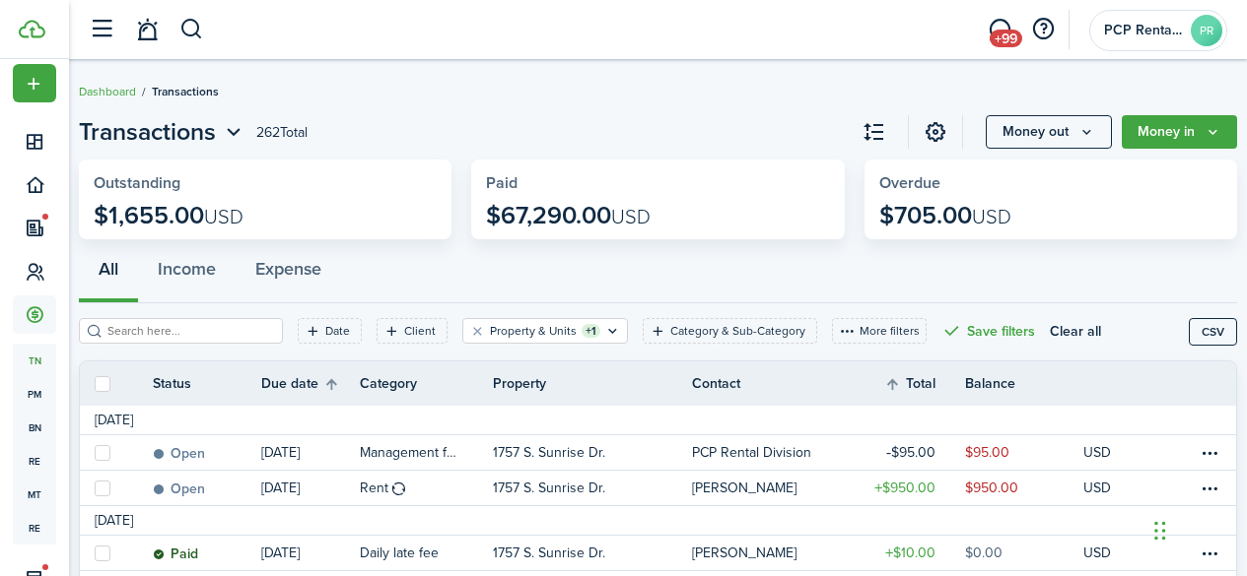
scroll to position [99, 0]
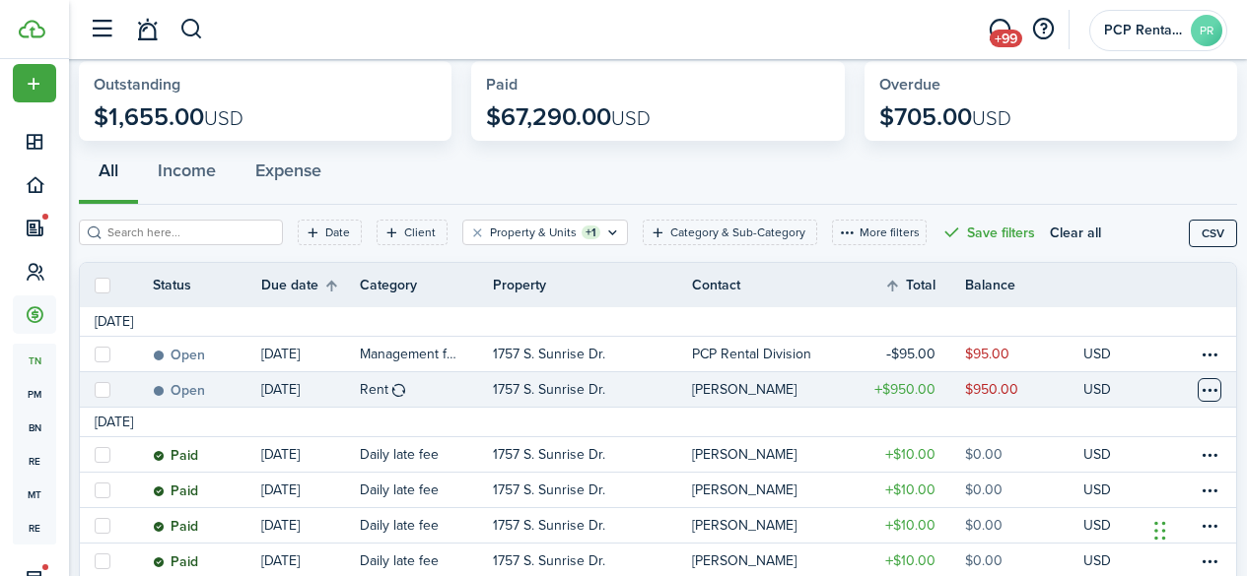
click at [1198, 388] on table-menu-btn-icon at bounding box center [1209, 390] width 24 height 24
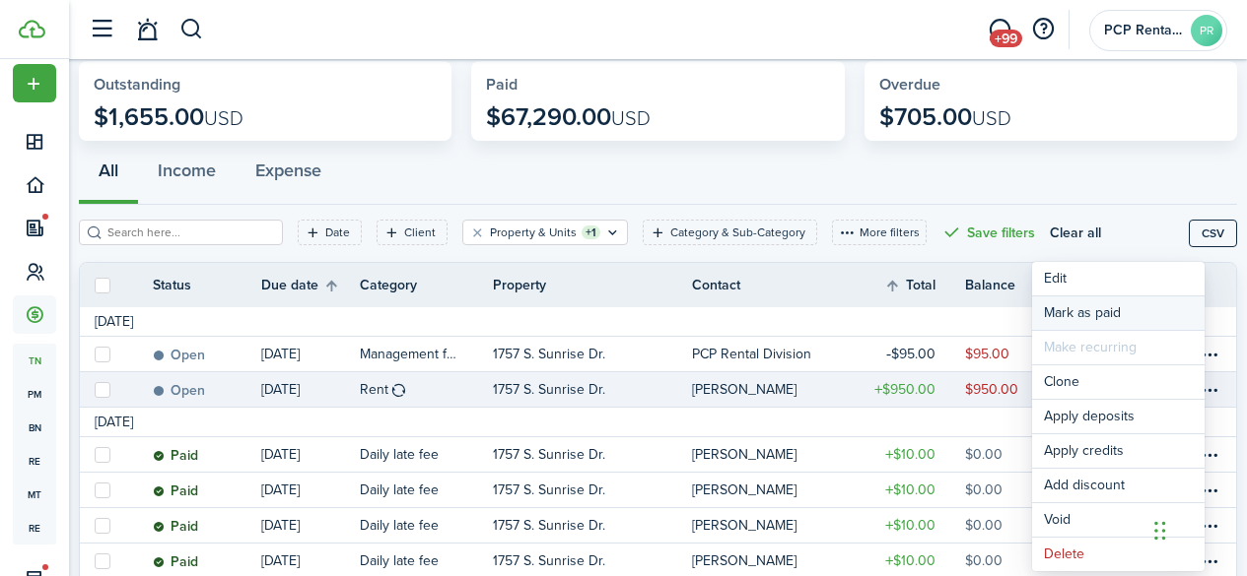
click at [1081, 308] on link "Mark as paid" at bounding box center [1118, 314] width 172 height 34
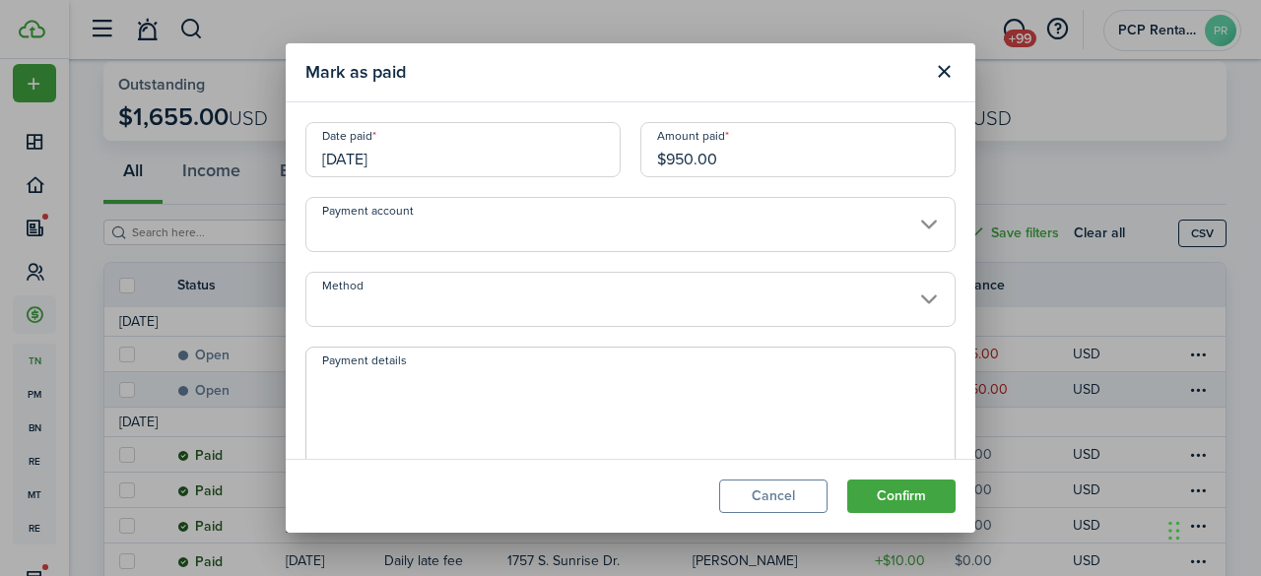
click at [454, 163] on input "[DATE]" at bounding box center [462, 149] width 315 height 55
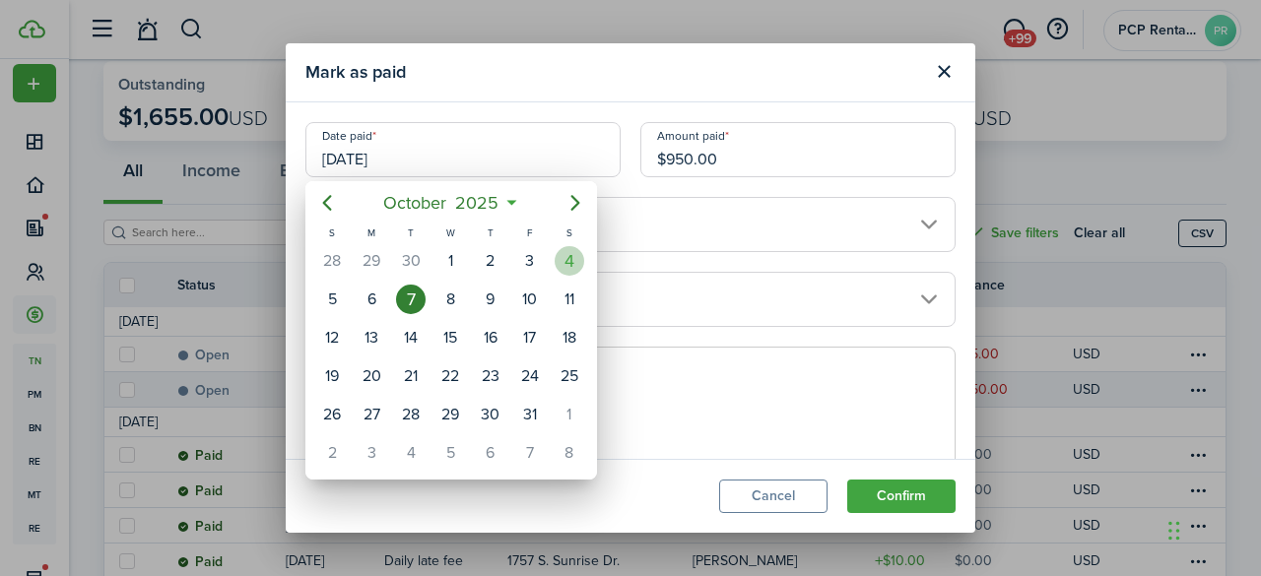
click at [566, 261] on div "4" at bounding box center [570, 261] width 30 height 30
type input "[DATE]"
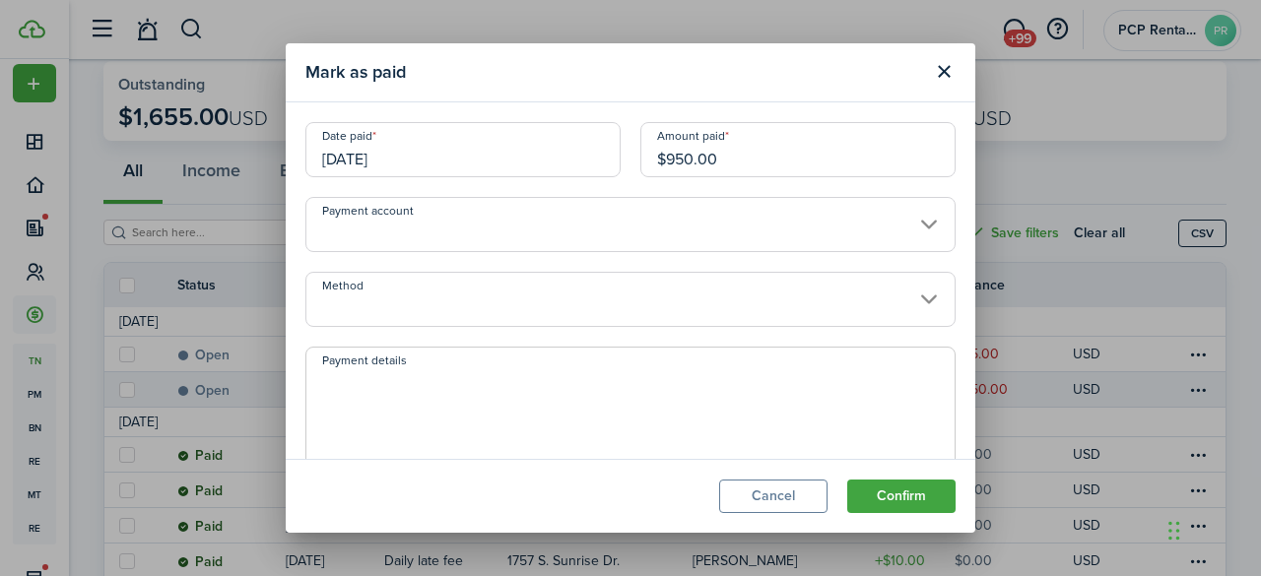
click at [379, 304] on input "Method" at bounding box center [630, 299] width 650 height 55
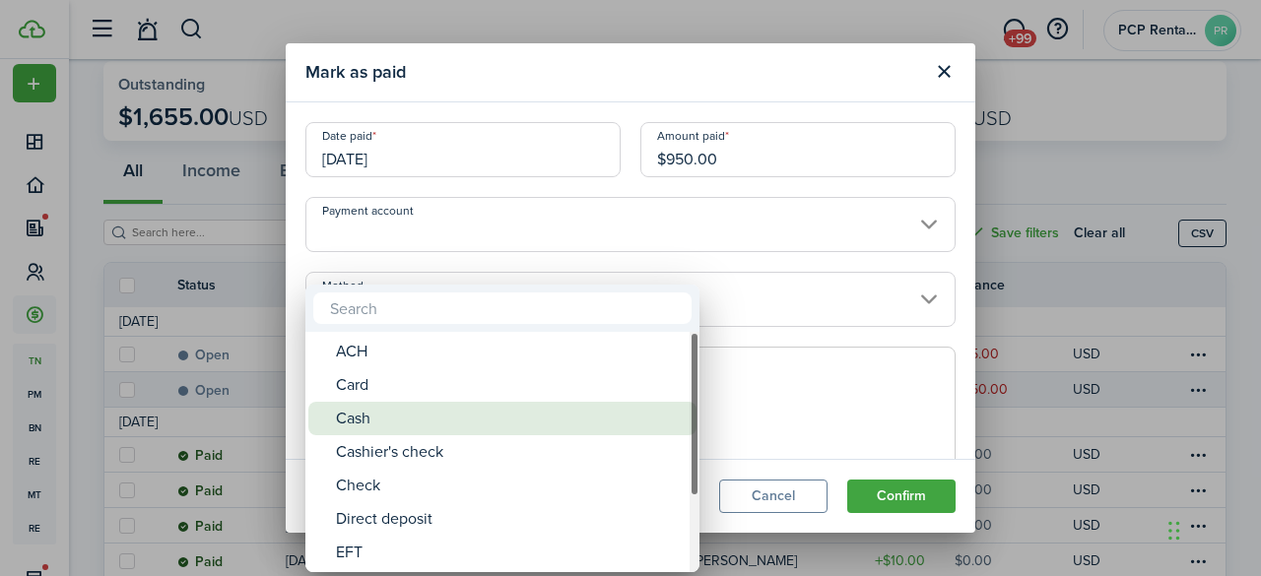
click at [352, 418] on div "Cash" at bounding box center [510, 419] width 349 height 34
type input "Cash"
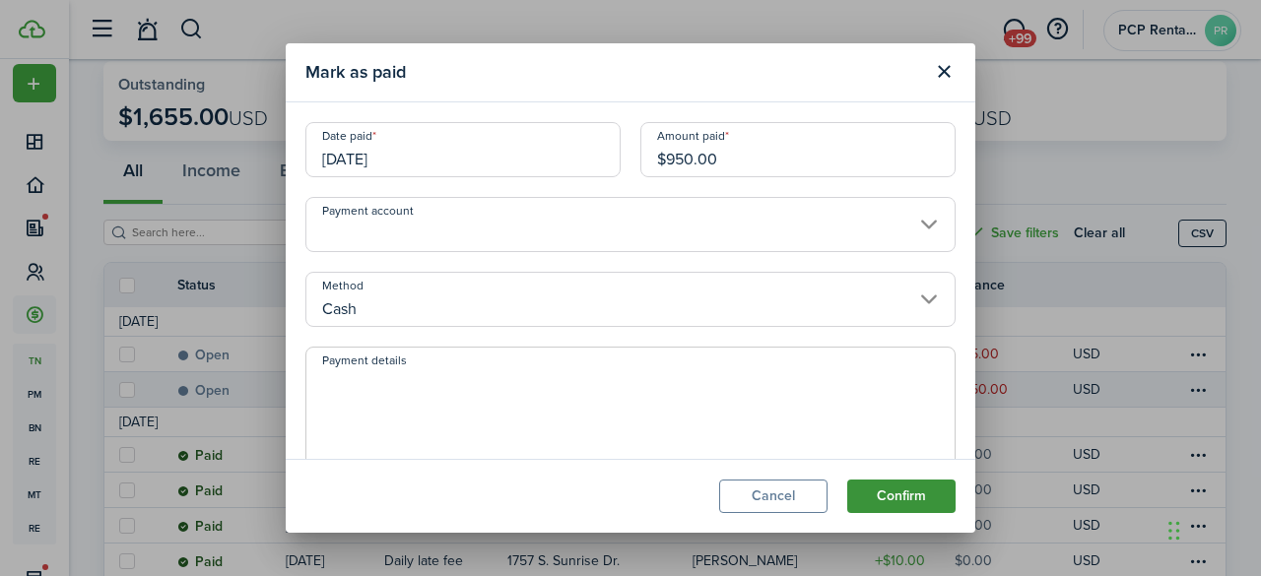
click at [874, 487] on button "Confirm" at bounding box center [901, 497] width 108 height 34
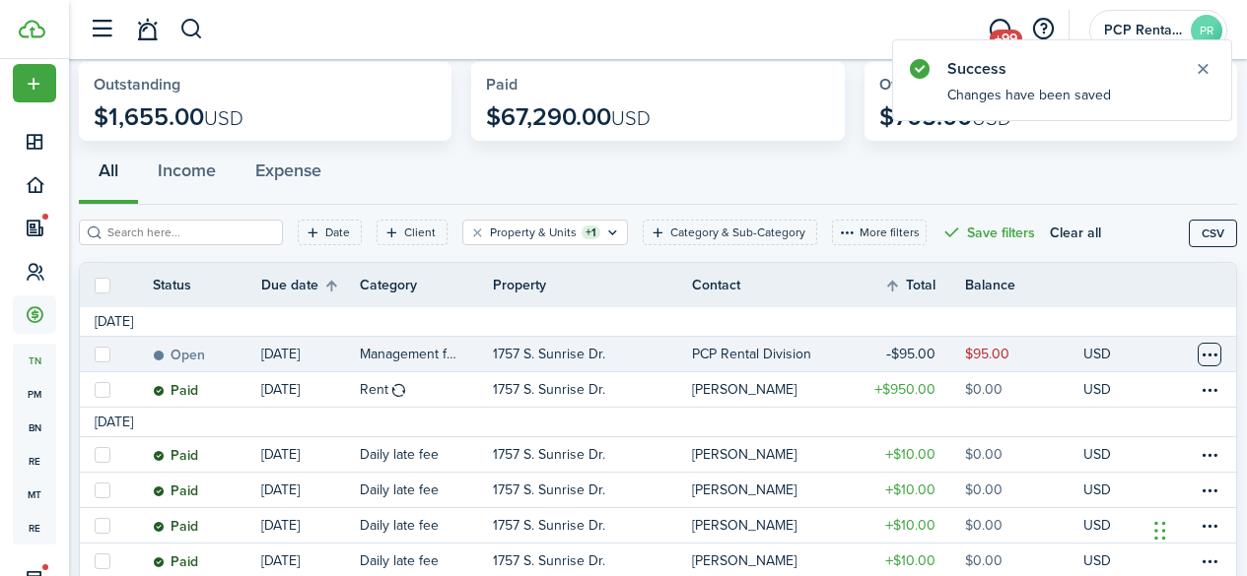
click at [1197, 362] on table-menu-btn-icon at bounding box center [1209, 355] width 24 height 24
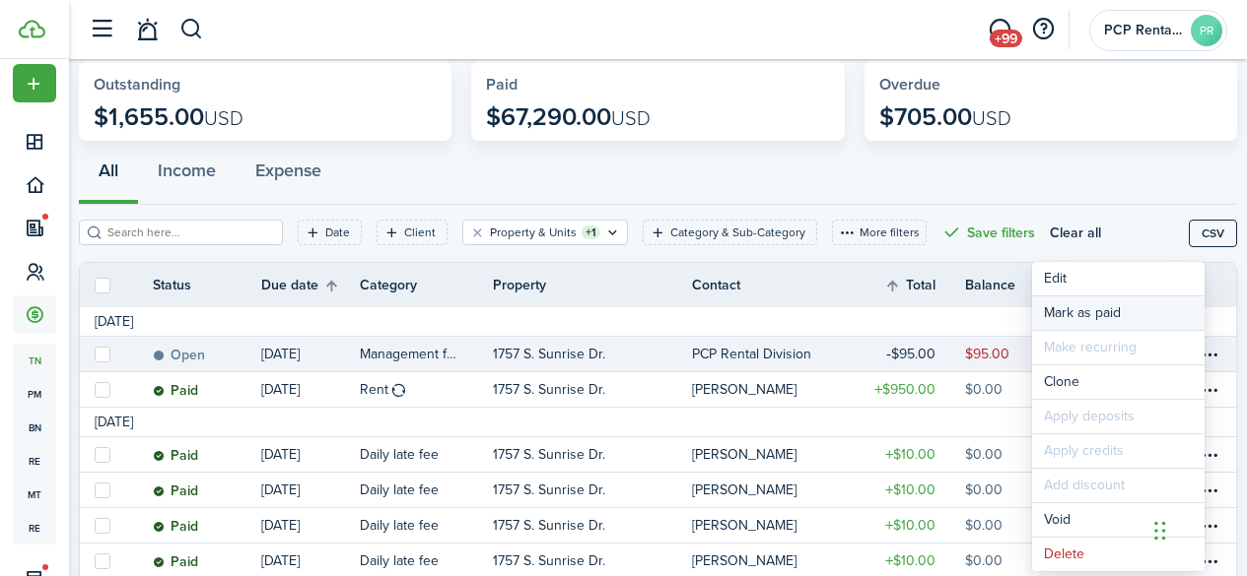
click at [1062, 308] on link "Mark as paid" at bounding box center [1118, 314] width 172 height 34
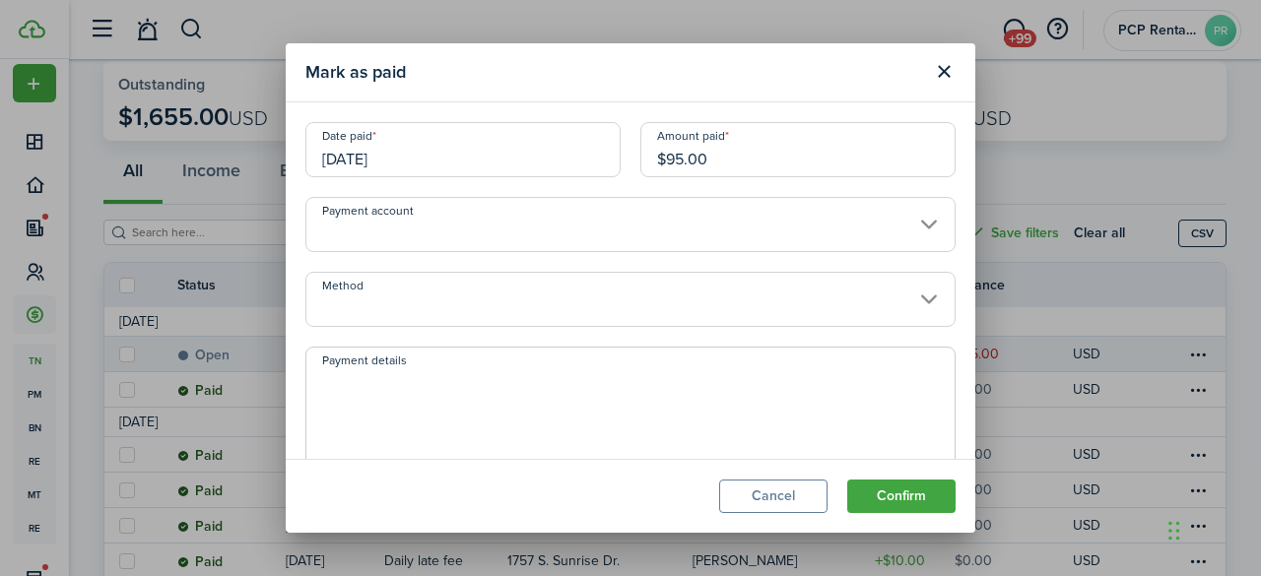
click at [415, 145] on input "[DATE]" at bounding box center [462, 149] width 315 height 55
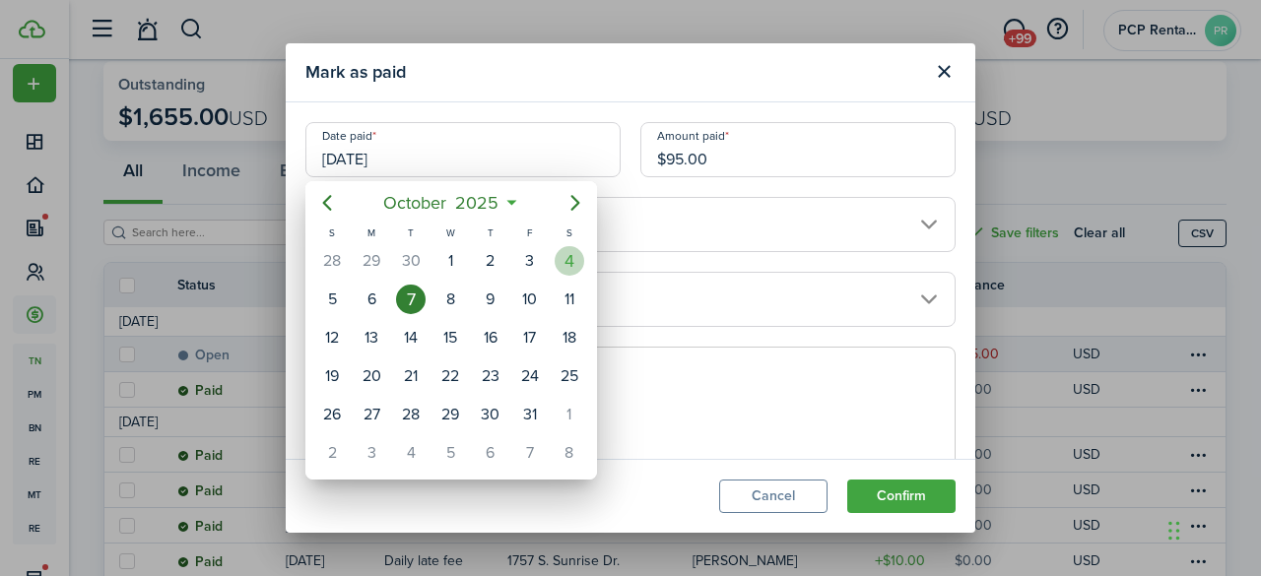
click at [573, 256] on div "4" at bounding box center [570, 261] width 30 height 30
type input "[DATE]"
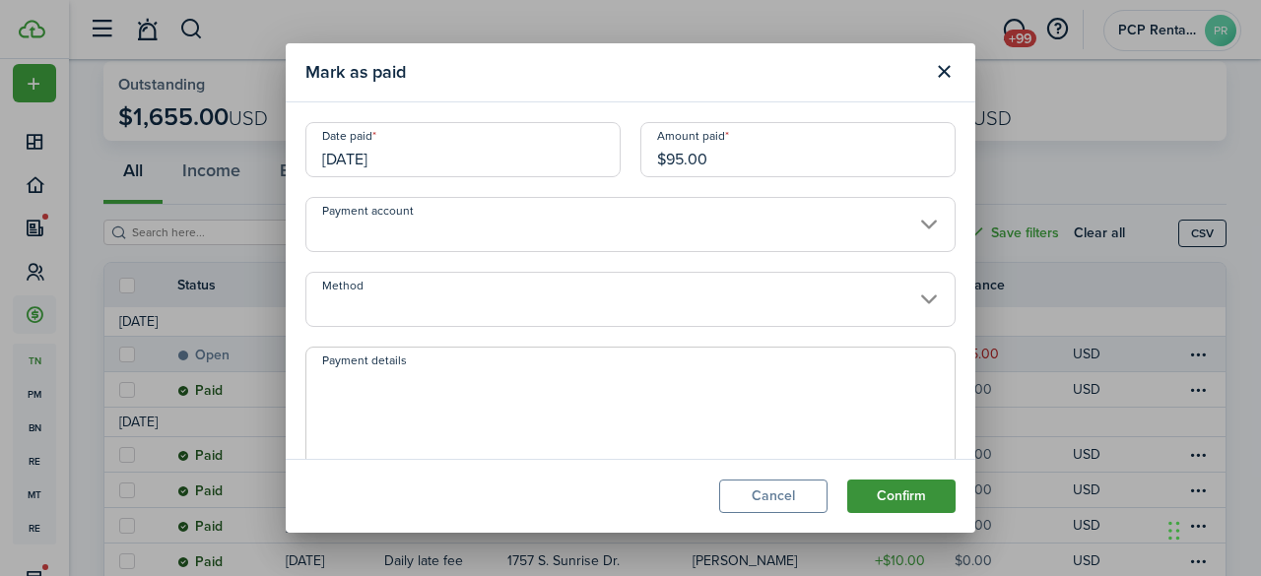
click at [888, 496] on button "Confirm" at bounding box center [901, 497] width 108 height 34
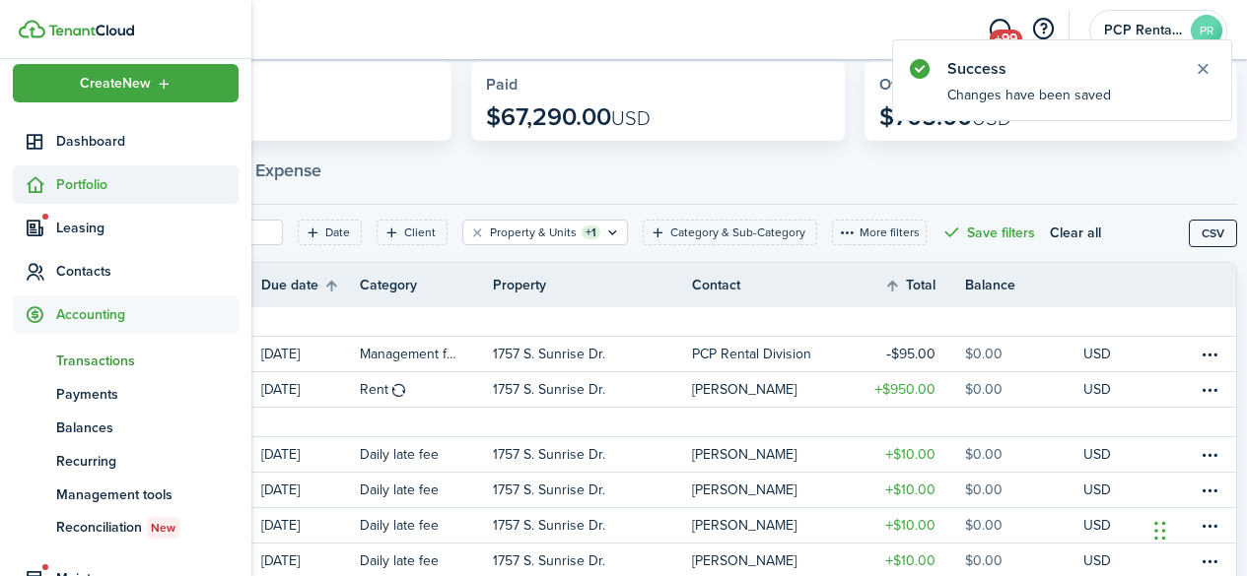
click at [85, 183] on span "Portfolio" at bounding box center [147, 184] width 182 height 21
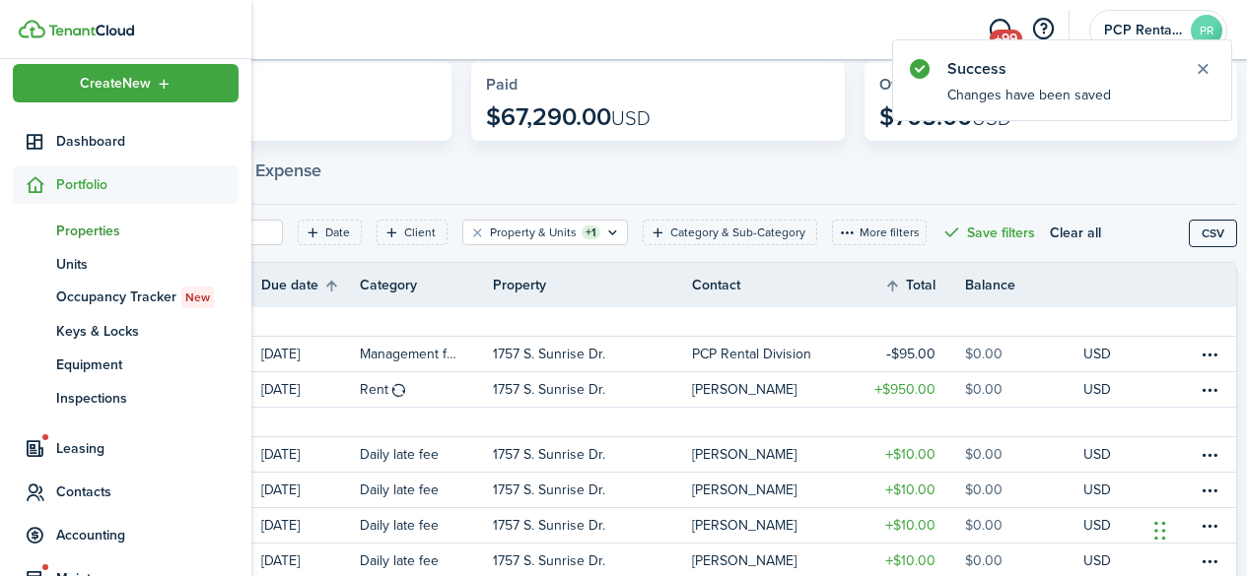
click at [88, 222] on span "Properties" at bounding box center [147, 231] width 182 height 21
